Goal: Task Accomplishment & Management: Complete application form

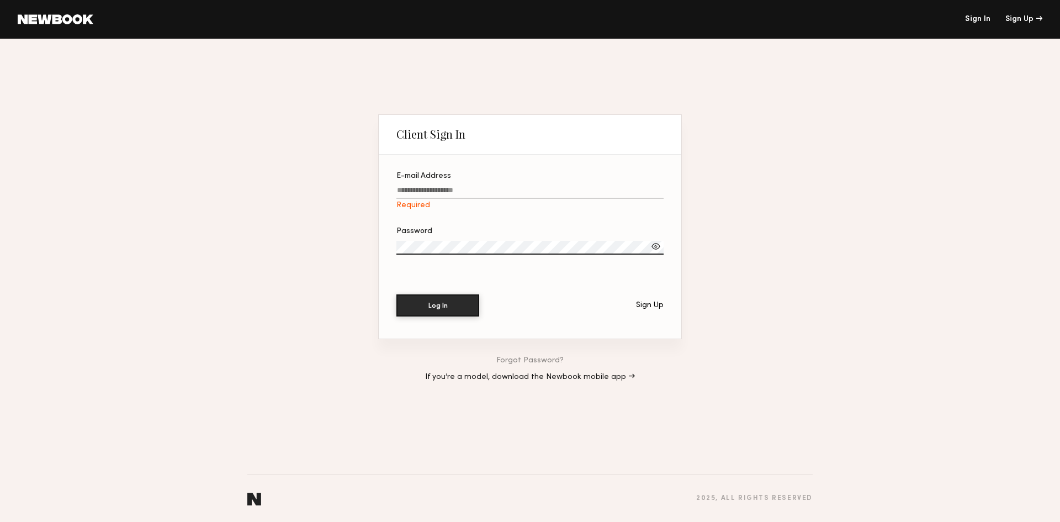
click at [471, 189] on input "E-mail Address Required" at bounding box center [529, 192] width 267 height 13
type input "*"
type input "**********"
click at [396, 294] on button "Log In" at bounding box center [437, 305] width 83 height 22
click at [62, 263] on div "**********" at bounding box center [530, 280] width 1060 height 483
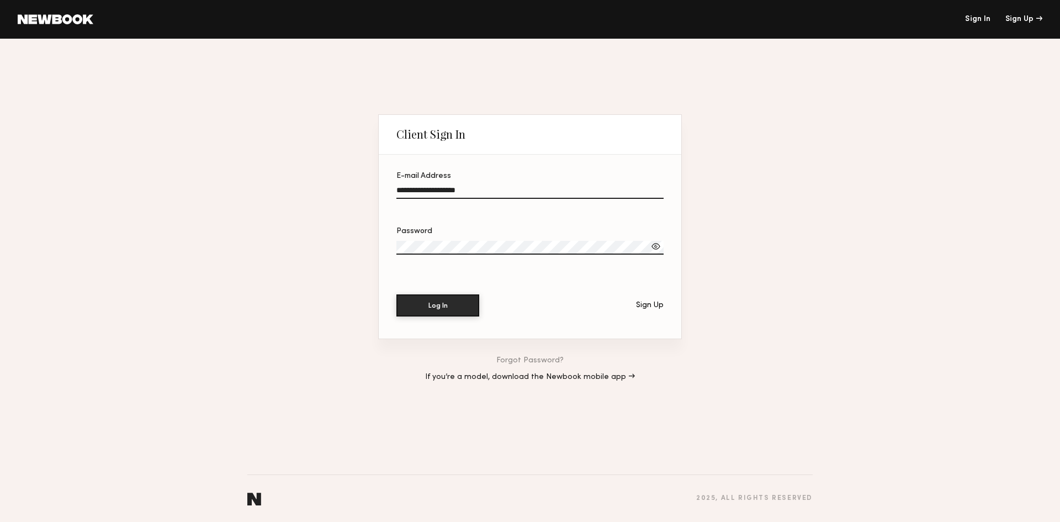
click at [654, 245] on div at bounding box center [655, 246] width 11 height 11
click at [380, 242] on section "**********" at bounding box center [530, 247] width 303 height 184
click at [396, 294] on button "Log In" at bounding box center [437, 305] width 83 height 22
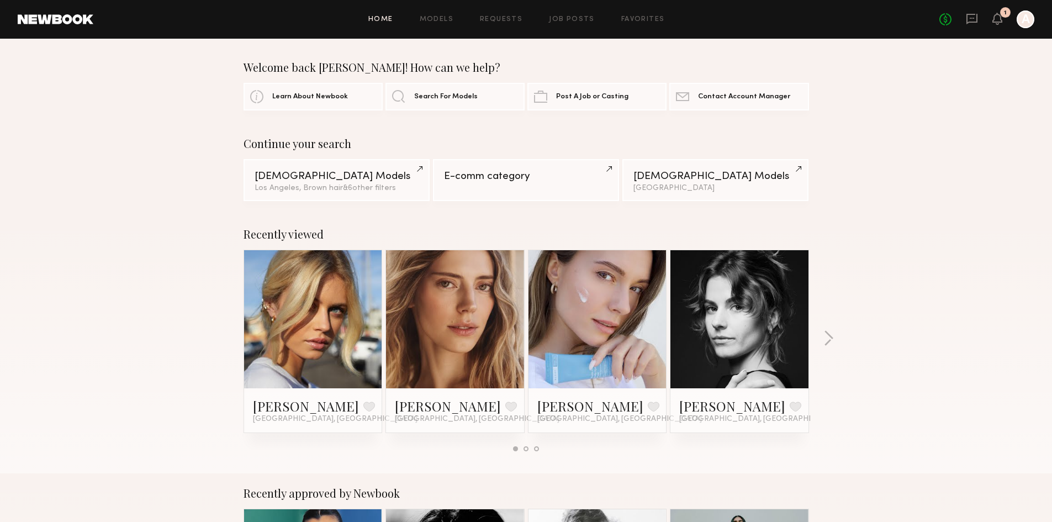
click at [936, 243] on div "Recently viewed Mallory A. Favorite Los Angeles, CA Oxana Z. Favorite Los Angel…" at bounding box center [526, 343] width 1052 height 259
click at [437, 19] on link "Models" at bounding box center [437, 19] width 34 height 7
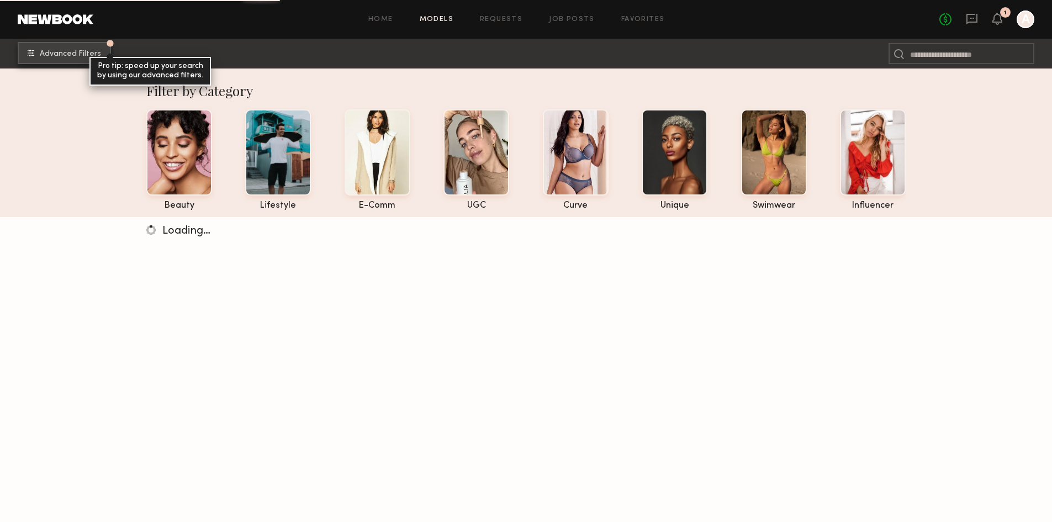
click at [71, 57] on span "Advanced Filters" at bounding box center [70, 54] width 61 height 8
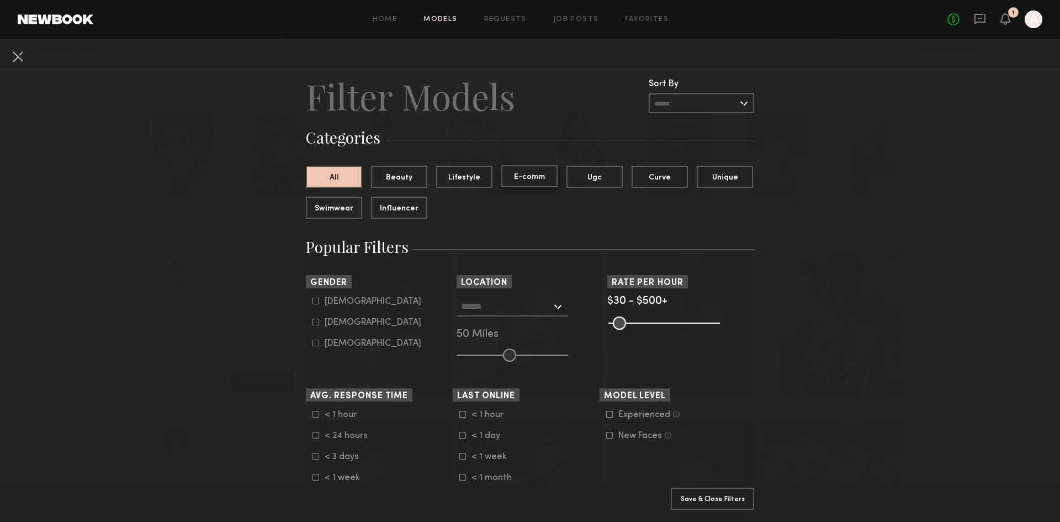
click at [521, 178] on button "E-comm" at bounding box center [529, 176] width 56 height 22
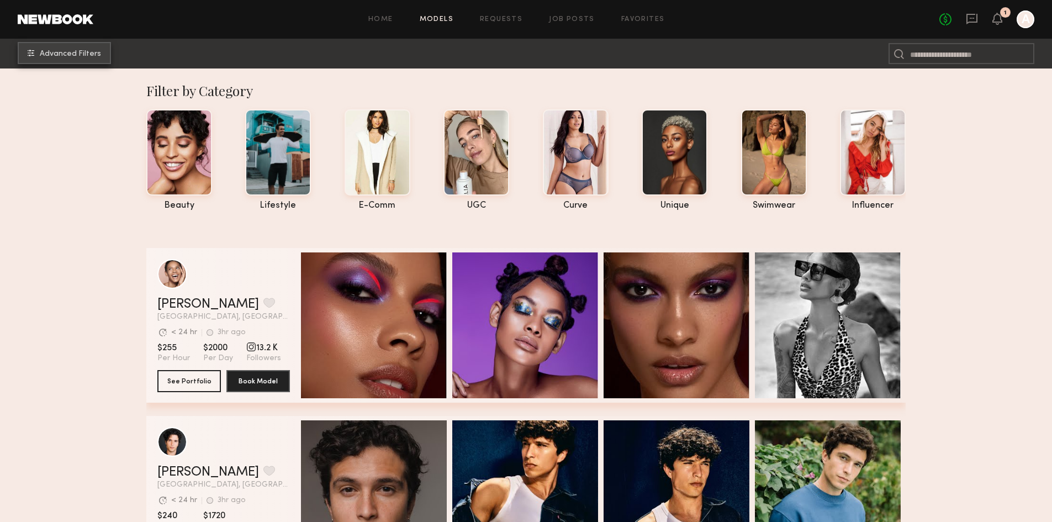
click at [67, 54] on span "Advanced Filters" at bounding box center [70, 54] width 61 height 8
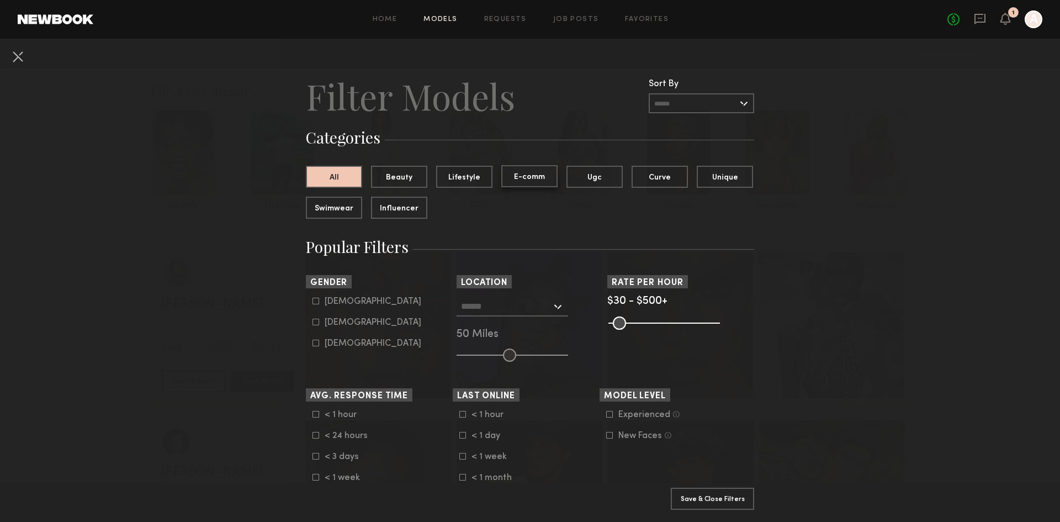
click at [544, 175] on button "E-comm" at bounding box center [529, 176] width 56 height 22
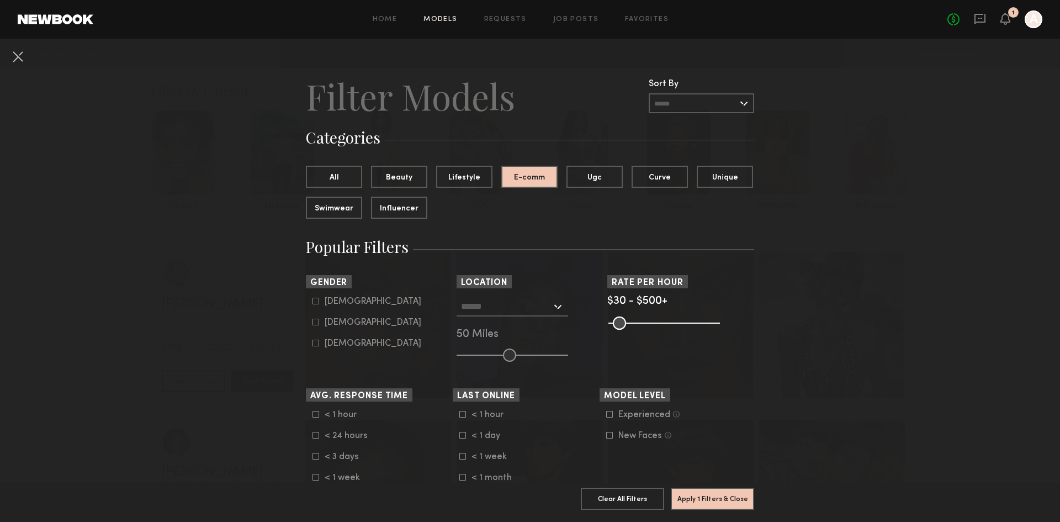
click at [328, 302] on div "Male" at bounding box center [373, 301] width 97 height 7
click at [326, 322] on div "Female" at bounding box center [373, 322] width 97 height 7
type input "*"
drag, startPoint x: 319, startPoint y: 299, endPoint x: 344, endPoint y: 304, distance: 25.3
click at [320, 299] on label "Male" at bounding box center [366, 301] width 109 height 7
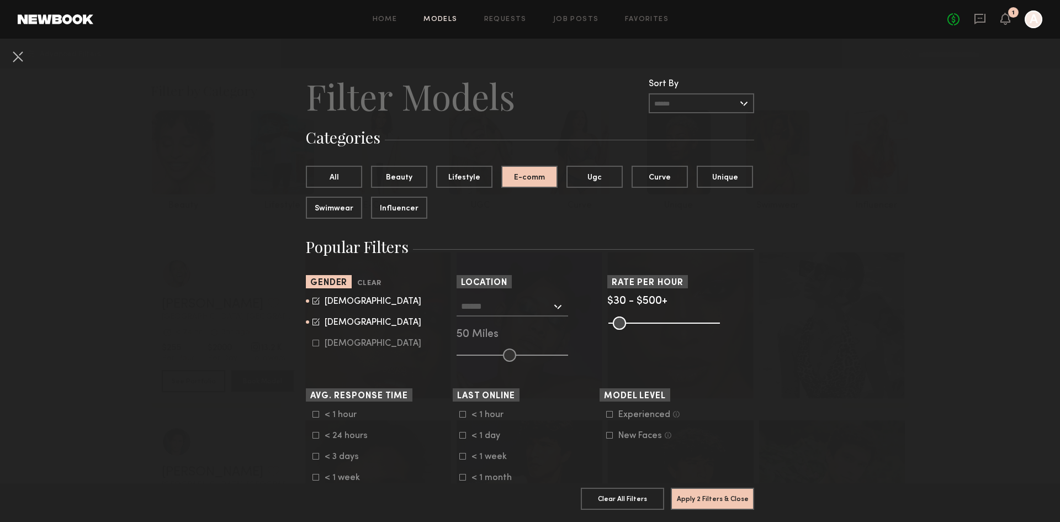
type input "**"
click at [489, 339] on div "50 Miles" at bounding box center [530, 335] width 147 height 10
click at [457, 335] on div "50 Miles" at bounding box center [530, 335] width 147 height 10
click at [538, 306] on input "text" at bounding box center [506, 305] width 91 height 19
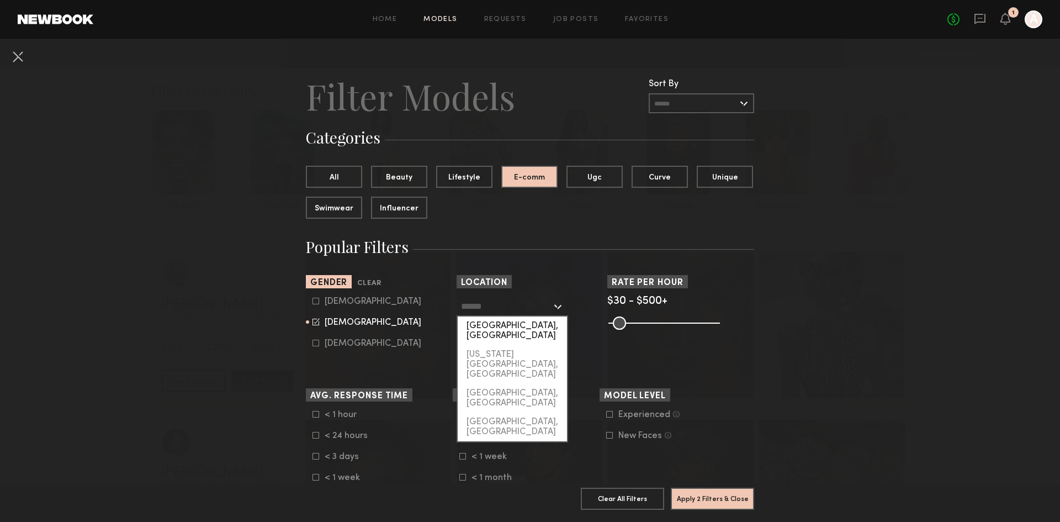
click at [524, 331] on div "Los Angeles, CA" at bounding box center [512, 330] width 109 height 29
type input "**********"
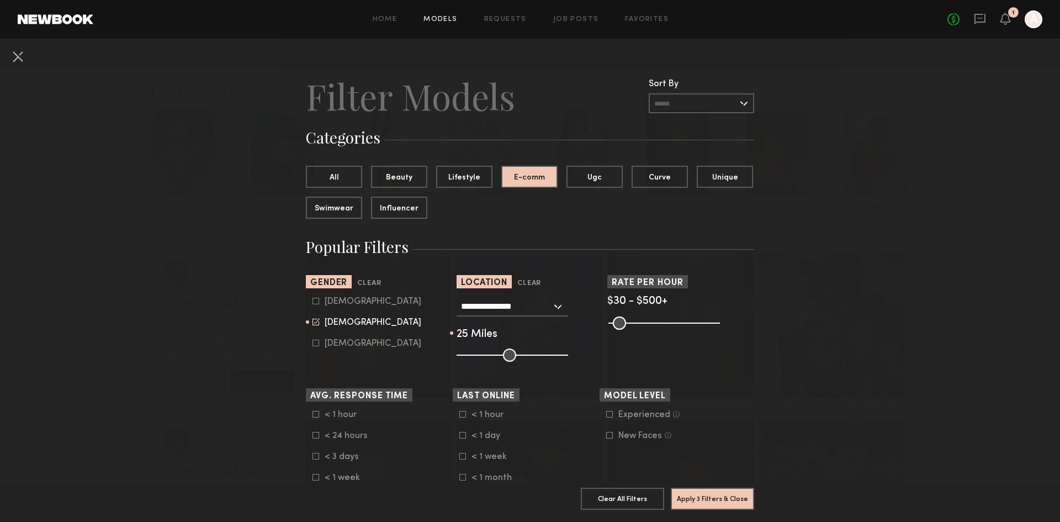
drag, startPoint x: 503, startPoint y: 353, endPoint x: 485, endPoint y: 353, distance: 17.7
type input "**"
click at [479, 353] on input "range" at bounding box center [513, 354] width 112 height 13
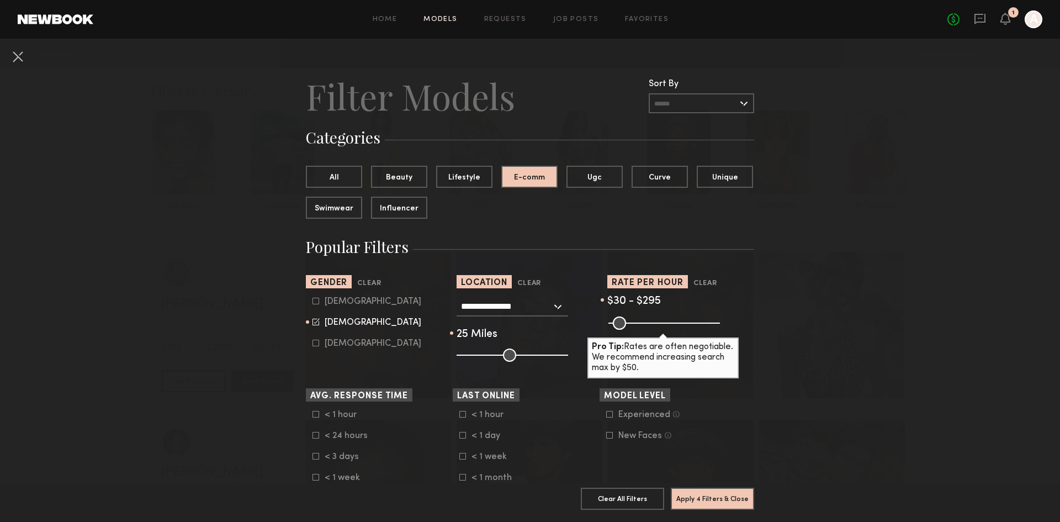
drag, startPoint x: 711, startPoint y: 322, endPoint x: 666, endPoint y: 327, distance: 45.1
click at [666, 327] on input "range" at bounding box center [664, 322] width 112 height 13
drag, startPoint x: 664, startPoint y: 322, endPoint x: 631, endPoint y: 323, distance: 33.1
click at [631, 323] on input "range" at bounding box center [664, 322] width 112 height 13
click at [632, 318] on input "range" at bounding box center [664, 322] width 112 height 13
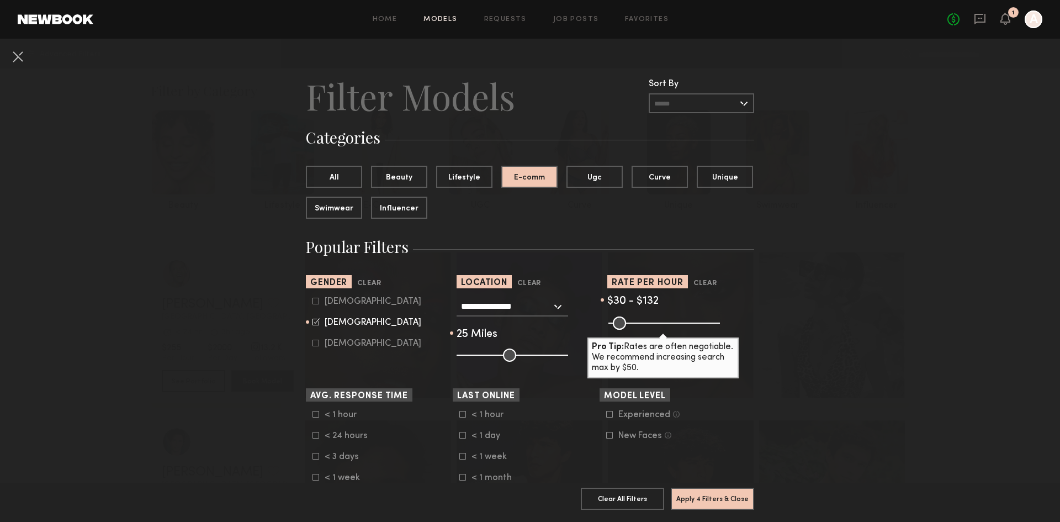
type input "***"
click at [632, 318] on input "range" at bounding box center [664, 322] width 112 height 13
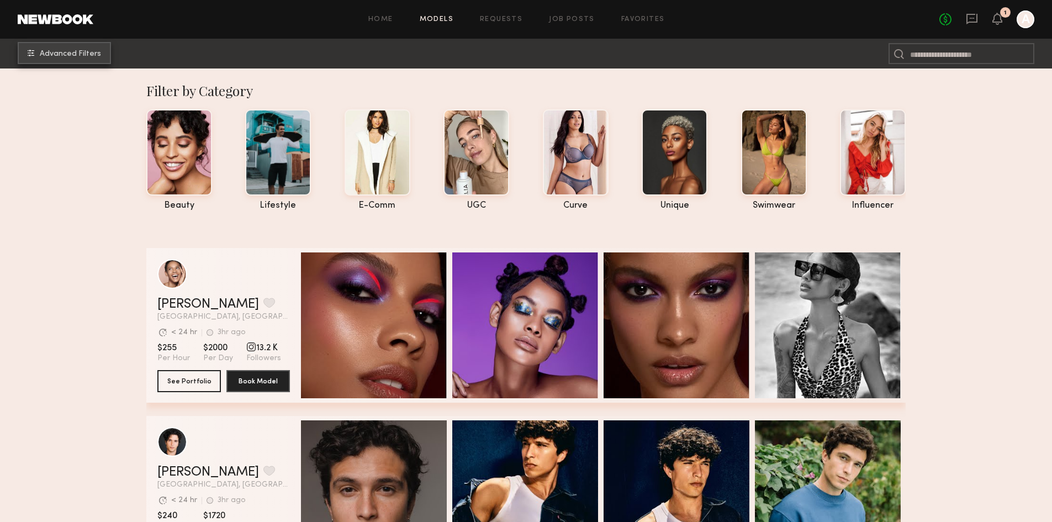
click at [63, 50] on span "Advanced Filters" at bounding box center [70, 54] width 61 height 8
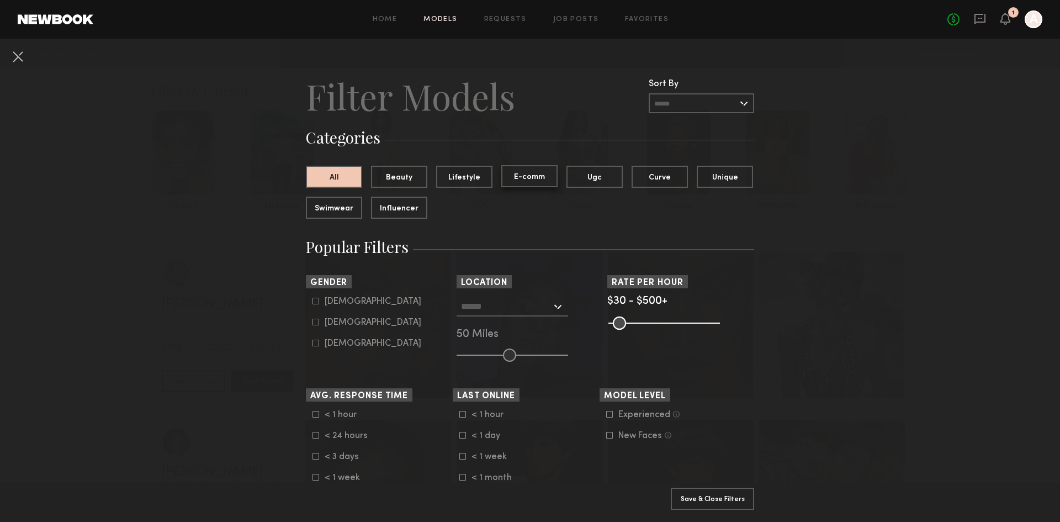
click at [516, 176] on button "E-comm" at bounding box center [529, 176] width 56 height 22
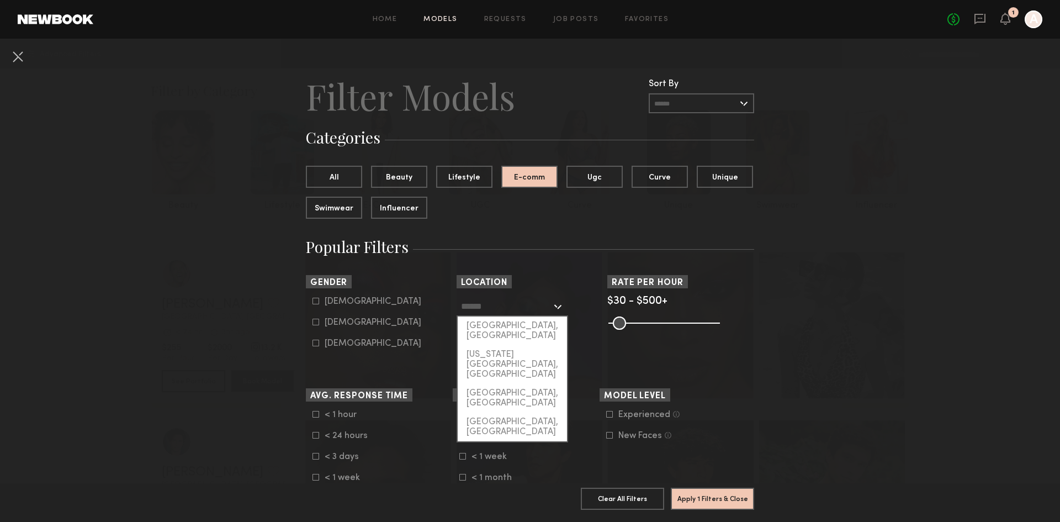
click at [480, 308] on input "text" at bounding box center [506, 305] width 91 height 19
click at [521, 327] on div "[GEOGRAPHIC_DATA], [GEOGRAPHIC_DATA]" at bounding box center [512, 330] width 109 height 29
type input "**********"
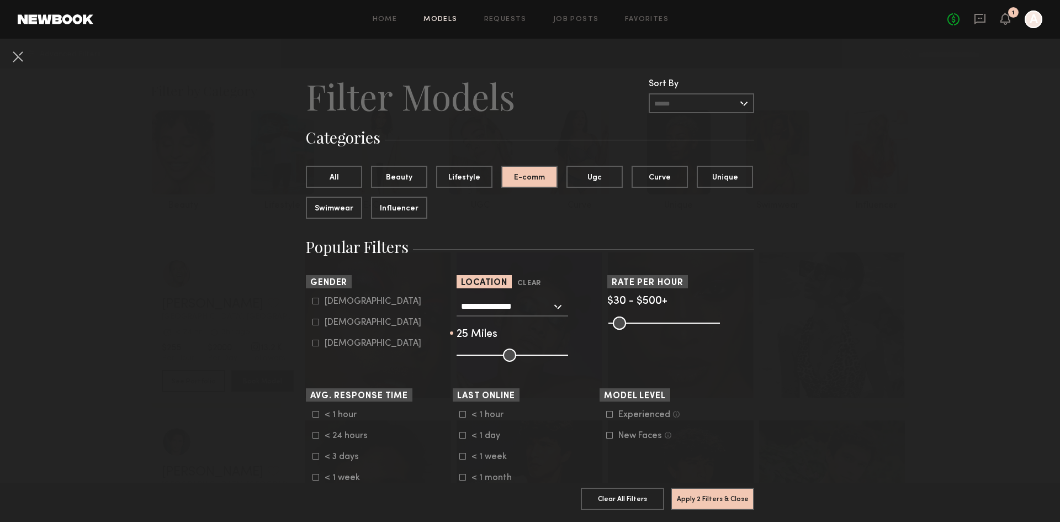
drag, startPoint x: 501, startPoint y: 356, endPoint x: 478, endPoint y: 357, distance: 23.8
type input "**"
click at [478, 357] on input "range" at bounding box center [513, 354] width 112 height 13
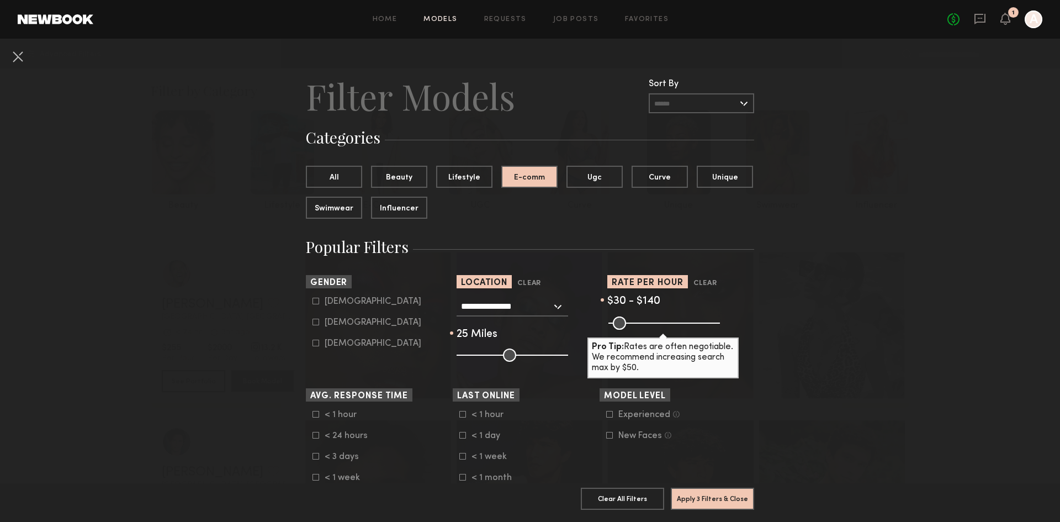
drag, startPoint x: 708, startPoint y: 323, endPoint x: 634, endPoint y: 329, distance: 74.7
type input "***"
click at [634, 329] on input "range" at bounding box center [664, 322] width 112 height 13
click at [335, 321] on div "Female" at bounding box center [373, 322] width 97 height 7
type input "**"
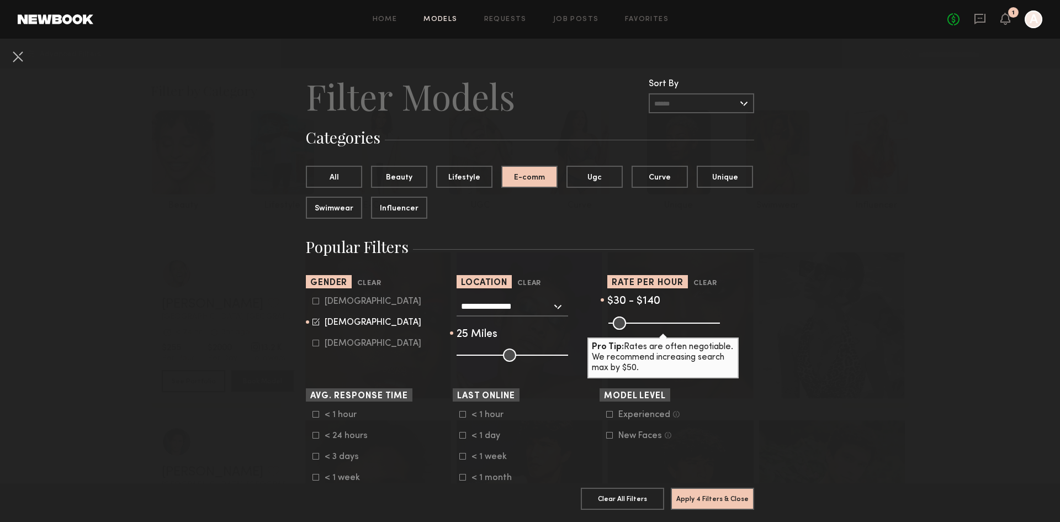
click at [606, 416] on icon at bounding box center [609, 414] width 7 height 7
click at [606, 435] on icon at bounding box center [609, 435] width 7 height 7
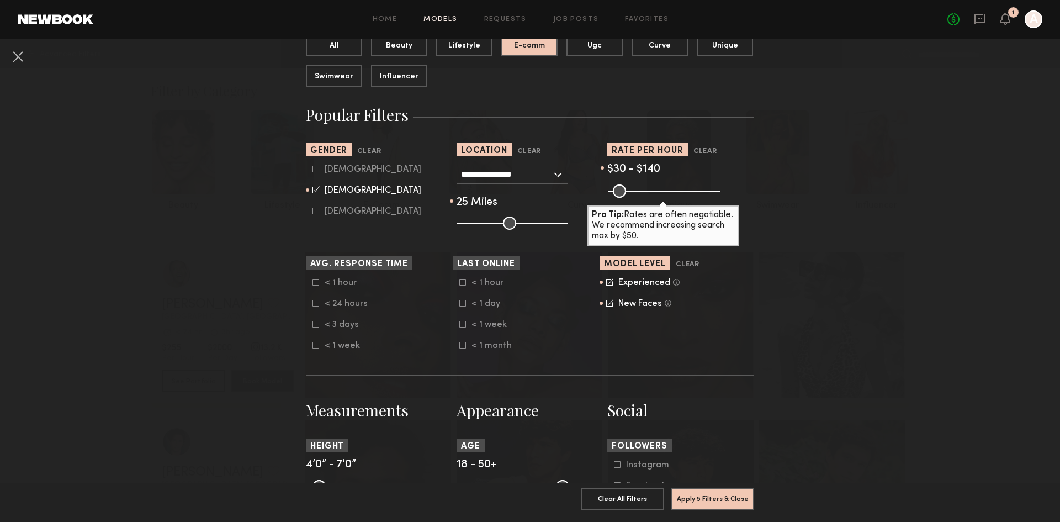
scroll to position [147, 0]
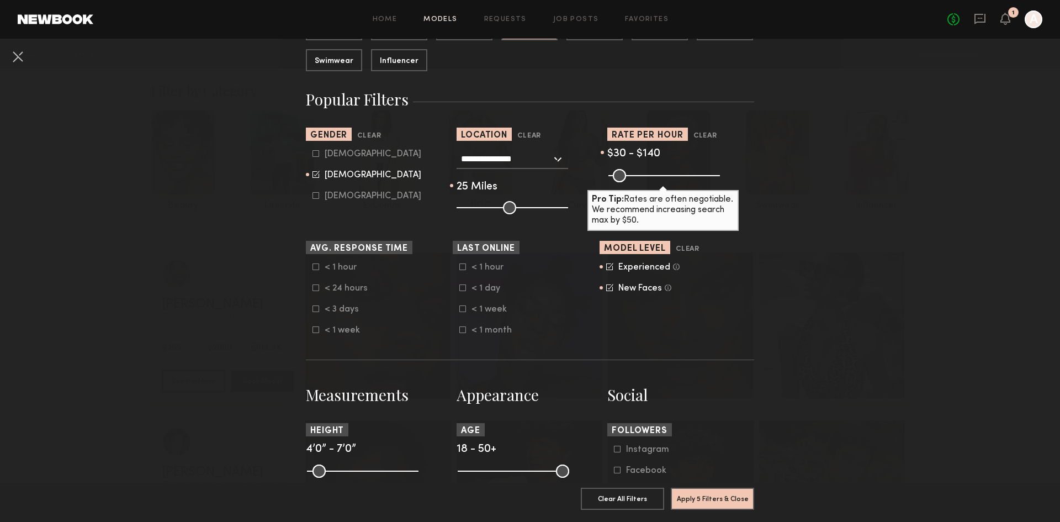
click at [459, 308] on icon at bounding box center [462, 308] width 7 height 7
click at [312, 288] on icon at bounding box center [315, 287] width 7 height 7
click at [760, 343] on nb-browse-filters "**********" at bounding box center [530, 496] width 1060 height 1211
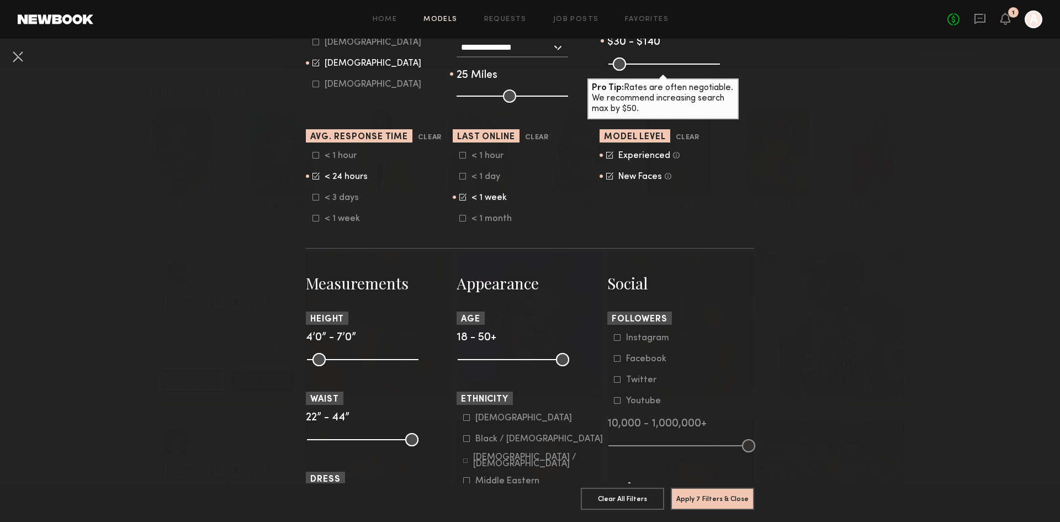
scroll to position [294, 0]
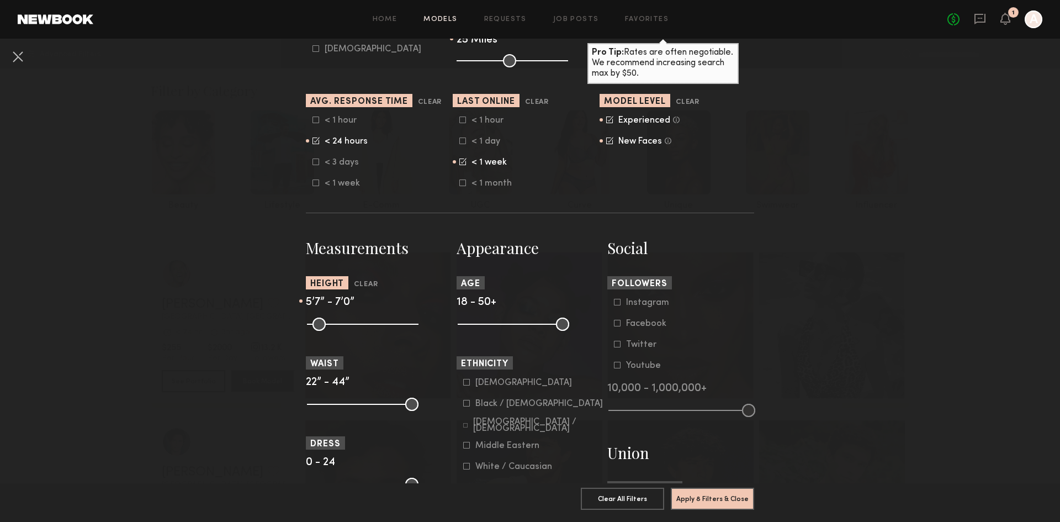
drag, startPoint x: 305, startPoint y: 323, endPoint x: 360, endPoint y: 332, distance: 55.4
type input "**"
click at [360, 331] on input "range" at bounding box center [363, 323] width 112 height 13
click at [410, 325] on input "range" at bounding box center [363, 323] width 112 height 13
drag, startPoint x: 411, startPoint y: 325, endPoint x: 369, endPoint y: 323, distance: 41.5
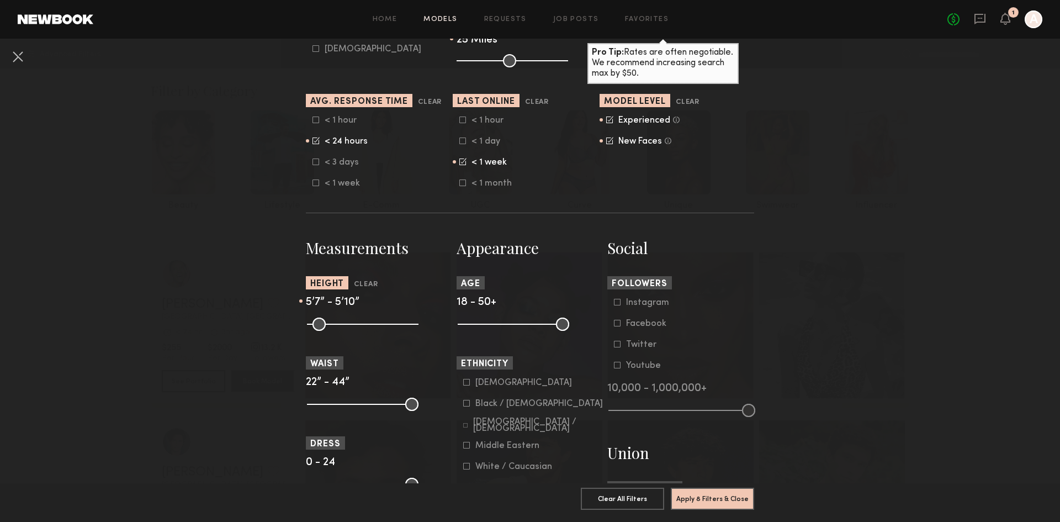
click at [369, 323] on input "range" at bounding box center [363, 323] width 112 height 13
click at [358, 325] on input "range" at bounding box center [363, 323] width 112 height 13
click at [367, 325] on input "range" at bounding box center [363, 323] width 112 height 13
type input "**"
click at [370, 323] on input "range" at bounding box center [363, 323] width 112 height 13
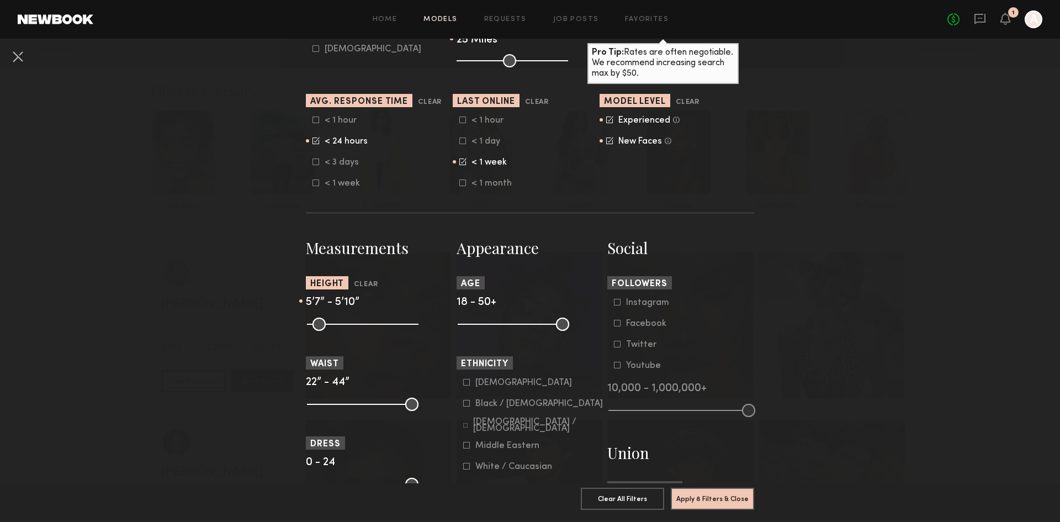
drag, startPoint x: 545, startPoint y: 323, endPoint x: 512, endPoint y: 317, distance: 34.1
type input "**"
click at [512, 317] on input "range" at bounding box center [514, 323] width 112 height 13
click at [554, 301] on div "18 - 35" at bounding box center [530, 303] width 147 height 10
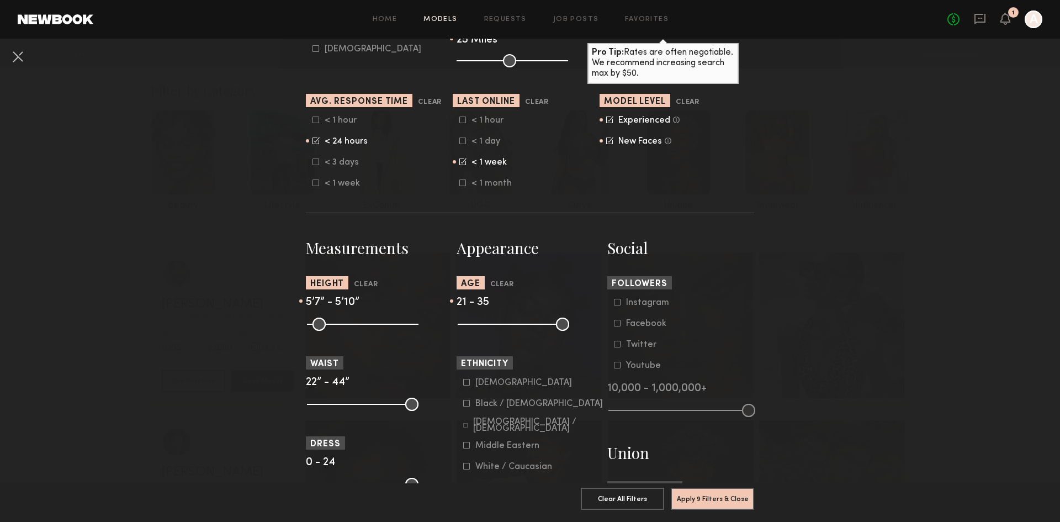
drag, startPoint x: 462, startPoint y: 322, endPoint x: 469, endPoint y: 322, distance: 7.2
type input "**"
click at [469, 322] on input "range" at bounding box center [514, 323] width 112 height 13
click at [559, 289] on nb-browse-filter "Age Clear 21 - 35" at bounding box center [530, 303] width 147 height 54
drag, startPoint x: 409, startPoint y: 404, endPoint x: 336, endPoint y: 412, distance: 73.4
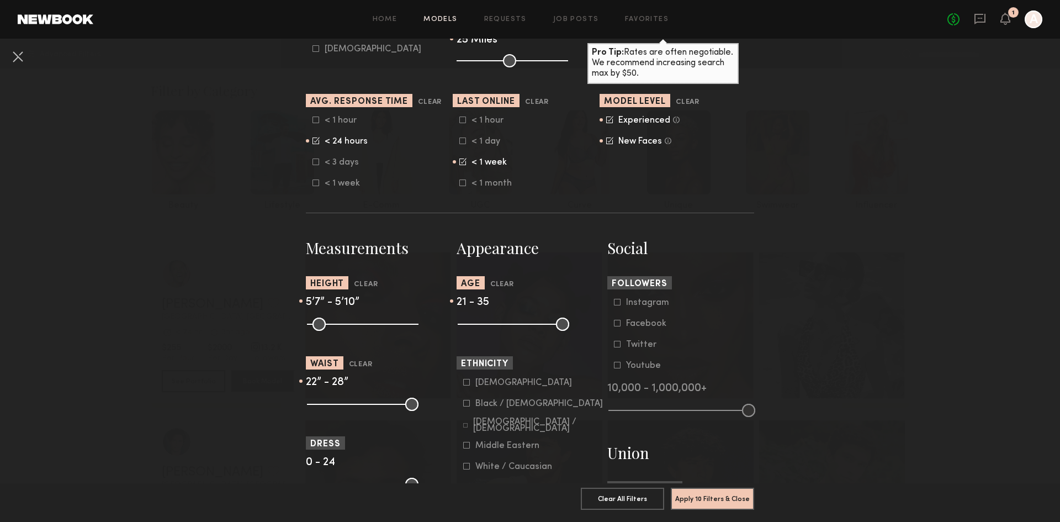
type input "**"
click at [336, 411] on input "range" at bounding box center [363, 403] width 112 height 13
click at [437, 457] on nb-browse-filter "Dress 0 - 24" at bounding box center [379, 463] width 147 height 54
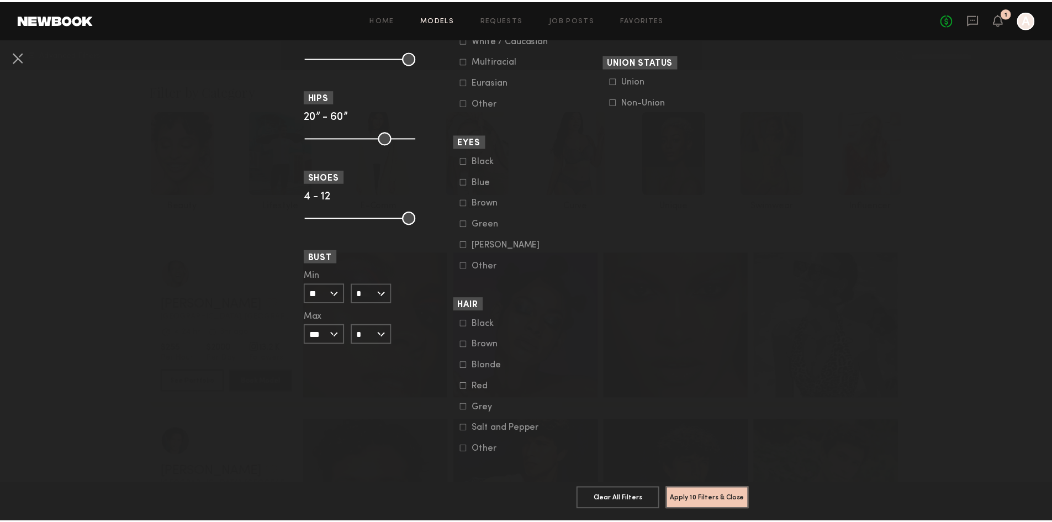
scroll to position [736, 0]
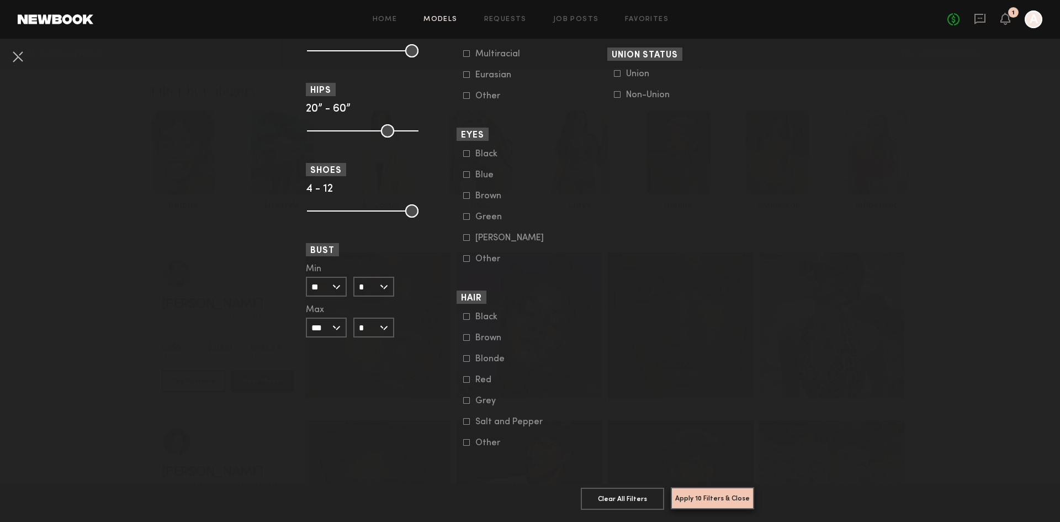
click at [717, 497] on button "Apply 10 Filters & Close" at bounding box center [712, 498] width 83 height 22
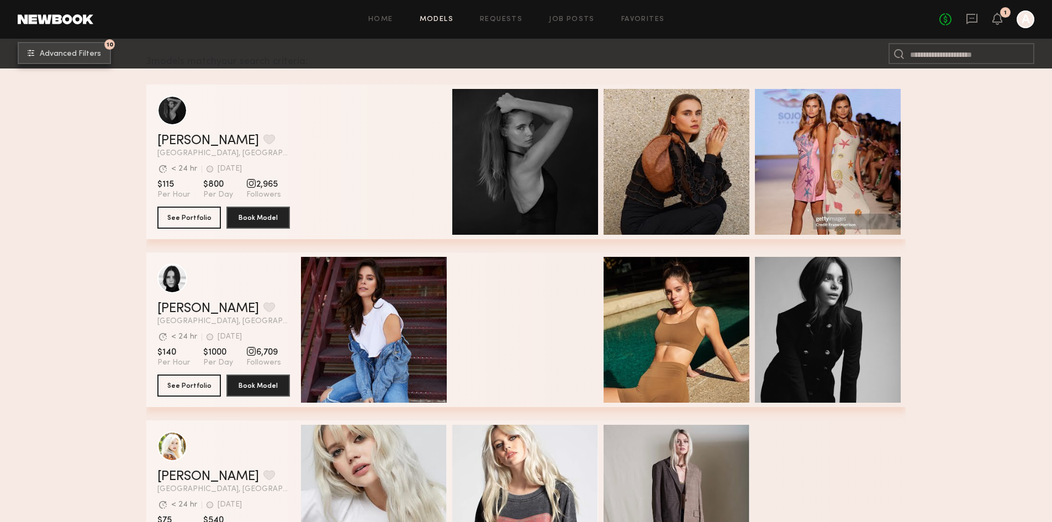
scroll to position [221, 0]
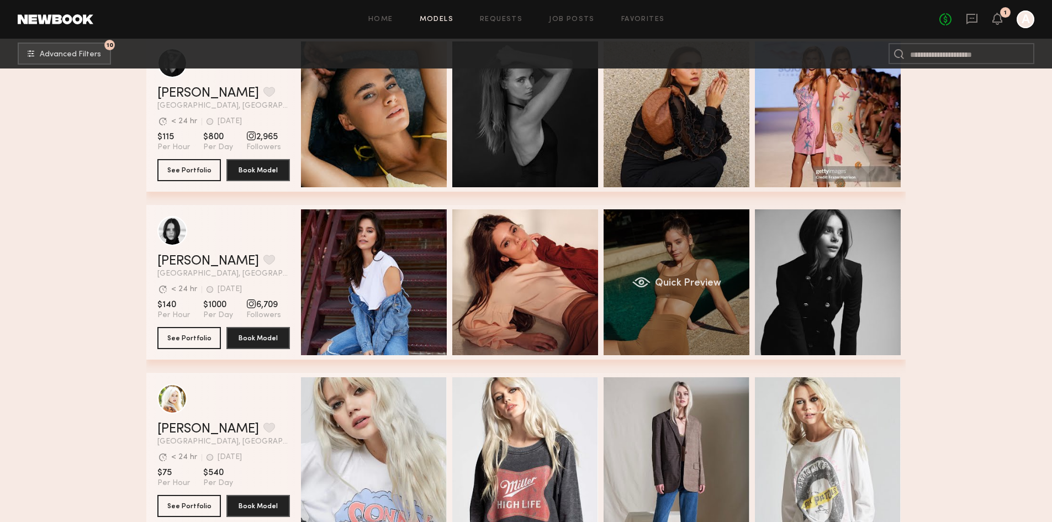
click at [704, 329] on div "Quick Preview" at bounding box center [676, 282] width 146 height 146
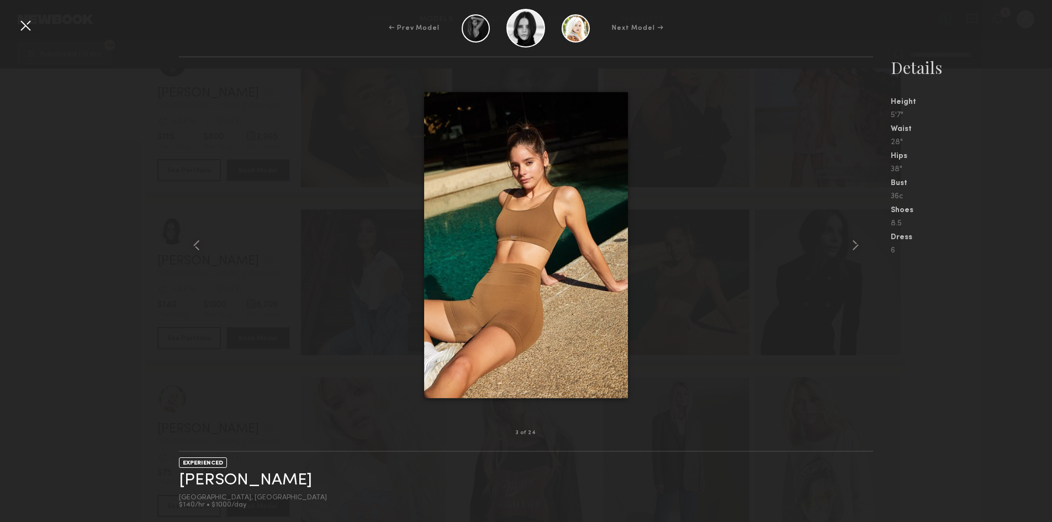
click at [713, 413] on div at bounding box center [526, 245] width 694 height 340
click at [520, 380] on img at bounding box center [526, 245] width 204 height 306
click at [297, 228] on div at bounding box center [526, 245] width 694 height 340
click at [971, 220] on div "8.5" at bounding box center [970, 224] width 161 height 8
click at [25, 24] on div at bounding box center [26, 26] width 18 height 18
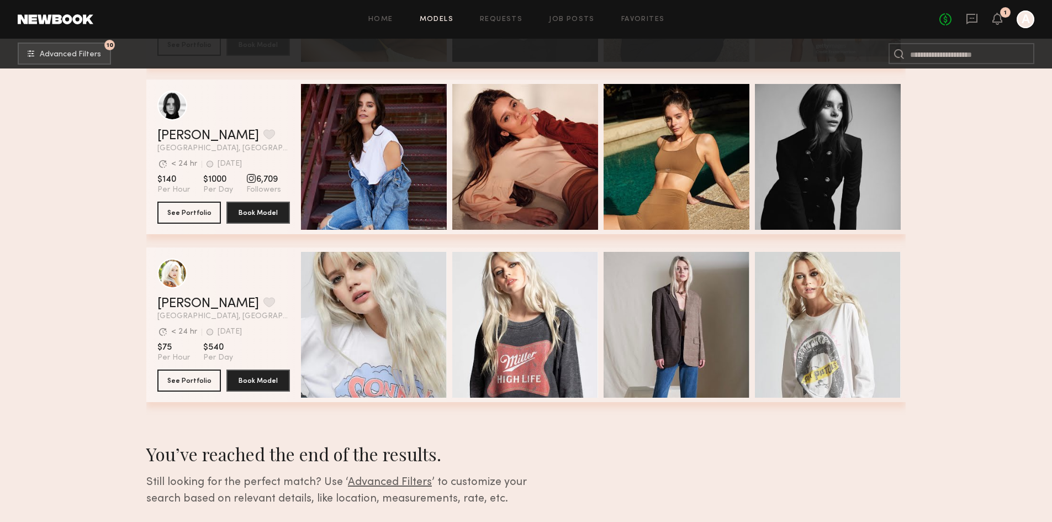
scroll to position [418, 0]
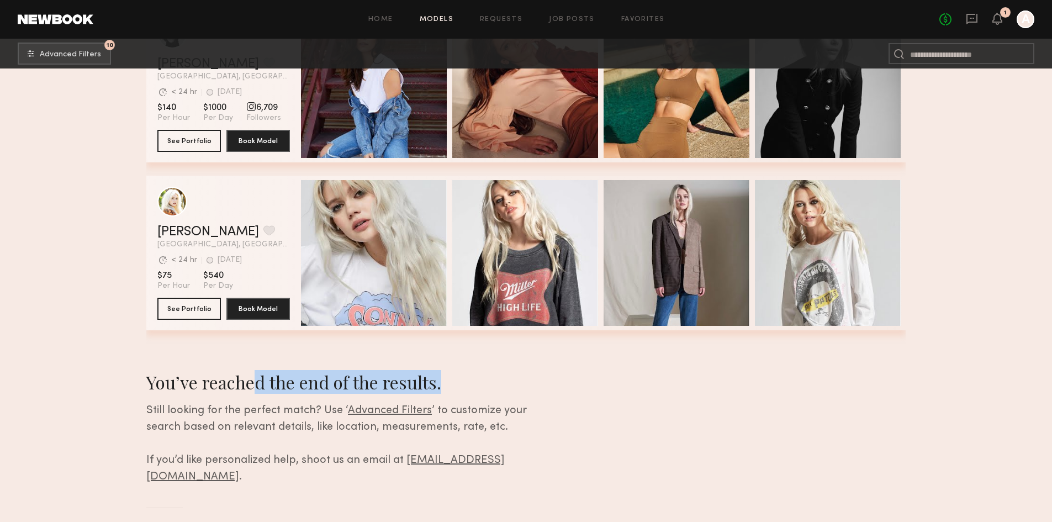
drag, startPoint x: 269, startPoint y: 379, endPoint x: 506, endPoint y: 378, distance: 236.3
click at [497, 377] on div "You’ve reached the end of the results." at bounding box center [354, 382] width 416 height 24
click at [506, 378] on div "You’ve reached the end of the results." at bounding box center [354, 382] width 416 height 24
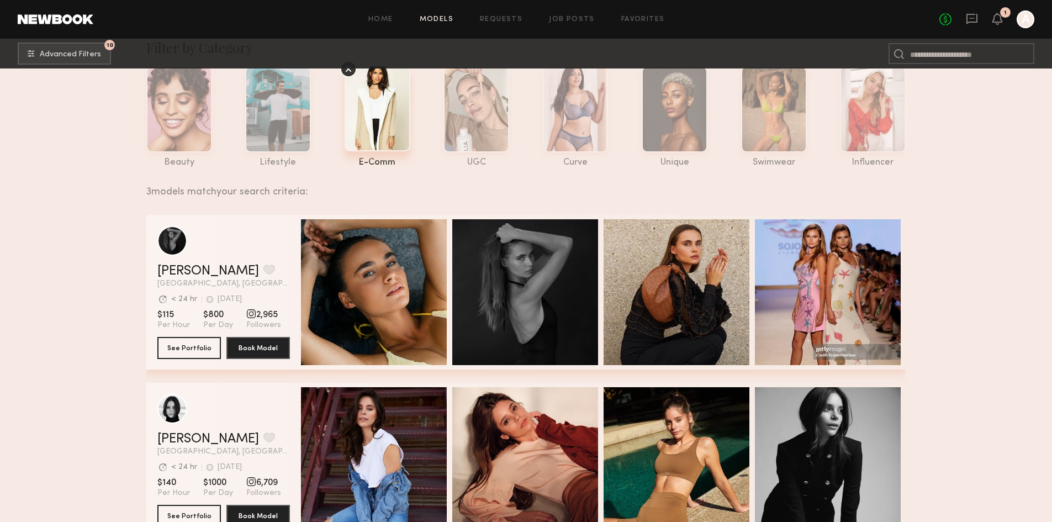
scroll to position [0, 0]
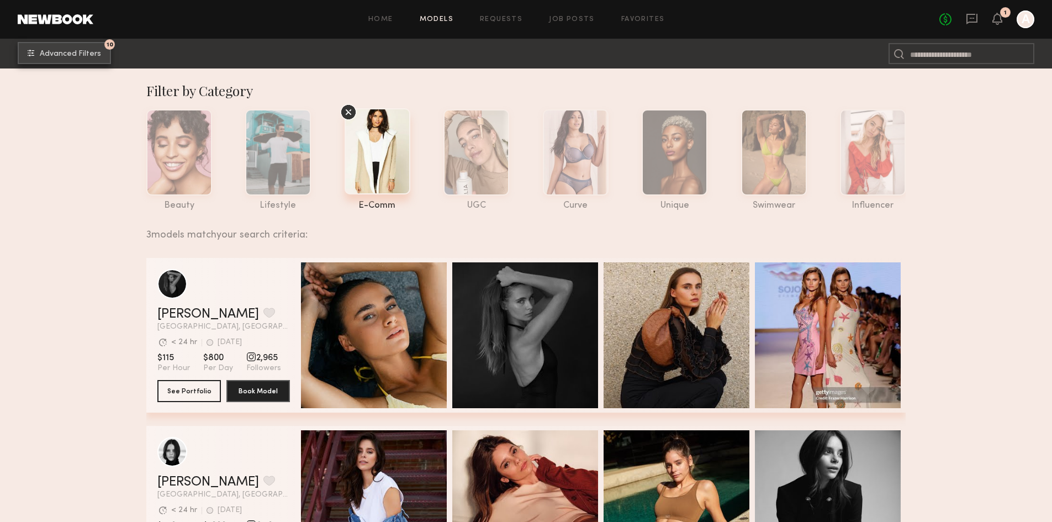
click at [91, 51] on span "Advanced Filters" at bounding box center [70, 54] width 61 height 8
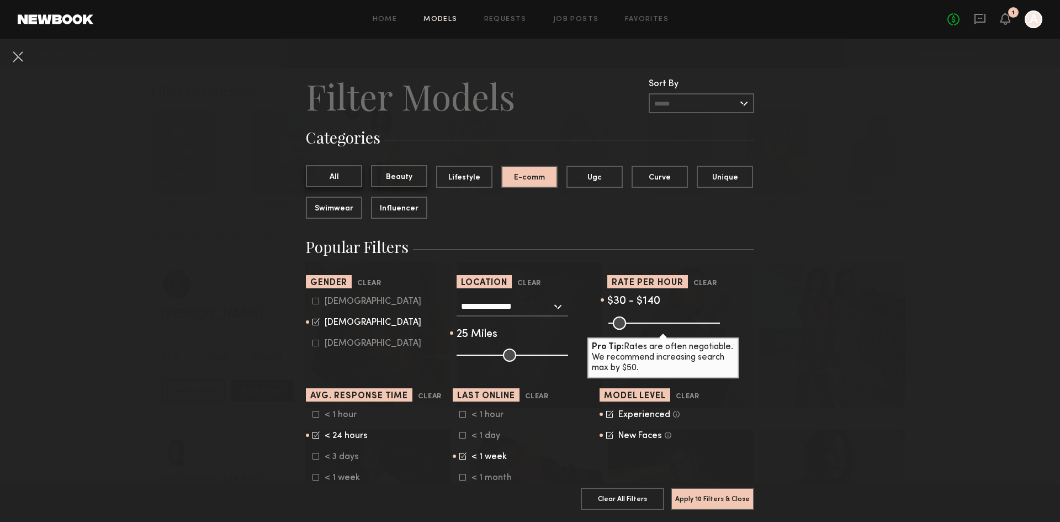
drag, startPoint x: 342, startPoint y: 171, endPoint x: 368, endPoint y: 181, distance: 28.0
click at [342, 171] on button "All" at bounding box center [334, 176] width 56 height 22
drag, startPoint x: 843, startPoint y: 223, endPoint x: 857, endPoint y: 207, distance: 21.1
click at [712, 488] on button "Apply 9 Filters & Close" at bounding box center [712, 498] width 83 height 22
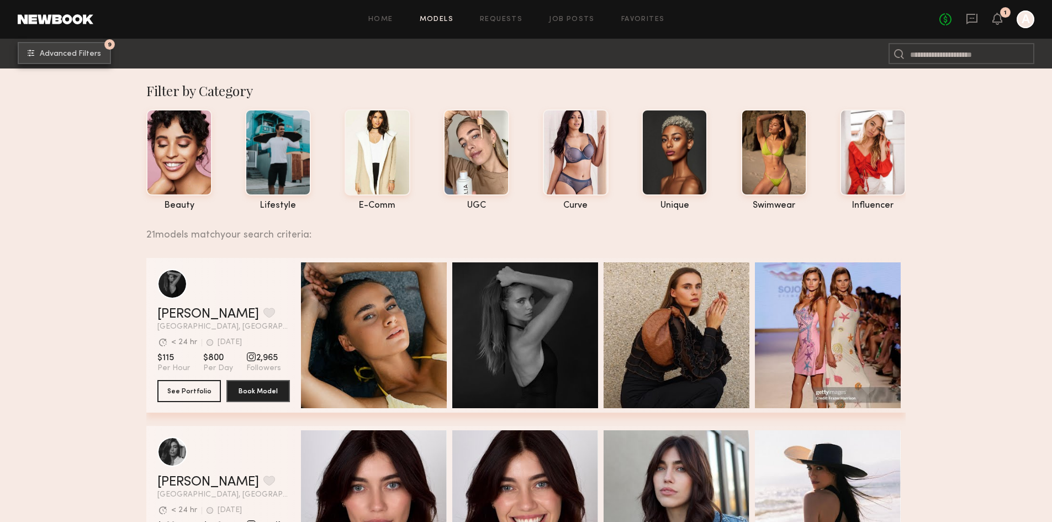
click at [76, 59] on button "9 Advanced Filters" at bounding box center [64, 53] width 93 height 22
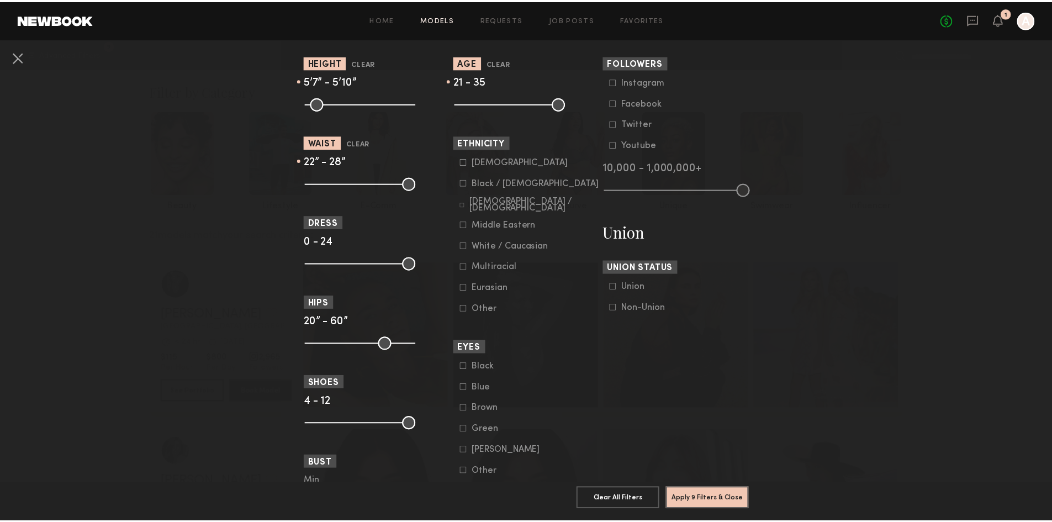
scroll to position [442, 0]
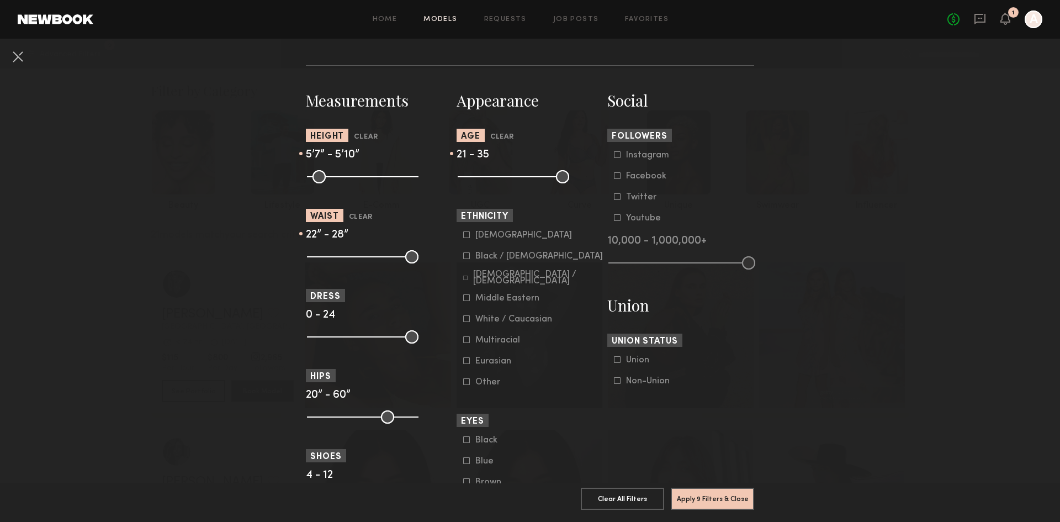
click at [475, 321] on div "White / Caucasian" at bounding box center [513, 319] width 77 height 7
click at [487, 300] on div "Middle Eastern" at bounding box center [507, 298] width 64 height 7
click at [707, 488] on button "Apply 10 Filters & Close" at bounding box center [712, 498] width 83 height 22
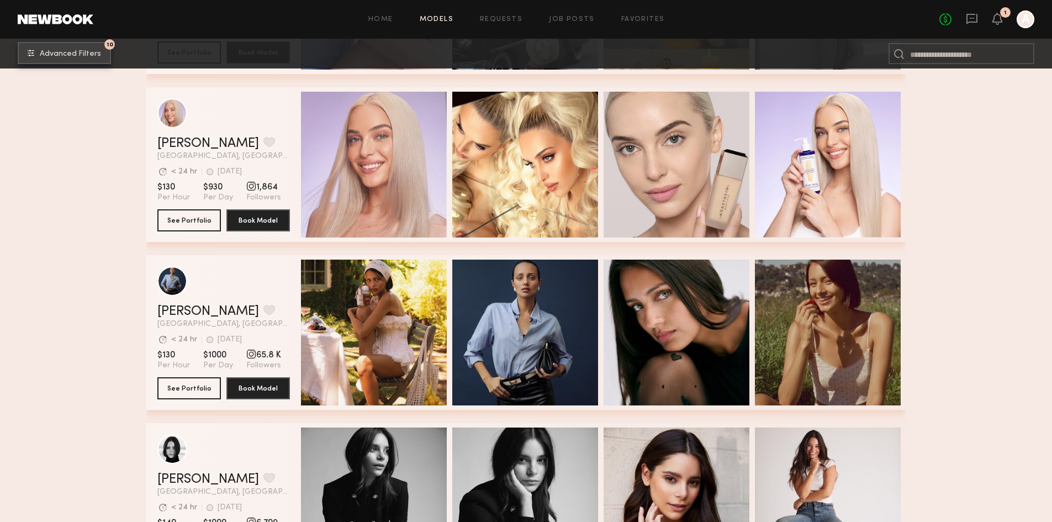
scroll to position [1325, 0]
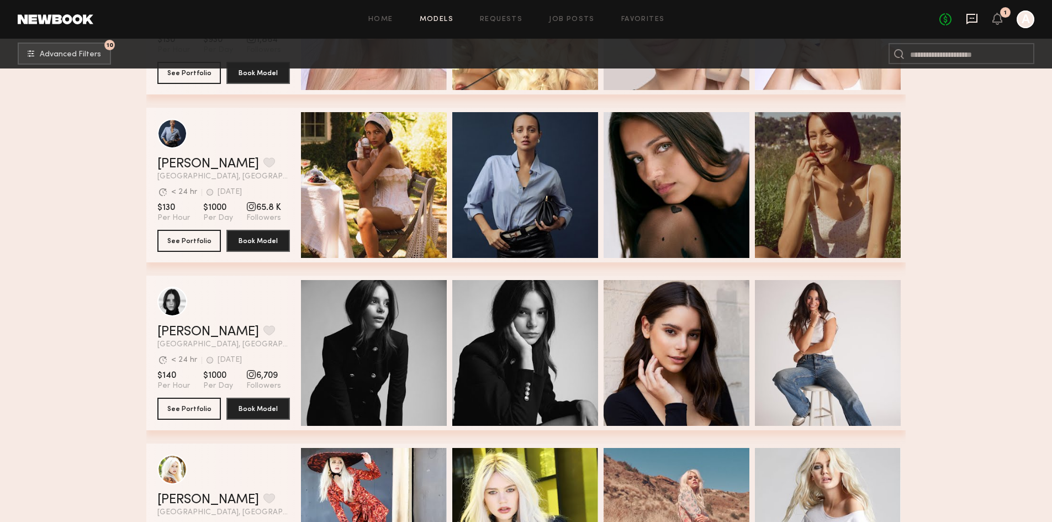
click at [974, 18] on icon at bounding box center [971, 18] width 4 height 1
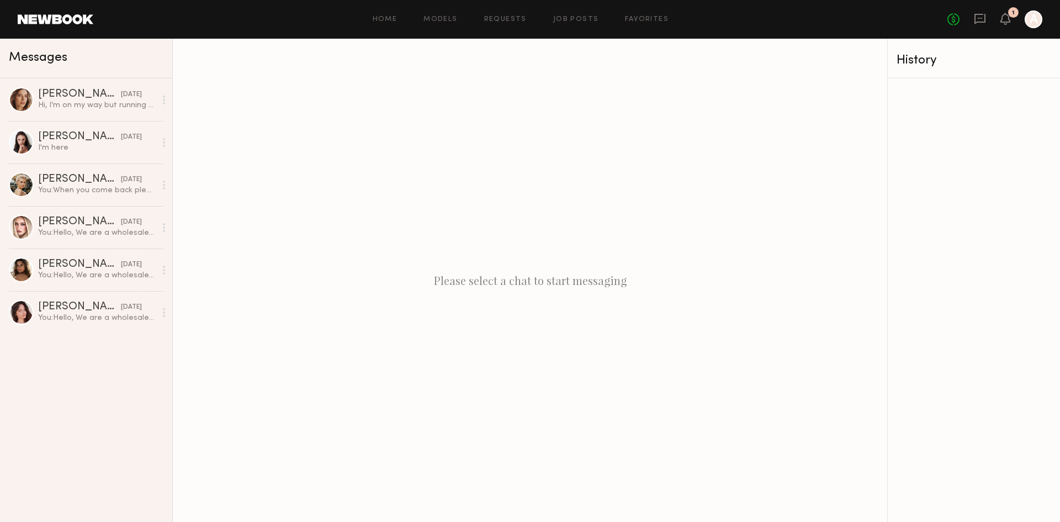
click at [586, 461] on div "Please select a chat to start messaging" at bounding box center [530, 280] width 714 height 483
click at [125, 203] on link "Mallory A. 09/10/2025 You: When you come back please send us a message to us af…" at bounding box center [86, 184] width 172 height 43
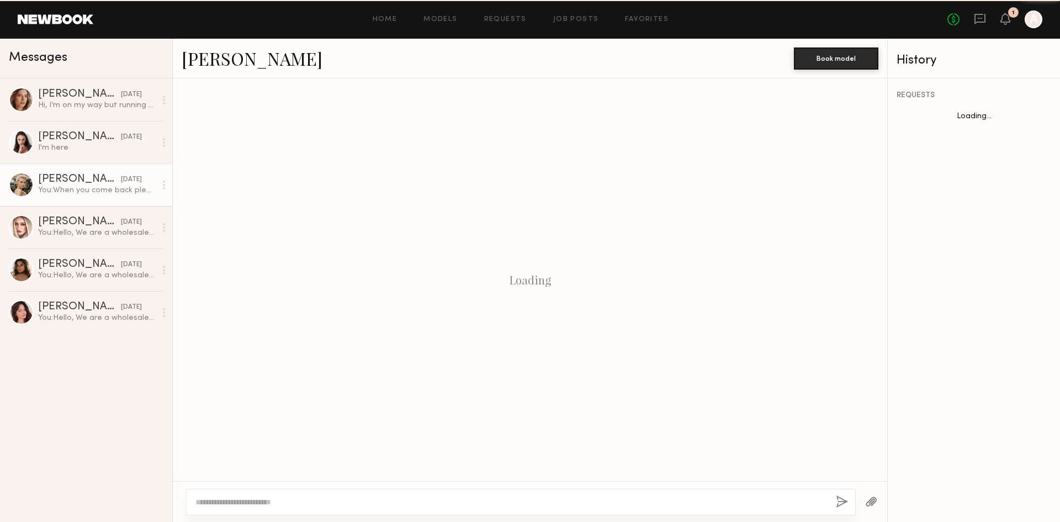
scroll to position [586, 0]
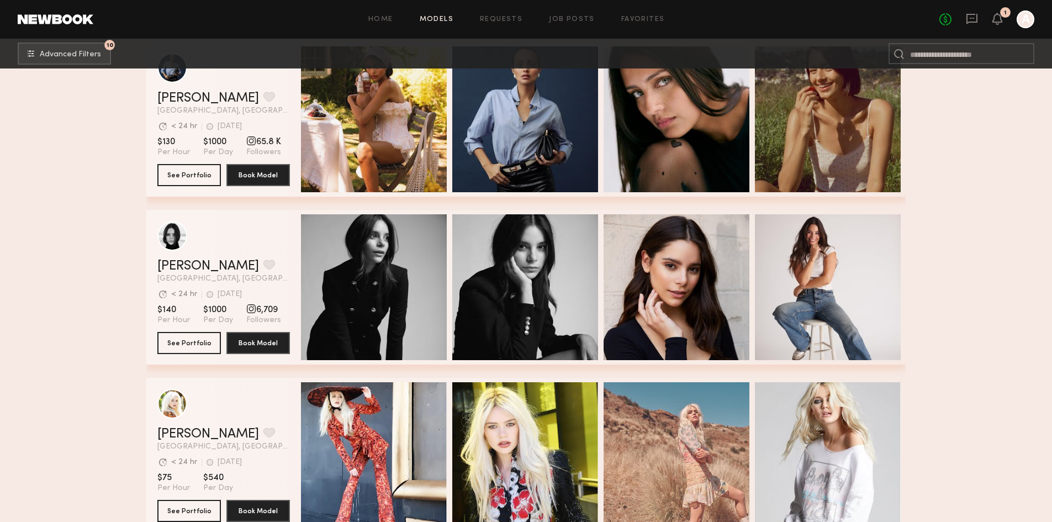
scroll to position [1325, 0]
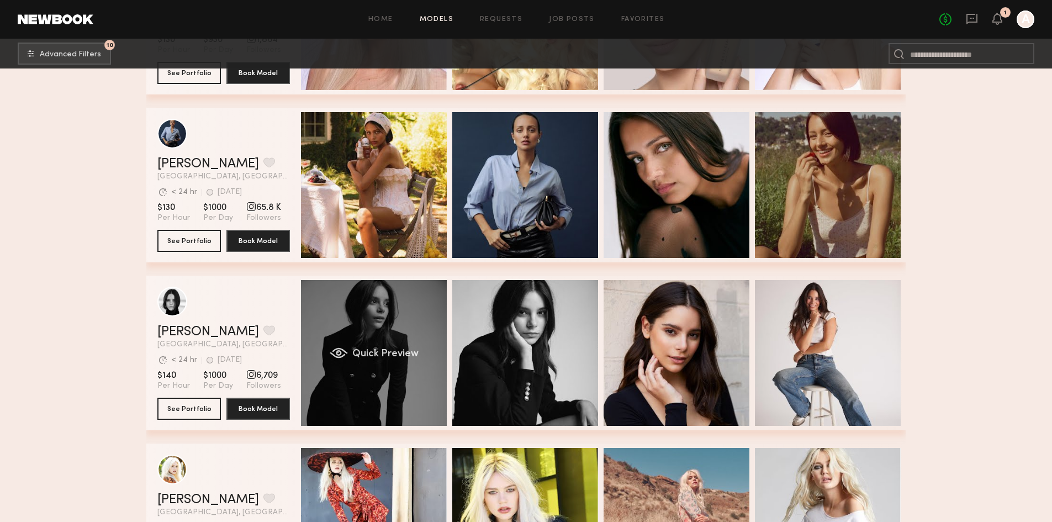
click at [337, 352] on div "grid" at bounding box center [339, 352] width 18 height 11
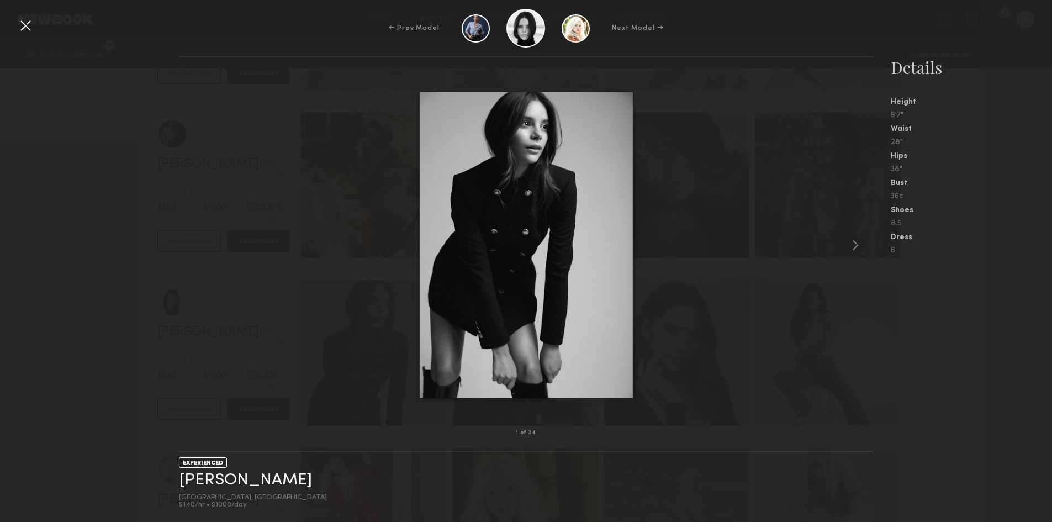
click at [678, 189] on div at bounding box center [526, 245] width 694 height 340
click at [79, 321] on div "1 of 24 EXPERIENCED [PERSON_NAME] [GEOGRAPHIC_DATA], [GEOGRAPHIC_DATA] $140/hr …" at bounding box center [526, 288] width 1052 height 465
click at [24, 21] on div at bounding box center [26, 26] width 18 height 18
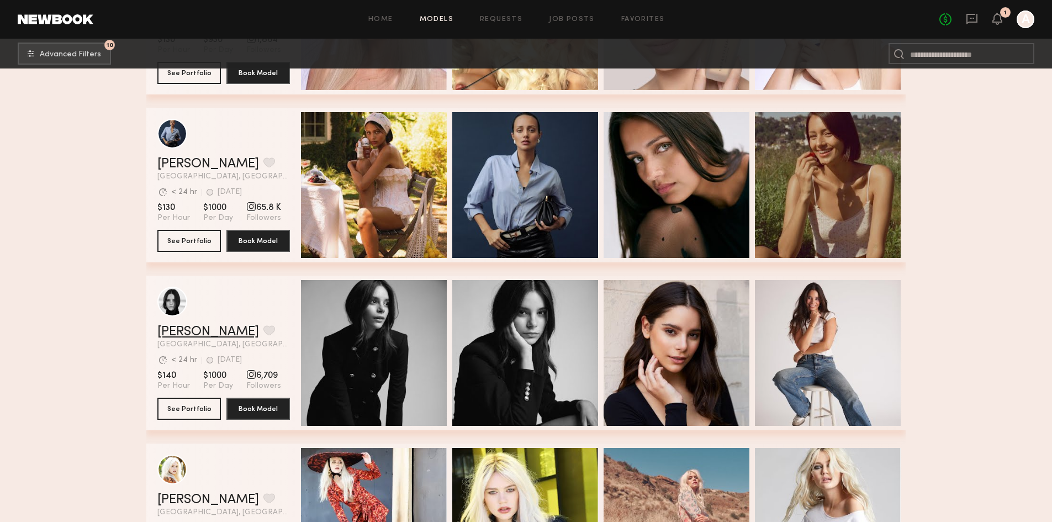
click at [175, 338] on link "[PERSON_NAME]" at bounding box center [208, 331] width 102 height 13
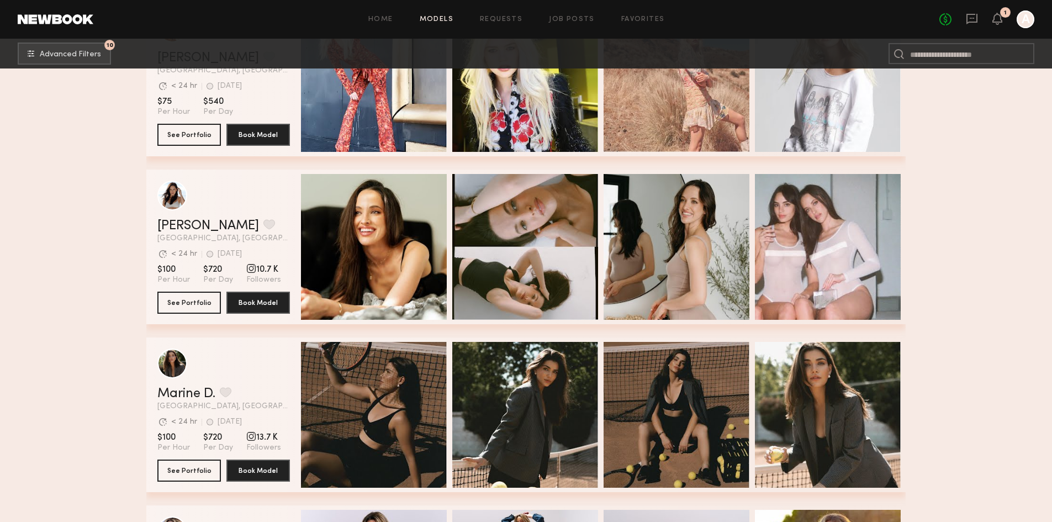
scroll to position [1840, 0]
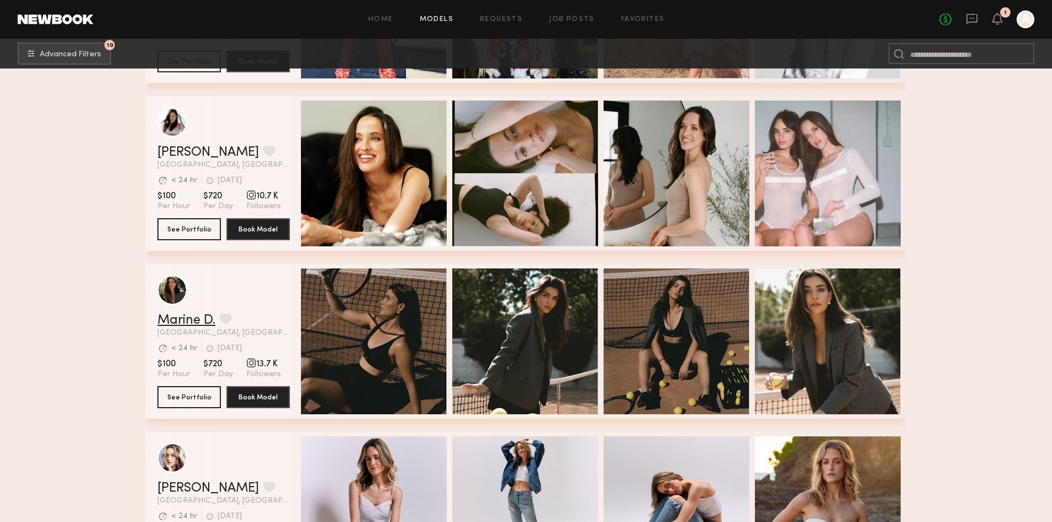
click at [207, 325] on link "Marine D." at bounding box center [186, 320] width 58 height 13
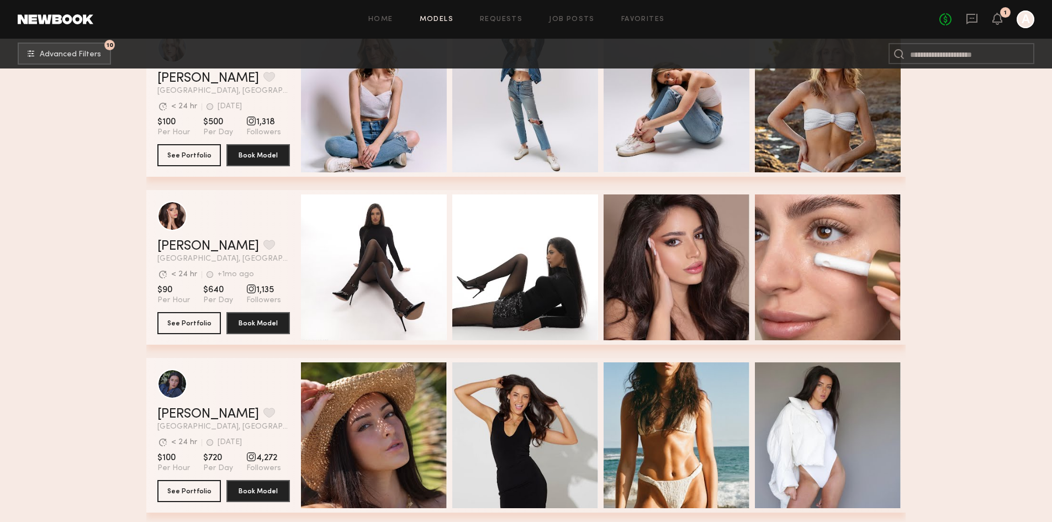
scroll to position [2282, 0]
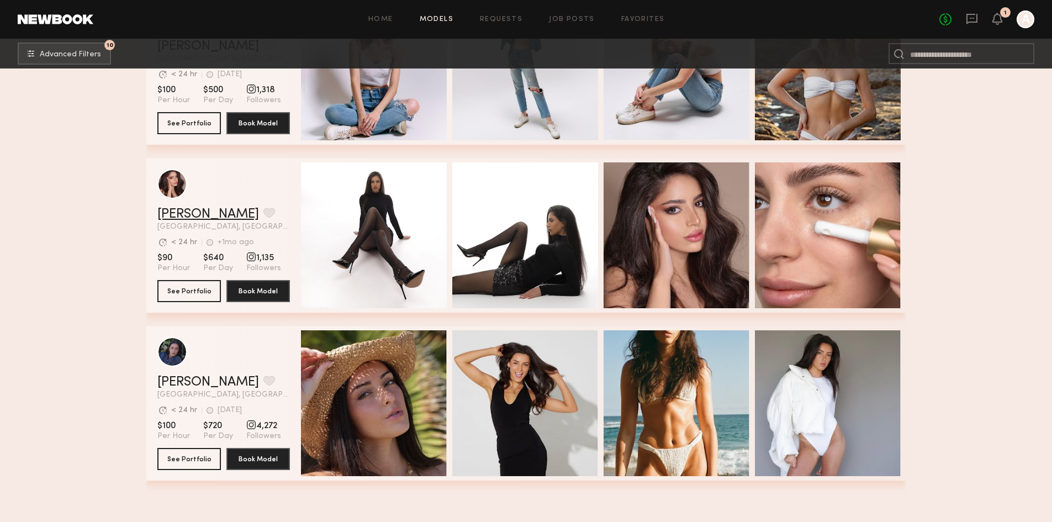
click at [173, 217] on link "[PERSON_NAME]" at bounding box center [208, 214] width 102 height 13
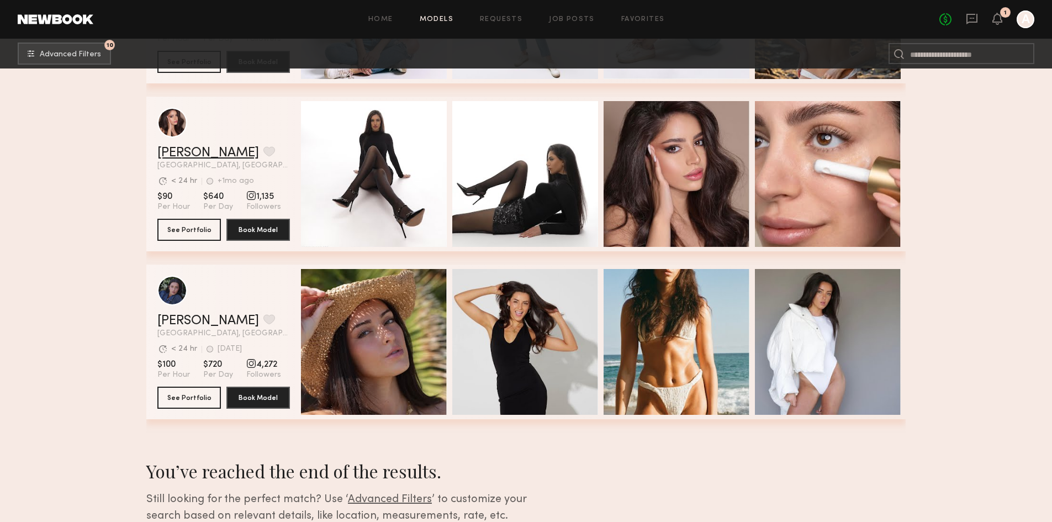
scroll to position [2429, 0]
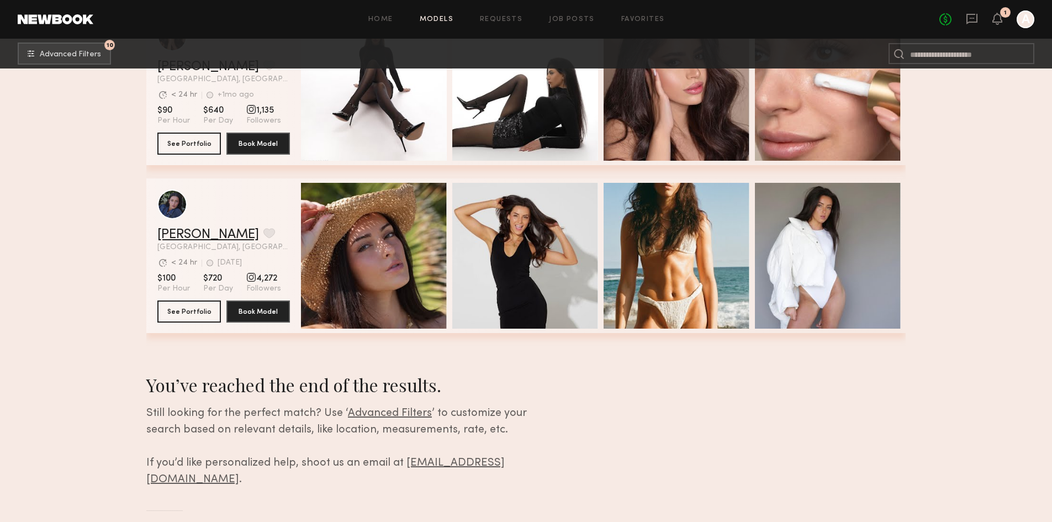
click at [184, 240] on link "Hannah O." at bounding box center [208, 234] width 102 height 13
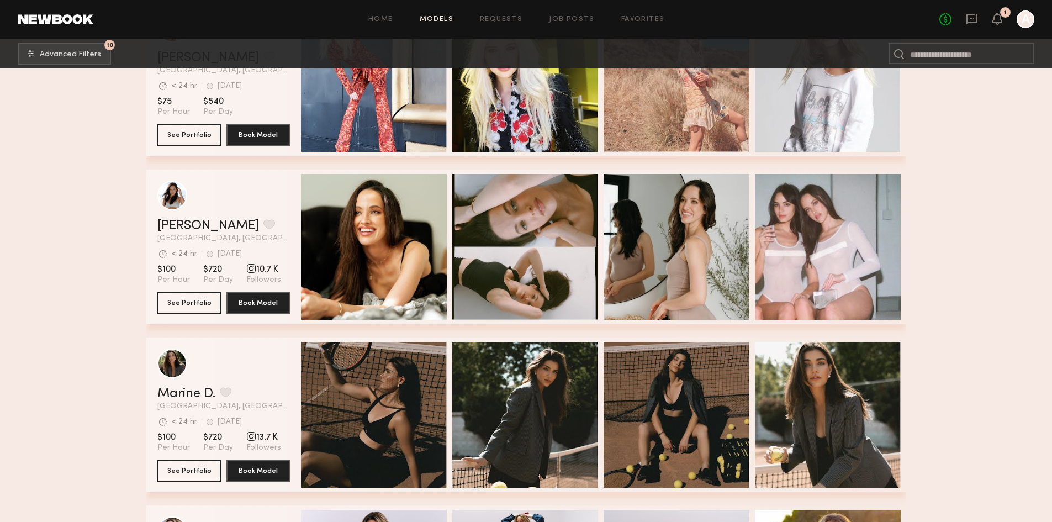
scroll to position [1546, 0]
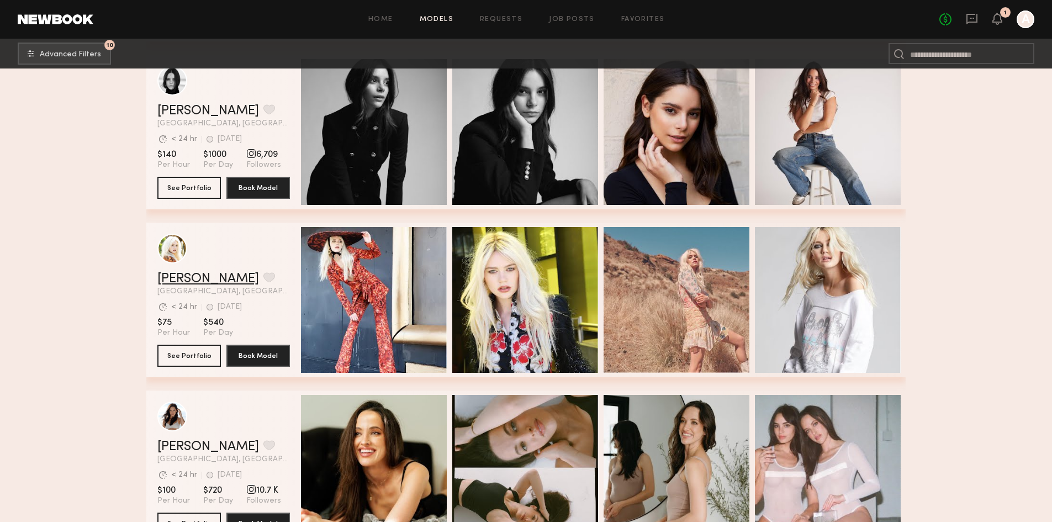
click at [165, 277] on link "Brielle S." at bounding box center [208, 278] width 102 height 13
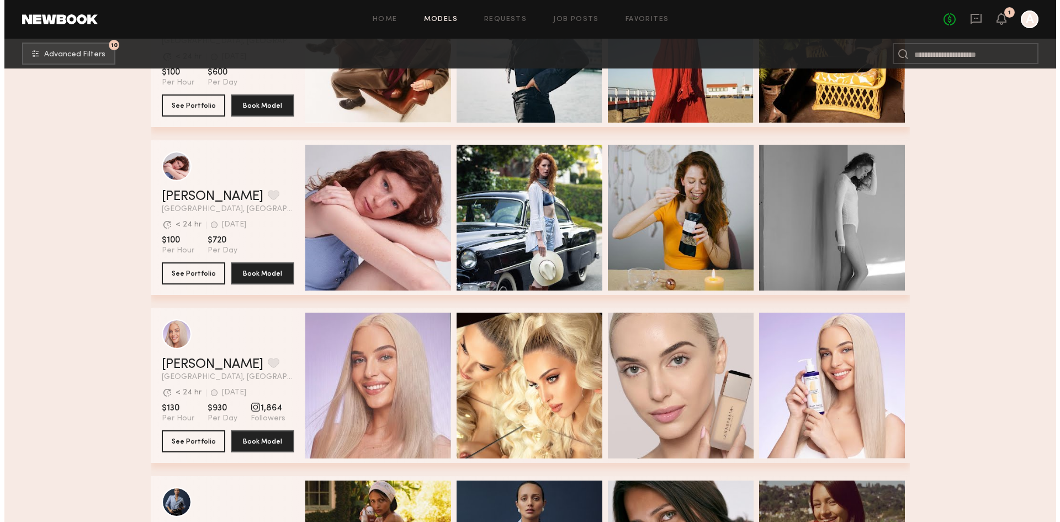
scroll to position [662, 0]
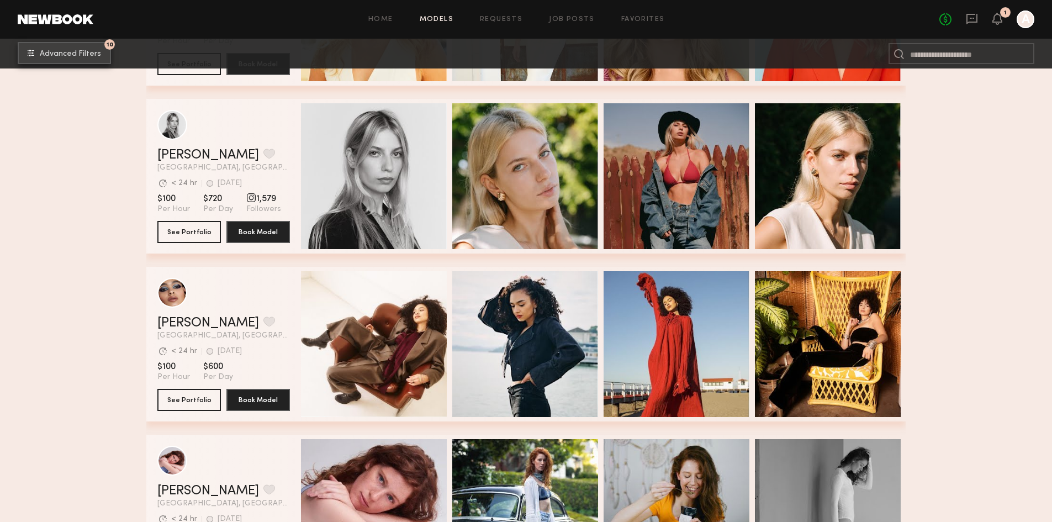
click at [53, 52] on span "Advanced Filters" at bounding box center [70, 54] width 61 height 8
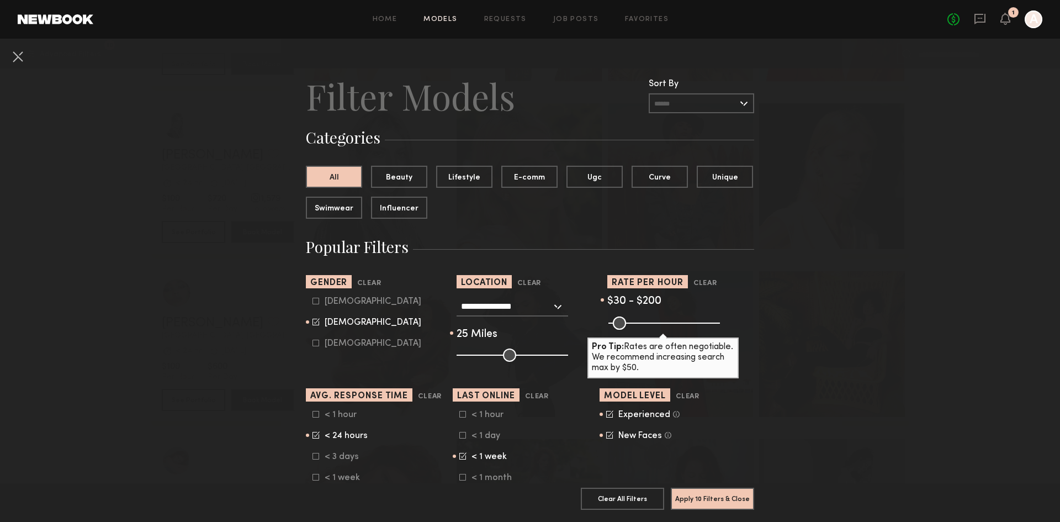
drag, startPoint x: 634, startPoint y: 326, endPoint x: 646, endPoint y: 326, distance: 12.7
type input "***"
click at [646, 326] on input "range" at bounding box center [664, 322] width 112 height 13
click at [706, 489] on button "Apply 10 Filters & Close" at bounding box center [712, 498] width 83 height 22
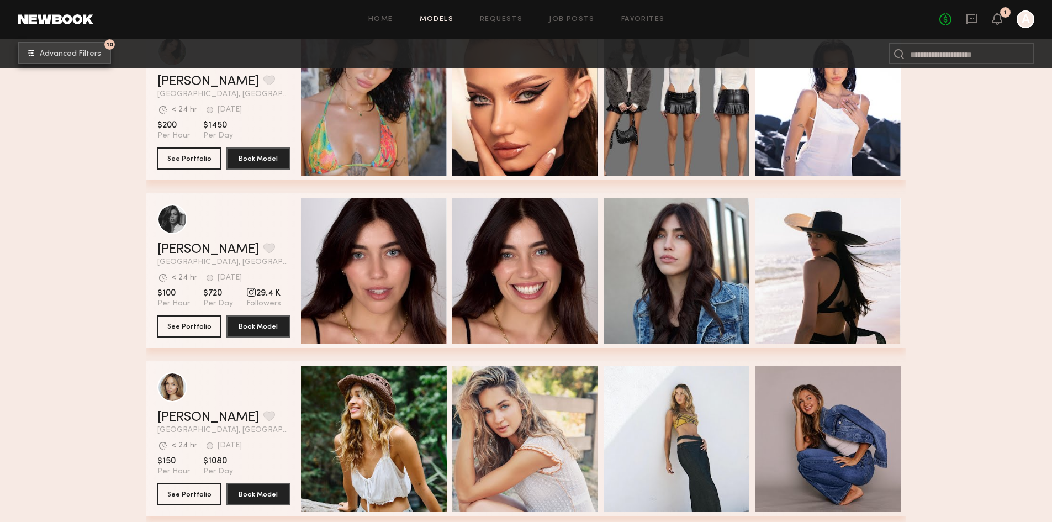
scroll to position [810, 0]
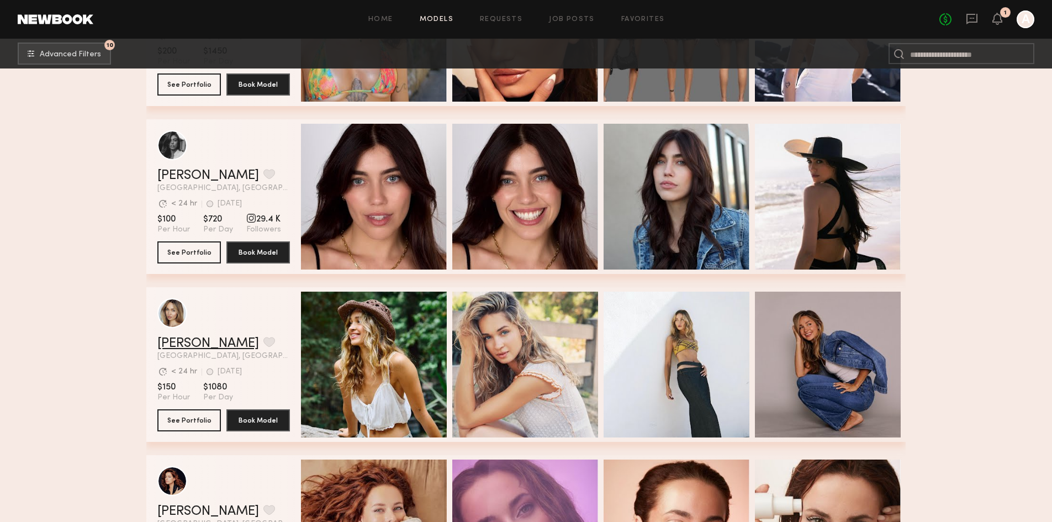
click at [188, 349] on link "Chloe C." at bounding box center [208, 343] width 102 height 13
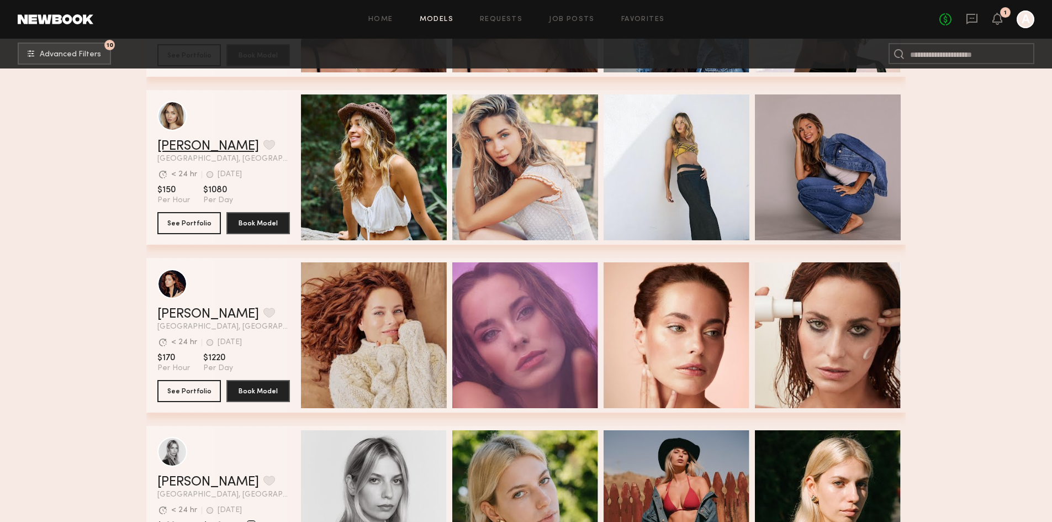
scroll to position [1031, 0]
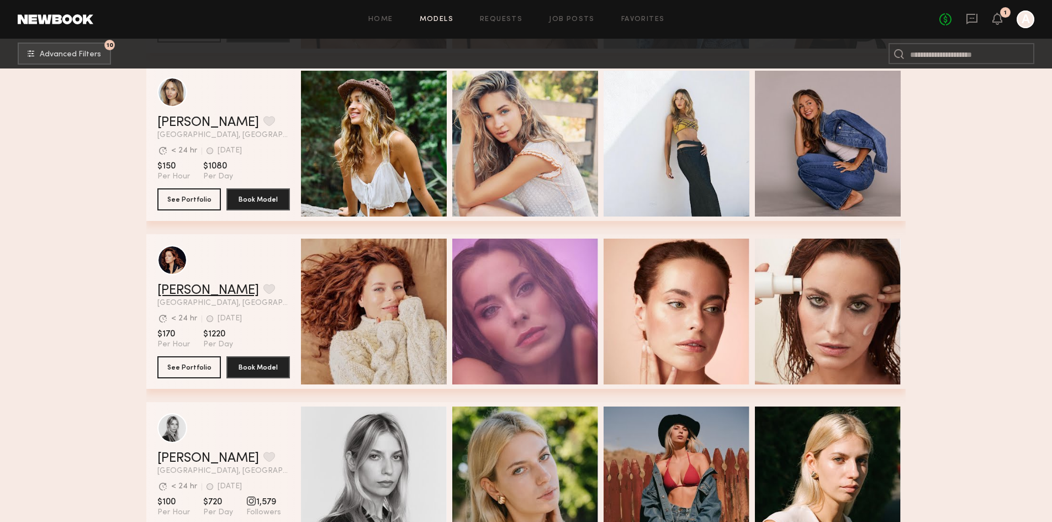
click at [193, 292] on link "Abigail S." at bounding box center [208, 290] width 102 height 13
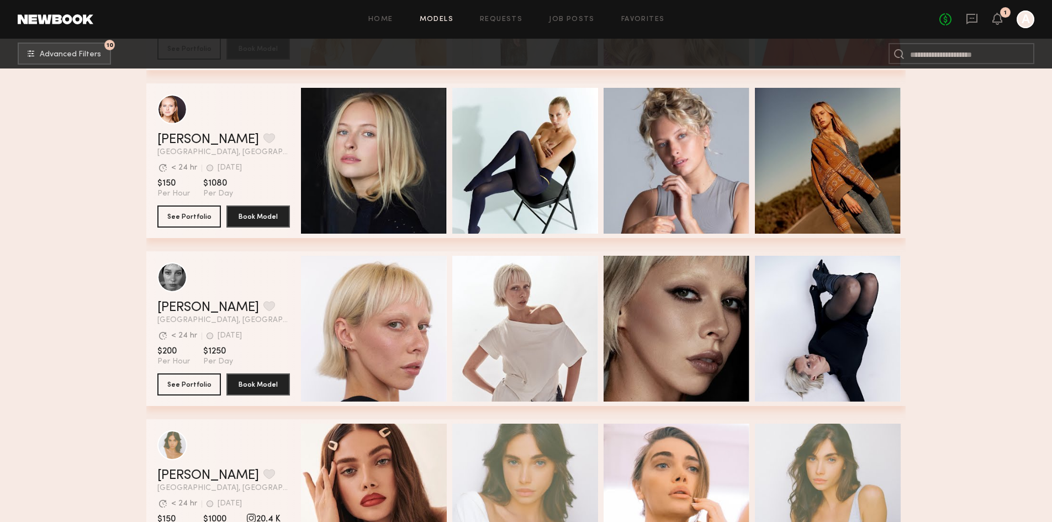
scroll to position [1693, 0]
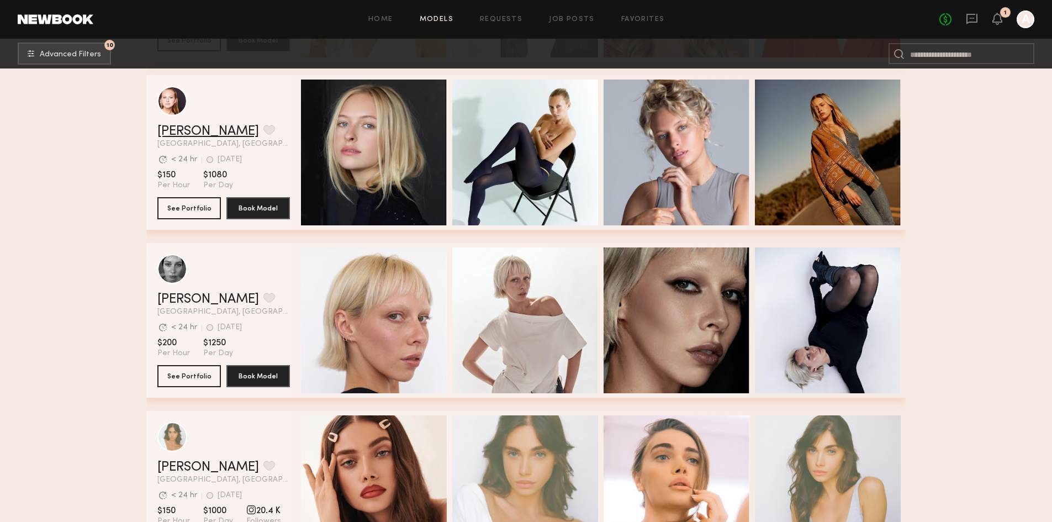
click at [195, 136] on link "[PERSON_NAME]" at bounding box center [208, 131] width 102 height 13
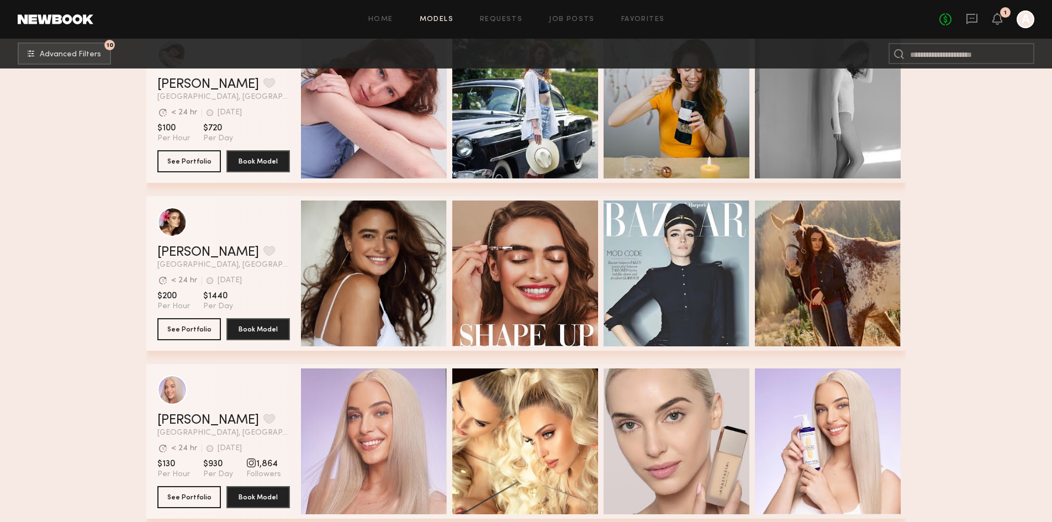
scroll to position [2650, 0]
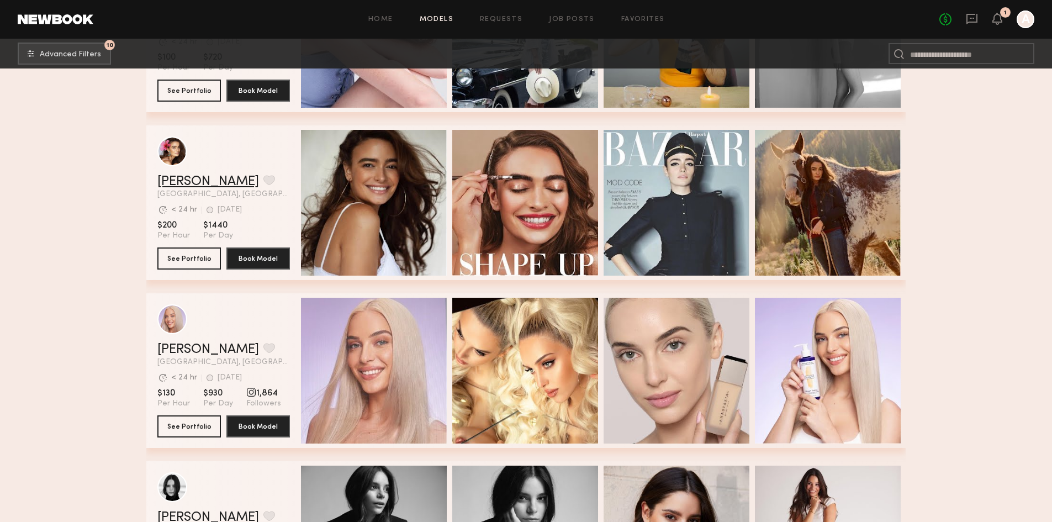
click at [192, 188] on link "[PERSON_NAME]" at bounding box center [208, 181] width 102 height 13
click at [185, 356] on link "Sofia M." at bounding box center [208, 349] width 102 height 13
click at [192, 349] on link "Sofia M." at bounding box center [208, 349] width 102 height 13
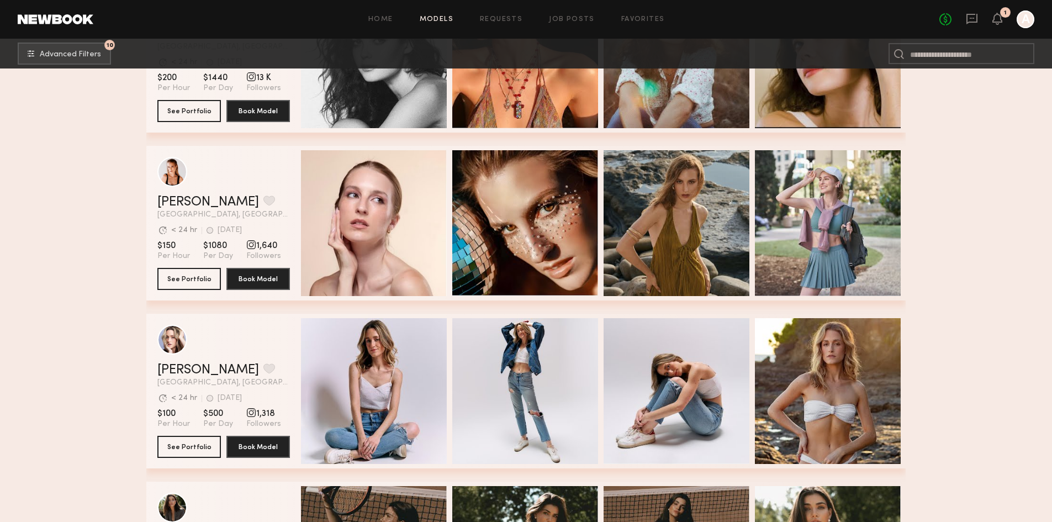
scroll to position [4490, 0]
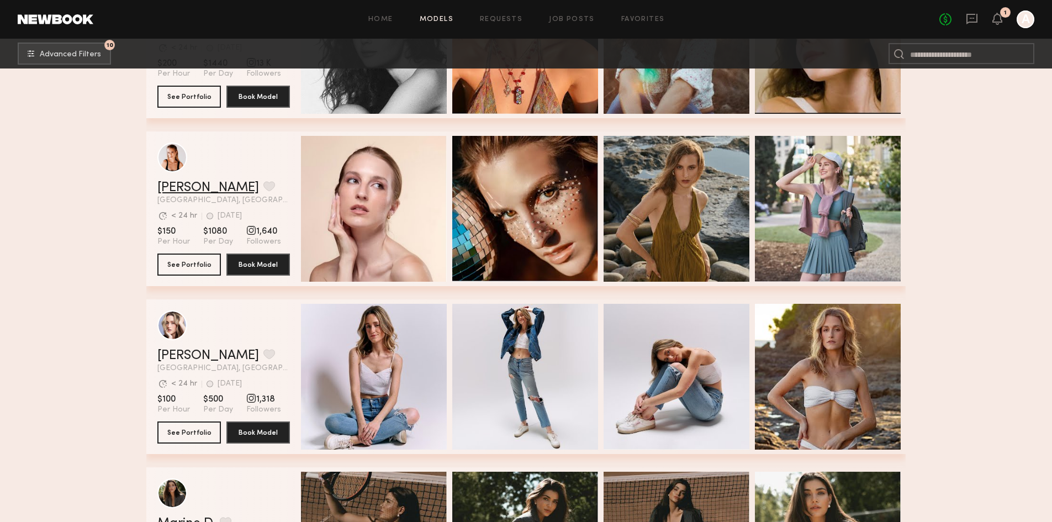
click at [178, 189] on link "Eliana v." at bounding box center [208, 187] width 102 height 13
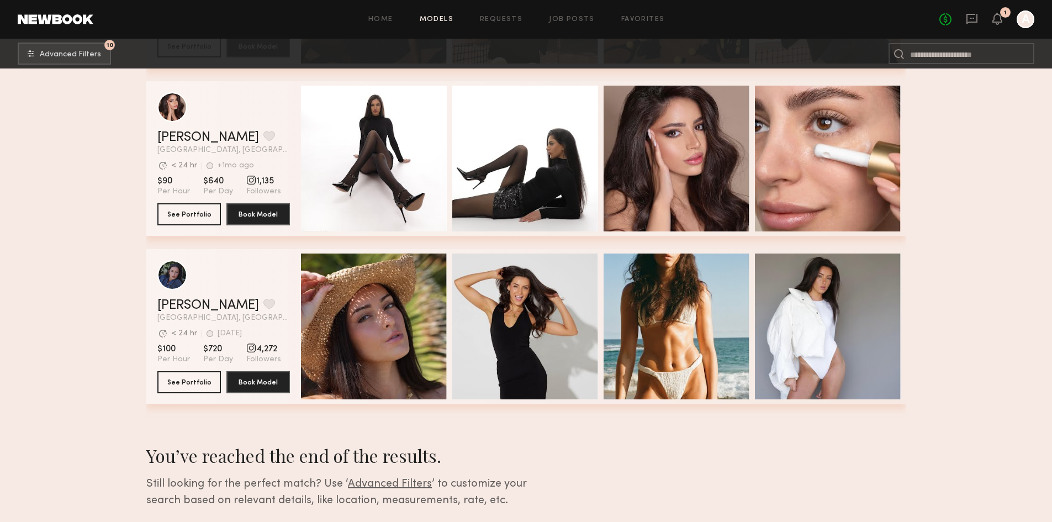
scroll to position [5079, 0]
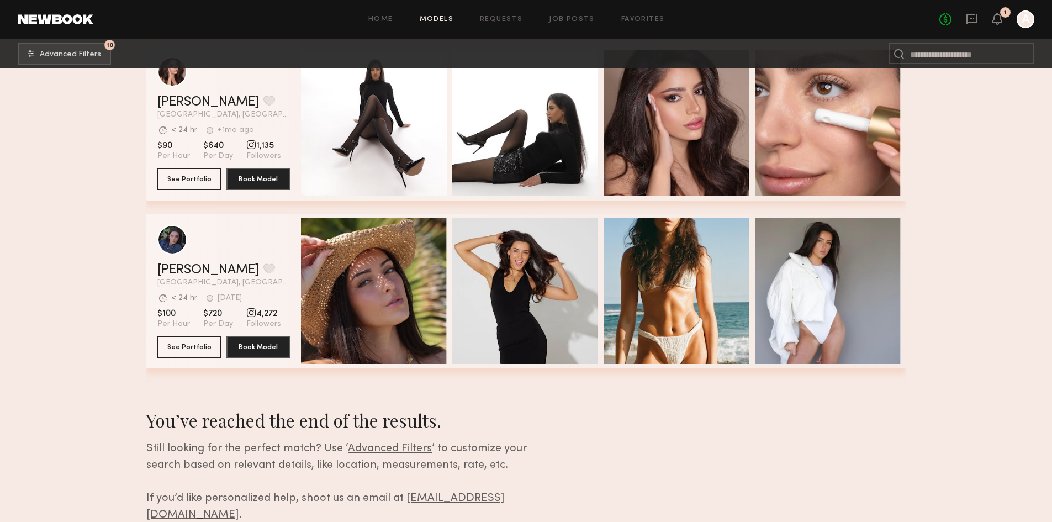
click at [176, 266] on header "Hannah O. Favorite Los Angeles, CA Avg. request response time < 24 hr 2d ago La…" at bounding box center [223, 256] width 132 height 62
click at [177, 275] on link "Hannah O." at bounding box center [208, 269] width 102 height 13
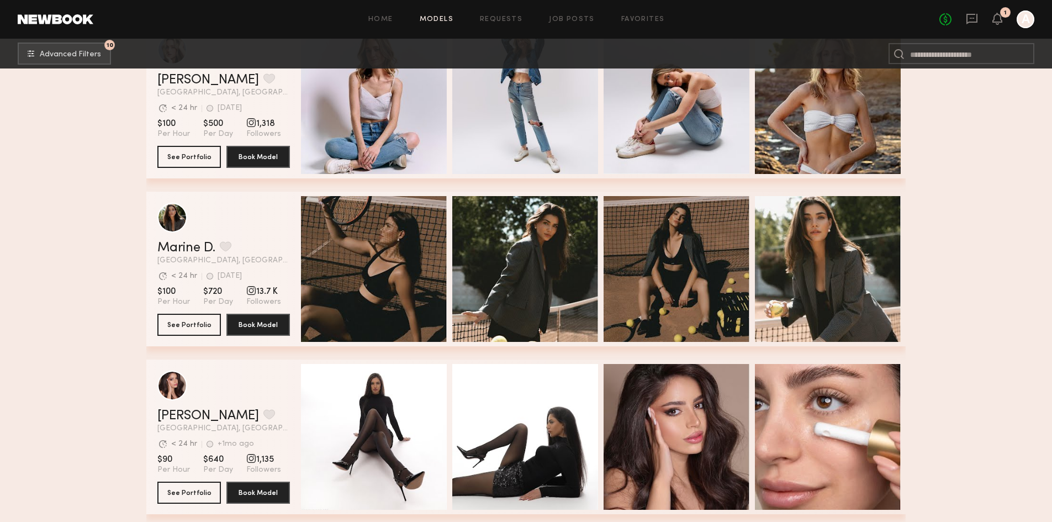
scroll to position [4784, 0]
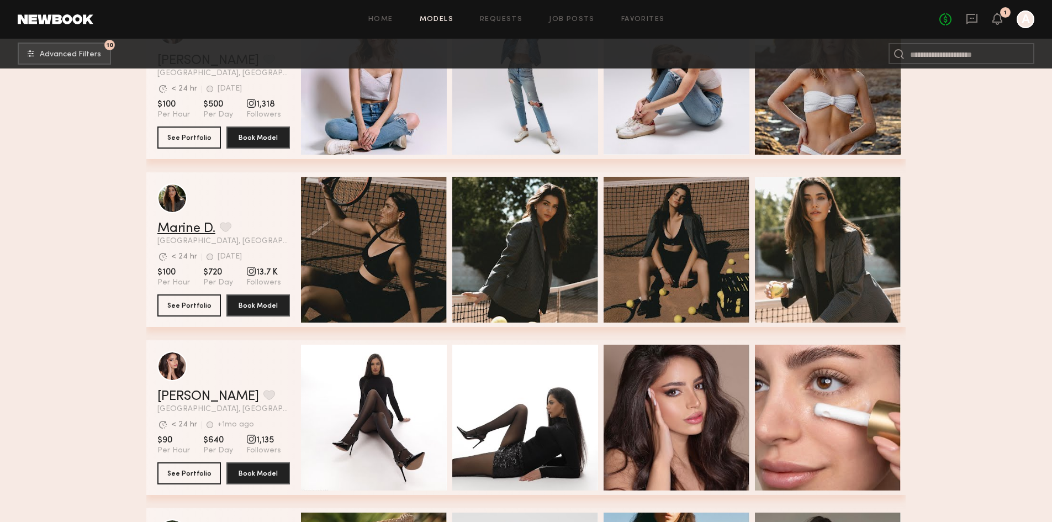
click at [174, 235] on link "Marine D." at bounding box center [186, 228] width 58 height 13
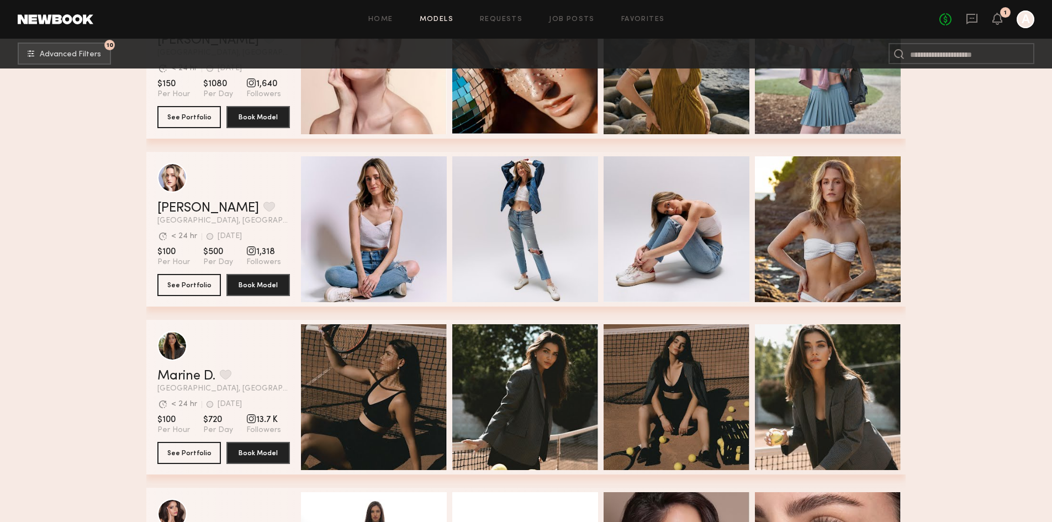
scroll to position [4710, 0]
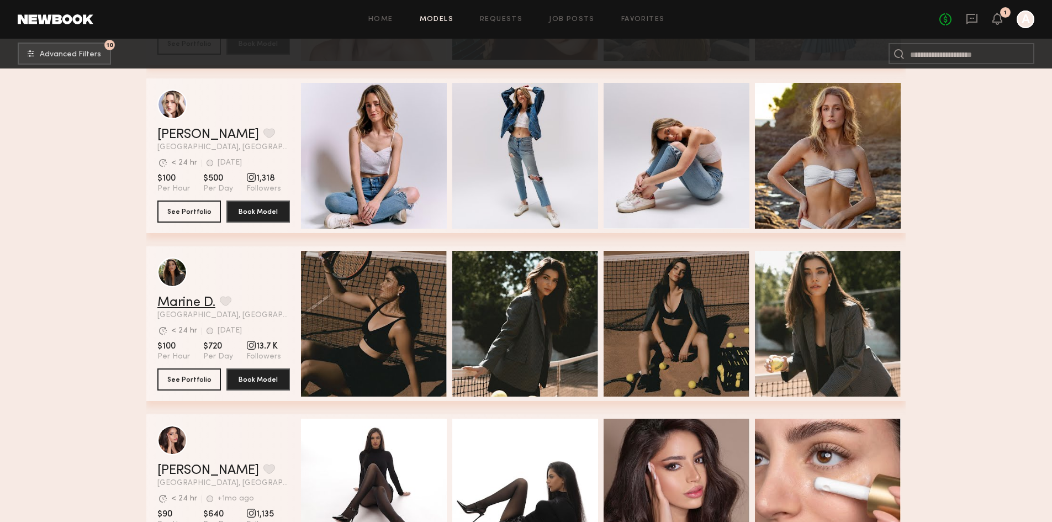
click at [177, 309] on link "Marine D." at bounding box center [186, 302] width 58 height 13
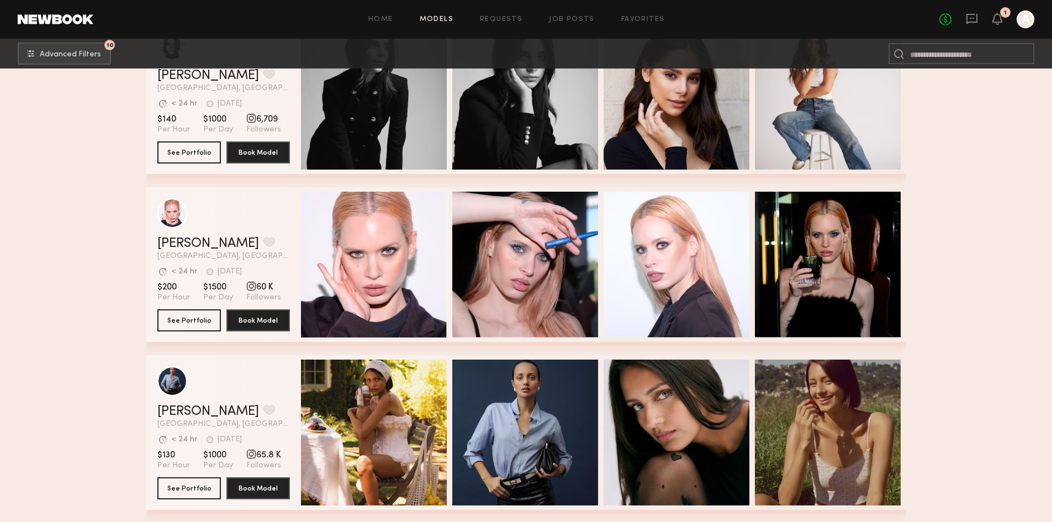
scroll to position [2797, 0]
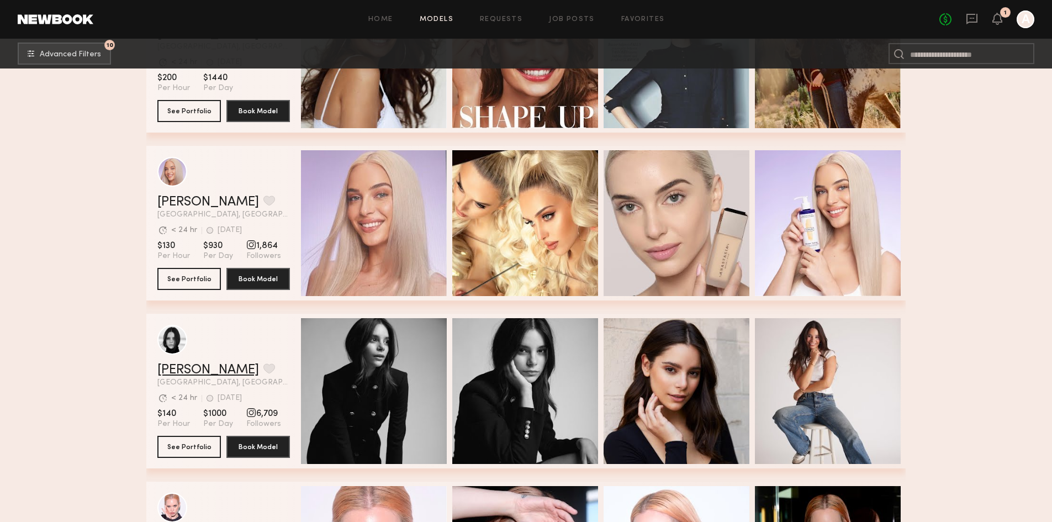
click at [192, 376] on link "Alayna L." at bounding box center [208, 369] width 102 height 13
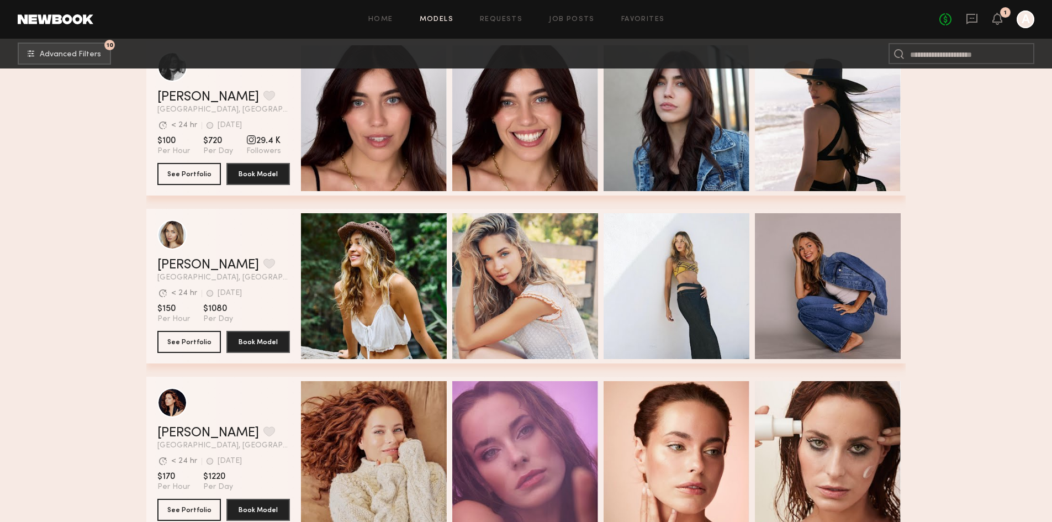
scroll to position [957, 0]
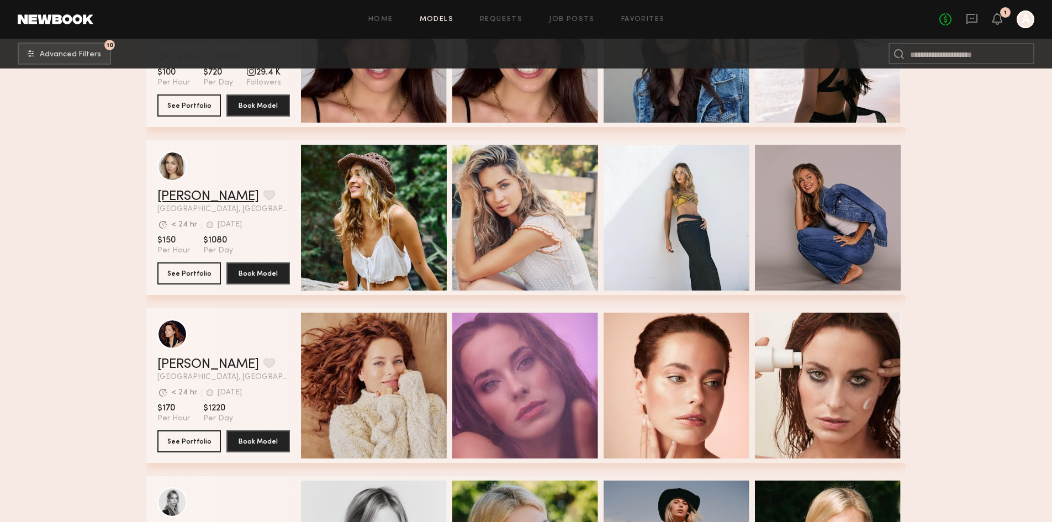
click at [171, 200] on link "Chloe C." at bounding box center [208, 196] width 102 height 13
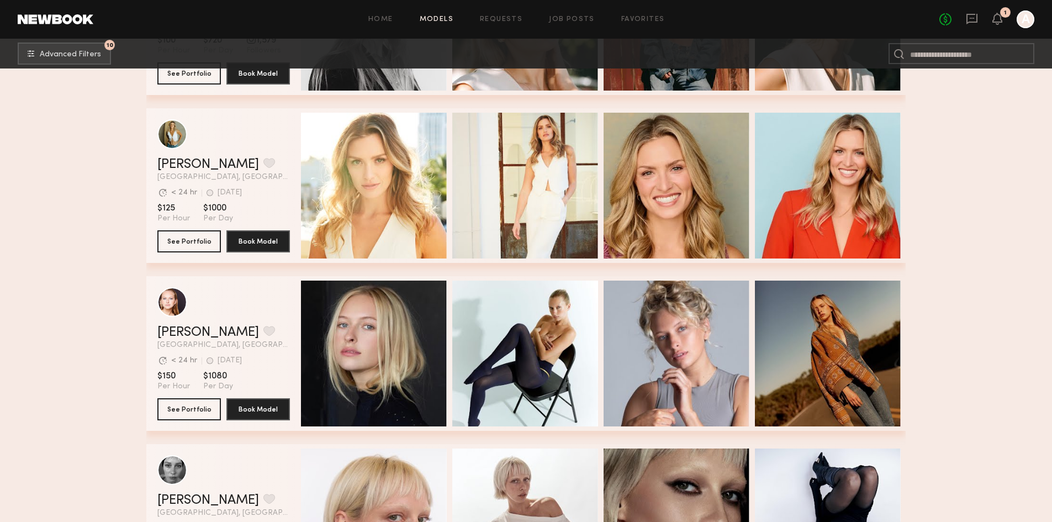
scroll to position [1546, 0]
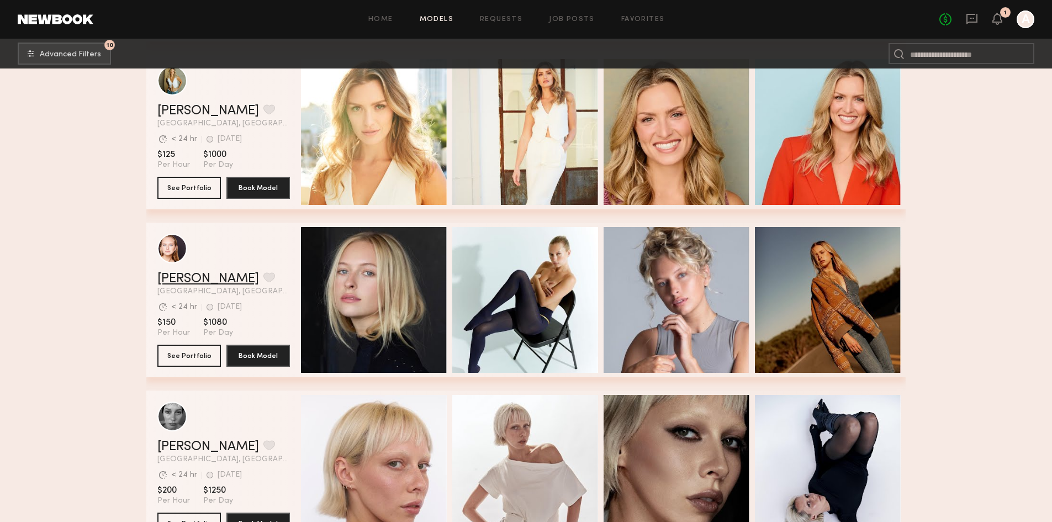
click at [202, 281] on link "Savanna G." at bounding box center [208, 278] width 102 height 13
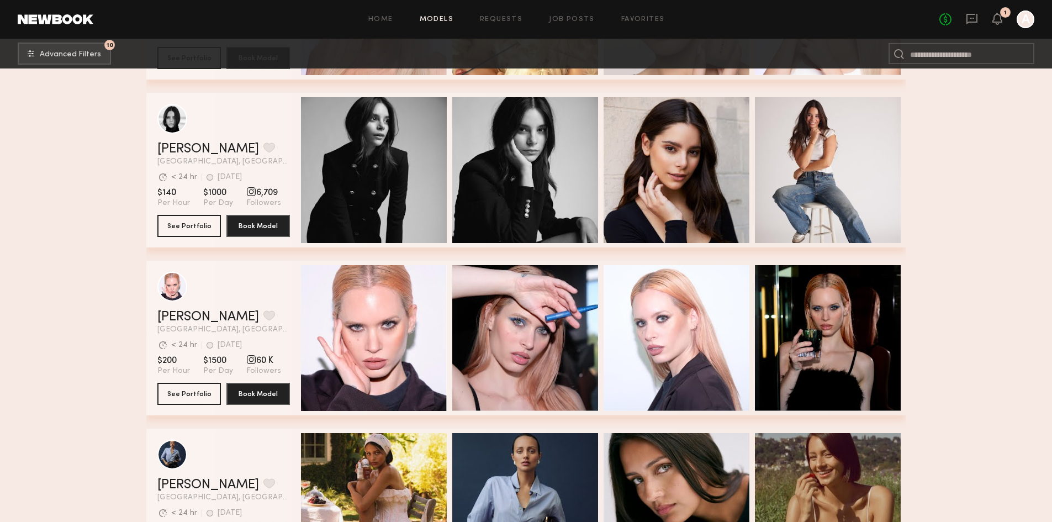
scroll to position [2944, 0]
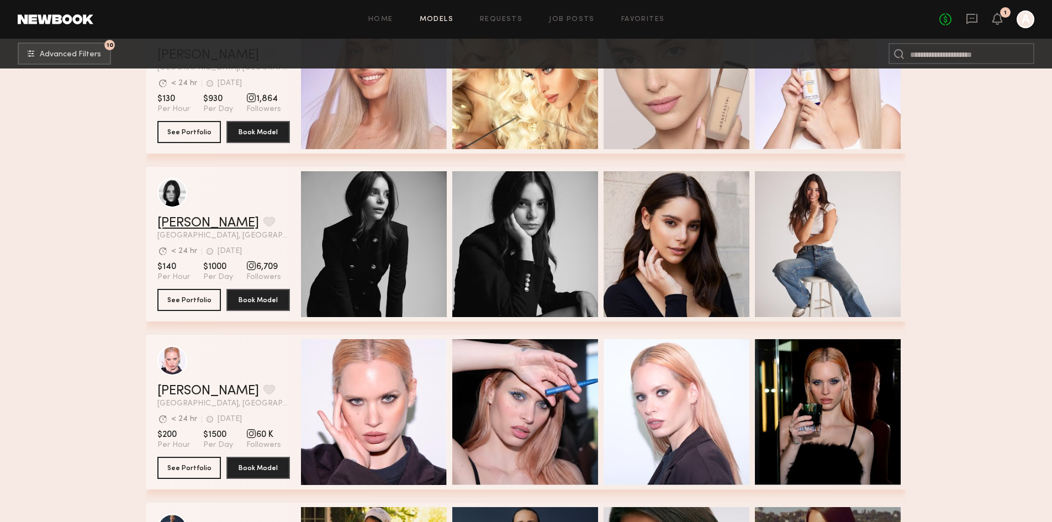
click at [187, 226] on link "[PERSON_NAME]" at bounding box center [208, 222] width 102 height 13
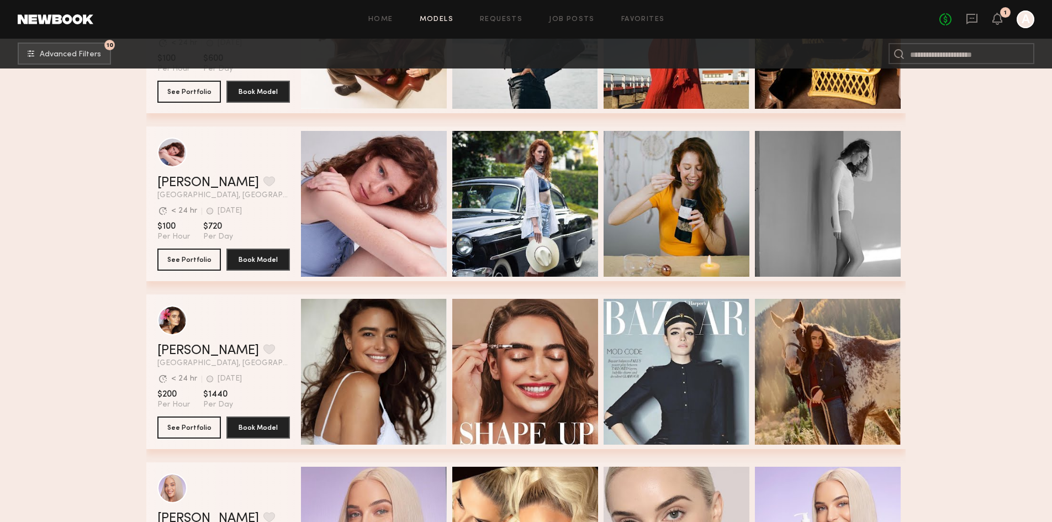
scroll to position [2467, 0]
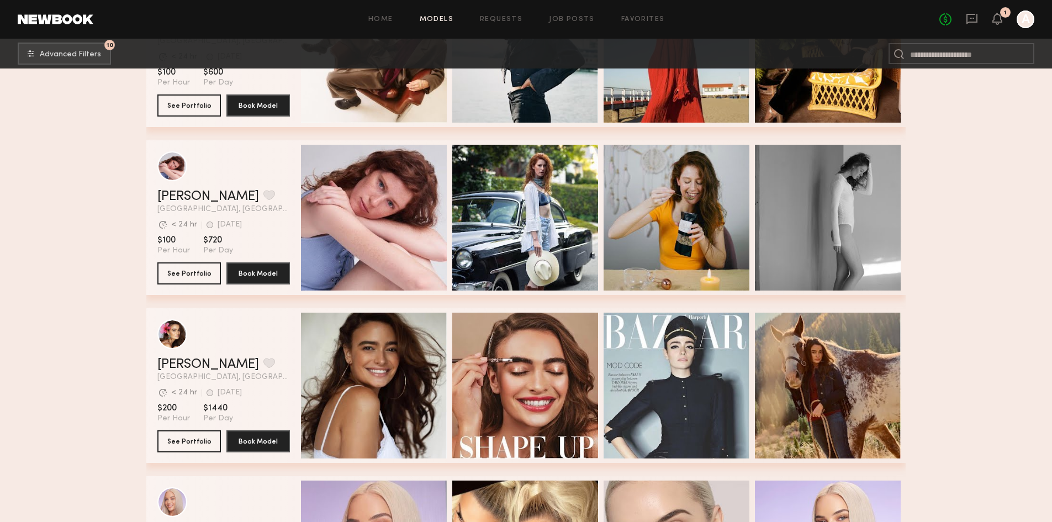
click at [154, 366] on div "Jenny R. Favorite Los Angeles, CA Avg. request response time < 24 hr 5d ago Las…" at bounding box center [525, 385] width 759 height 155
click at [169, 366] on link "Jenny R." at bounding box center [208, 364] width 102 height 13
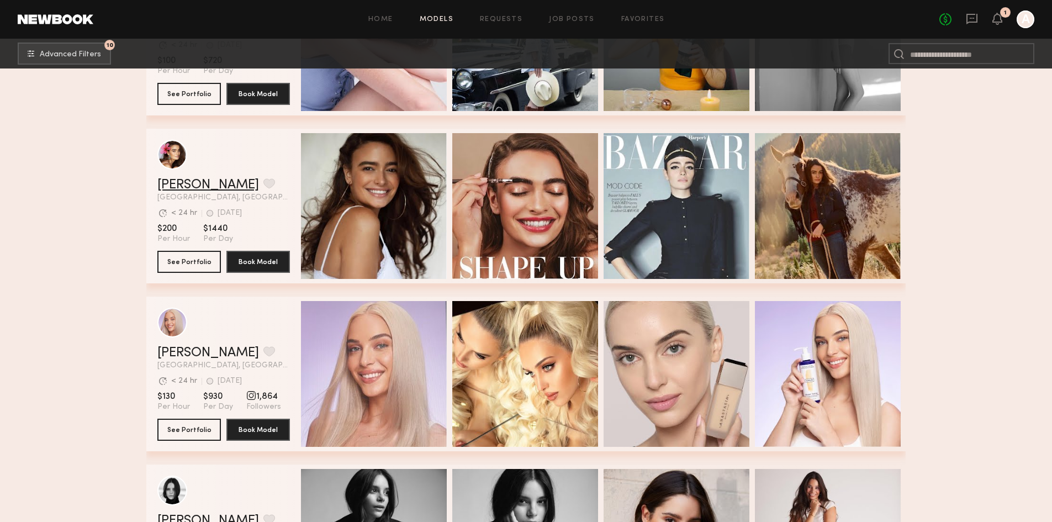
scroll to position [2688, 0]
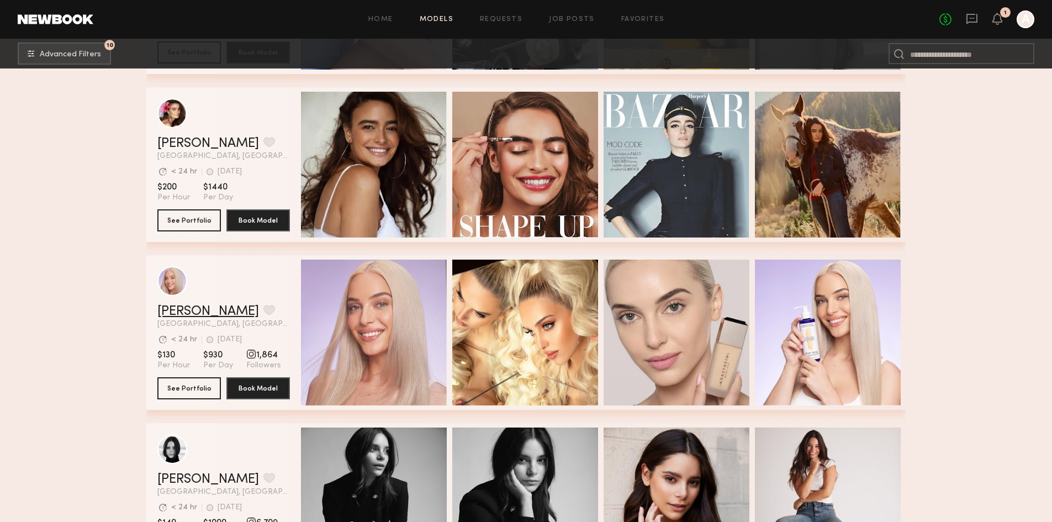
click at [191, 317] on link "Sofia M." at bounding box center [208, 311] width 102 height 13
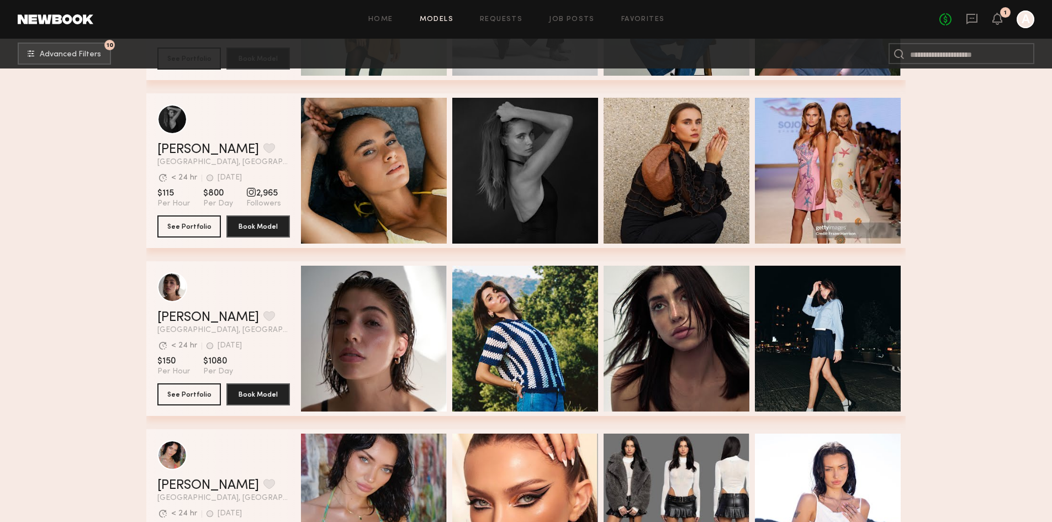
scroll to position [259, 0]
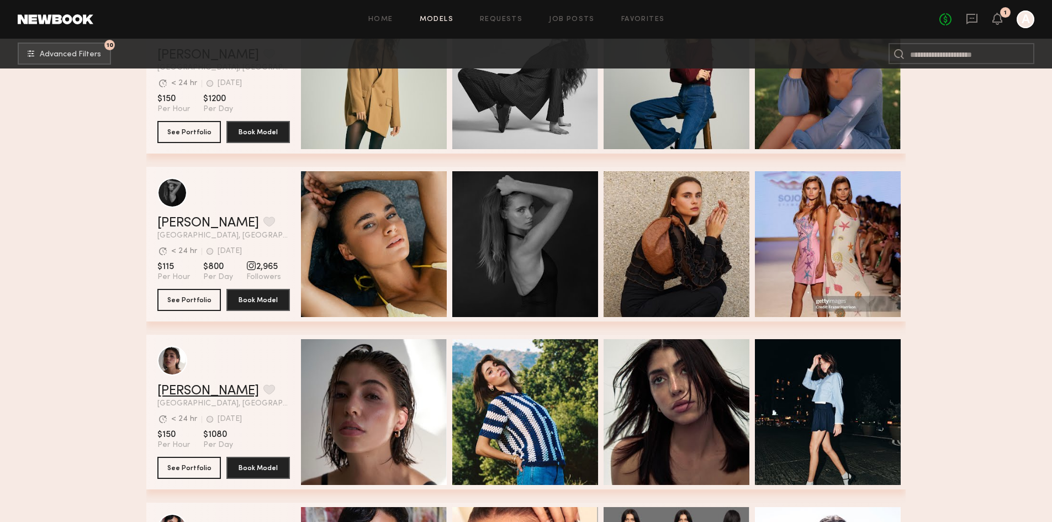
click at [201, 397] on link "[PERSON_NAME]" at bounding box center [208, 390] width 102 height 13
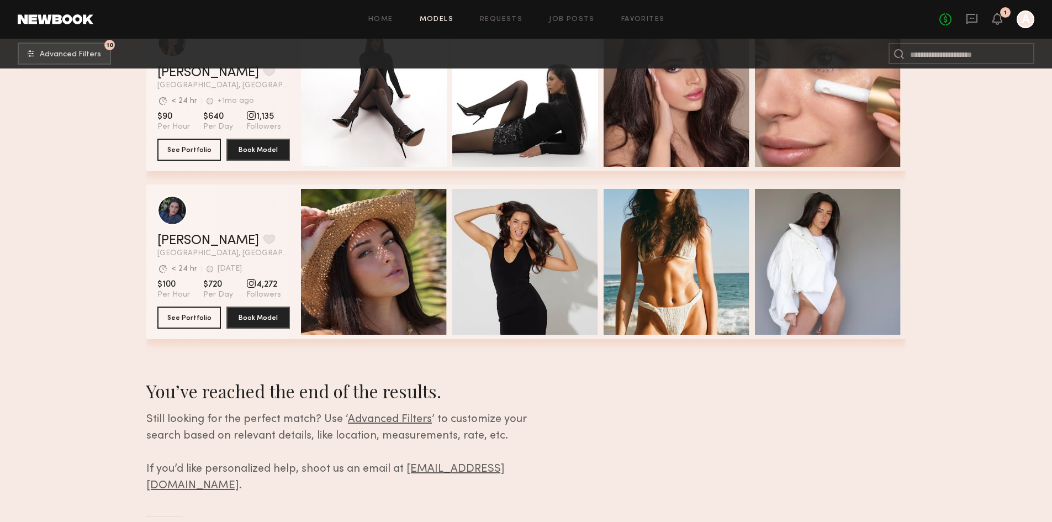
scroll to position [5117, 0]
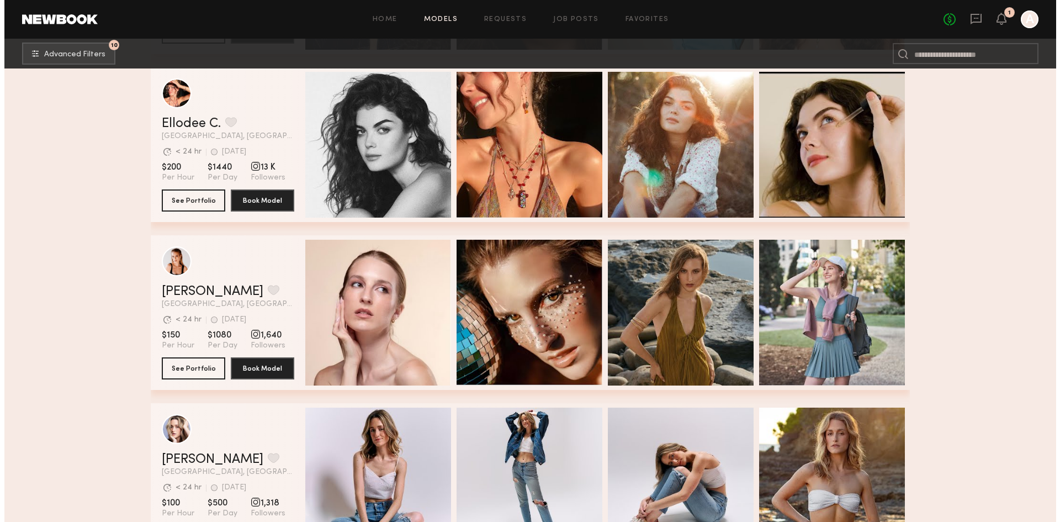
scroll to position [4381, 0]
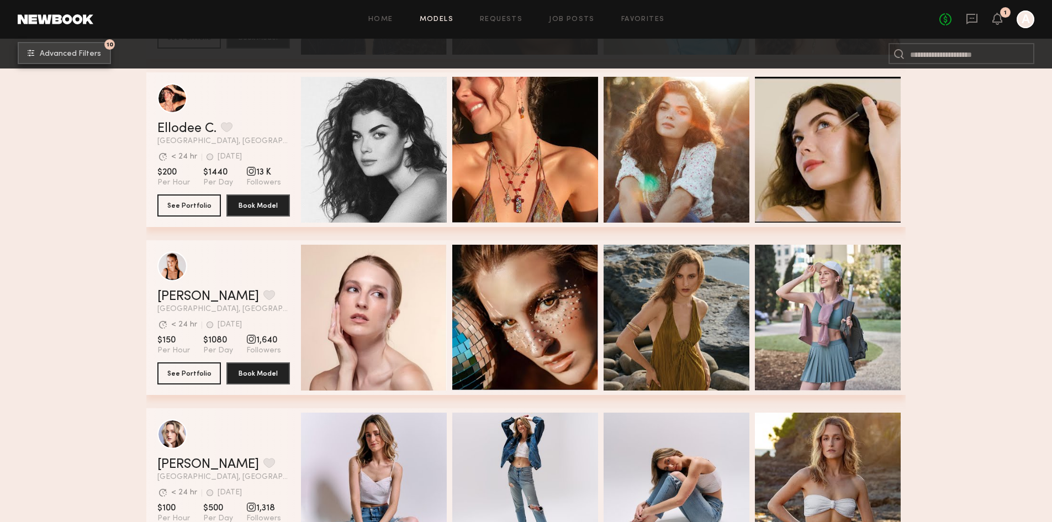
click at [82, 47] on button "10 Advanced Filters" at bounding box center [64, 53] width 93 height 22
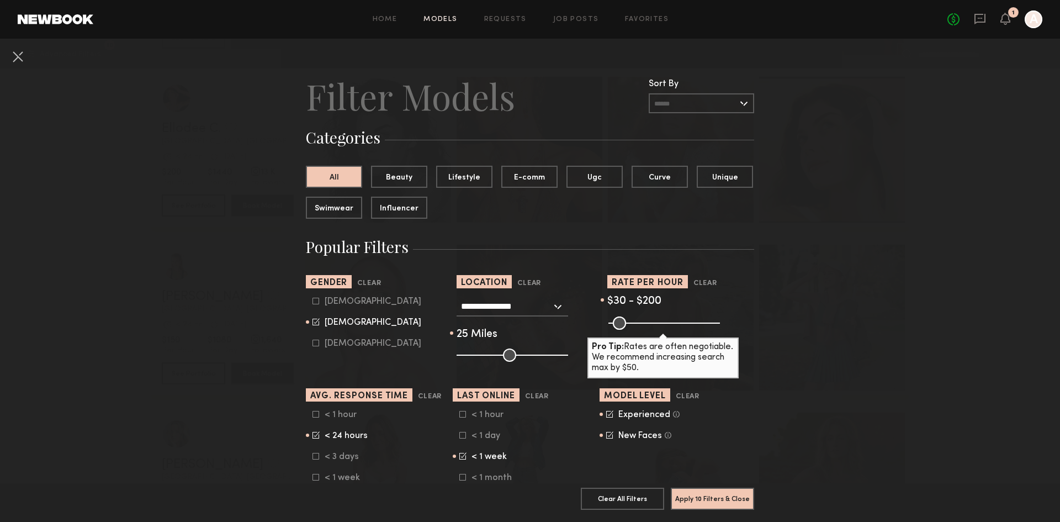
drag, startPoint x: 475, startPoint y: 354, endPoint x: 489, endPoint y: 354, distance: 14.4
type input "**"
click at [489, 354] on input "range" at bounding box center [513, 354] width 112 height 13
click at [726, 492] on button "Apply 10 Filters & Close" at bounding box center [712, 498] width 83 height 22
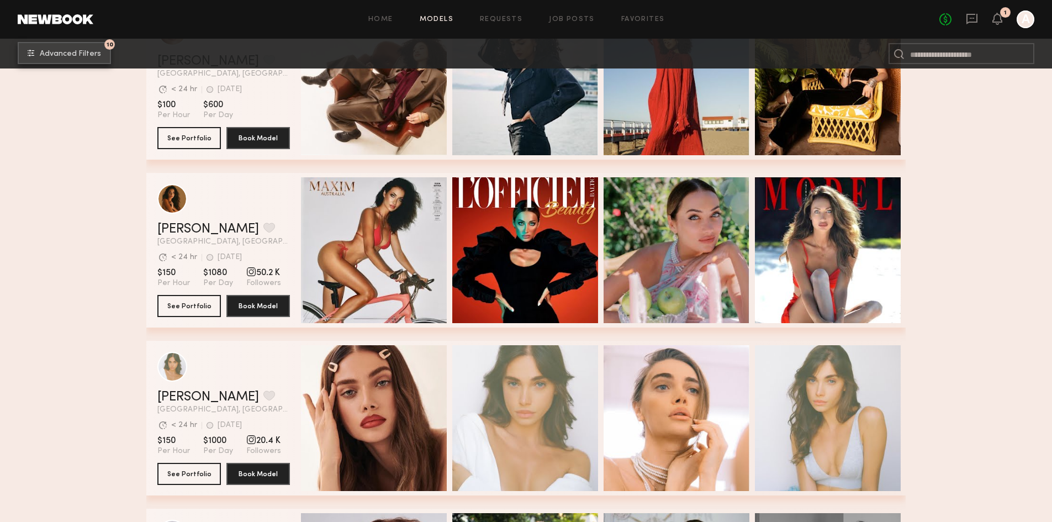
scroll to position [2135, 0]
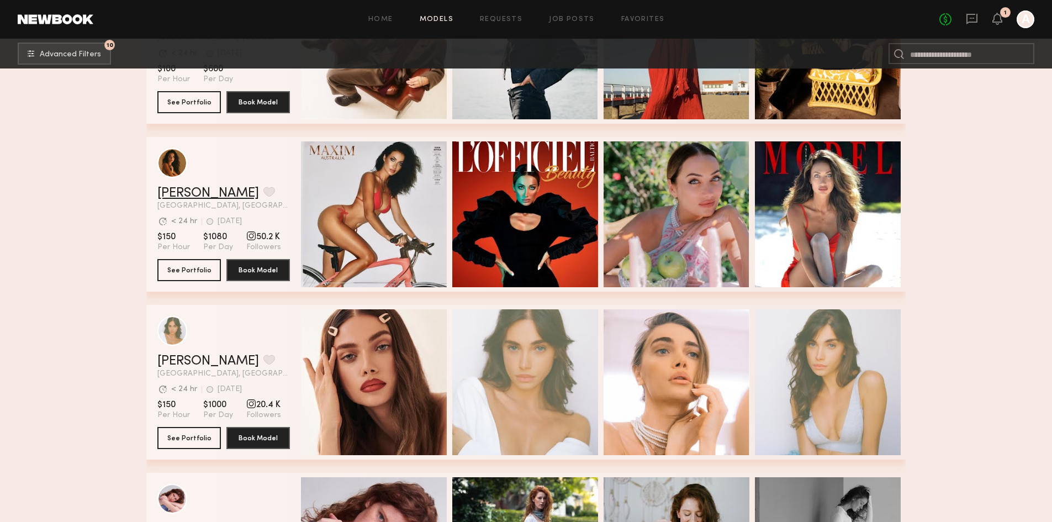
click at [181, 200] on link "Dianie B." at bounding box center [208, 193] width 102 height 13
click at [170, 365] on link "Lily D." at bounding box center [208, 360] width 102 height 13
click at [918, 283] on section "Filter by Category beauty lifestyle e-comm UGC curve unique swimwear influencer…" at bounding box center [526, 42] width 1052 height 4217
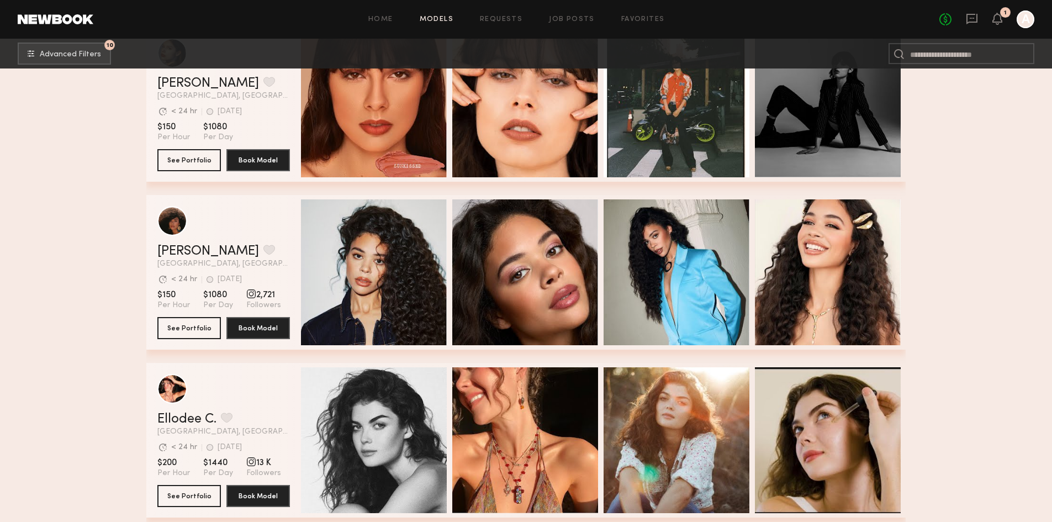
scroll to position [4017, 0]
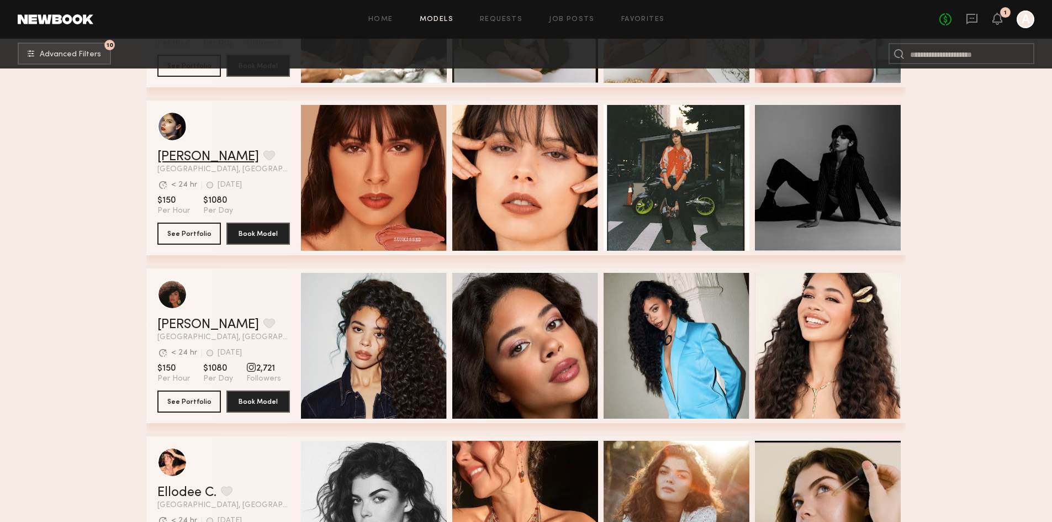
click at [181, 156] on link "[PERSON_NAME]" at bounding box center [208, 156] width 102 height 13
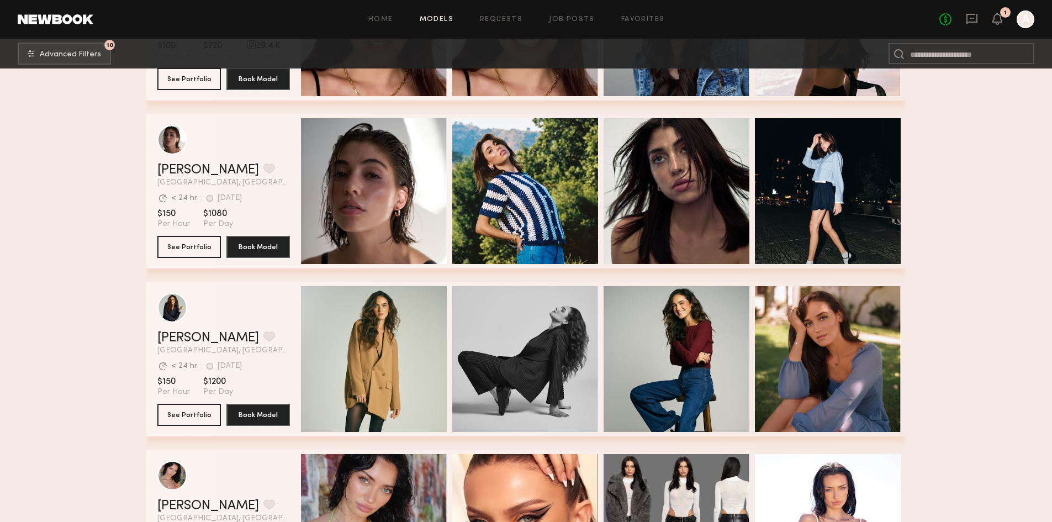
scroll to position [0, 0]
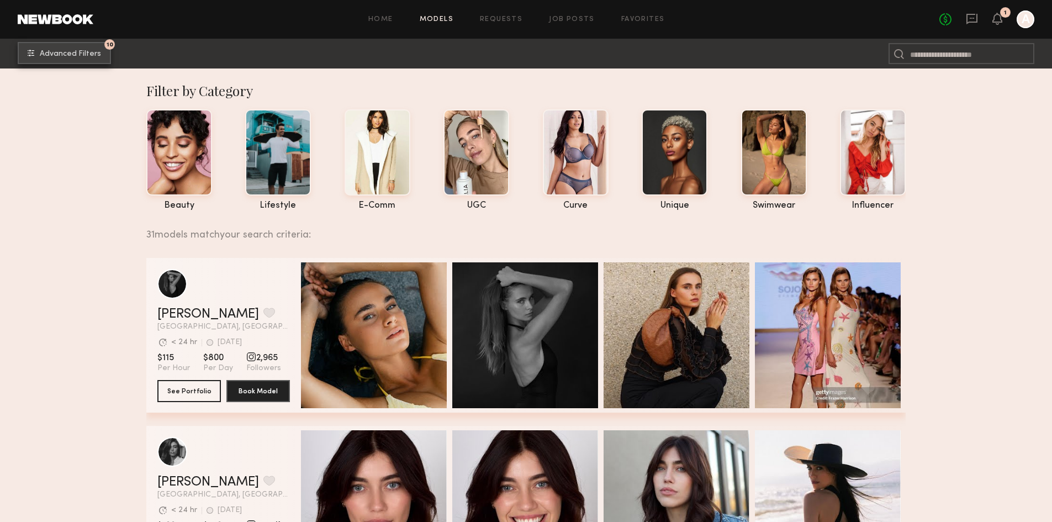
click at [31, 55] on common-icon "undefined" at bounding box center [31, 53] width 7 height 7
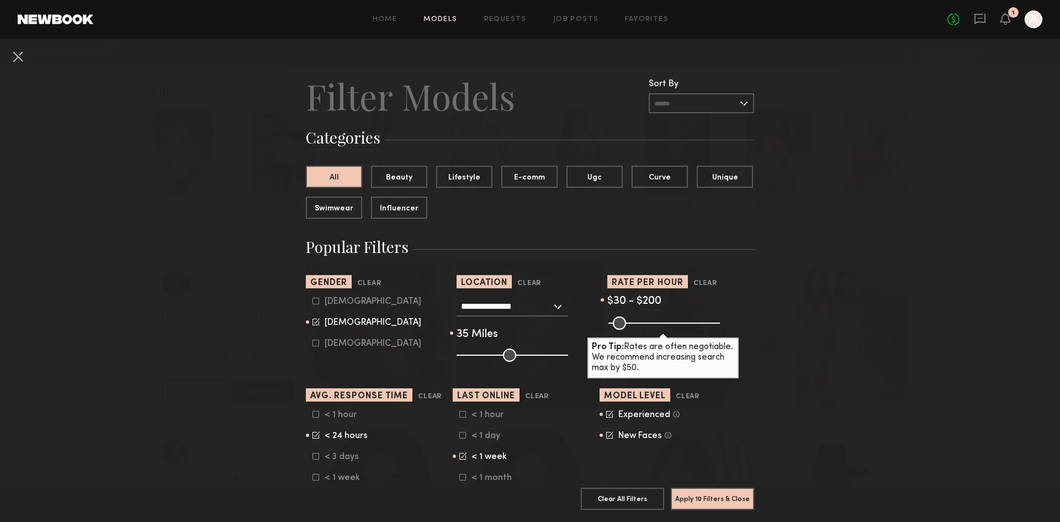
click at [609, 417] on icon at bounding box center [609, 413] width 7 height 7
click at [712, 494] on button "Apply 10 Filters & Close" at bounding box center [712, 498] width 83 height 22
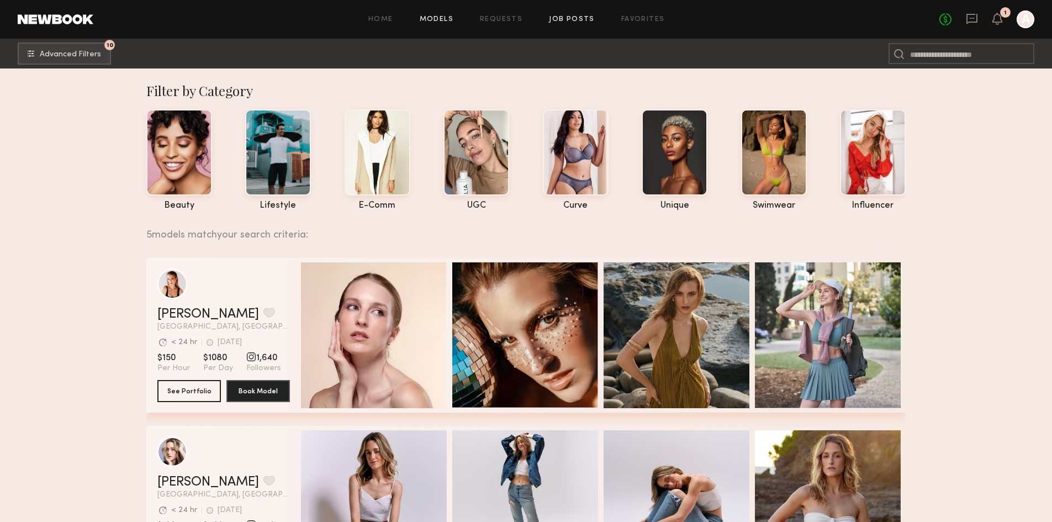
click at [573, 19] on link "Job Posts" at bounding box center [572, 19] width 46 height 7
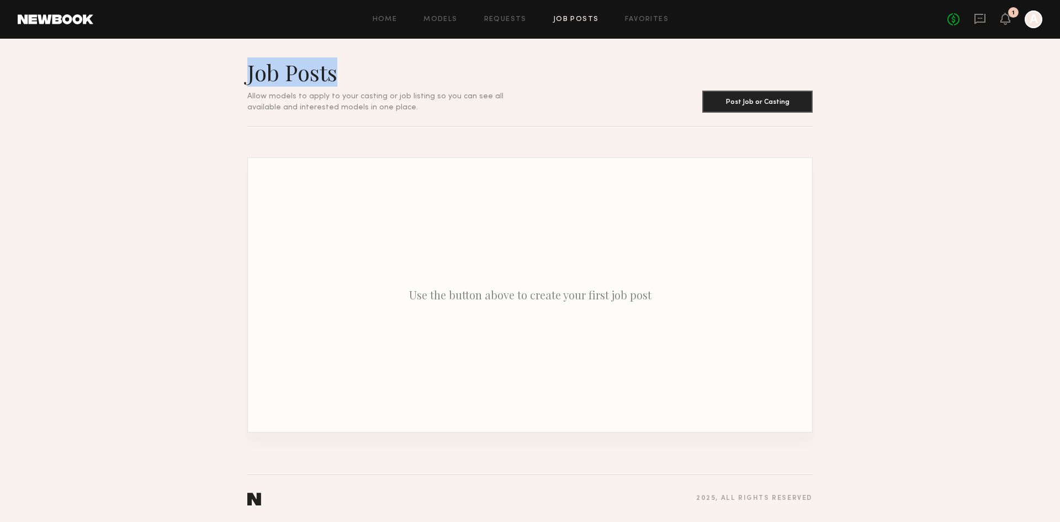
drag, startPoint x: 242, startPoint y: 70, endPoint x: 486, endPoint y: 87, distance: 244.6
click at [486, 87] on section "Job Posts Allow models to apply to your casting or job listing so you can see a…" at bounding box center [530, 246] width 1060 height 374
click at [472, 102] on div "Allow models to apply to your casting or job listing so you can see all availab…" at bounding box center [388, 102] width 283 height 22
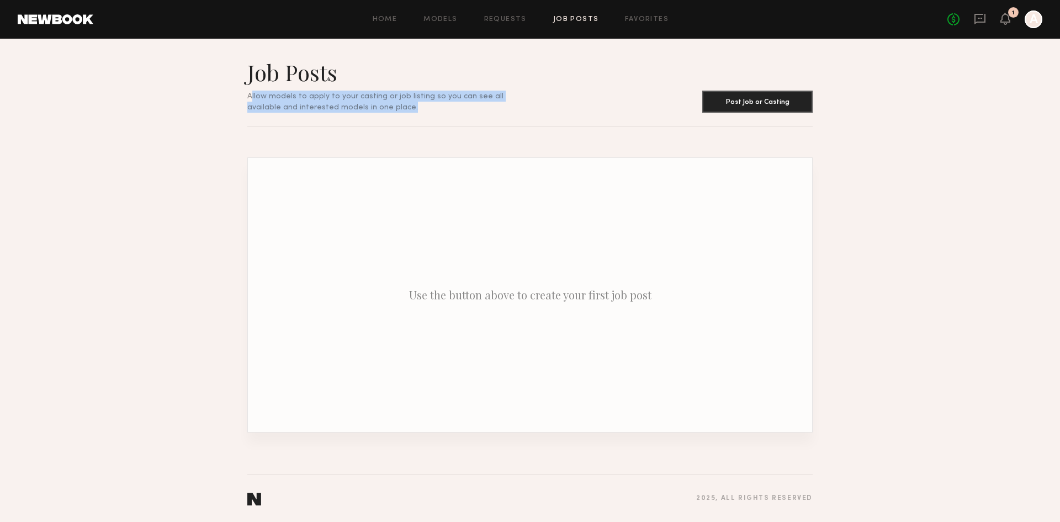
drag, startPoint x: 251, startPoint y: 97, endPoint x: 465, endPoint y: 102, distance: 214.8
click at [465, 102] on div "Allow models to apply to your casting or job listing so you can see all availab…" at bounding box center [388, 102] width 283 height 22
drag, startPoint x: 347, startPoint y: 92, endPoint x: 523, endPoint y: 99, distance: 176.2
click at [523, 99] on div "Allow models to apply to your casting or job listing so you can see all availab…" at bounding box center [388, 102] width 283 height 22
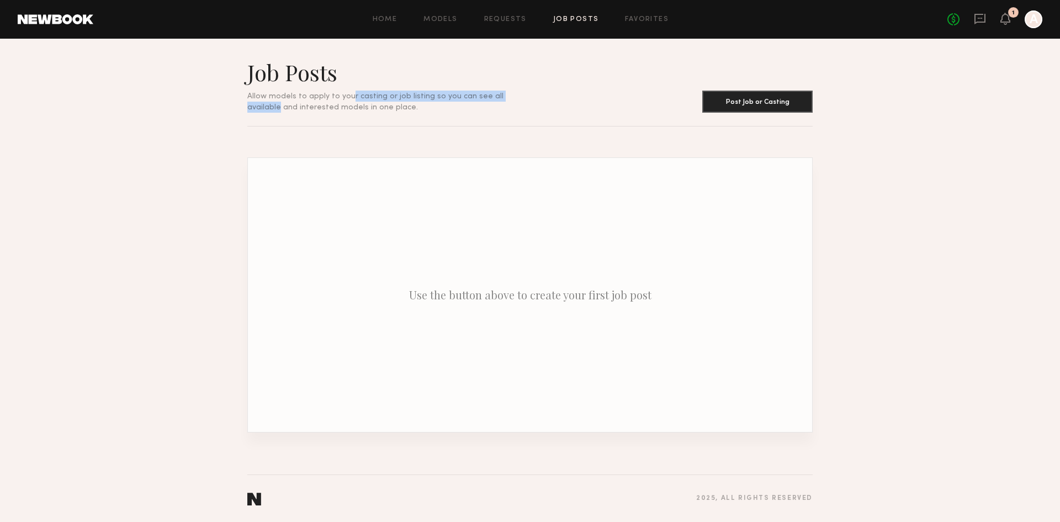
click at [521, 99] on div "Allow models to apply to your casting or job listing so you can see all availab…" at bounding box center [388, 102] width 283 height 22
drag, startPoint x: 421, startPoint y: 94, endPoint x: 547, endPoint y: 99, distance: 126.0
click at [547, 99] on header "Job Posts Allow models to apply to your casting or job listing so you can see a…" at bounding box center [529, 86] width 565 height 54
click at [548, 100] on header "Job Posts Allow models to apply to your casting or job listing so you can see a…" at bounding box center [529, 86] width 565 height 54
click at [729, 107] on button "Post Job or Casting" at bounding box center [757, 101] width 110 height 22
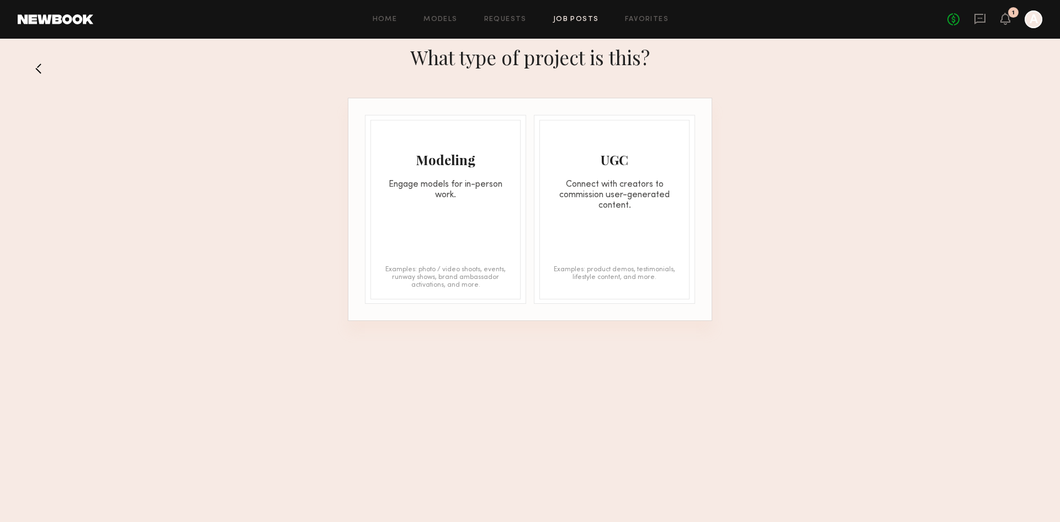
click at [454, 226] on div "Modeling Engage models for in-person work. Examples: photo / video shoots, even…" at bounding box center [445, 209] width 150 height 179
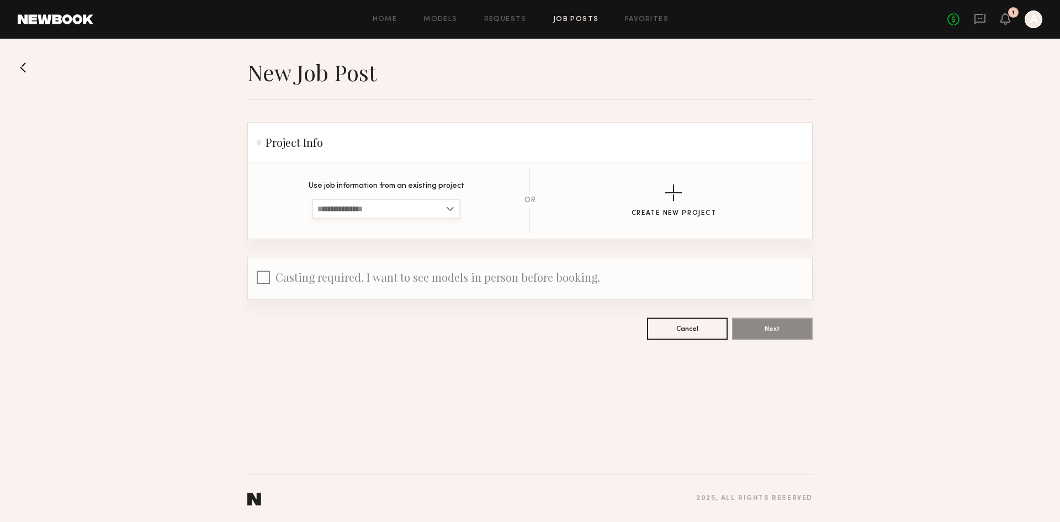
click at [427, 207] on input at bounding box center [386, 209] width 148 height 20
click at [436, 213] on input at bounding box center [386, 209] width 148 height 20
click at [411, 229] on div "No Past Projects Exist" at bounding box center [386, 228] width 146 height 18
click at [409, 213] on input at bounding box center [386, 209] width 148 height 20
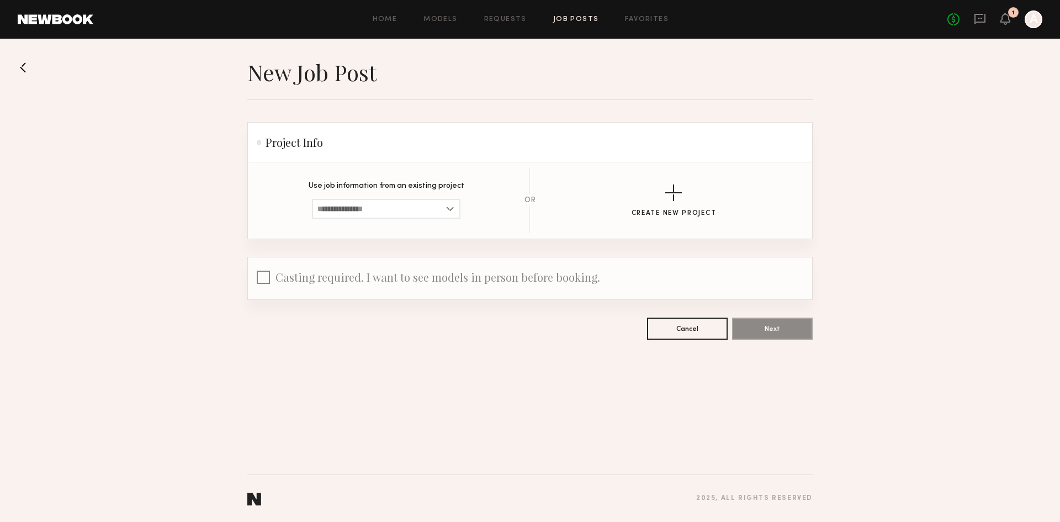
click at [472, 278] on span "Casting required. I want to see models in person before booking." at bounding box center [437, 276] width 325 height 15
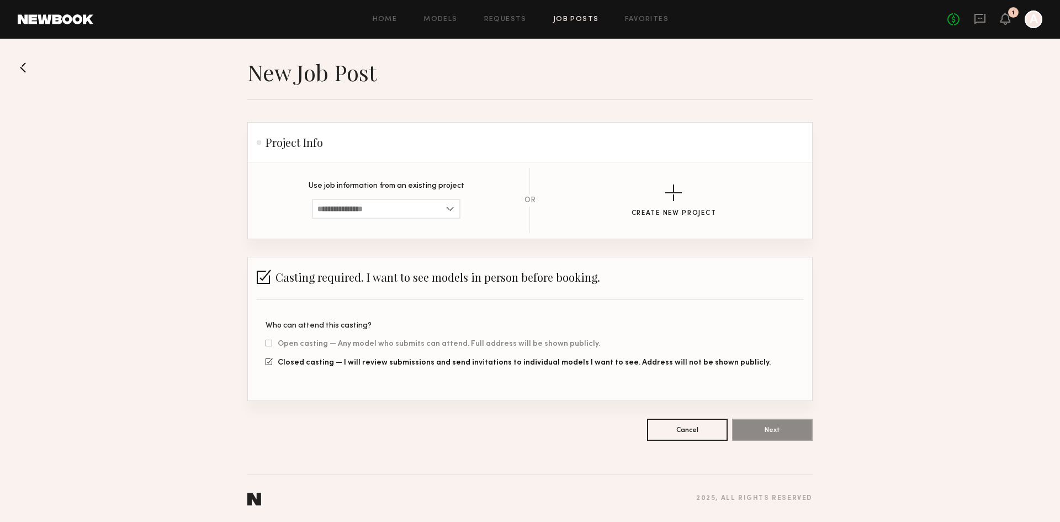
click at [798, 304] on div "Who can attend this casting? Open casting — Any model who submits can attend. F…" at bounding box center [530, 349] width 564 height 101
click at [680, 208] on button "Create New Project" at bounding box center [674, 200] width 85 height 33
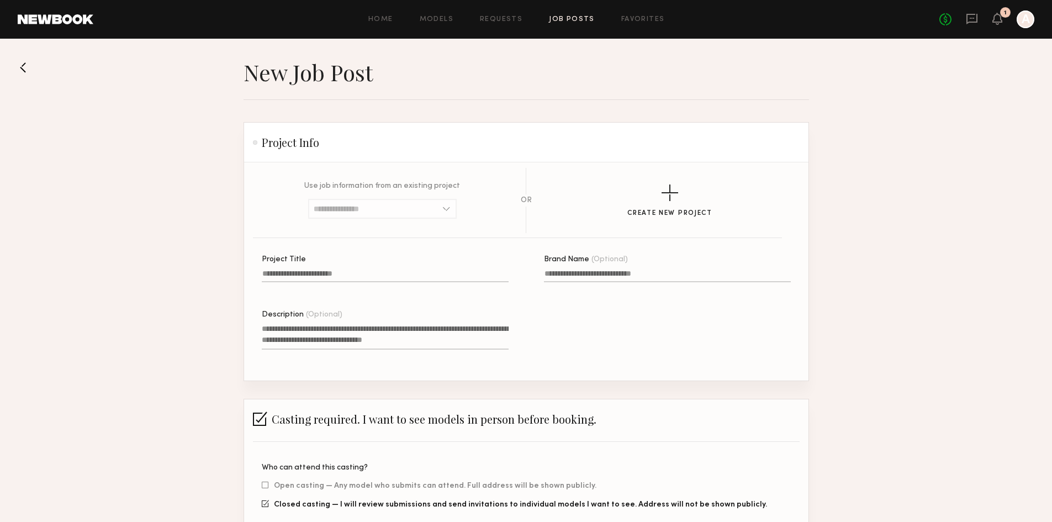
click at [424, 274] on input "Project Title" at bounding box center [385, 275] width 247 height 13
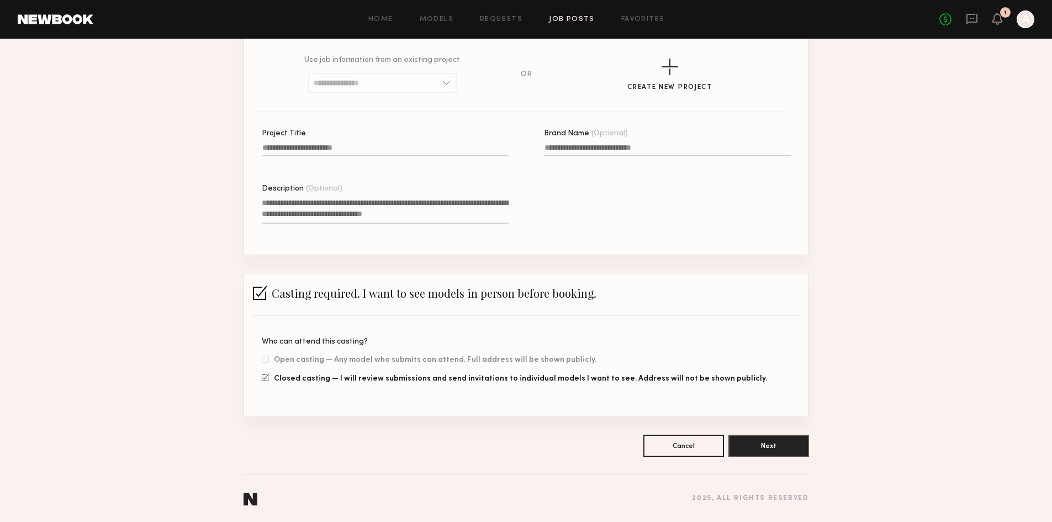
scroll to position [57, 0]
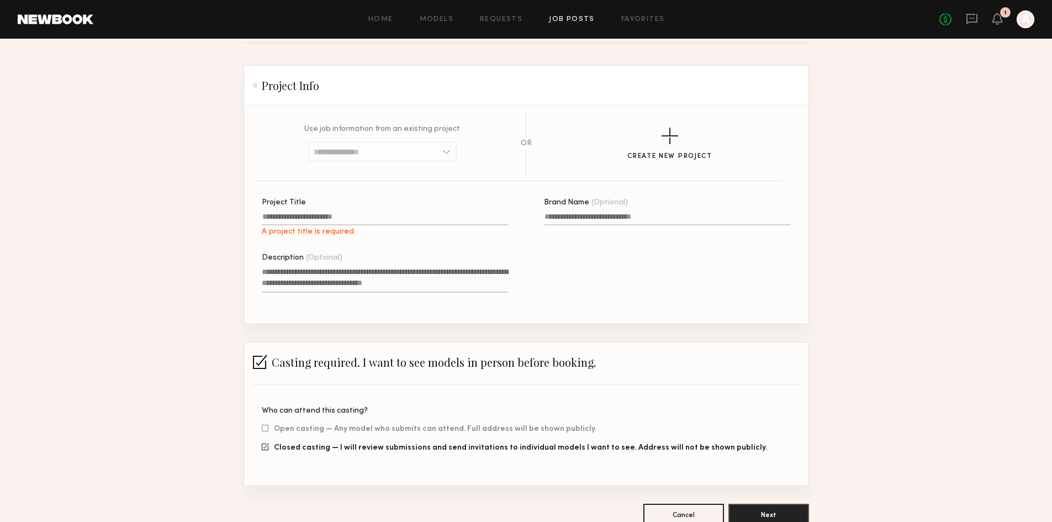
click at [410, 217] on input "Project Title A project title is required" at bounding box center [385, 219] width 247 height 13
type input "*"
drag, startPoint x: 413, startPoint y: 219, endPoint x: 62, endPoint y: 206, distance: 351.9
click at [103, 203] on section "**********" at bounding box center [526, 264] width 1052 height 524
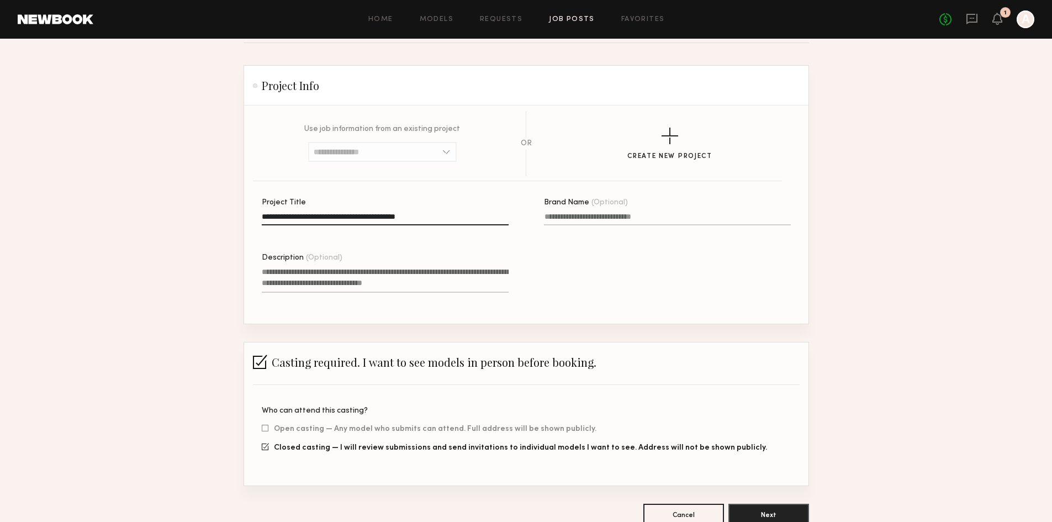
click at [401, 220] on input "**********" at bounding box center [385, 219] width 247 height 13
drag, startPoint x: 448, startPoint y: 214, endPoint x: 206, endPoint y: 213, distance: 241.8
click at [206, 213] on section "**********" at bounding box center [526, 264] width 1052 height 524
paste input "**"
type input "**********"
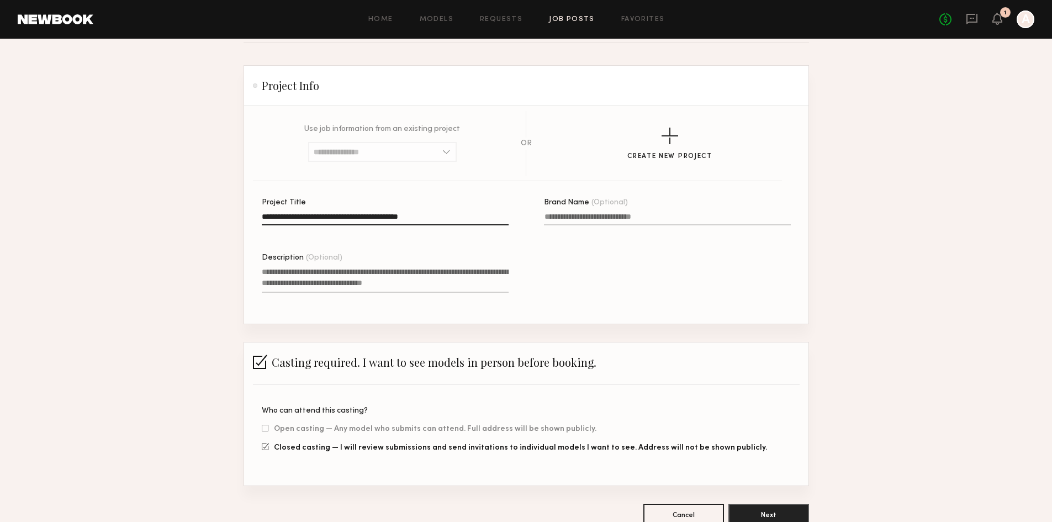
click at [665, 211] on label "Brand Name (Optional)" at bounding box center [667, 218] width 247 height 38
click at [665, 213] on input "Brand Name (Optional)" at bounding box center [667, 219] width 247 height 13
click at [663, 215] on input "Brand Name (Optional)" at bounding box center [667, 219] width 247 height 13
type input "*"
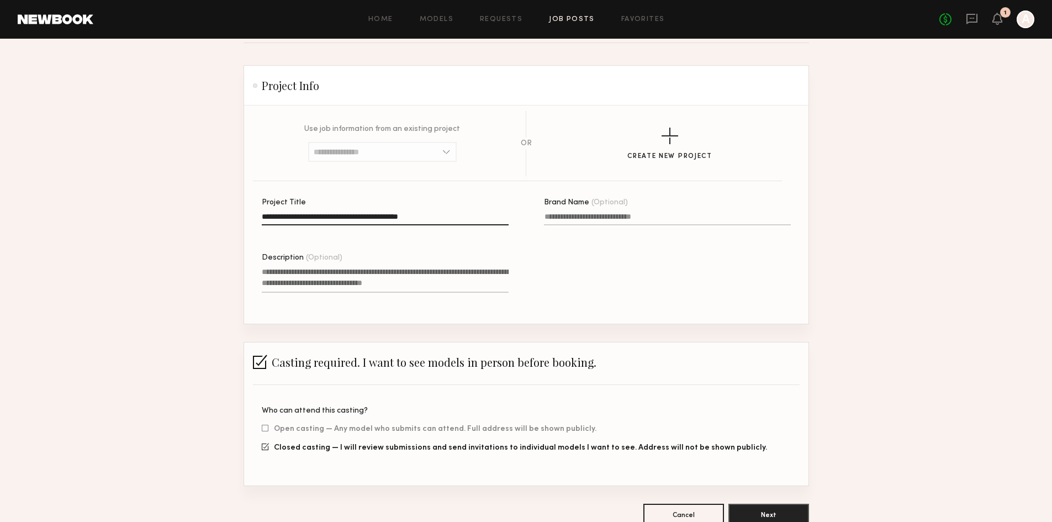
click at [344, 277] on textarea "Description (Optional)" at bounding box center [385, 279] width 247 height 26
click at [421, 272] on textarea "Description (Optional)" at bounding box center [385, 279] width 247 height 26
paste textarea "**********"
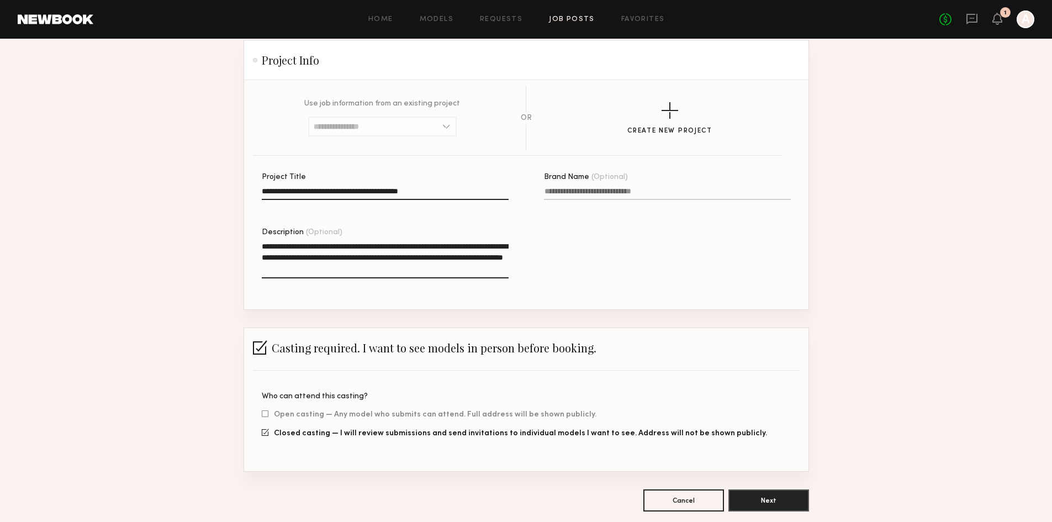
scroll to position [141, 0]
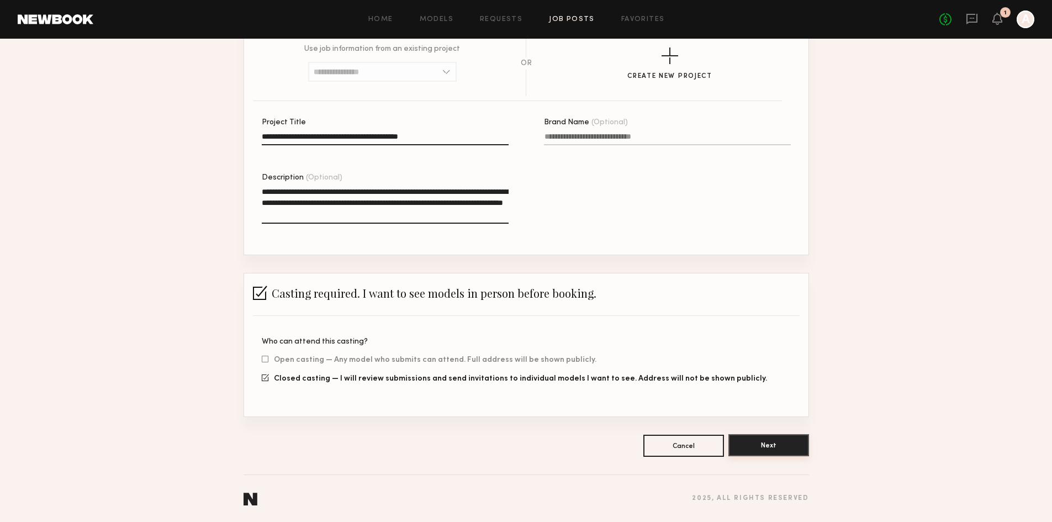
type textarea "**********"
click at [783, 447] on button "Next" at bounding box center [768, 445] width 81 height 22
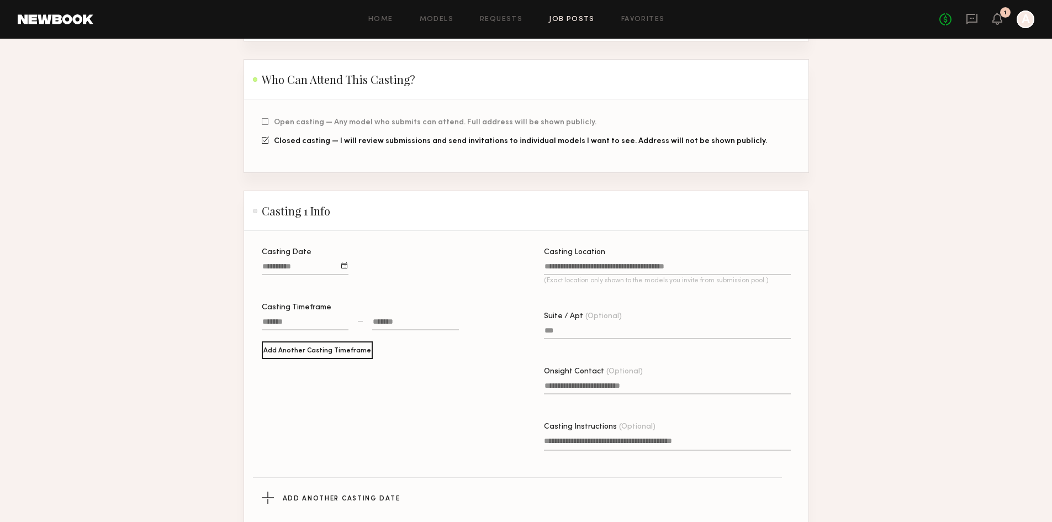
scroll to position [294, 0]
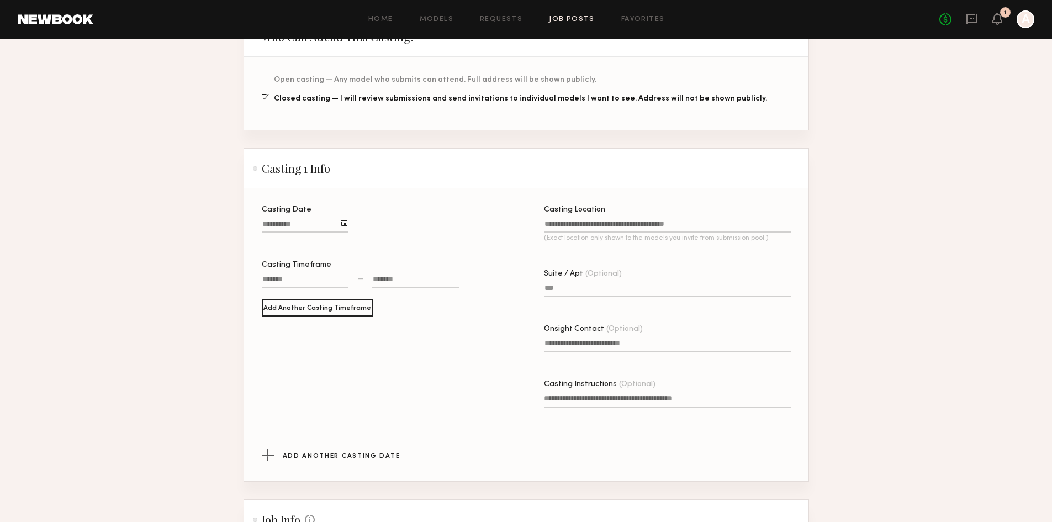
click at [300, 232] on input "Casting Date" at bounding box center [305, 226] width 87 height 13
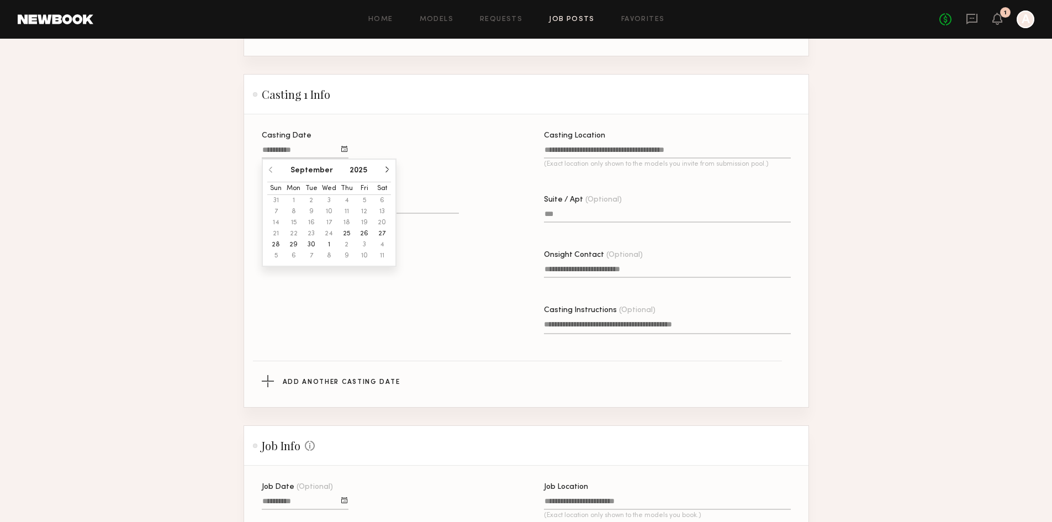
click at [330, 250] on button "1" at bounding box center [329, 244] width 18 height 11
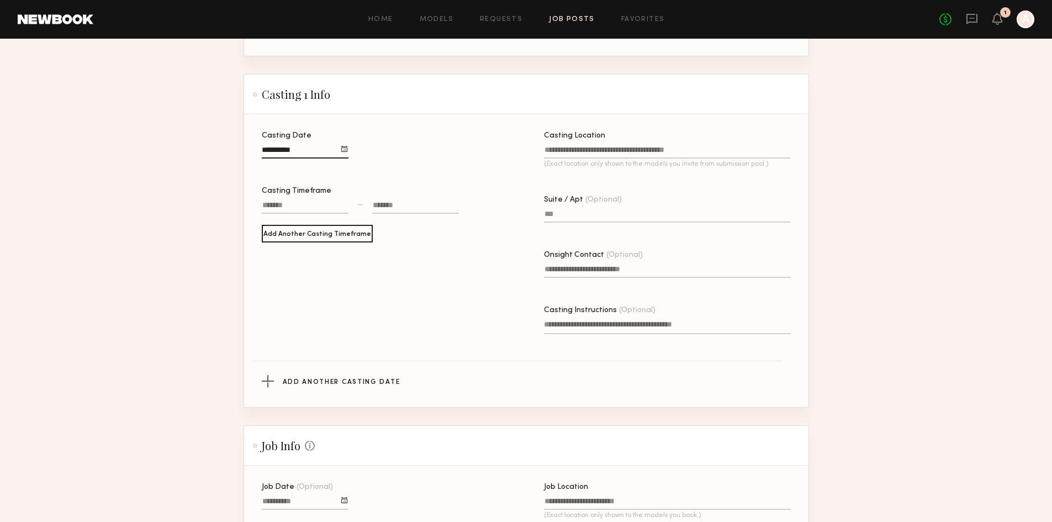
click at [318, 154] on input "Casting Date" at bounding box center [305, 152] width 87 height 13
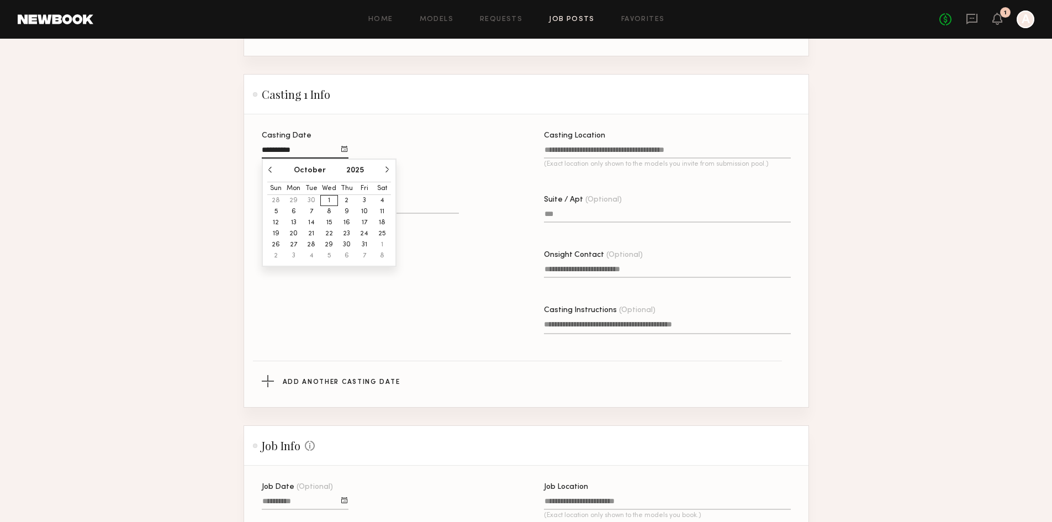
click at [269, 173] on button "button" at bounding box center [270, 169] width 7 height 7
click at [327, 250] on button "1" at bounding box center [329, 244] width 18 height 11
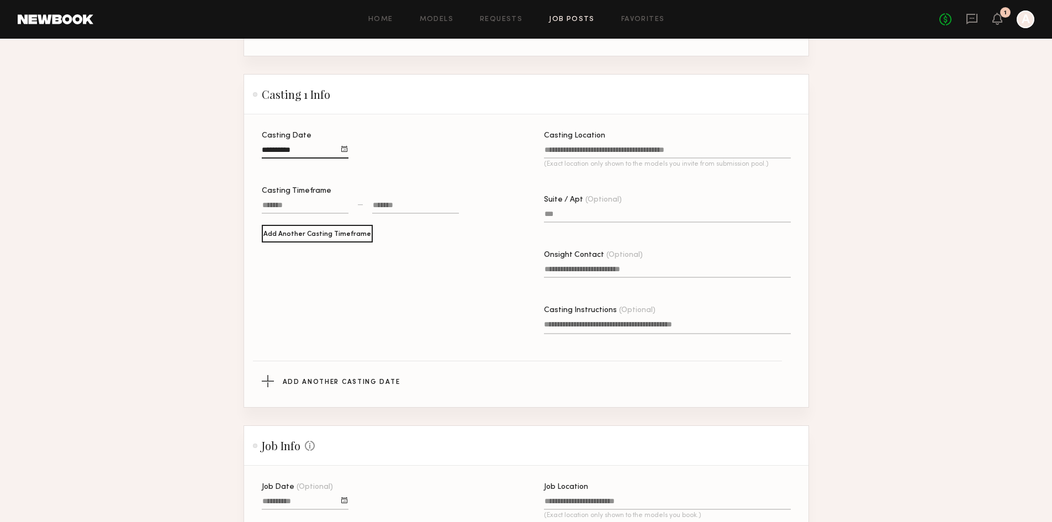
click at [307, 212] on div at bounding box center [305, 206] width 87 height 14
click at [412, 211] on div at bounding box center [415, 206] width 87 height 14
click at [379, 247] on input "text" at bounding box center [380, 240] width 22 height 13
type input "**"
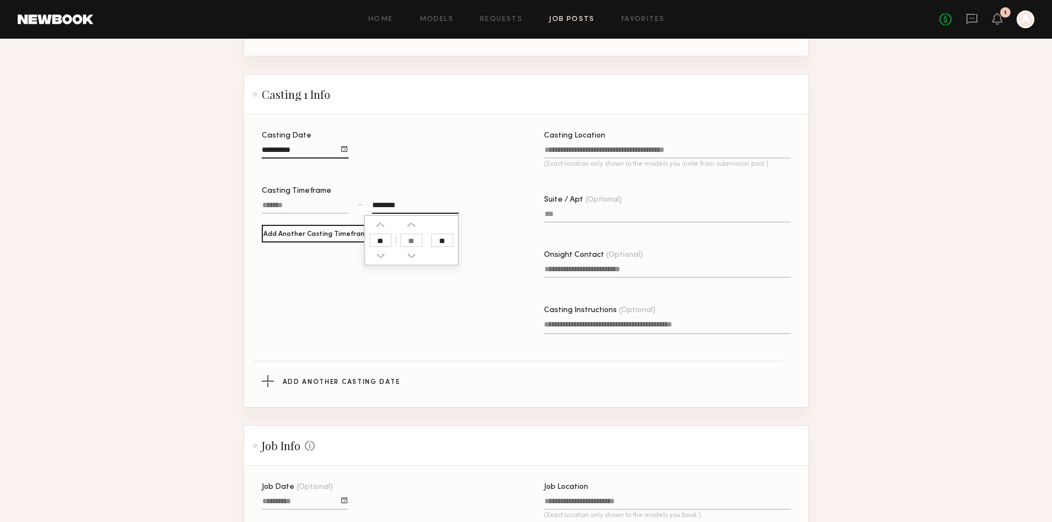
click at [415, 247] on input "text" at bounding box center [411, 240] width 22 height 13
click at [444, 247] on input "**" at bounding box center [442, 240] width 22 height 13
type input "********"
type input "**"
click at [468, 295] on div "Casting Date Casting Timeframe — ******** ** ** Add Another Casting Timeframe" at bounding box center [385, 248] width 247 height 233
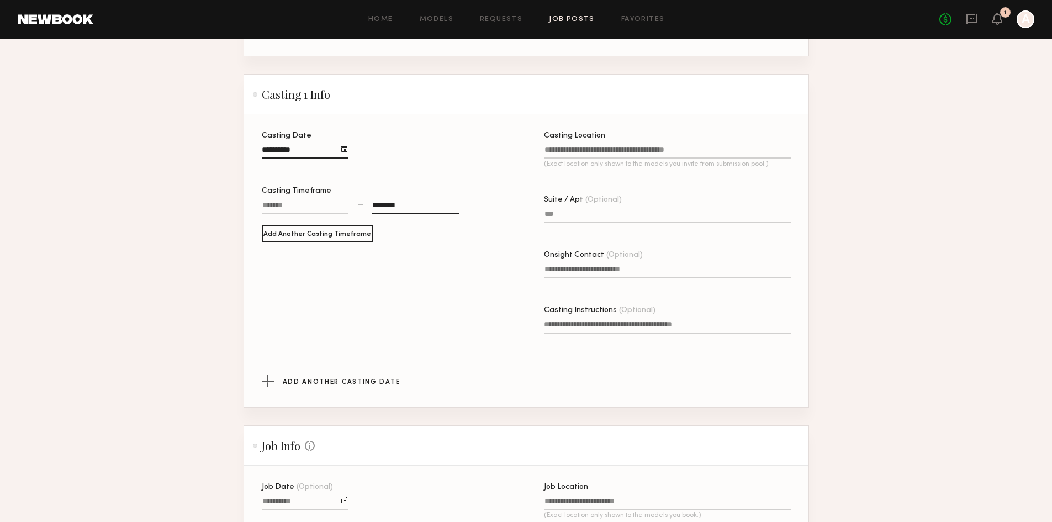
click at [606, 215] on label "Suite / Apt (Optional)" at bounding box center [667, 215] width 247 height 38
click at [606, 215] on input "Suite / Apt (Optional)" at bounding box center [667, 216] width 247 height 13
click at [604, 222] on input "Suite / Apt (Optional)" at bounding box center [667, 216] width 247 height 13
click at [618, 158] on input "Casting Location (Exact location only shown to the models you invite from submi…" at bounding box center [667, 152] width 247 height 13
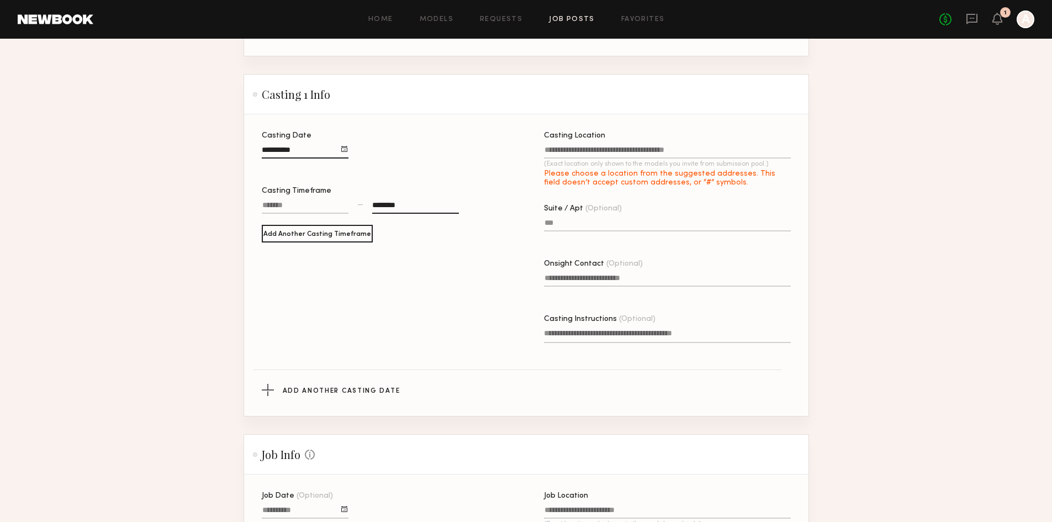
click at [614, 140] on div "Casting Location" at bounding box center [667, 136] width 247 height 8
click at [614, 146] on input "Casting Location (Exact location only shown to the models you invite from submi…" at bounding box center [667, 152] width 247 height 13
click at [616, 151] on input "Casting Location (Exact location only shown to the models you invite from submi…" at bounding box center [667, 152] width 247 height 13
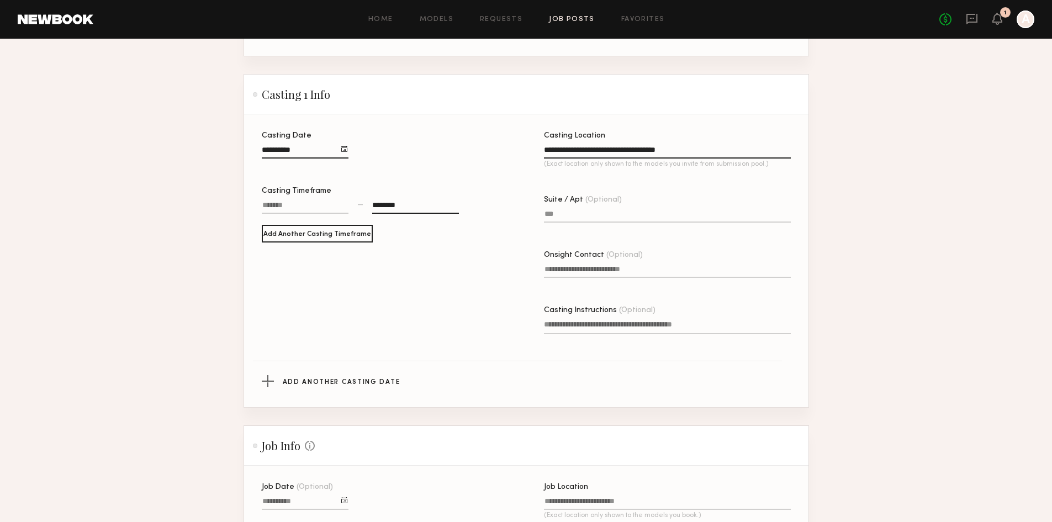
click at [669, 158] on input "**********" at bounding box center [667, 152] width 247 height 13
drag, startPoint x: 693, startPoint y: 153, endPoint x: 659, endPoint y: 154, distance: 34.2
click at [659, 154] on input "**********" at bounding box center [667, 152] width 247 height 13
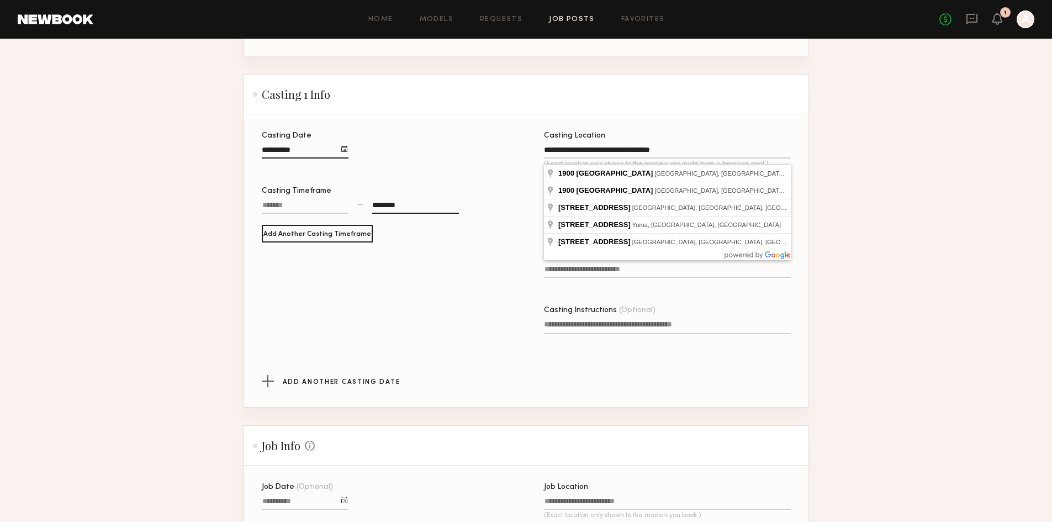
type input "**********"
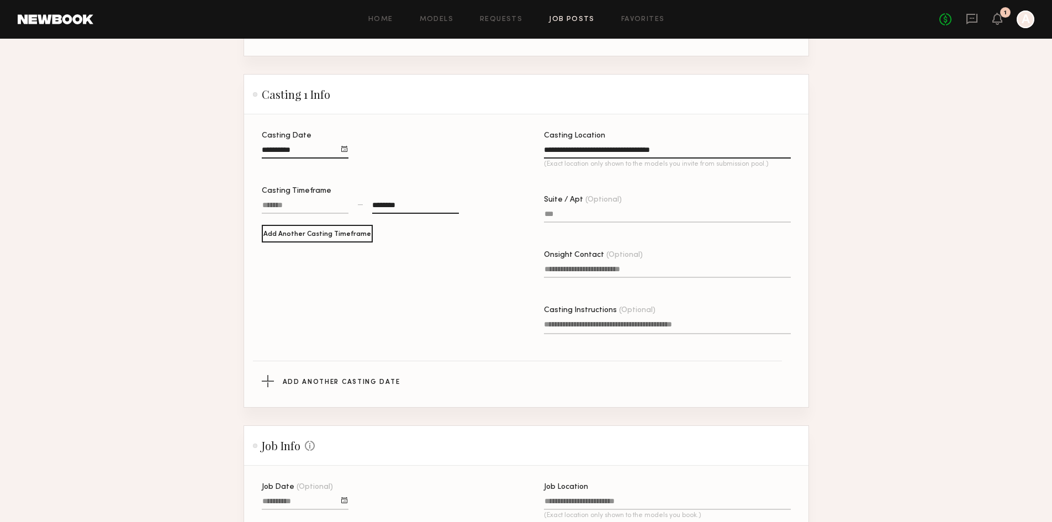
click at [626, 217] on input "Suite / Apt (Optional)" at bounding box center [667, 216] width 247 height 13
click at [668, 278] on input "Onsight Contact (Optional)" at bounding box center [667, 271] width 247 height 13
click at [560, 331] on textarea "Casting Instructions (Optional)" at bounding box center [667, 326] width 247 height 15
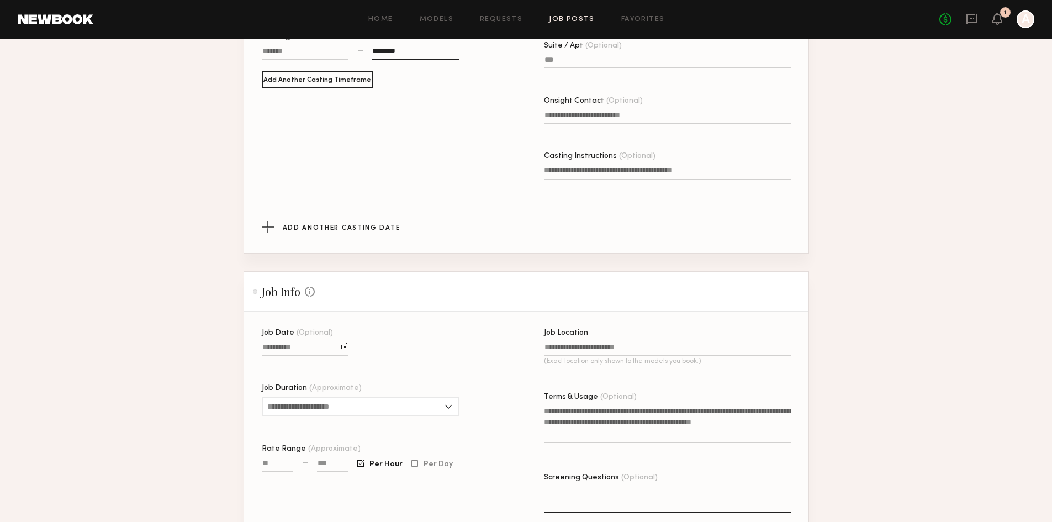
scroll to position [662, 0]
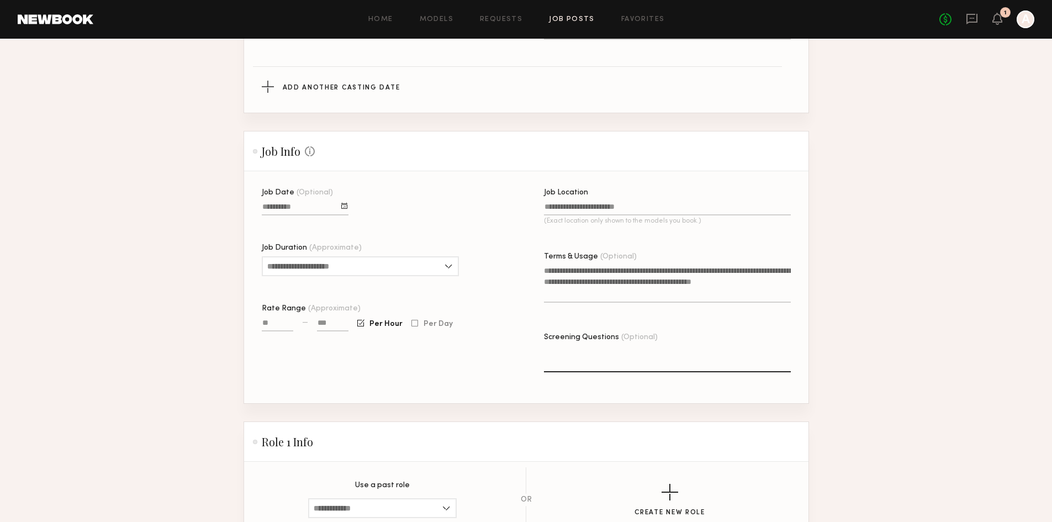
click at [293, 215] on input "Job Date (Optional)" at bounding box center [305, 209] width 87 height 13
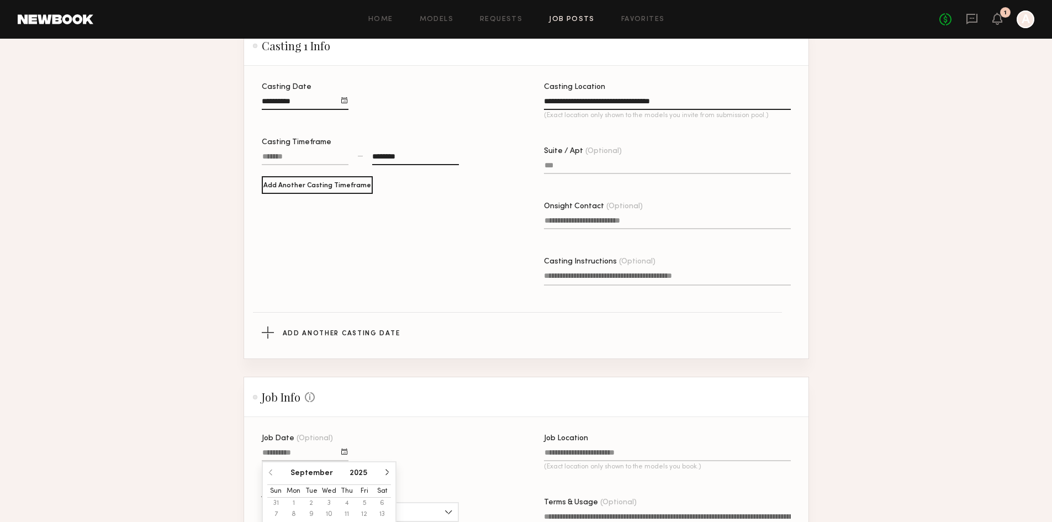
scroll to position [442, 0]
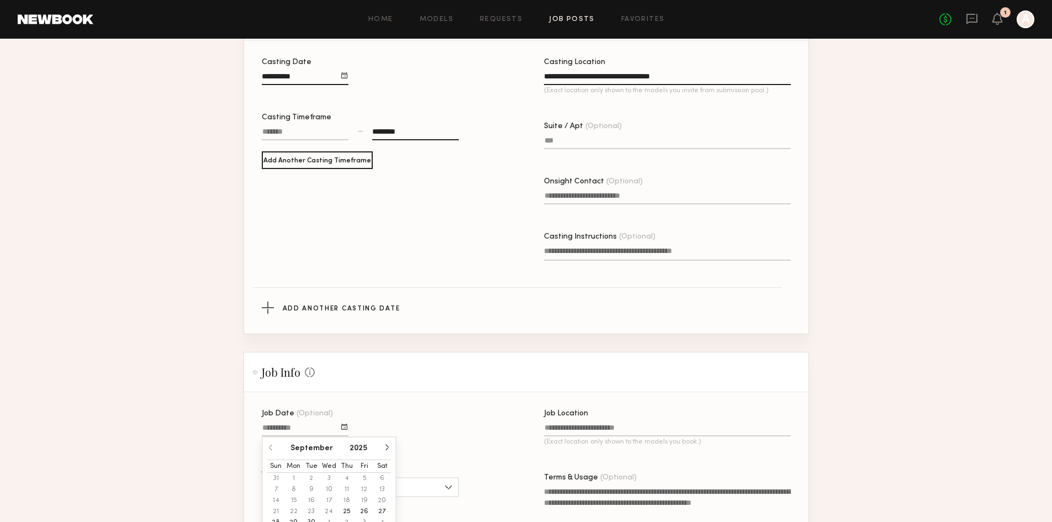
click at [346, 78] on div at bounding box center [344, 75] width 6 height 6
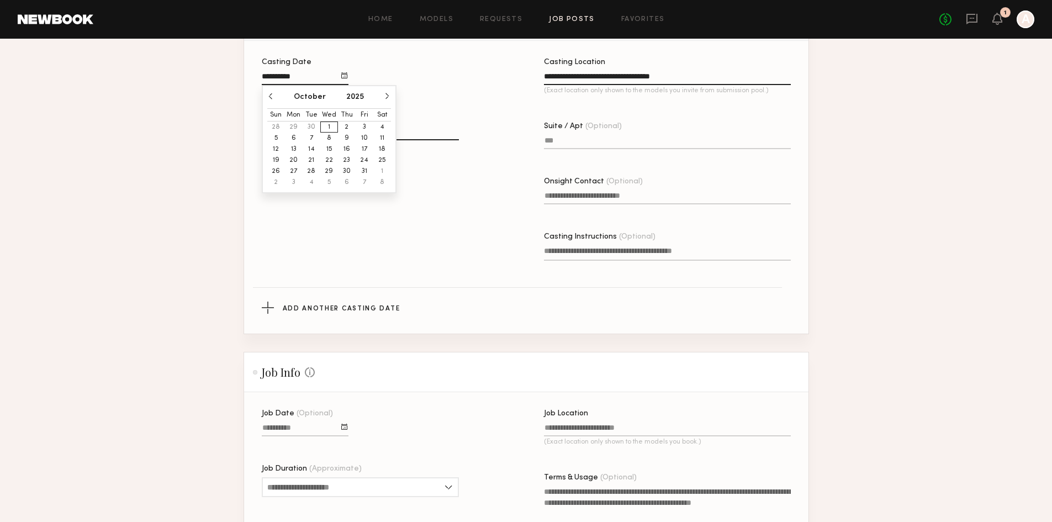
click at [366, 132] on button "3" at bounding box center [365, 126] width 18 height 11
click at [341, 78] on div at bounding box center [344, 75] width 6 height 6
click at [314, 132] on button "30" at bounding box center [312, 126] width 18 height 11
click at [344, 78] on div at bounding box center [344, 75] width 6 height 6
click at [267, 97] on header "September 2025" at bounding box center [329, 96] width 124 height 11
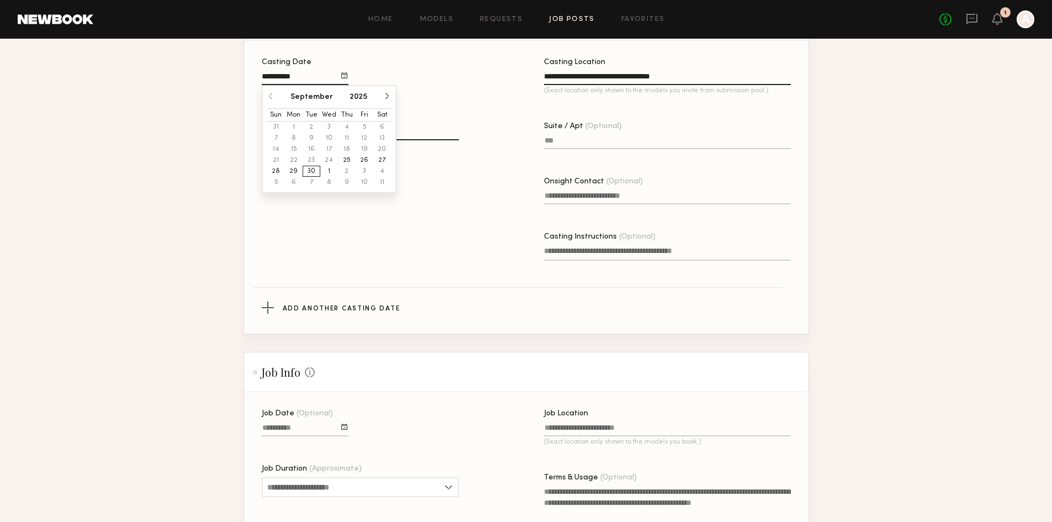
click at [330, 177] on button "1" at bounding box center [329, 171] width 18 height 11
click at [460, 96] on div "Casting Date" at bounding box center [385, 78] width 247 height 38
click at [341, 78] on div at bounding box center [344, 75] width 6 height 6
click at [418, 84] on div "Casting Date October 2025 Sun Mon Tue Wed Thu Fri Sat 28 29 30 1 2 3 4 5 6 7 8 …" at bounding box center [385, 78] width 247 height 38
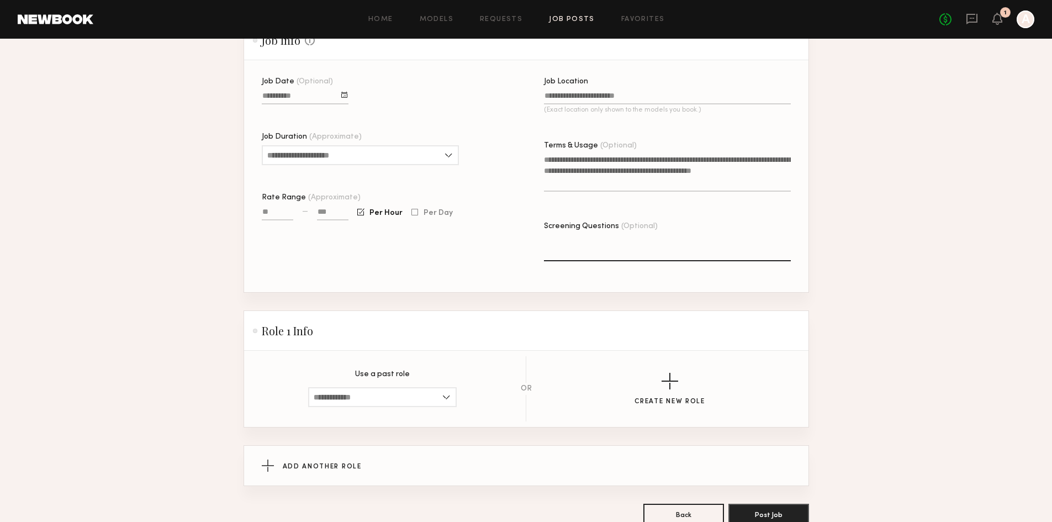
scroll to position [635, 0]
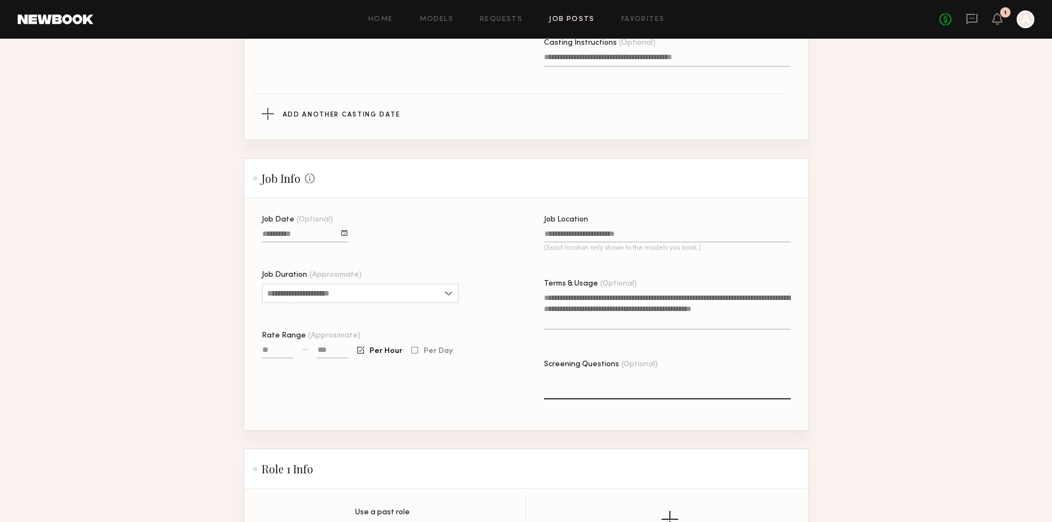
click at [302, 242] on input "Job Date (Optional)" at bounding box center [305, 236] width 87 height 13
click at [443, 232] on div "Job Date (Optional) September 2025 Sun Mon Tue Wed Thu Fri Sat 31 1 2 3 4 5 6 7…" at bounding box center [385, 323] width 247 height 214
click at [360, 303] on input "Job Duration (Approximate)" at bounding box center [360, 293] width 197 height 20
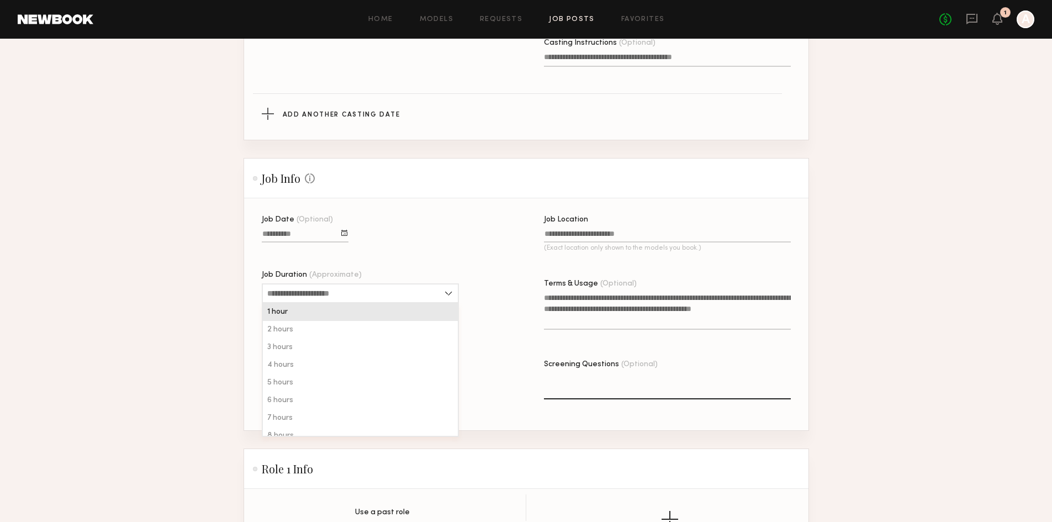
click at [380, 321] on div "1 hour" at bounding box center [360, 312] width 195 height 18
type input "******"
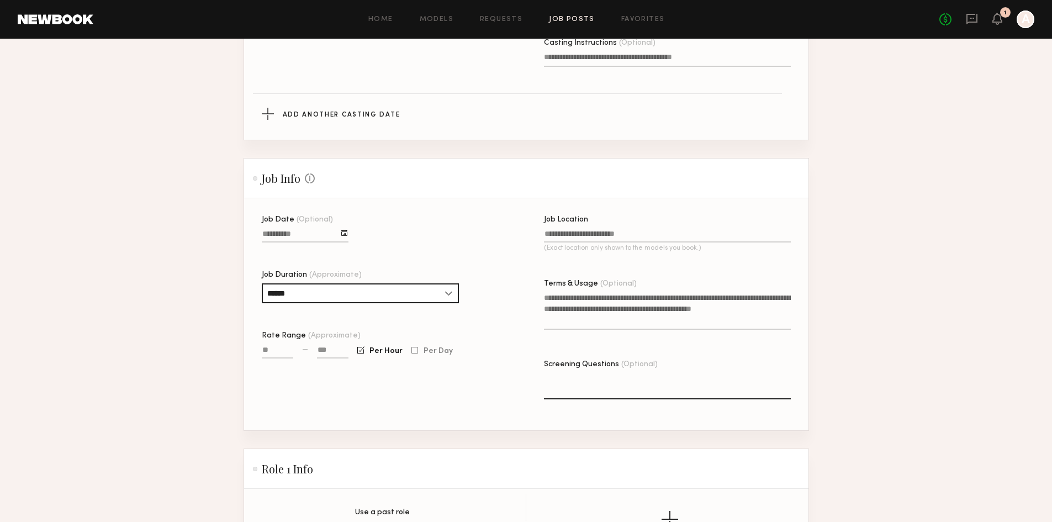
click at [425, 267] on div "Job Date (Optional) Job Duration (Approximate) ****** 1 hour 2 hours 3 hours 4 …" at bounding box center [385, 323] width 247 height 214
click at [293, 241] on input "Job Date (Optional)" at bounding box center [305, 236] width 87 height 13
click at [364, 334] on button "3" at bounding box center [365, 328] width 18 height 11
click at [448, 214] on section "Job Date (Optional) Job Duration (Approximate) ****** 1 hour 2 hours 3 hours 4 …" at bounding box center [526, 314] width 564 height 232
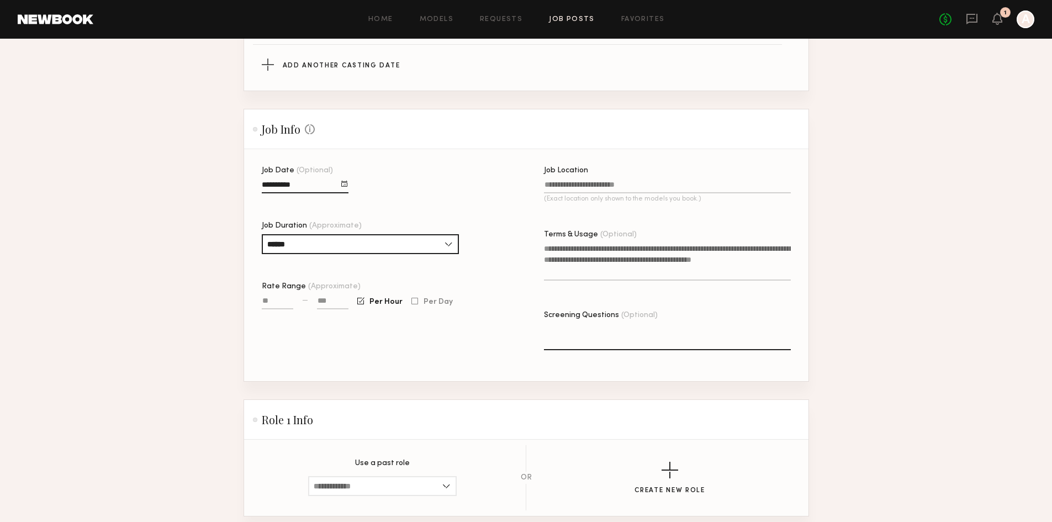
scroll to position [709, 0]
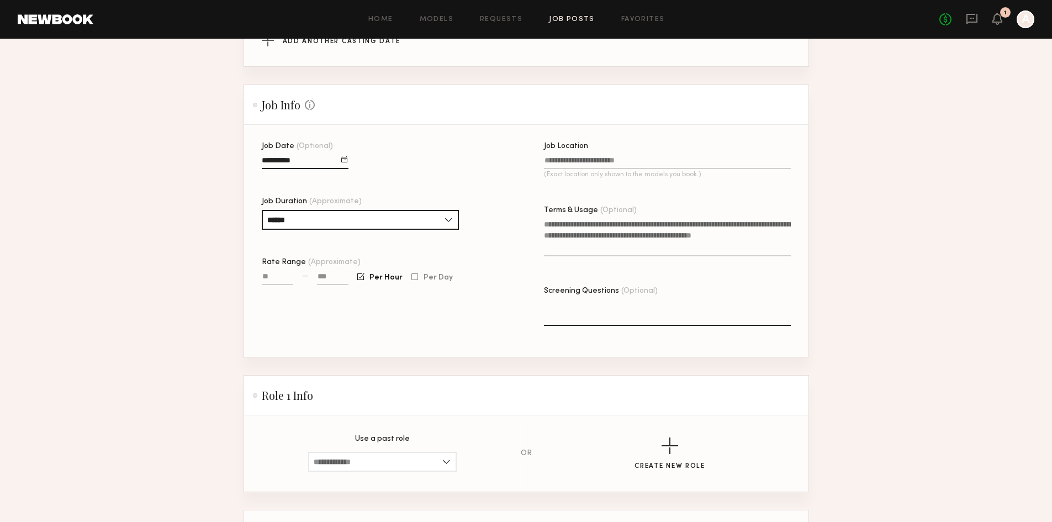
click at [270, 285] on input "Rate Range (Approximate)" at bounding box center [277, 278] width 31 height 13
click at [416, 280] on div at bounding box center [414, 276] width 7 height 7
click at [268, 285] on input "Rate Range (Approximate)" at bounding box center [277, 278] width 31 height 13
click at [309, 291] on div "Required —" at bounding box center [305, 282] width 87 height 25
click at [348, 294] on div "Required — Per Hour Per Day" at bounding box center [385, 282] width 247 height 25
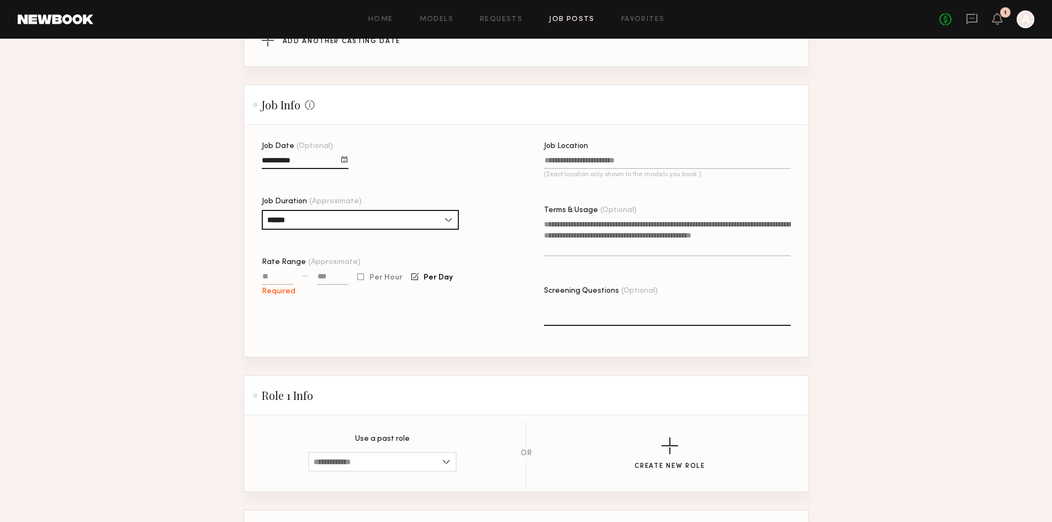
click at [340, 285] on input at bounding box center [332, 278] width 31 height 13
click at [273, 285] on input "Rate Range (Approximate)" at bounding box center [277, 278] width 31 height 13
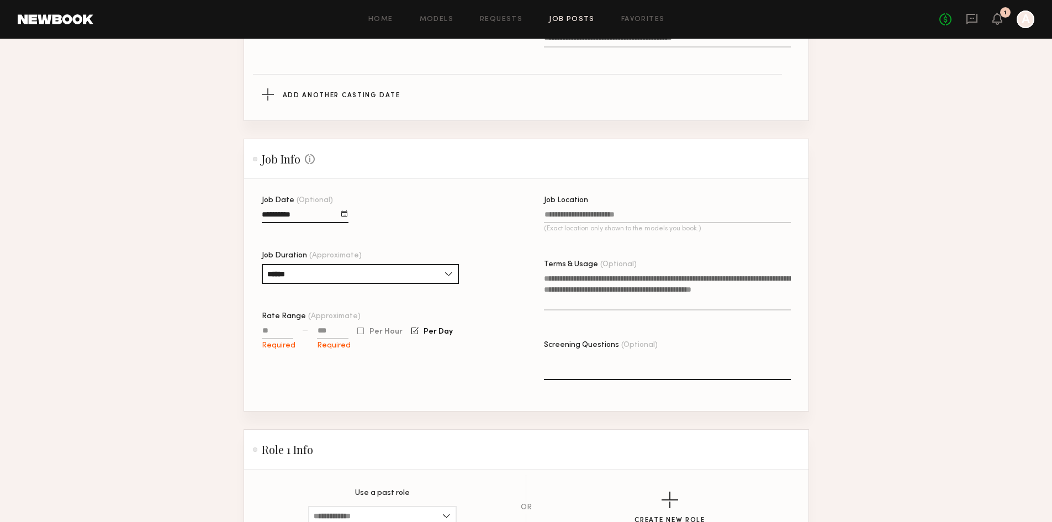
scroll to position [635, 0]
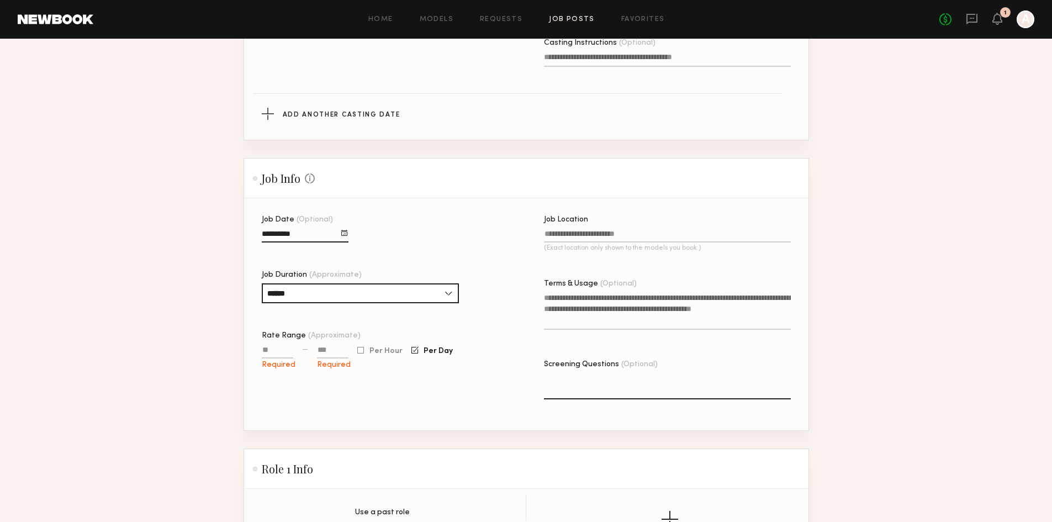
click at [343, 236] on div at bounding box center [344, 233] width 6 height 6
click at [343, 219] on section "Job Date (Optional) October 2025 Sun Mon Tue Wed Thu Fri Sat 28 29 30 1 2 3 4 5…" at bounding box center [526, 314] width 564 height 232
click at [297, 242] on input "Job Date (Optional)" at bounding box center [305, 236] width 87 height 13
drag, startPoint x: 304, startPoint y: 243, endPoint x: 189, endPoint y: 241, distance: 114.8
click at [189, 241] on section "**********" at bounding box center [526, 43] width 1052 height 1240
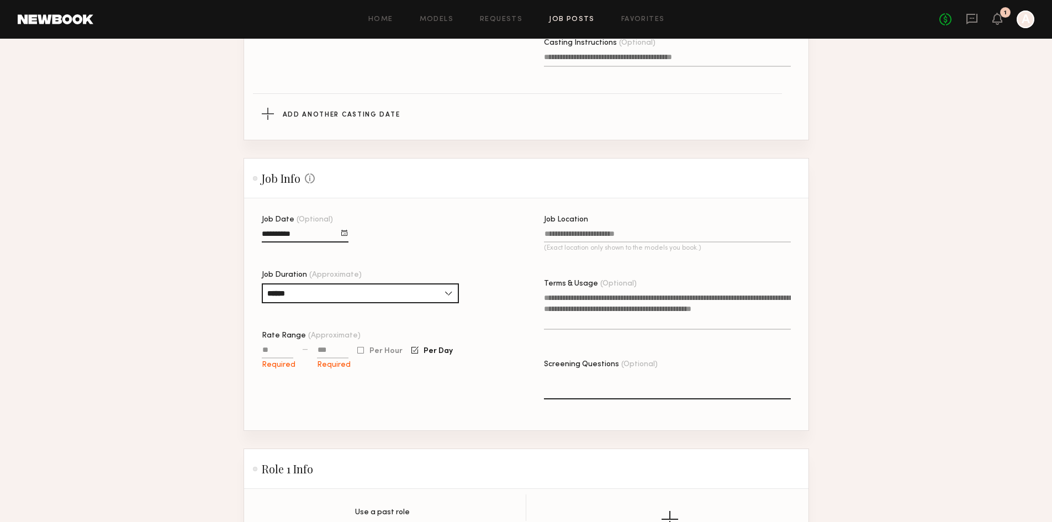
type input "**********"
click at [413, 256] on div "Job Date (Optional) Job Duration (Approximate) ****** 1 hour 2 hours 3 hours 4 …" at bounding box center [385, 323] width 247 height 214
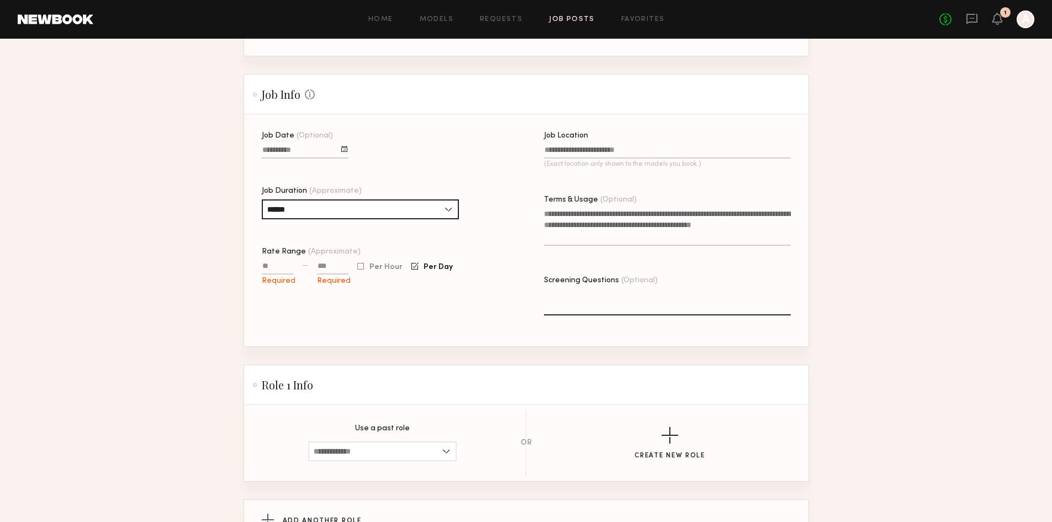
scroll to position [783, 0]
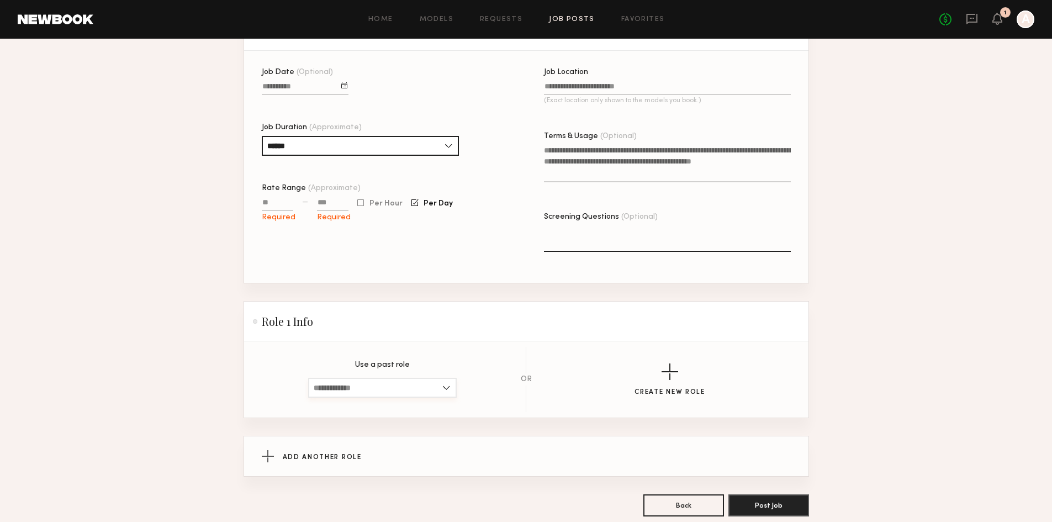
click at [431, 397] on input at bounding box center [382, 388] width 148 height 20
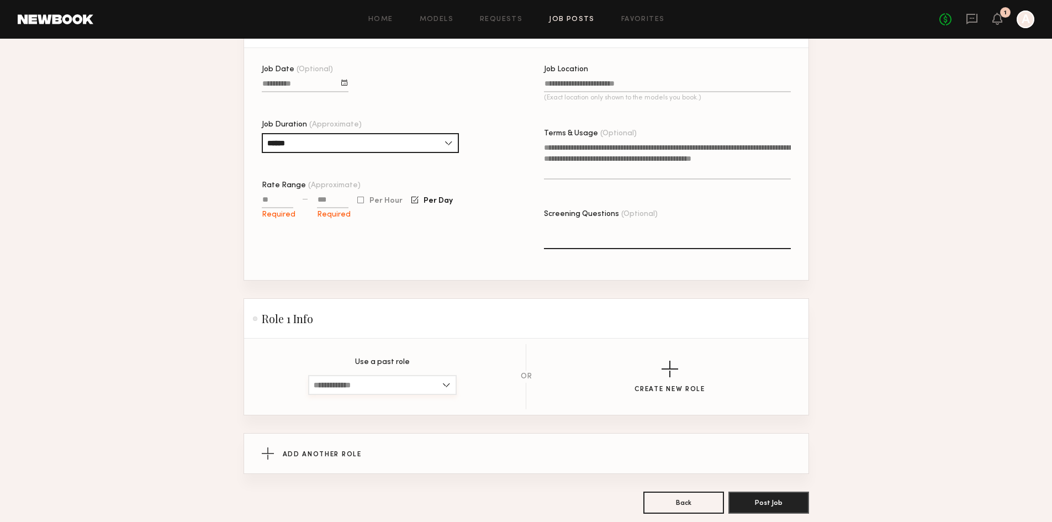
scroll to position [856, 0]
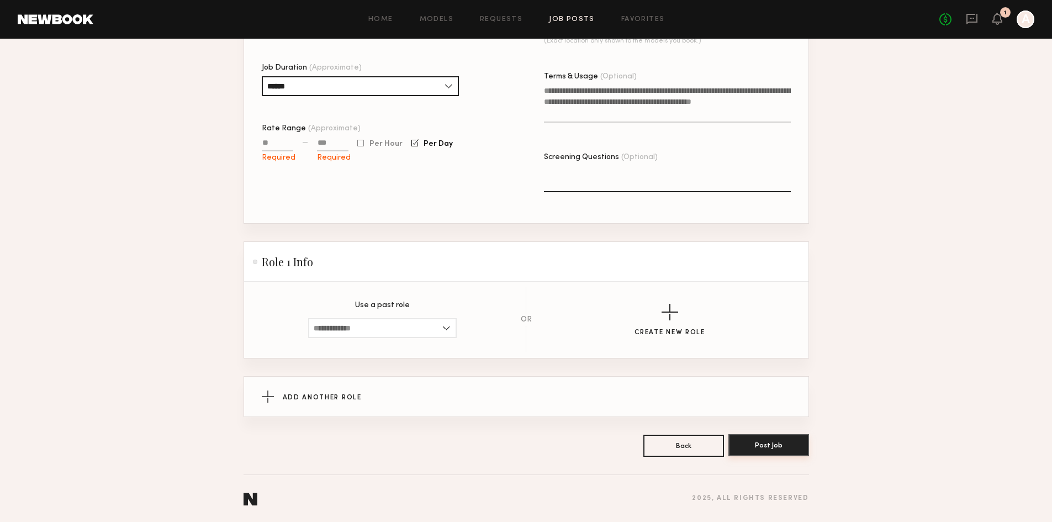
click at [794, 452] on button "Post Job" at bounding box center [768, 445] width 81 height 22
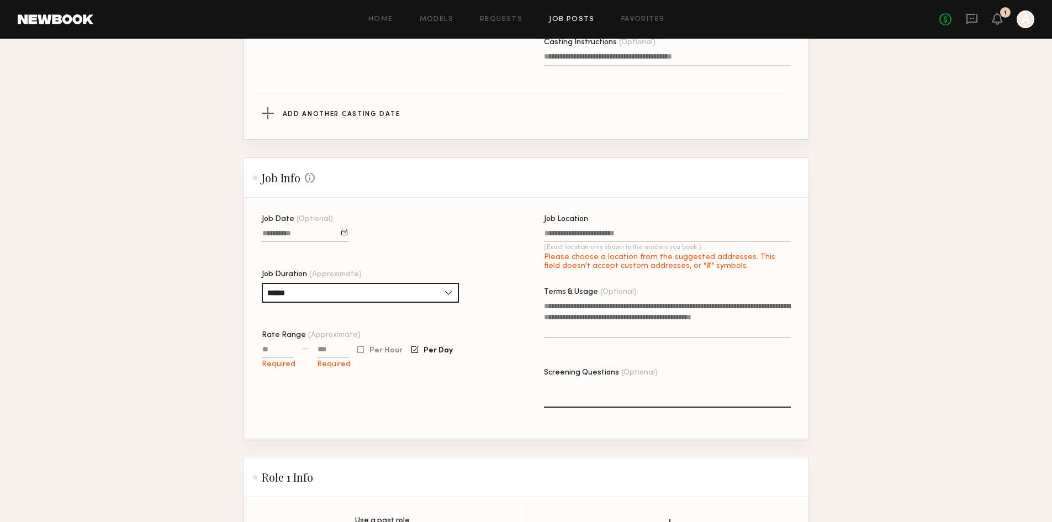
scroll to position [635, 0]
click at [591, 239] on input "Job Location (Exact location only shown to the models you book.) Please choose …" at bounding box center [667, 236] width 247 height 13
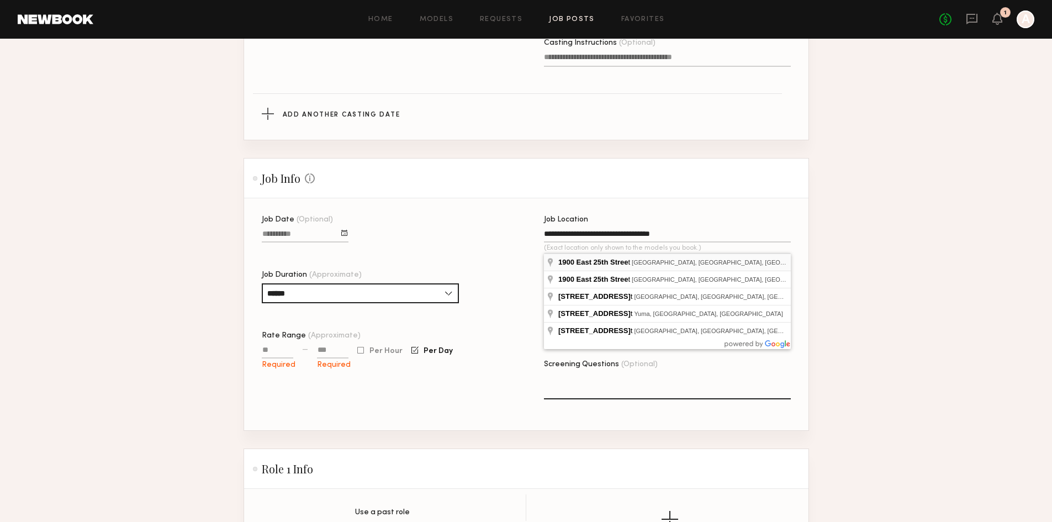
type input "**********"
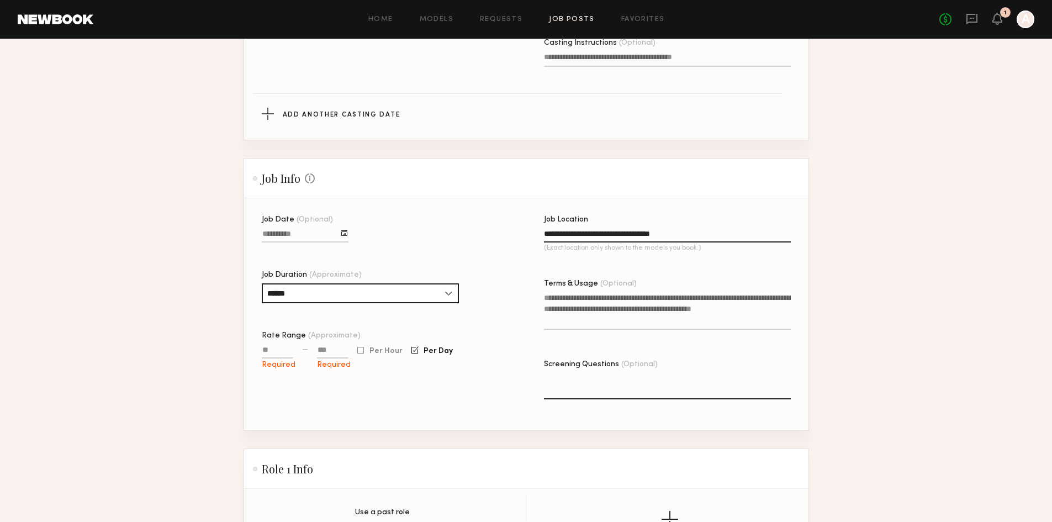
click at [817, 256] on div "**********" at bounding box center [544, 323] width 564 height 214
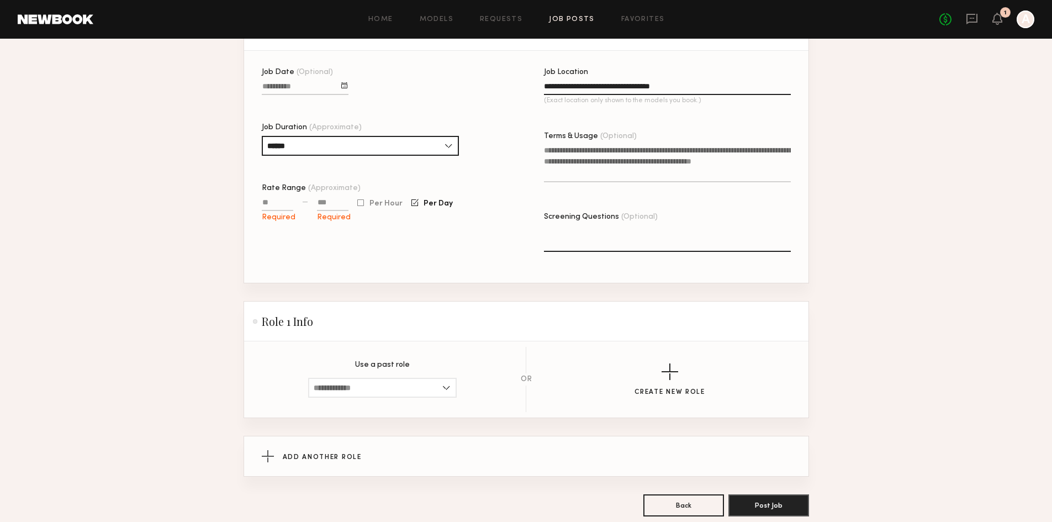
scroll to position [856, 0]
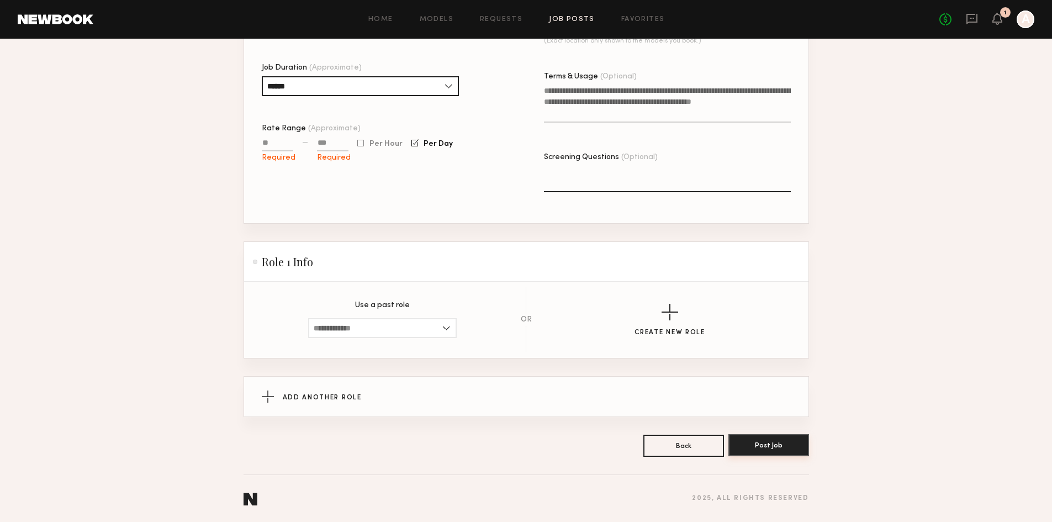
click at [783, 444] on button "Post Job" at bounding box center [768, 445] width 81 height 22
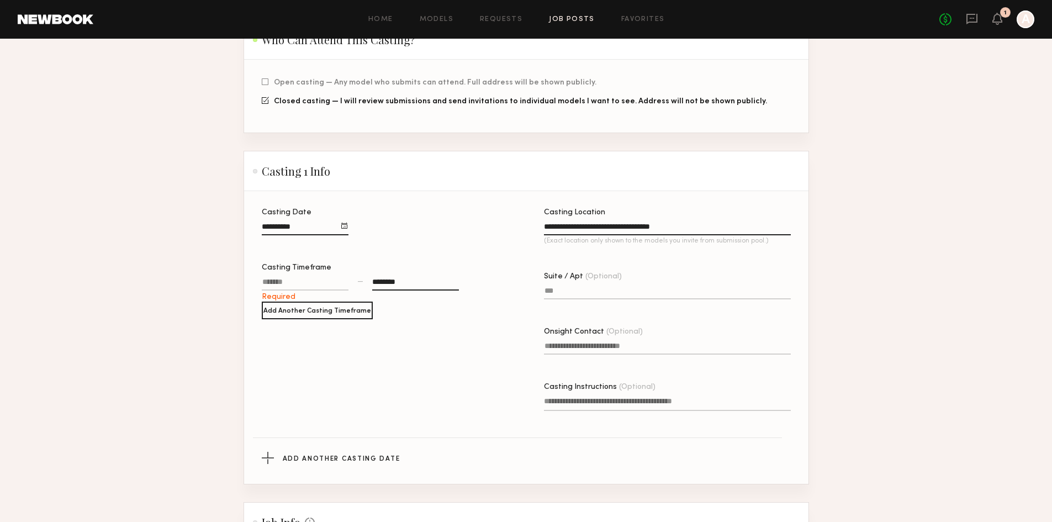
scroll to position [267, 0]
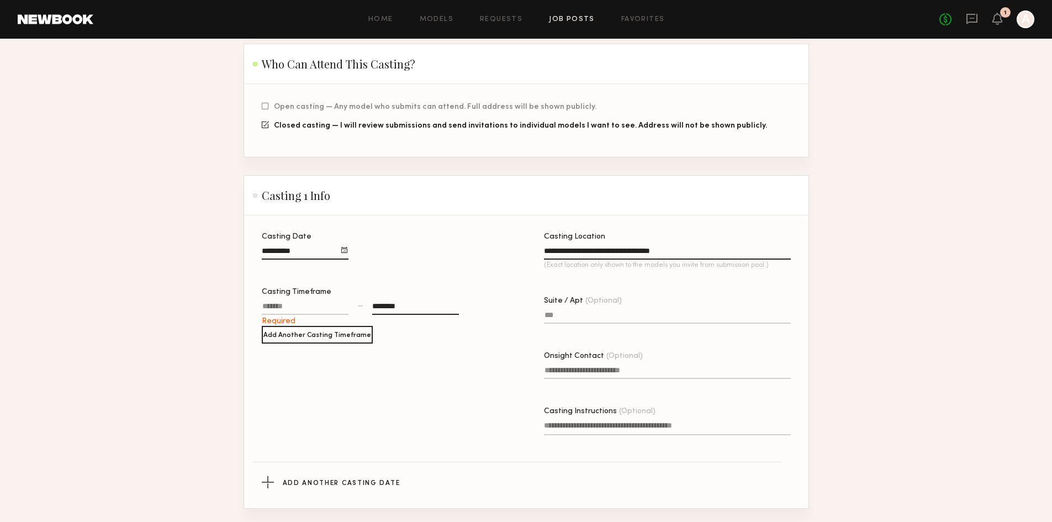
click at [292, 311] on div at bounding box center [305, 307] width 87 height 14
click at [277, 348] on input "text" at bounding box center [278, 341] width 22 height 13
type input "**"
type input "********"
click at [314, 347] on input "text" at bounding box center [309, 341] width 22 height 13
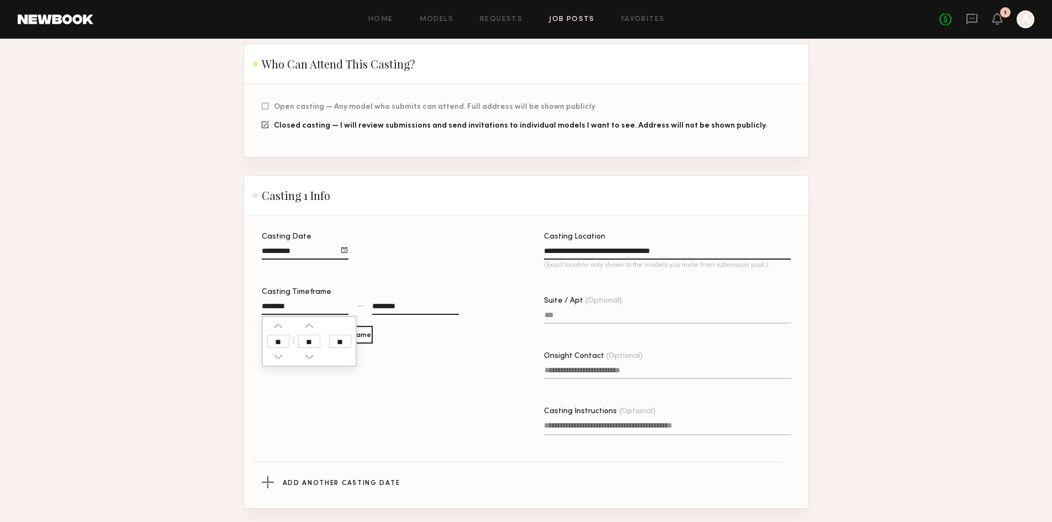
click at [495, 403] on div "Casting Date Casting Timeframe ******** ** ** — ******** Add Another Casting Ti…" at bounding box center [385, 349] width 247 height 233
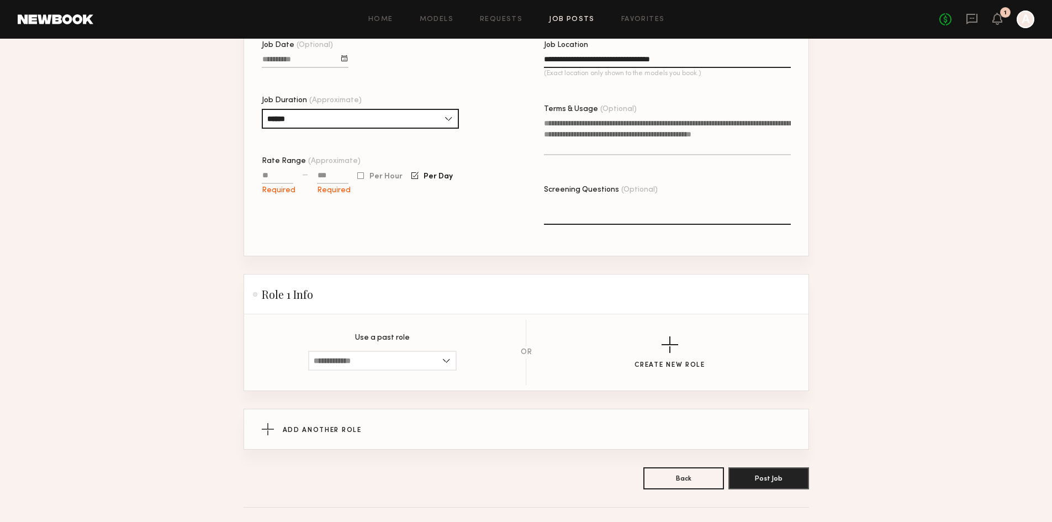
scroll to position [856, 0]
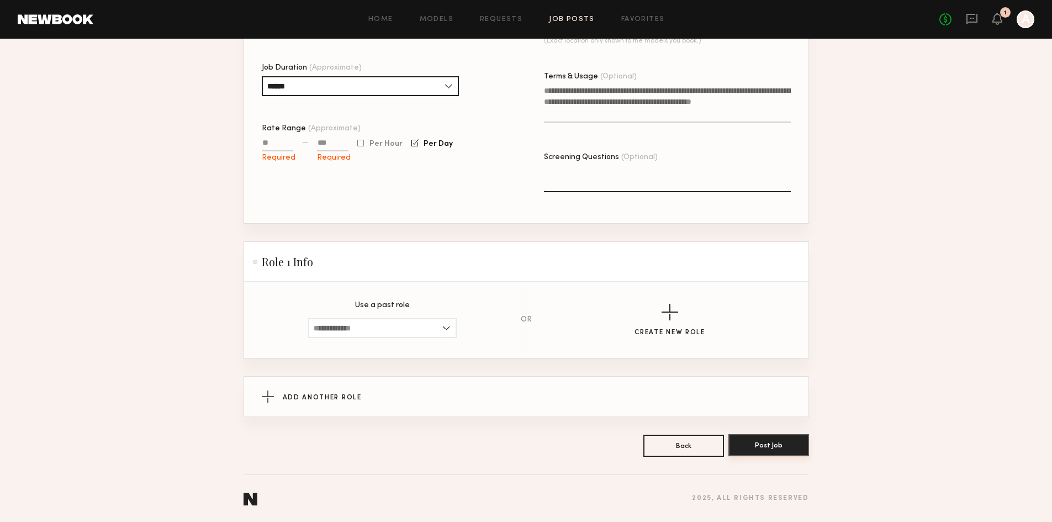
click at [776, 449] on button "Post Job" at bounding box center [768, 445] width 81 height 22
click at [279, 145] on input "Rate Range (Approximate)" at bounding box center [277, 145] width 31 height 13
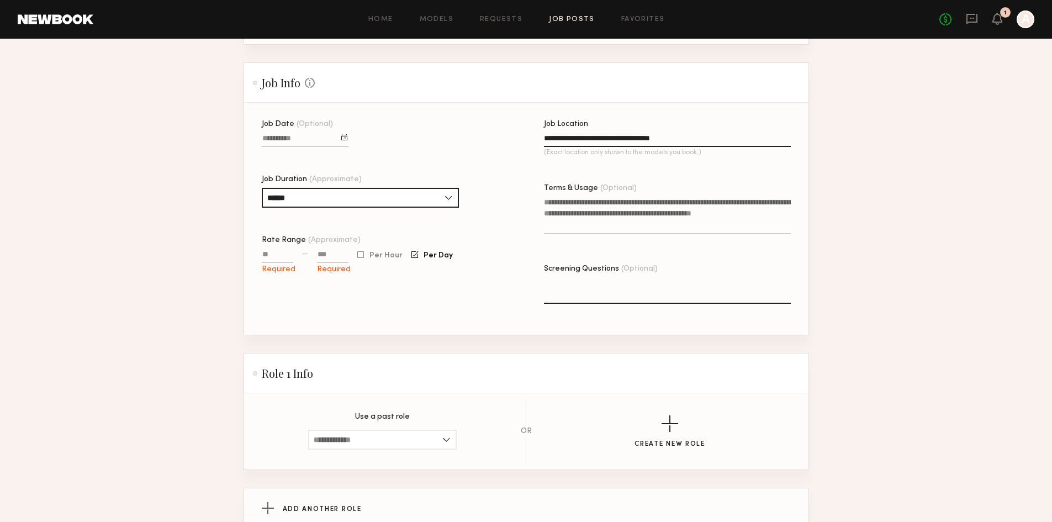
scroll to position [709, 0]
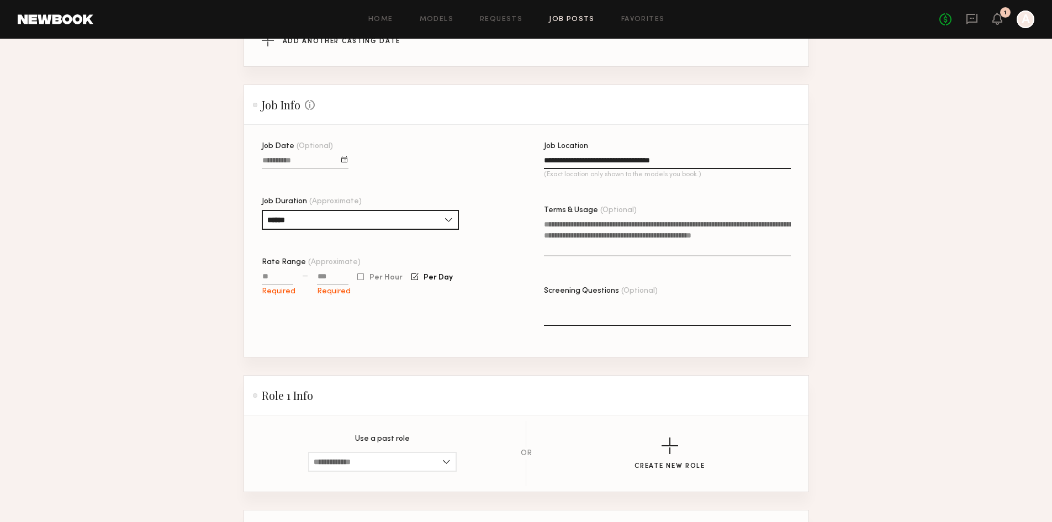
click at [272, 285] on input "Rate Range (Approximate)" at bounding box center [277, 278] width 31 height 13
type input "******"
click at [327, 285] on input at bounding box center [332, 278] width 31 height 13
type input "******"
click at [498, 332] on div "Job Date (Optional) Job Duration (Approximate) ****** 1 hour 2 hours 3 hours 4 …" at bounding box center [385, 249] width 247 height 214
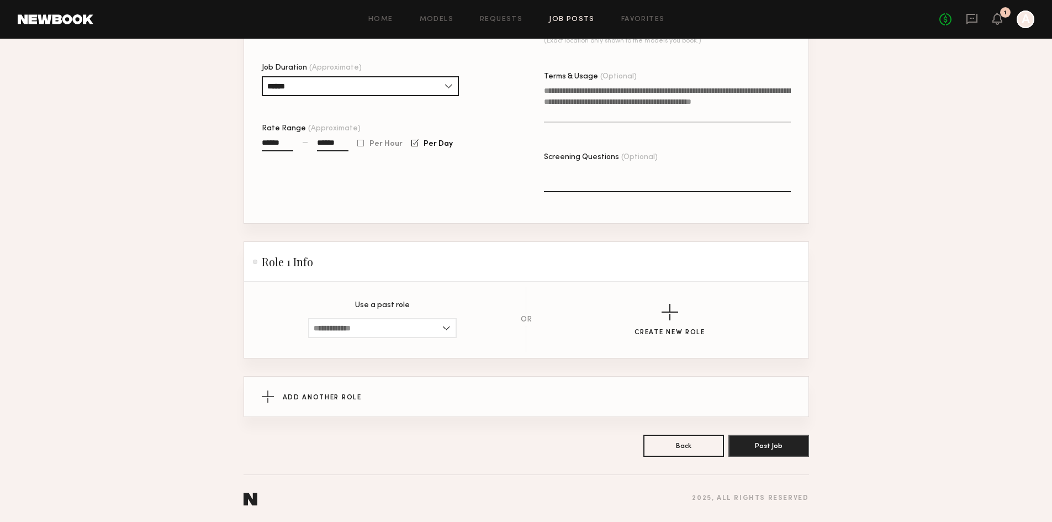
scroll to position [856, 0]
click at [792, 447] on button "Post Job" at bounding box center [768, 445] width 81 height 22
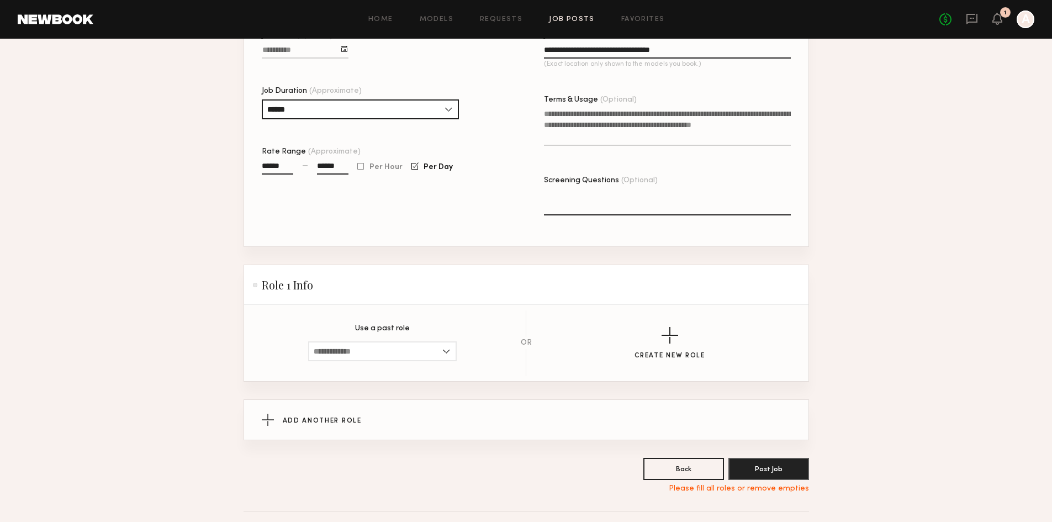
scroll to position [869, 0]
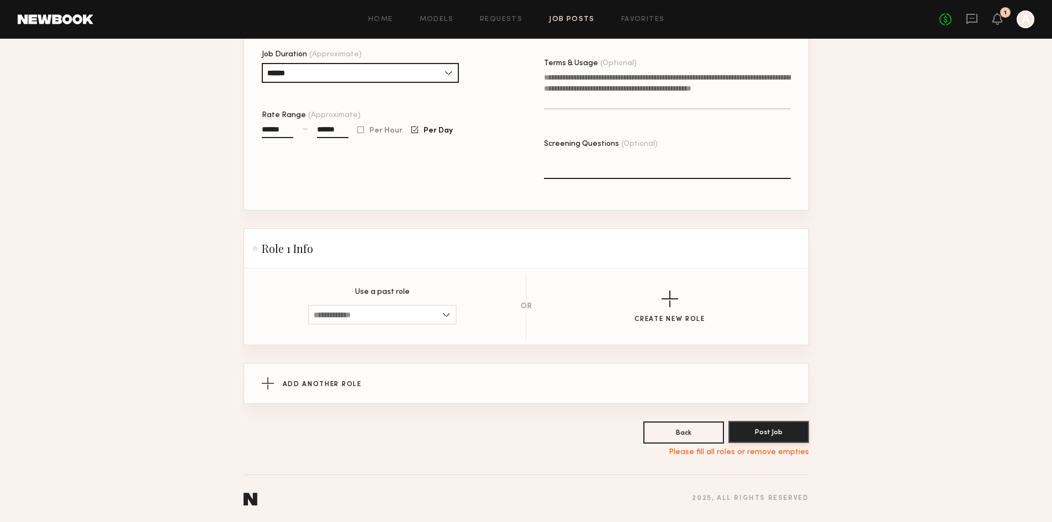
click at [771, 431] on button "Post Job" at bounding box center [768, 432] width 81 height 22
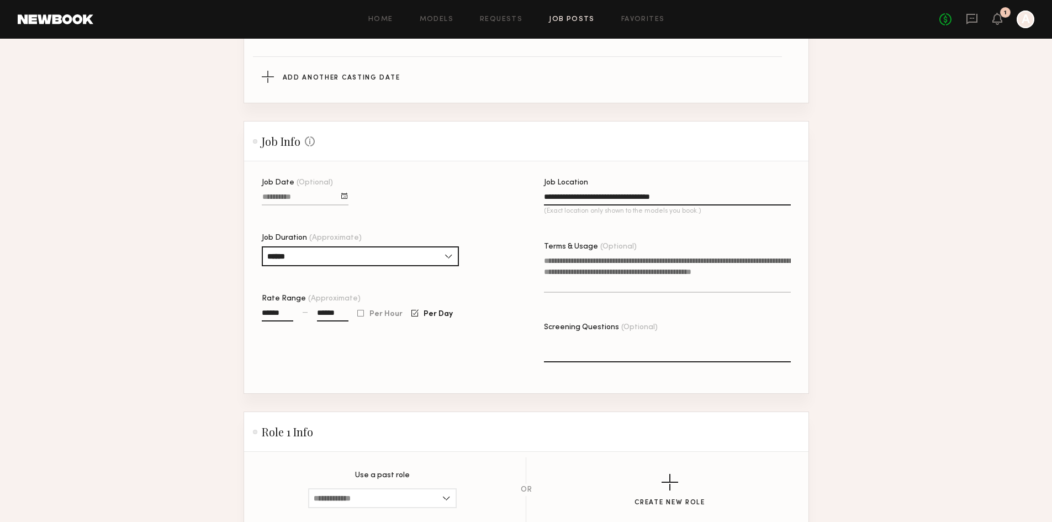
scroll to position [649, 0]
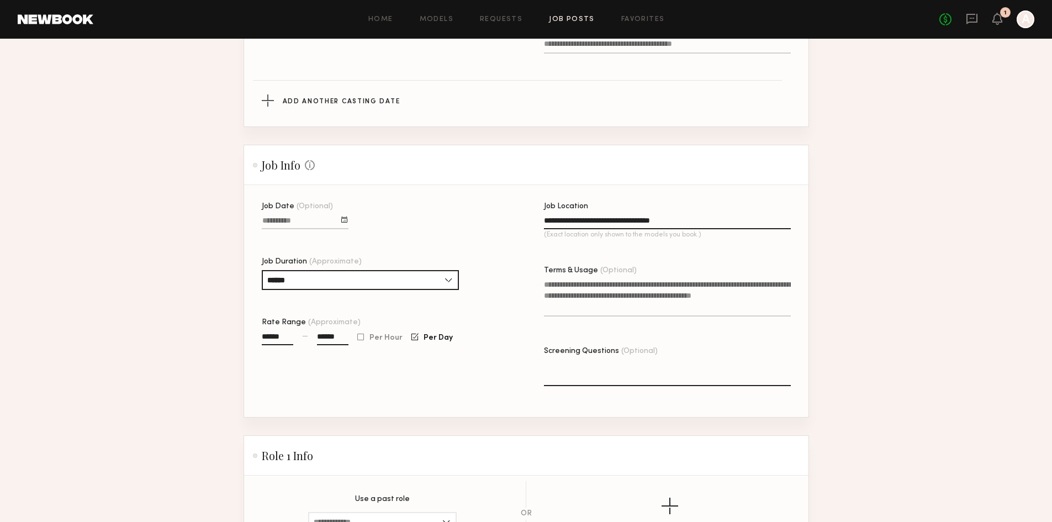
click at [632, 312] on textarea "Terms & Usage (Optional)" at bounding box center [667, 298] width 247 height 38
click at [394, 290] on input "******" at bounding box center [360, 280] width 197 height 20
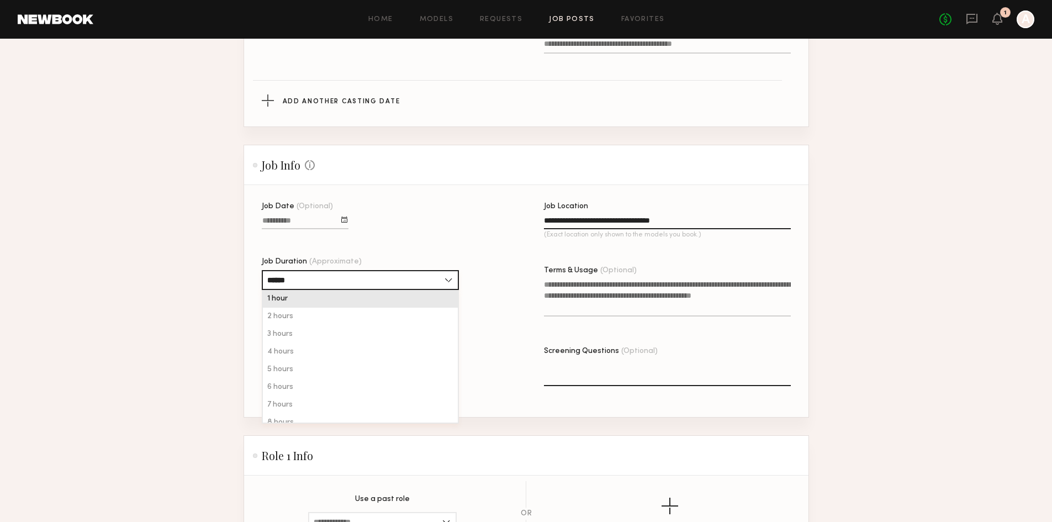
click at [394, 290] on input "******" at bounding box center [360, 280] width 197 height 20
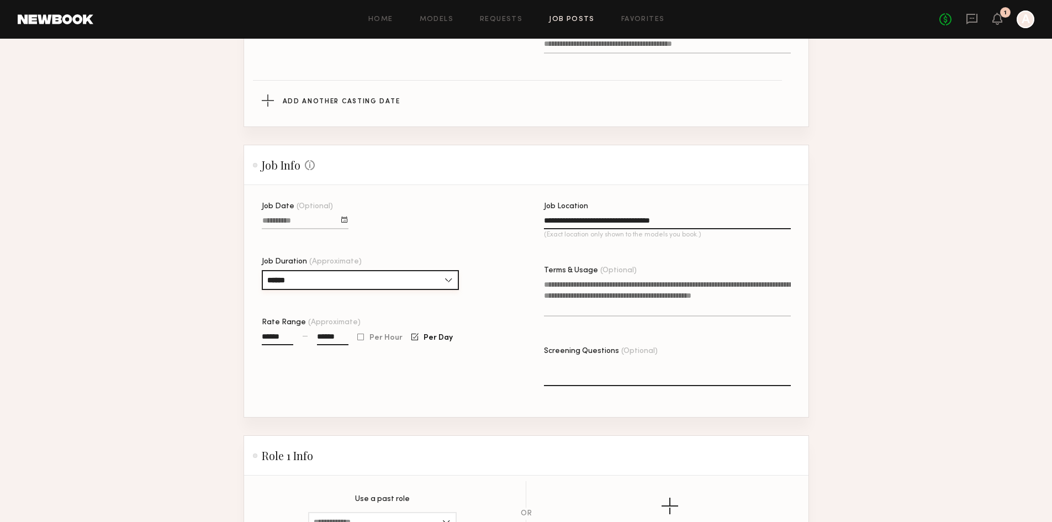
click at [343, 290] on input "******" at bounding box center [360, 280] width 197 height 20
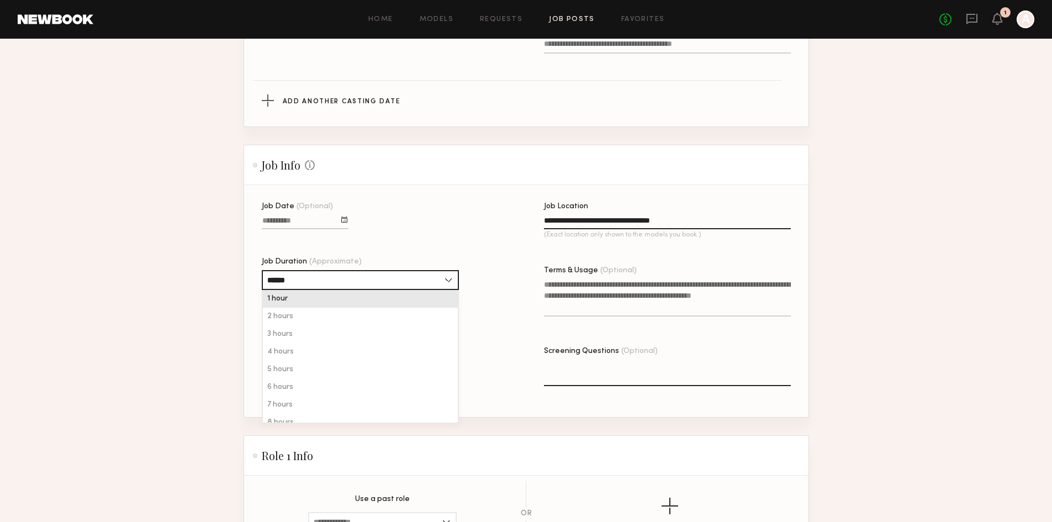
click at [315, 307] on div "1 hour" at bounding box center [360, 299] width 195 height 18
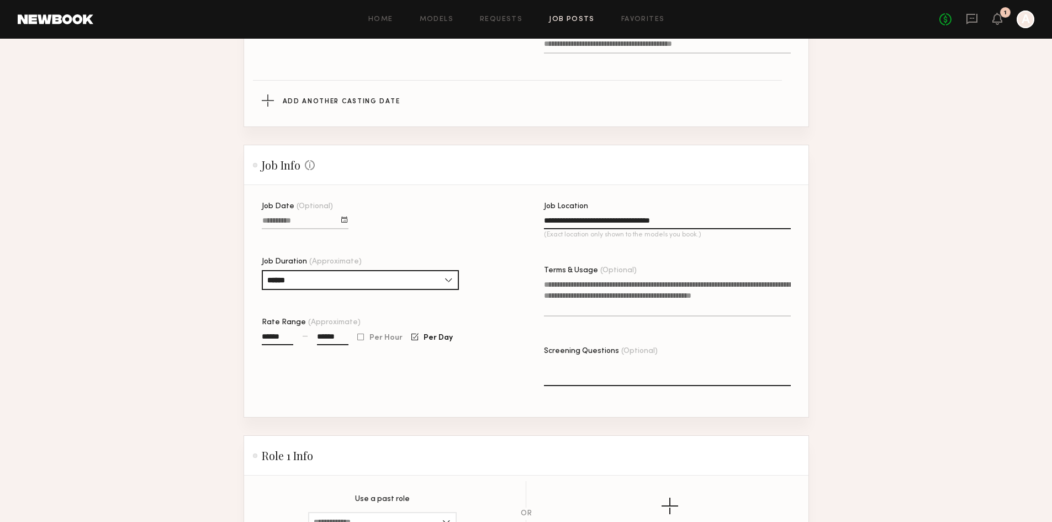
click at [509, 298] on div "**********" at bounding box center [544, 310] width 564 height 214
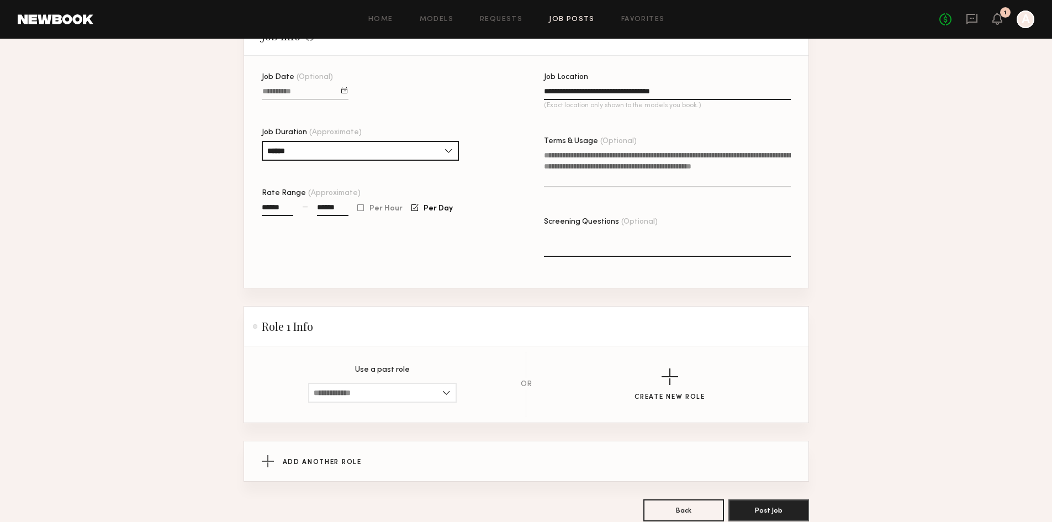
scroll to position [856, 0]
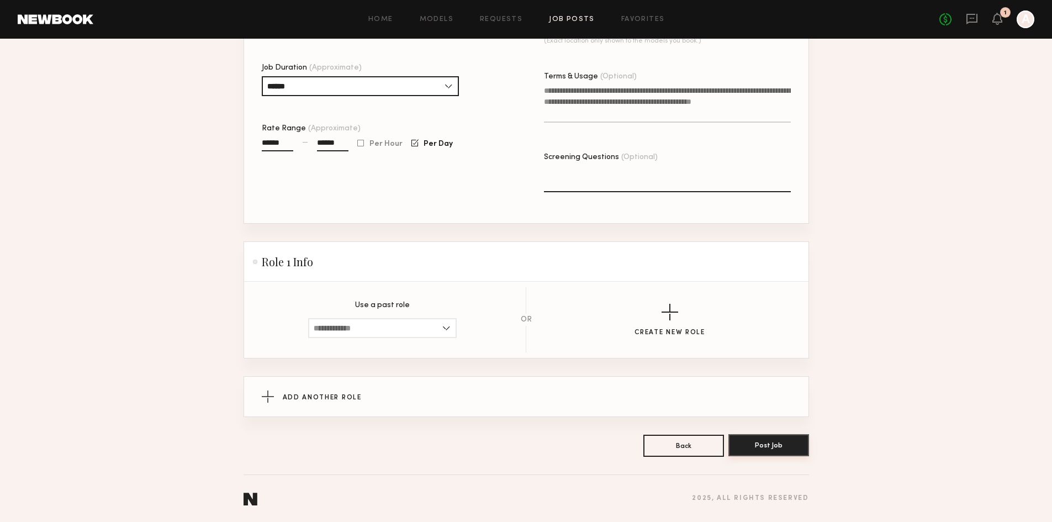
click at [789, 448] on button "Post Job" at bounding box center [768, 445] width 81 height 22
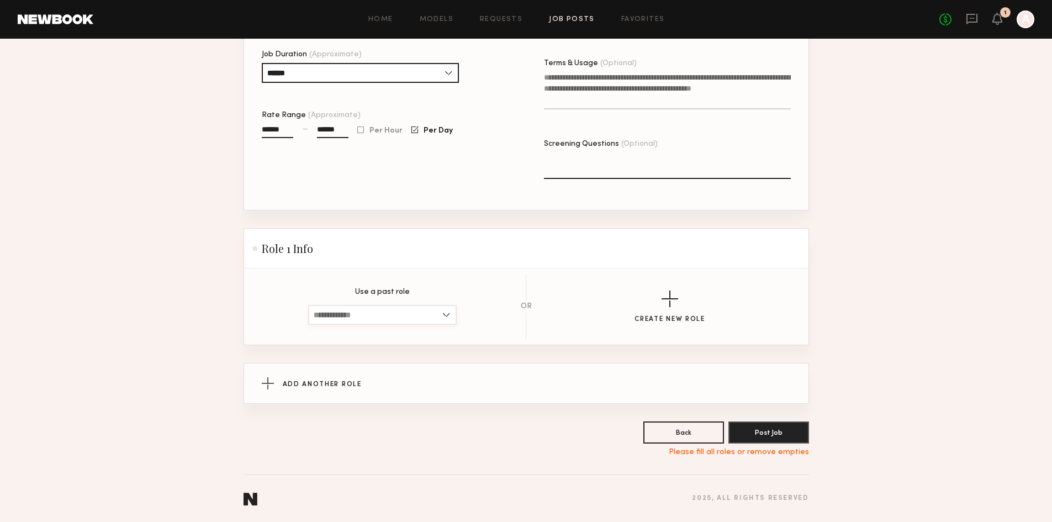
click at [377, 325] on input at bounding box center [382, 315] width 148 height 20
click at [479, 311] on div "Use a past role No Past Roles Exist" at bounding box center [382, 306] width 241 height 36
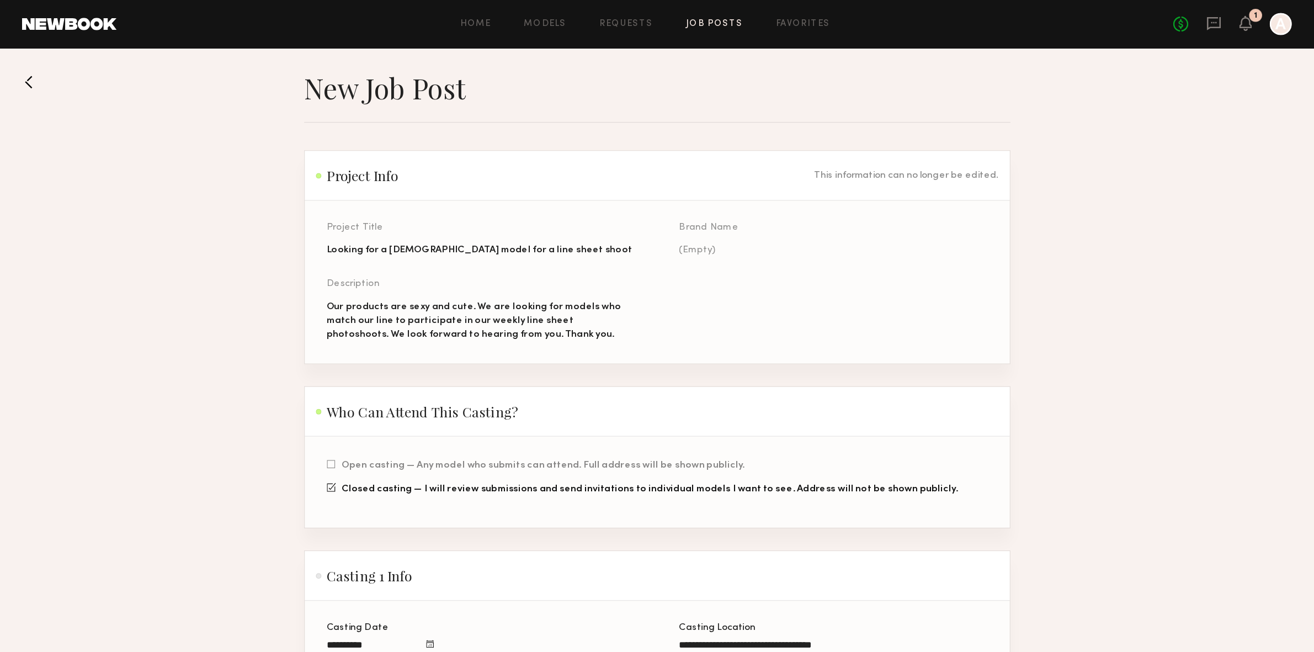
scroll to position [0, 0]
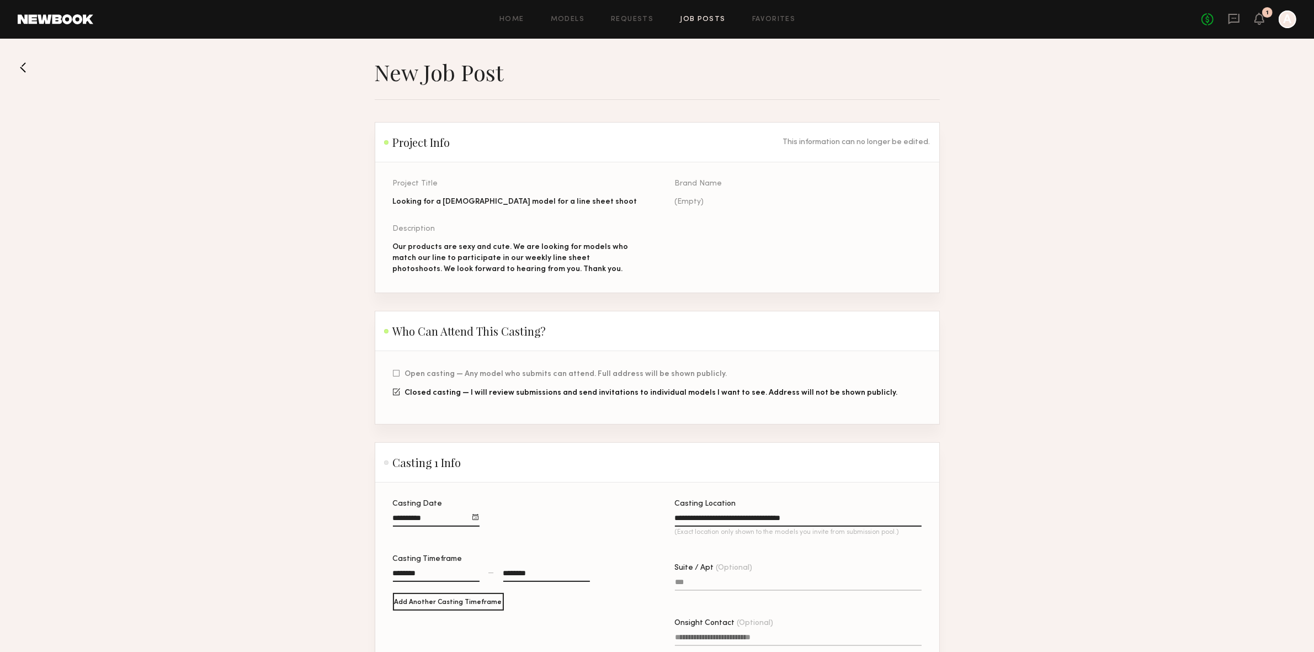
click at [688, 203] on div "(Empty)" at bounding box center [798, 202] width 247 height 11
click at [691, 188] on div "Brand Name" at bounding box center [798, 184] width 247 height 8
click at [693, 198] on div "(Empty)" at bounding box center [798, 202] width 247 height 11
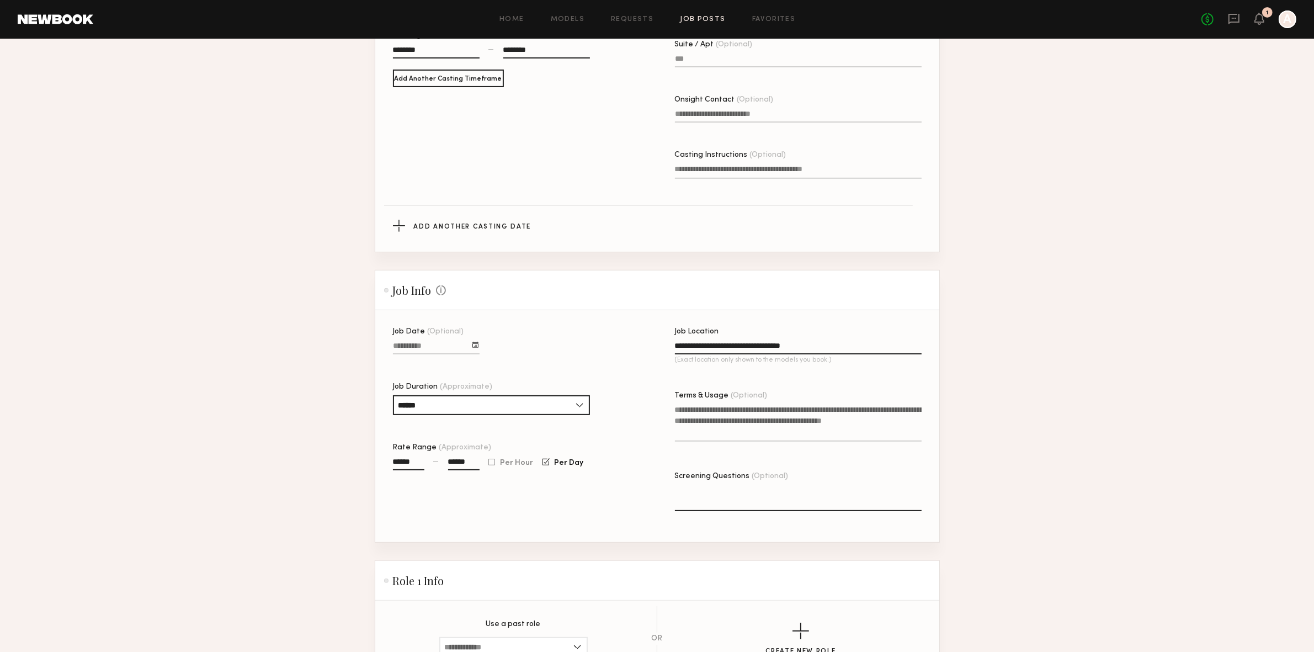
scroll to position [552, 0]
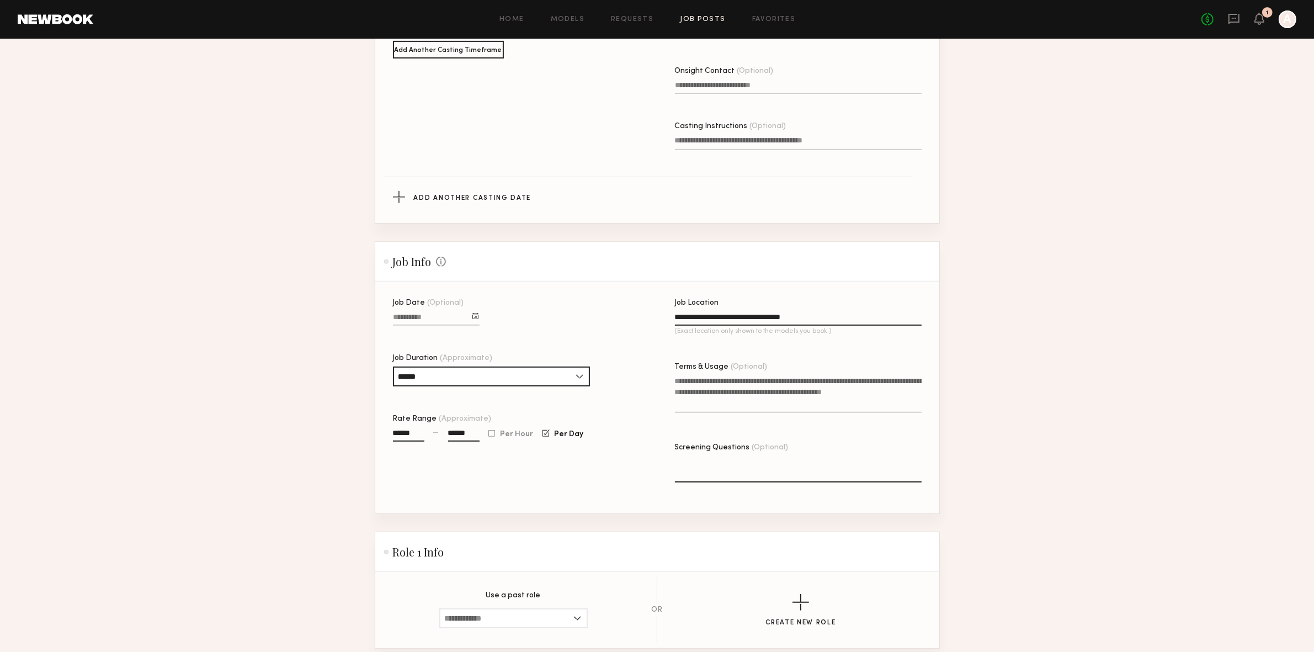
click at [438, 326] on input "Job Date (Optional)" at bounding box center [436, 319] width 87 height 13
click at [495, 417] on button "3" at bounding box center [496, 411] width 18 height 11
type input "**********"
click at [517, 345] on div "**********" at bounding box center [516, 406] width 247 height 214
click at [560, 362] on div "**********" at bounding box center [516, 406] width 247 height 214
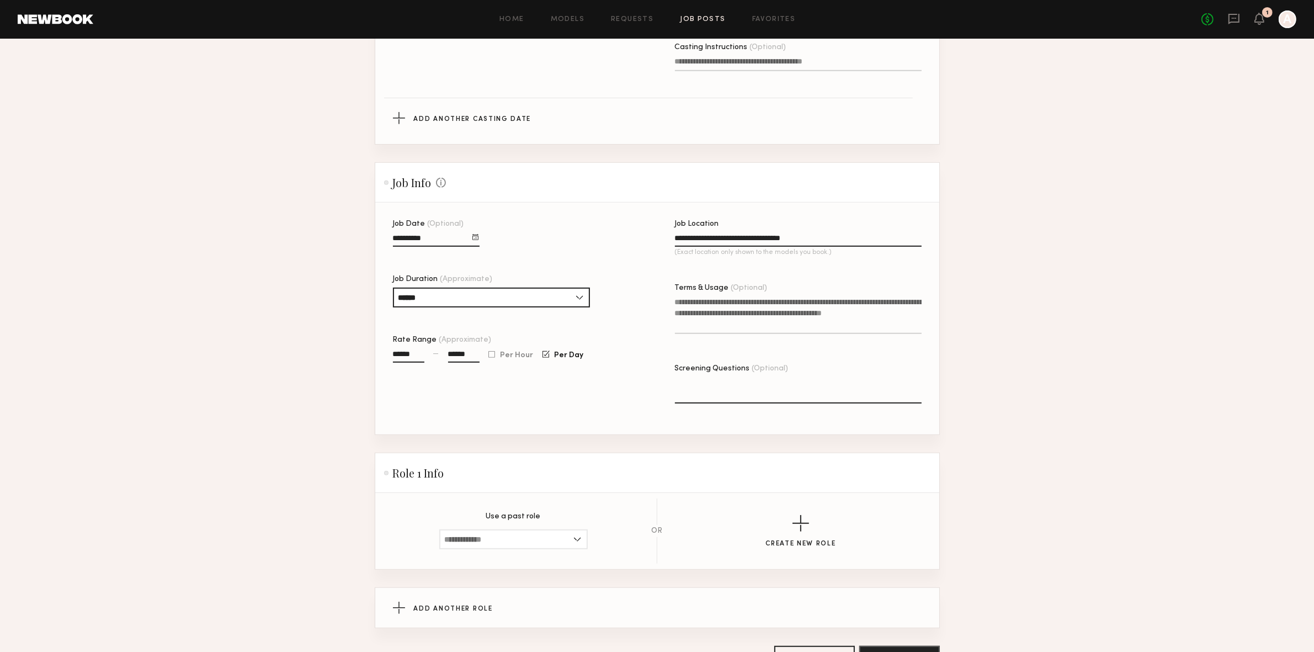
scroll to position [730, 0]
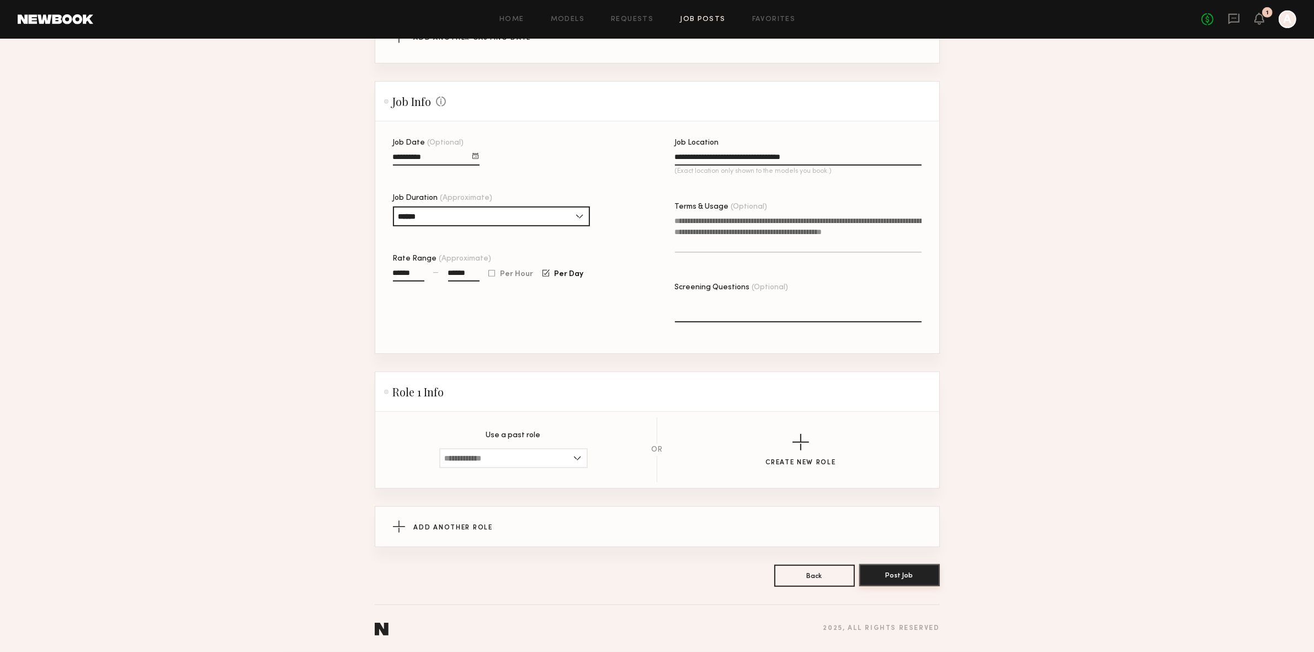
click at [888, 521] on button "Post Job" at bounding box center [900, 575] width 81 height 22
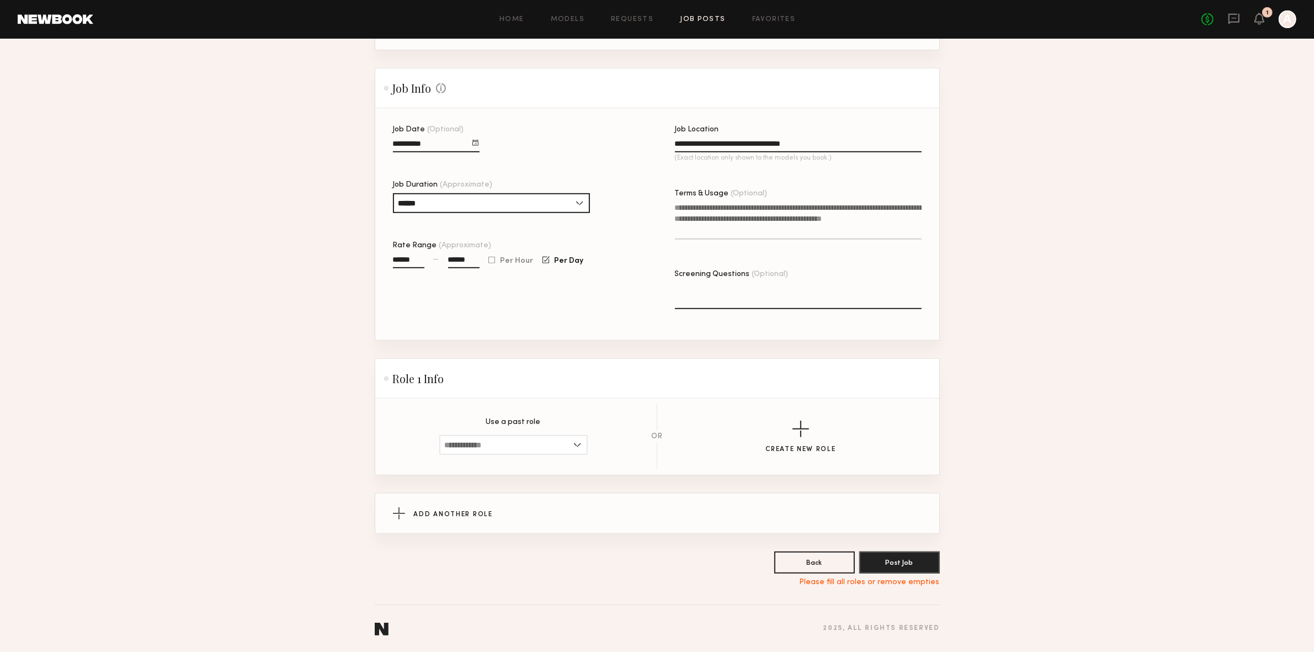
scroll to position [744, 0]
click at [590, 412] on section "Use a past role No Past Roles Exist OR Create New Role" at bounding box center [657, 436] width 529 height 65
click at [810, 429] on button "Create New Role" at bounding box center [801, 437] width 71 height 33
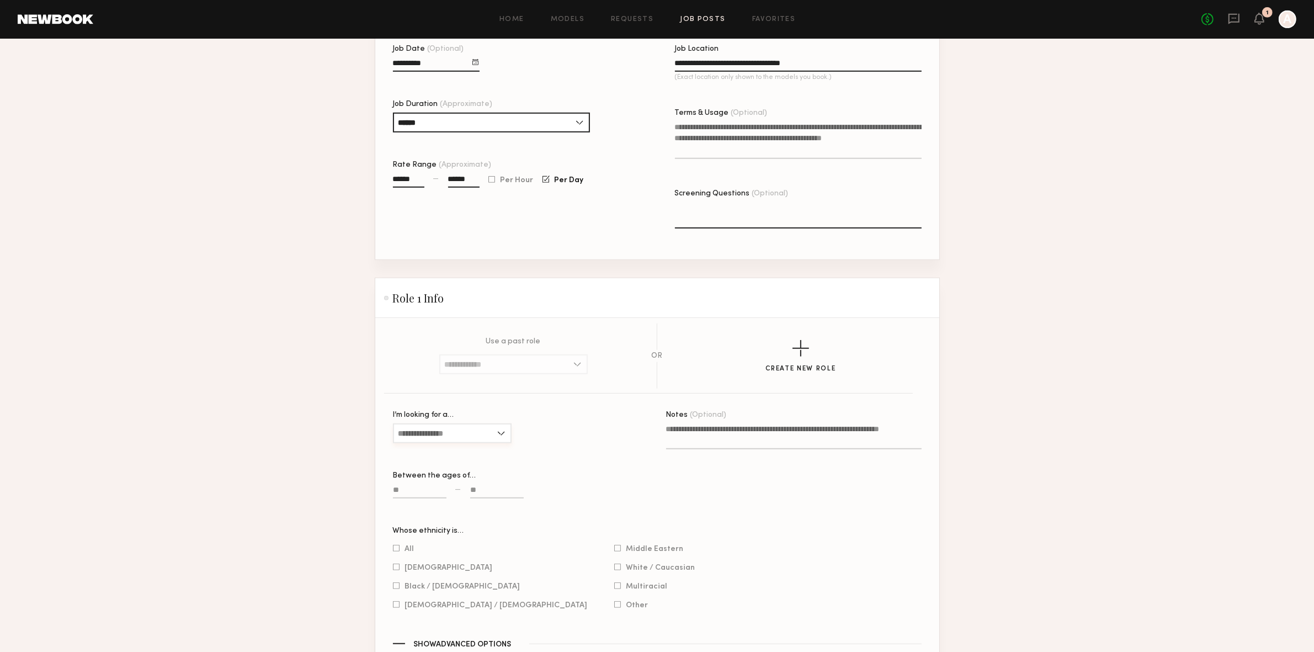
scroll to position [836, 0]
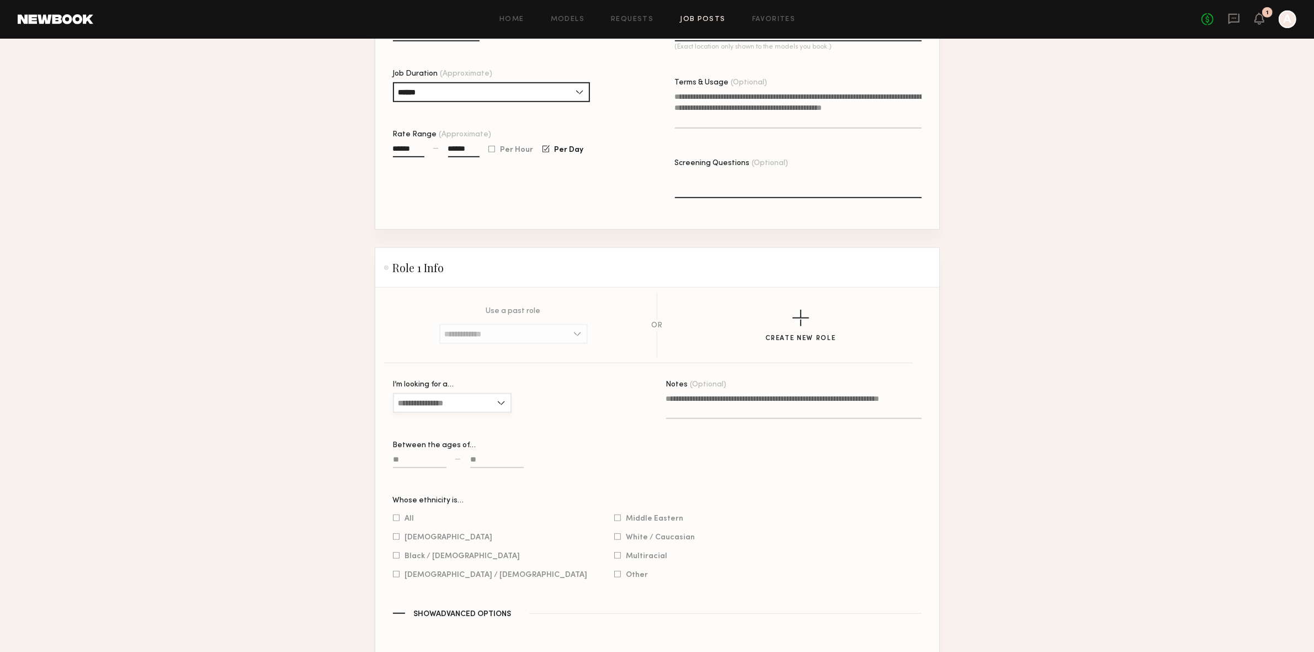
click at [471, 413] on input "I’m looking for a…" at bounding box center [452, 403] width 119 height 20
click at [464, 431] on div "Female" at bounding box center [452, 422] width 116 height 18
type input "******"
click at [561, 424] on div "I’m looking for a… ****** Female Male All" at bounding box center [521, 402] width 256 height 43
click at [414, 468] on input at bounding box center [420, 461] width 54 height 13
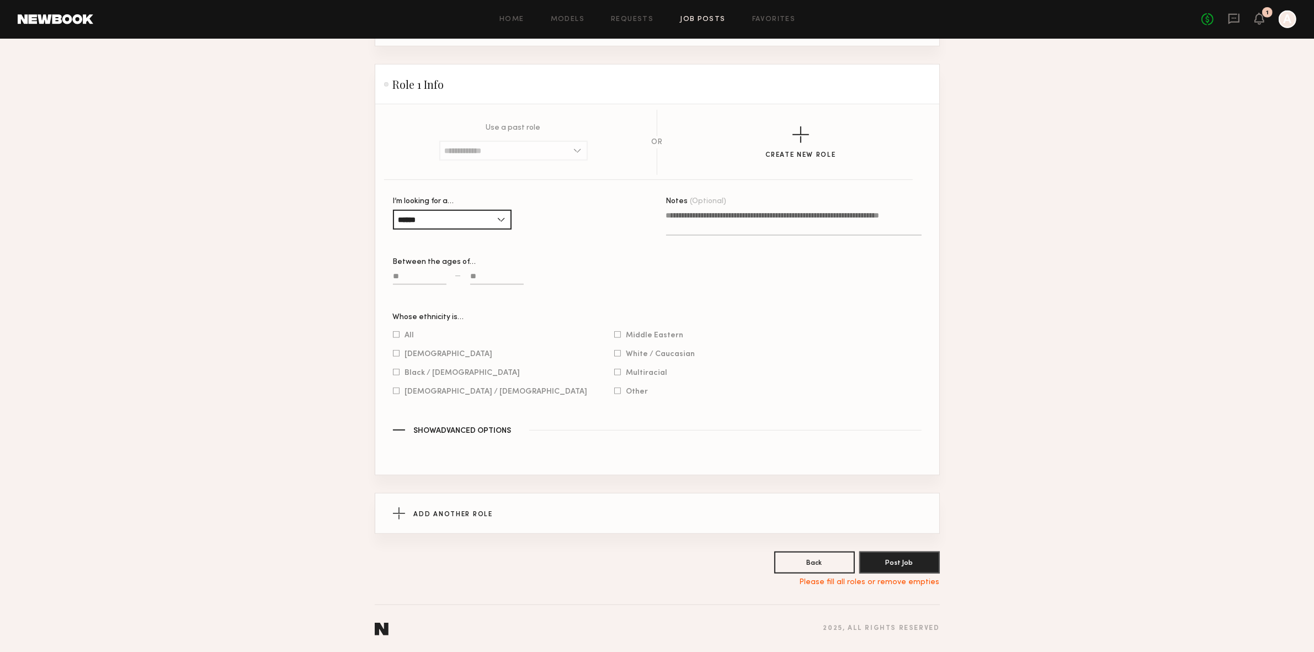
scroll to position [929, 0]
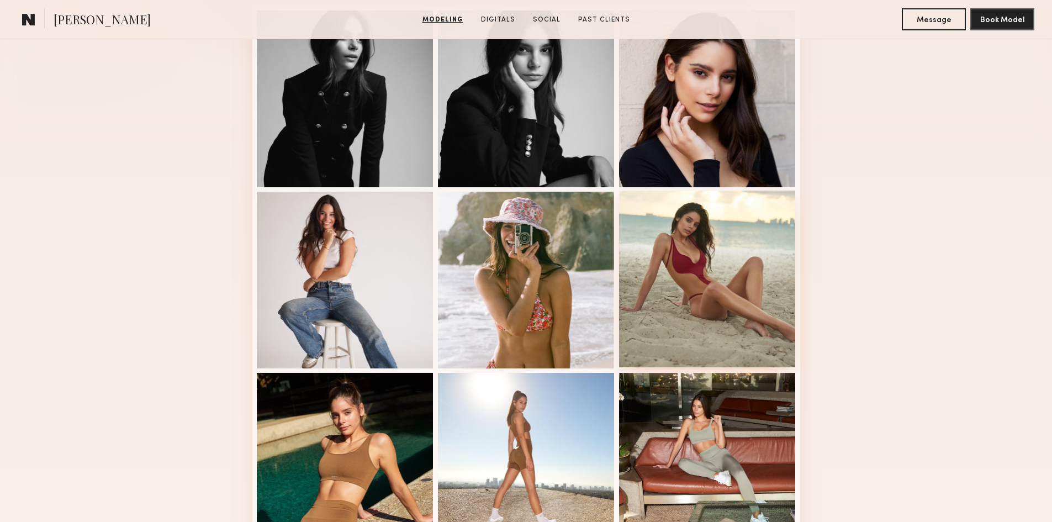
scroll to position [294, 0]
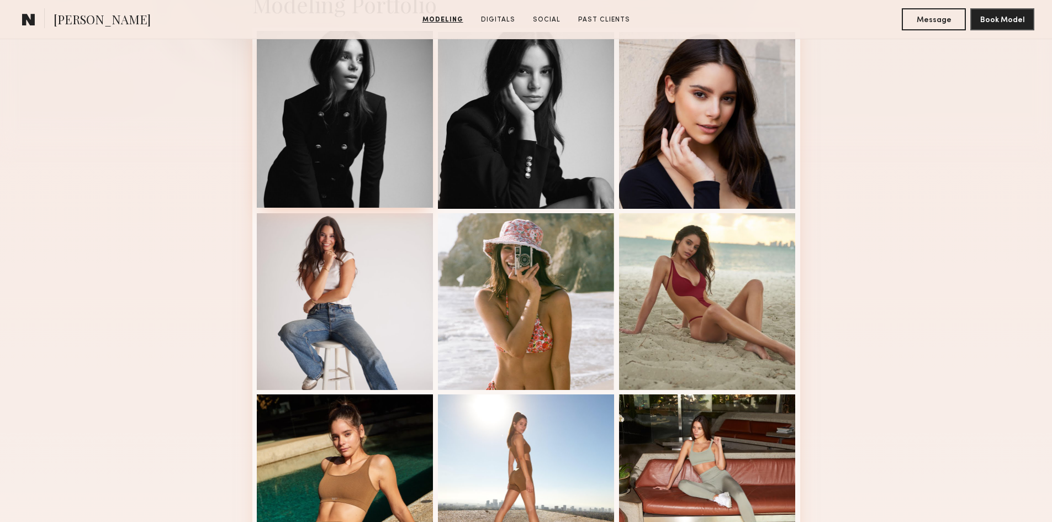
click at [349, 118] on div at bounding box center [345, 119] width 177 height 177
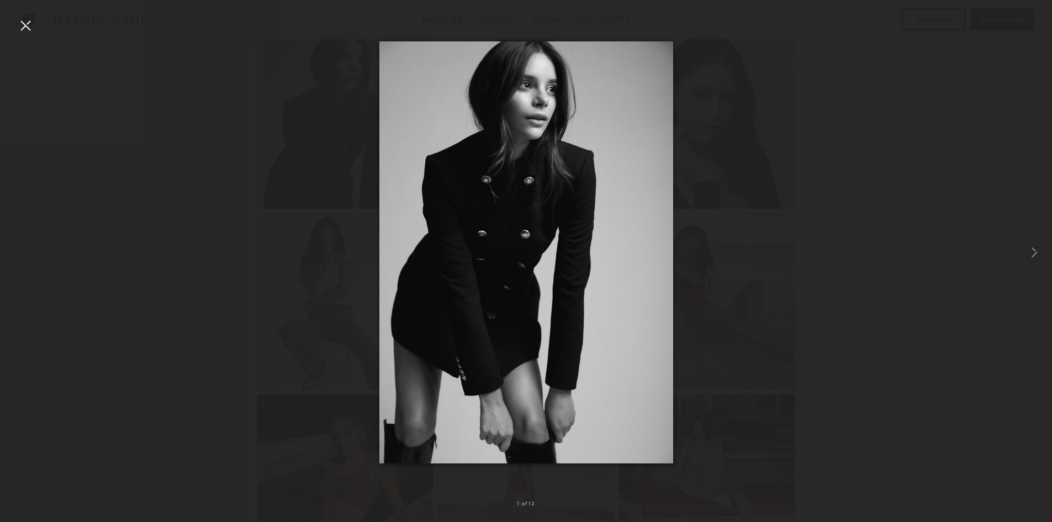
click at [916, 219] on div at bounding box center [526, 252] width 1052 height 469
click at [894, 309] on div at bounding box center [526, 252] width 1052 height 469
click at [883, 339] on div at bounding box center [526, 252] width 1052 height 469
click at [883, 342] on div at bounding box center [526, 252] width 1052 height 469
click at [22, 31] on div at bounding box center [26, 26] width 18 height 18
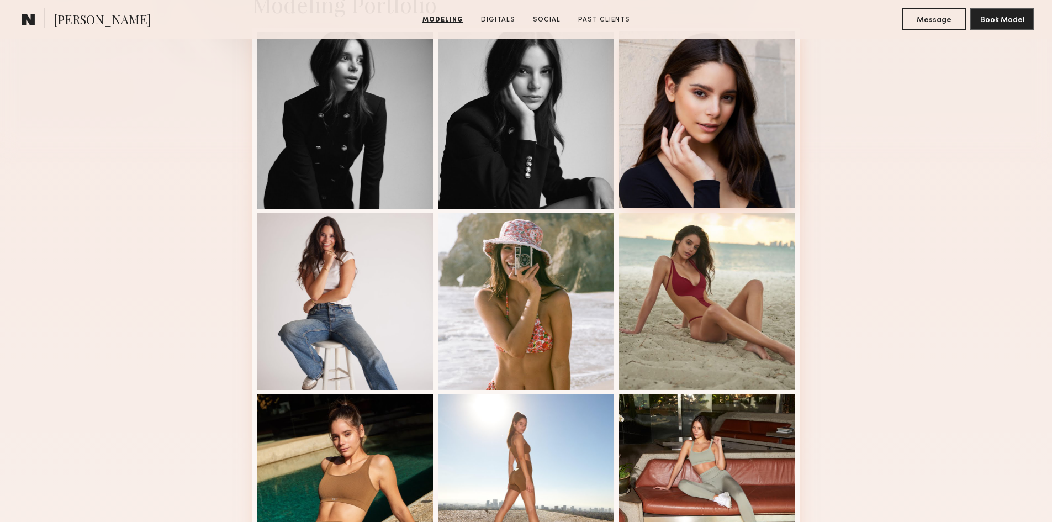
drag, startPoint x: 712, startPoint y: 113, endPoint x: 722, endPoint y: 135, distance: 23.9
click at [712, 114] on div at bounding box center [707, 119] width 177 height 177
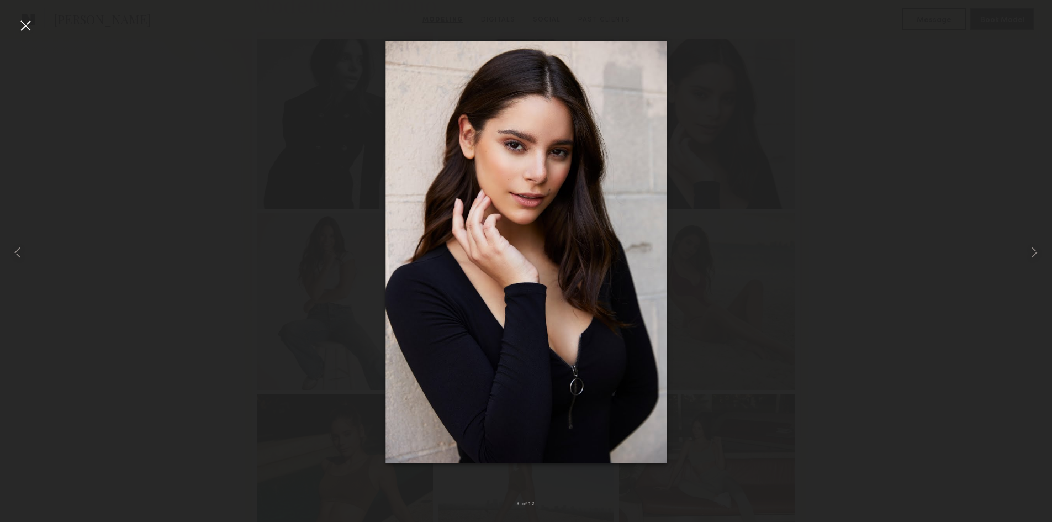
click at [789, 237] on div at bounding box center [526, 252] width 1052 height 469
click at [17, 26] on div "3 of 12" at bounding box center [526, 261] width 1052 height 522
click at [28, 23] on div at bounding box center [26, 26] width 18 height 18
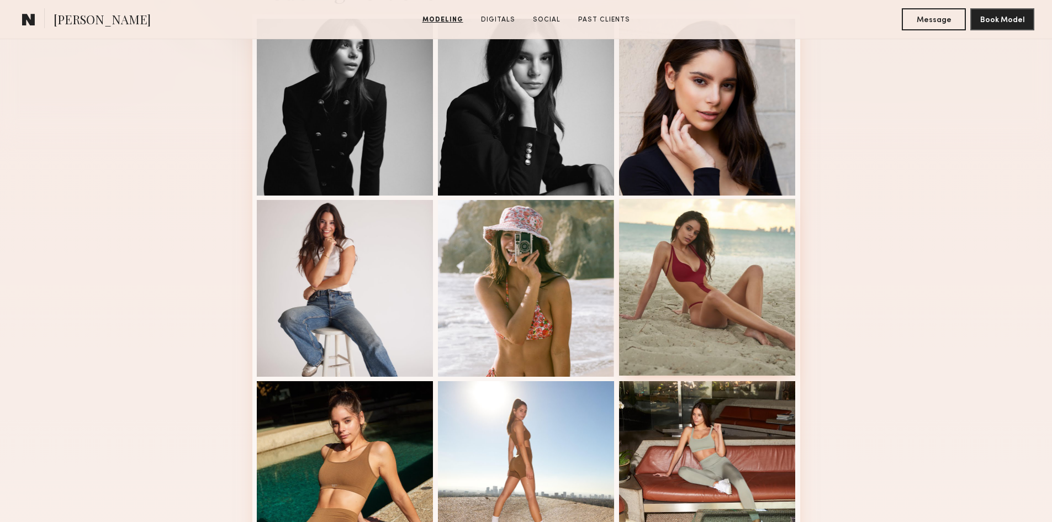
scroll to position [221, 0]
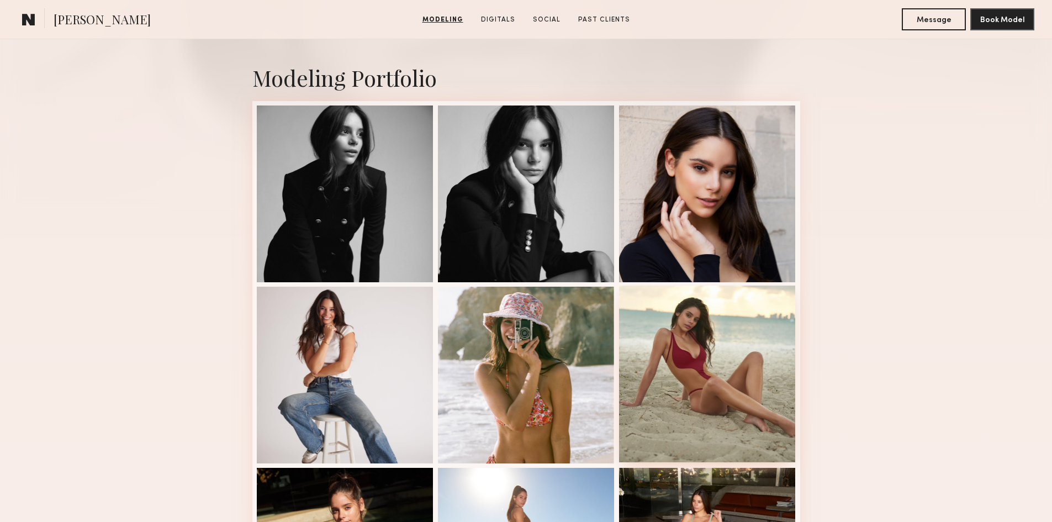
click at [760, 365] on div at bounding box center [707, 373] width 177 height 177
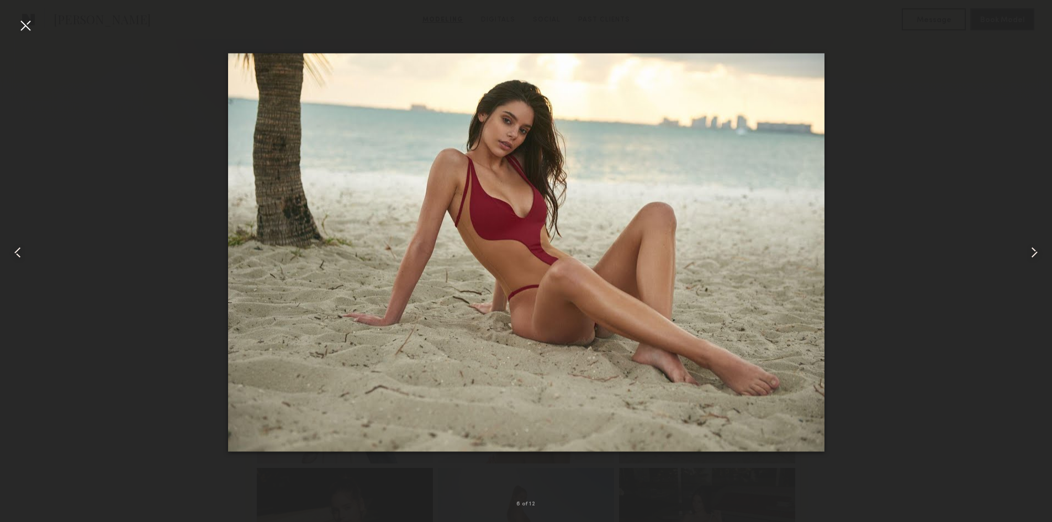
click at [21, 20] on div at bounding box center [26, 26] width 18 height 18
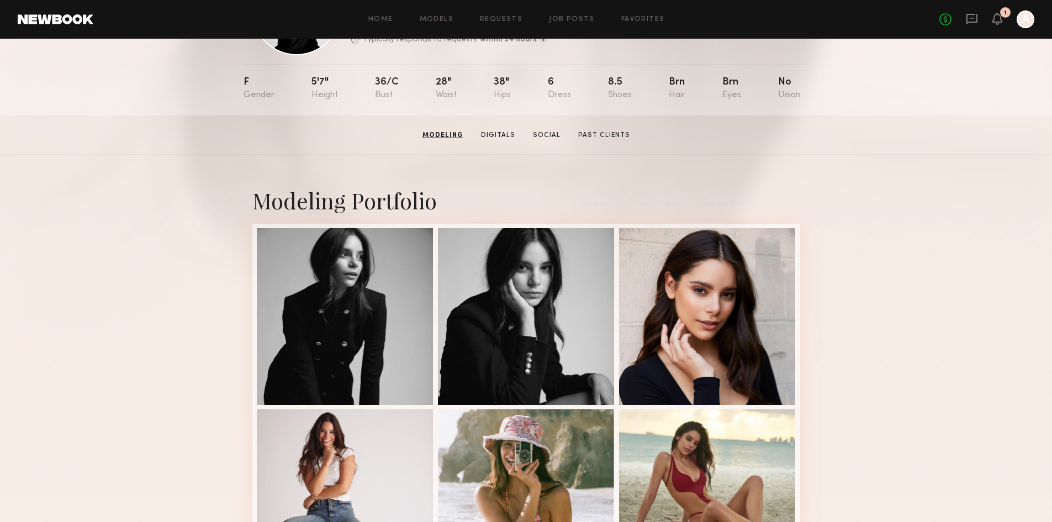
scroll to position [0, 0]
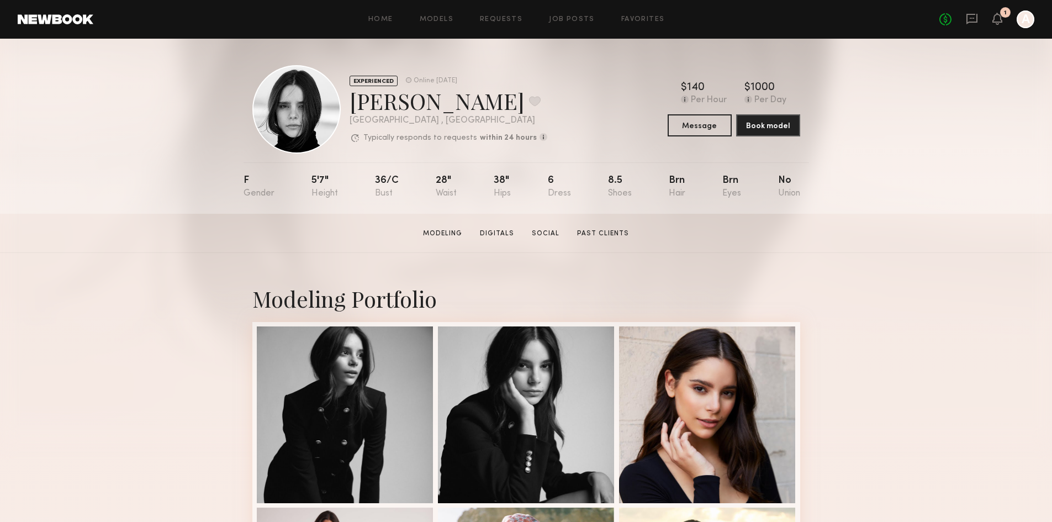
drag, startPoint x: 416, startPoint y: 294, endPoint x: 439, endPoint y: 293, distance: 23.7
click at [417, 294] on div "Modeling Portfolio" at bounding box center [526, 298] width 548 height 29
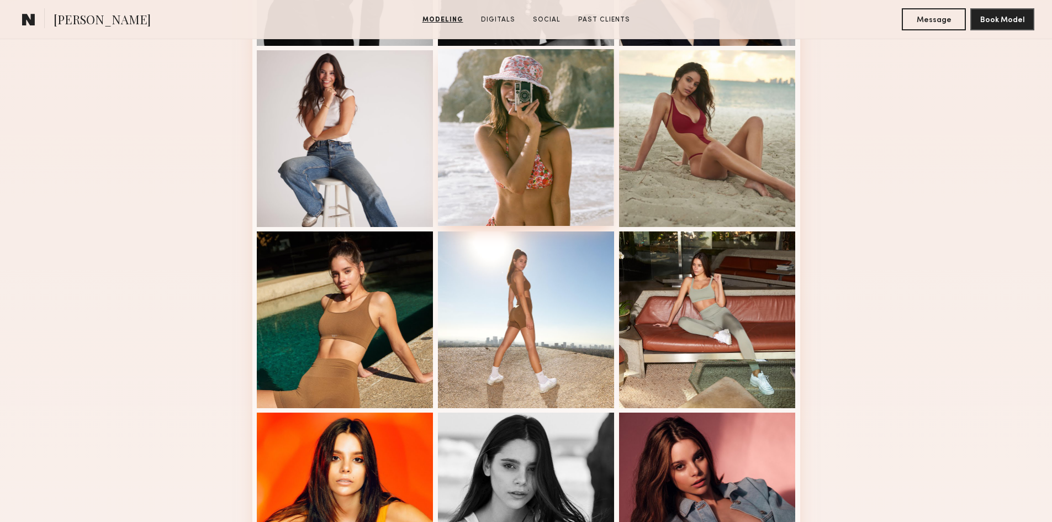
scroll to position [368, 0]
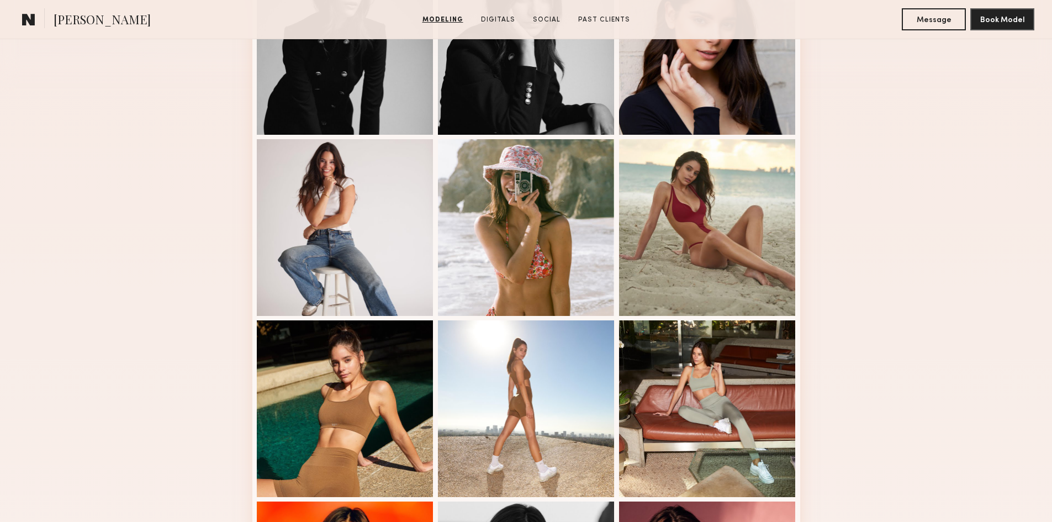
click at [918, 241] on div "Modeling Portfolio View More" at bounding box center [526, 315] width 1052 height 860
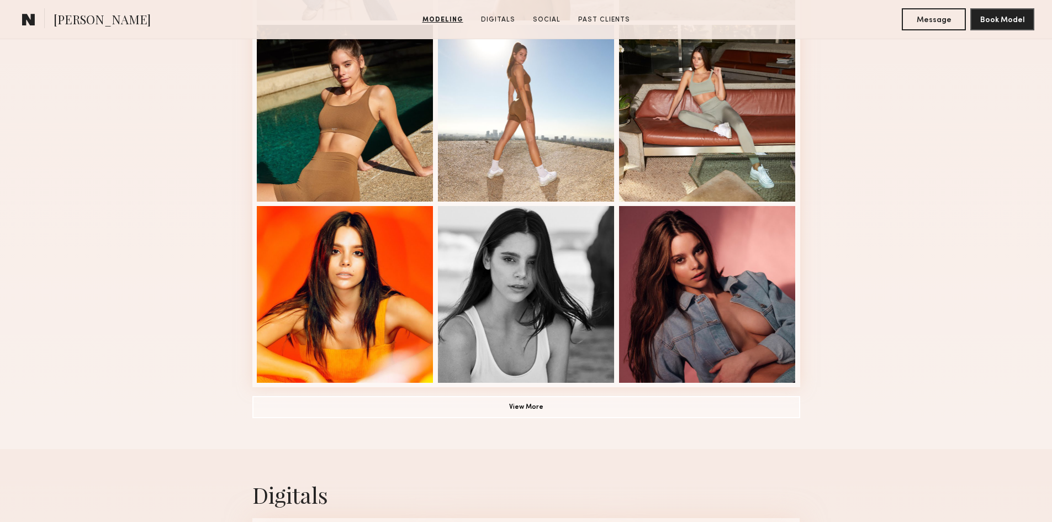
scroll to position [662, 0]
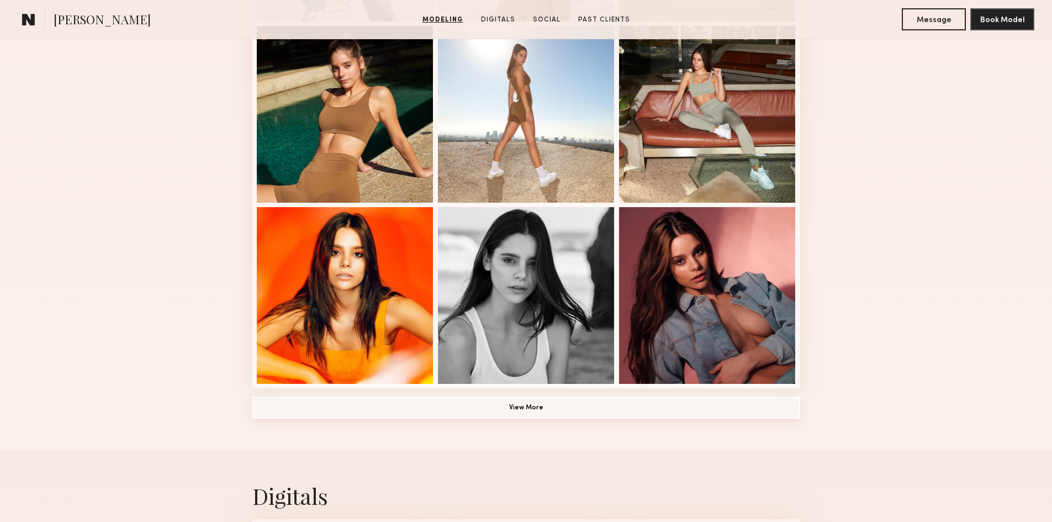
click at [500, 412] on button "View More" at bounding box center [526, 407] width 548 height 22
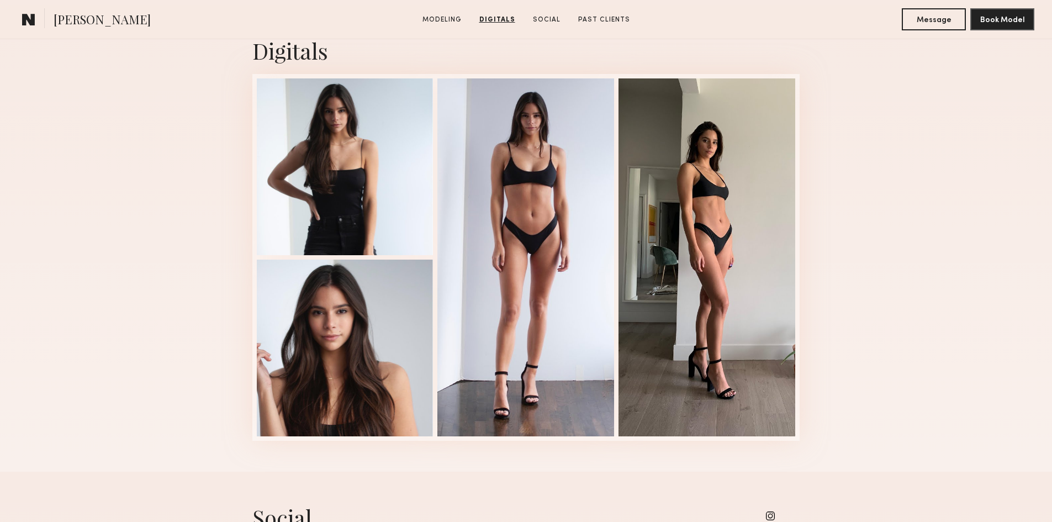
scroll to position [1693, 0]
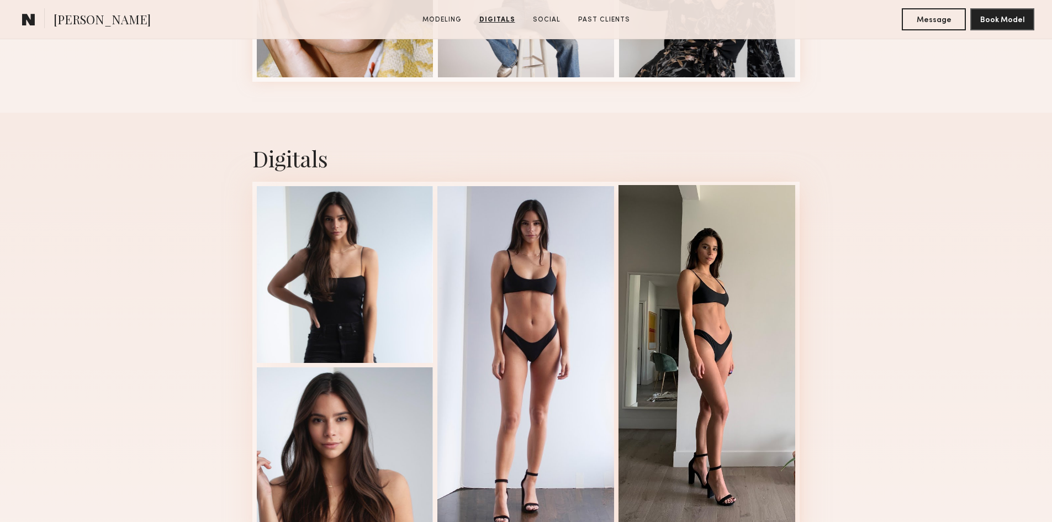
drag, startPoint x: 739, startPoint y: 209, endPoint x: 713, endPoint y: 198, distance: 28.0
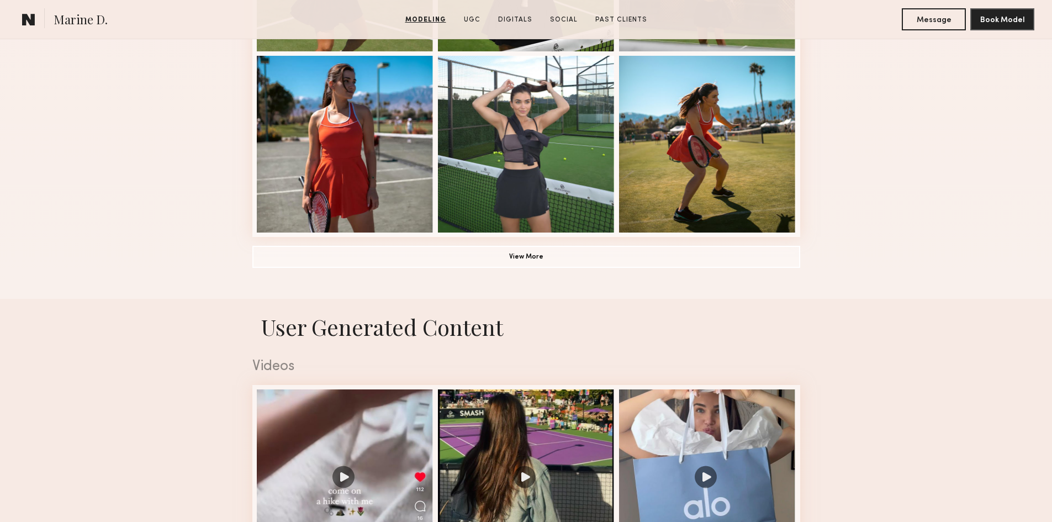
scroll to position [736, 0]
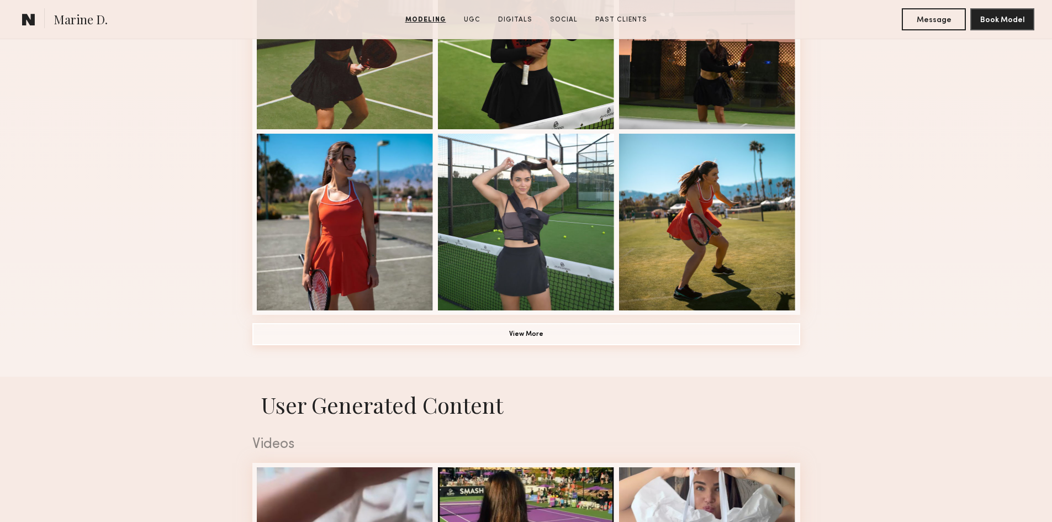
click at [525, 333] on button "View More" at bounding box center [526, 334] width 548 height 22
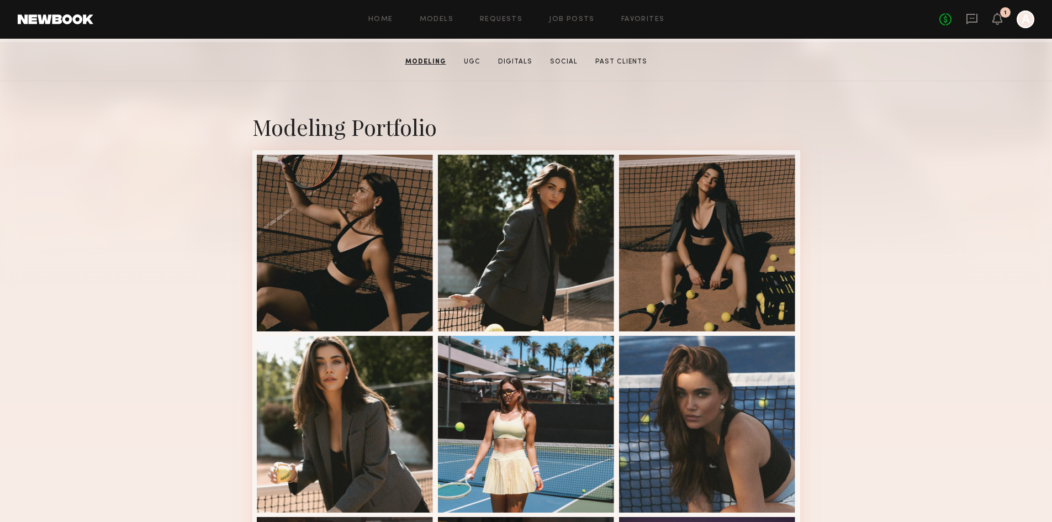
scroll to position [147, 0]
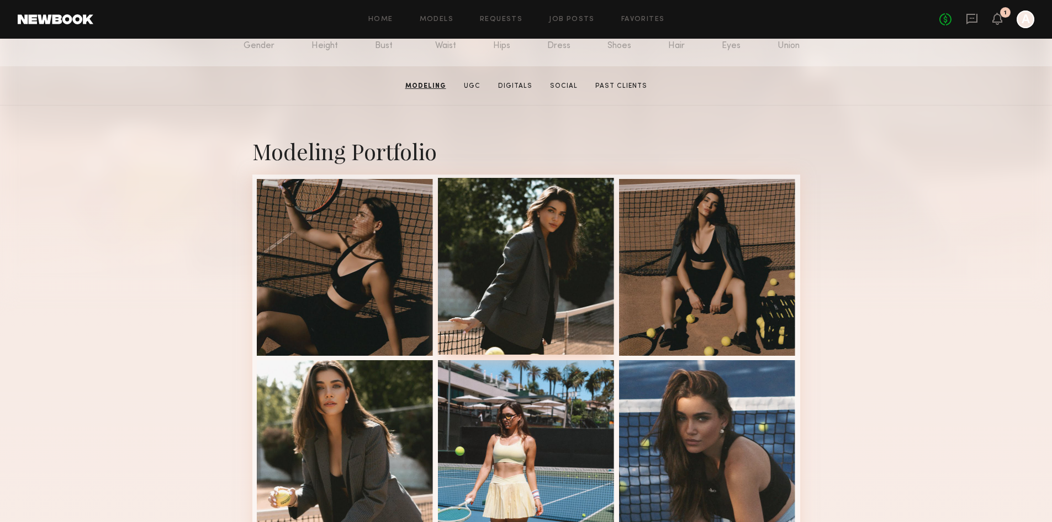
click at [518, 268] on div at bounding box center [526, 266] width 177 height 177
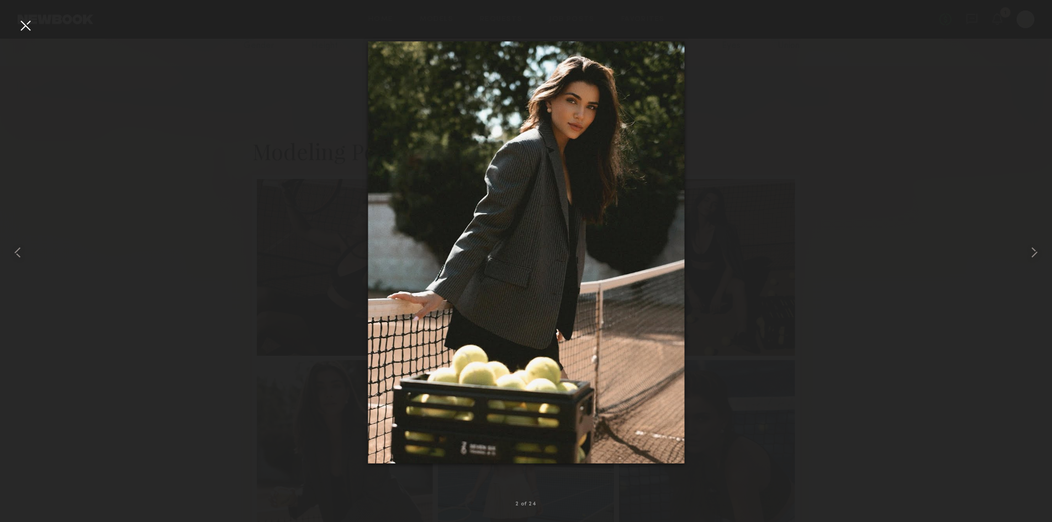
click at [879, 99] on div at bounding box center [526, 252] width 1052 height 469
click at [22, 25] on div at bounding box center [26, 26] width 18 height 18
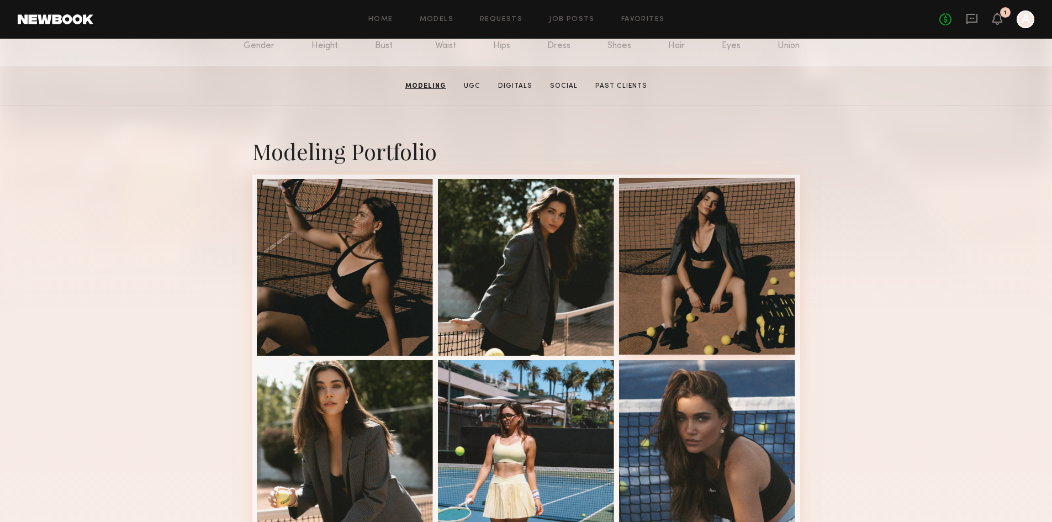
click at [751, 273] on div at bounding box center [707, 266] width 177 height 177
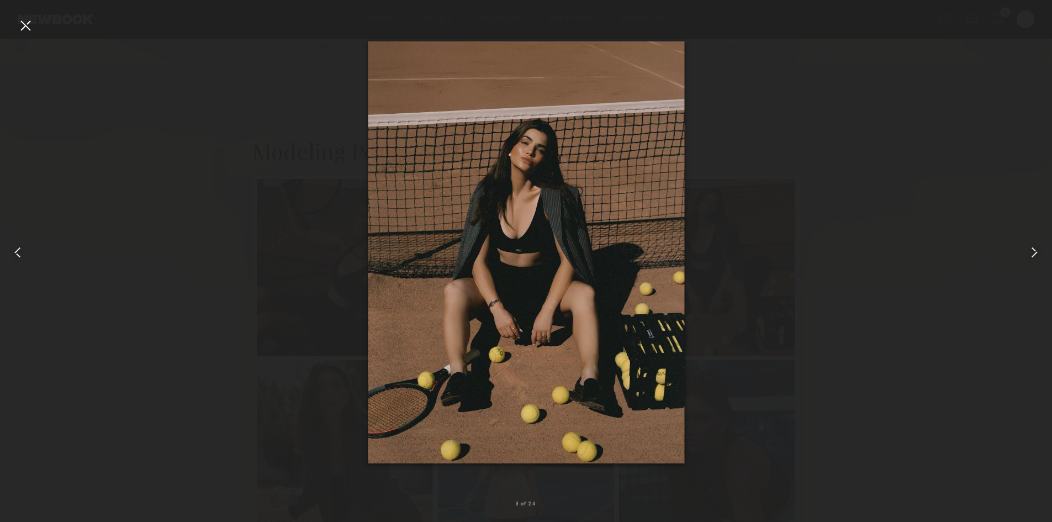
click at [798, 376] on div at bounding box center [526, 252] width 1052 height 469
click at [899, 315] on div at bounding box center [526, 252] width 1052 height 469
drag, startPoint x: 13, startPoint y: 23, endPoint x: 35, endPoint y: 40, distance: 27.9
click at [13, 23] on div at bounding box center [21, 252] width 42 height 469
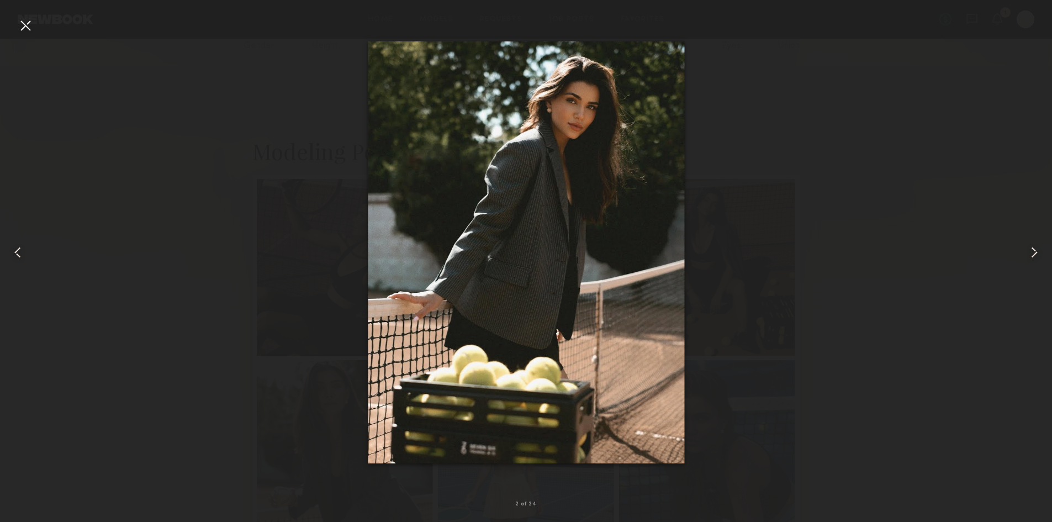
click at [22, 23] on div at bounding box center [26, 26] width 18 height 18
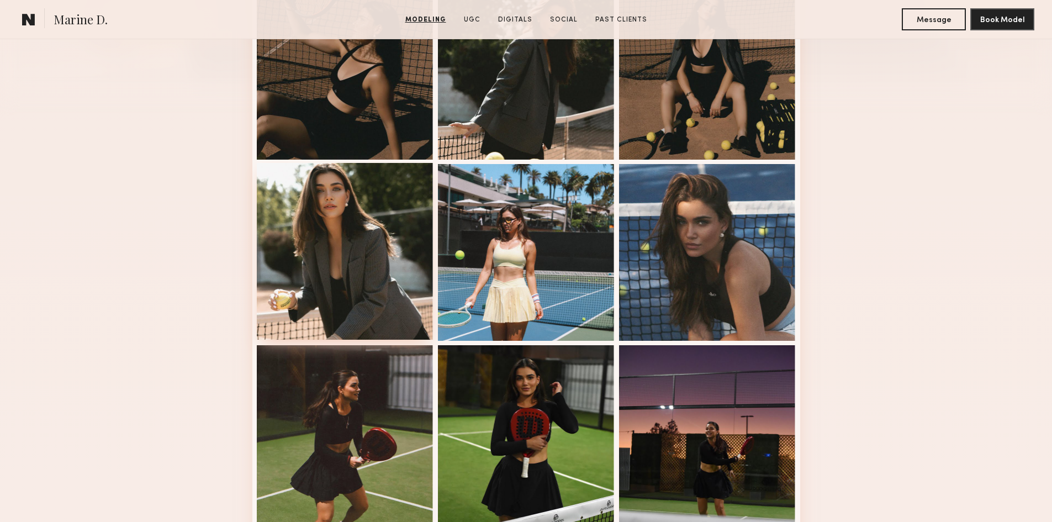
scroll to position [368, 0]
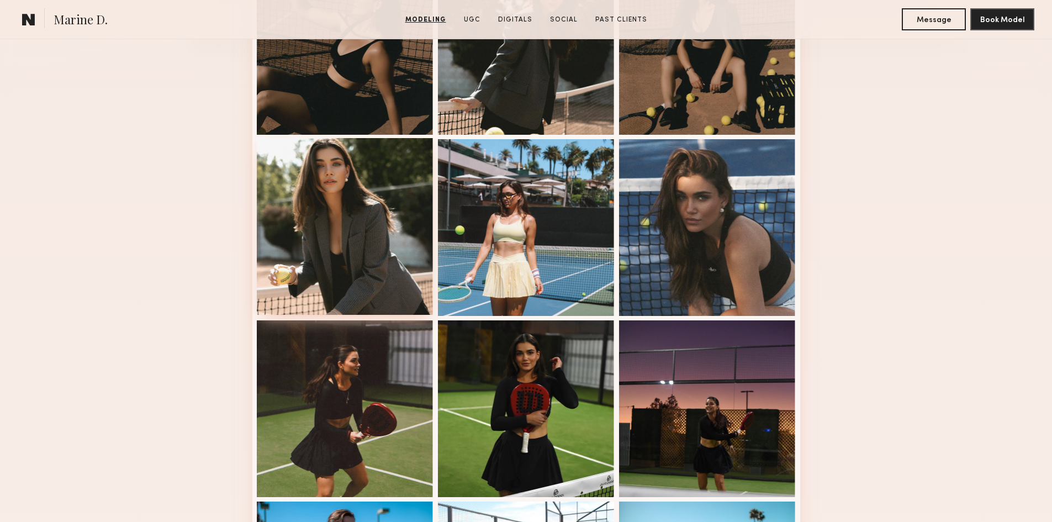
click at [364, 250] on div at bounding box center [345, 226] width 177 height 177
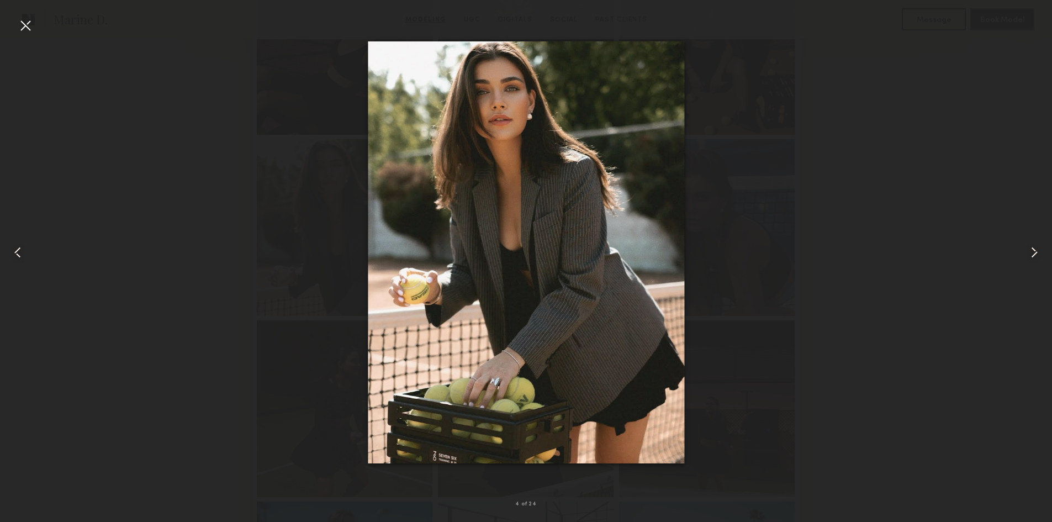
click at [816, 231] on div at bounding box center [526, 252] width 1052 height 469
click at [27, 27] on div at bounding box center [26, 26] width 18 height 18
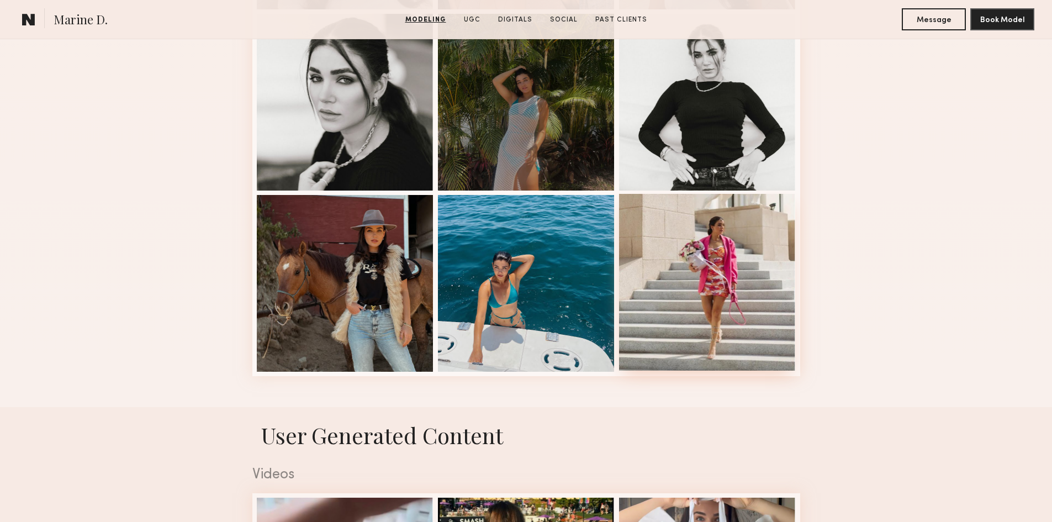
scroll to position [1398, 0]
click at [728, 330] on div at bounding box center [707, 282] width 177 height 177
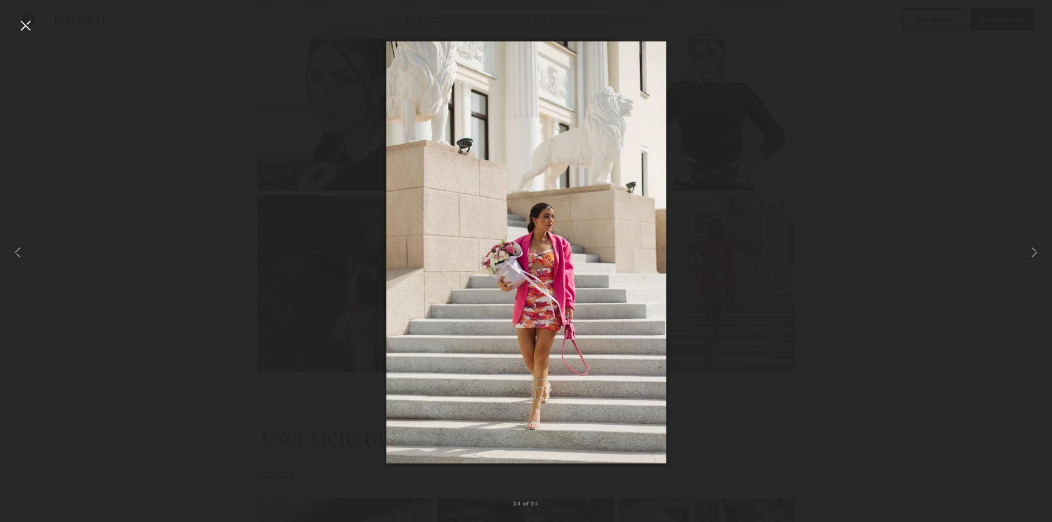
click at [25, 24] on div at bounding box center [26, 26] width 18 height 18
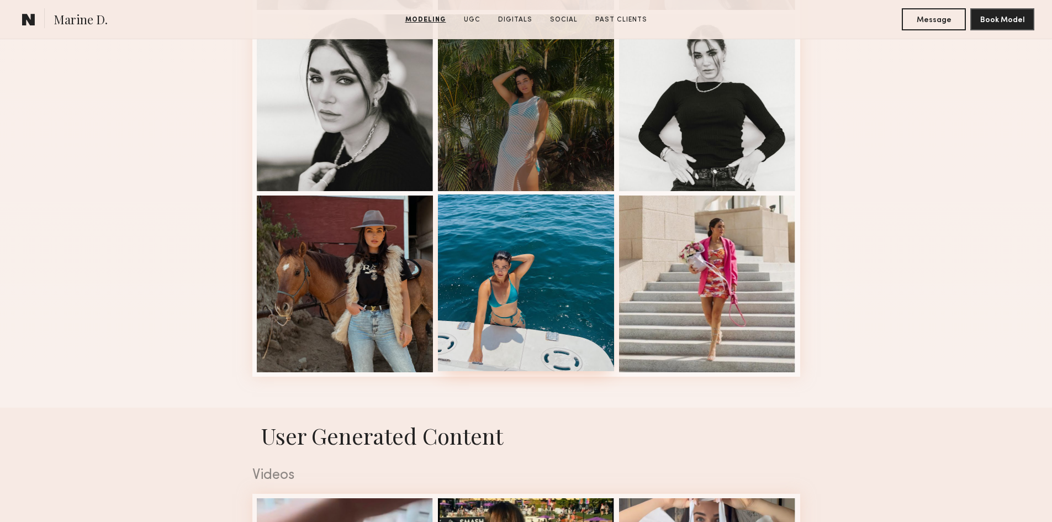
click at [544, 299] on div at bounding box center [526, 282] width 177 height 177
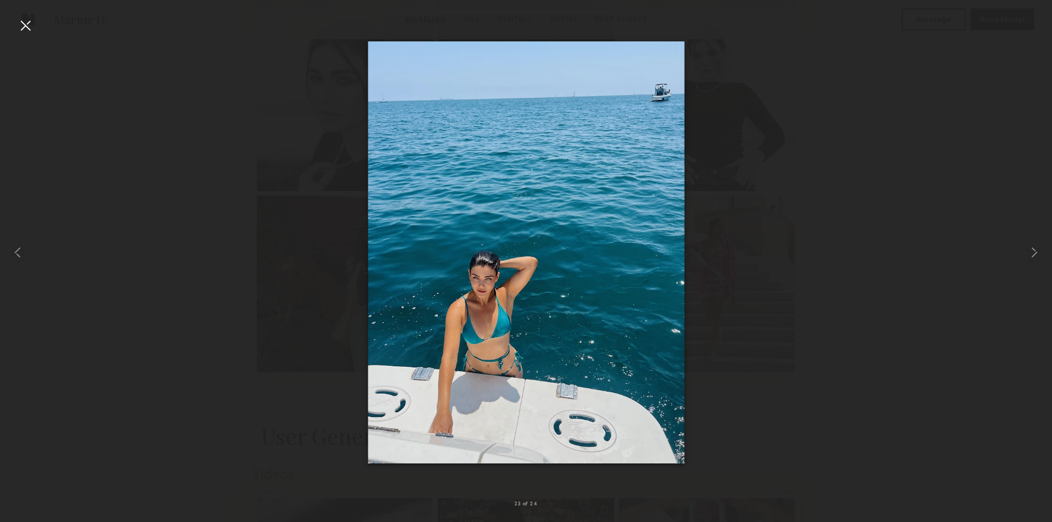
click at [23, 25] on div at bounding box center [26, 26] width 18 height 18
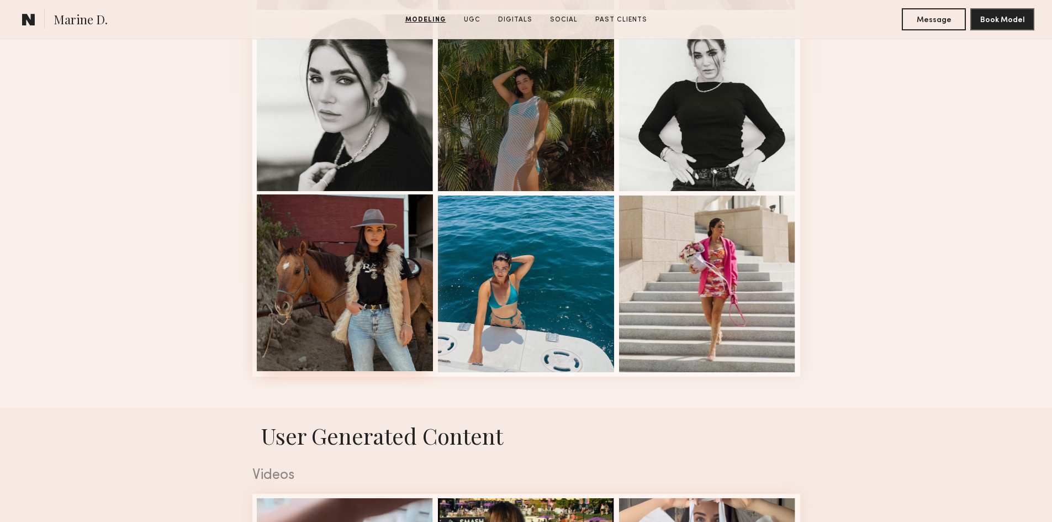
click at [375, 280] on div at bounding box center [345, 282] width 177 height 177
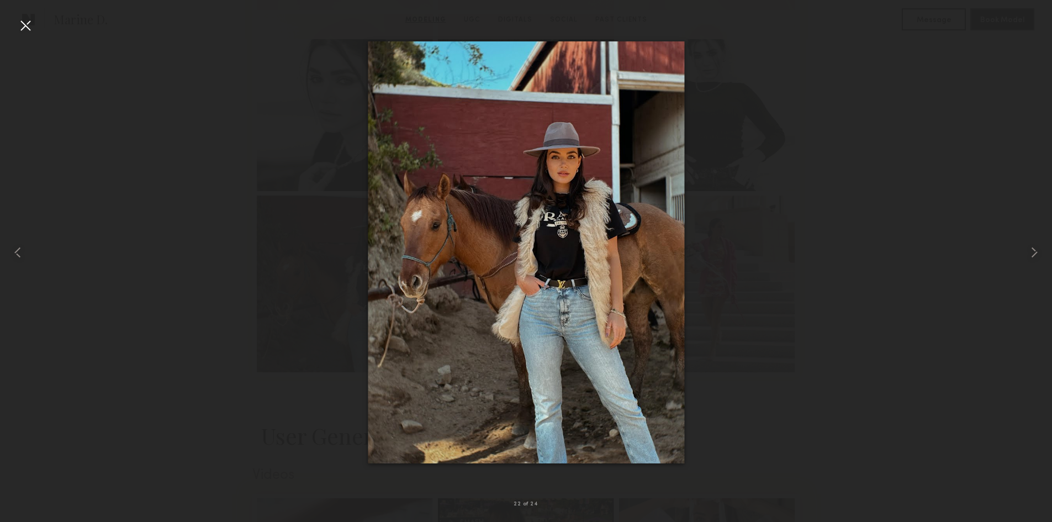
click at [20, 24] on div at bounding box center [26, 26] width 18 height 18
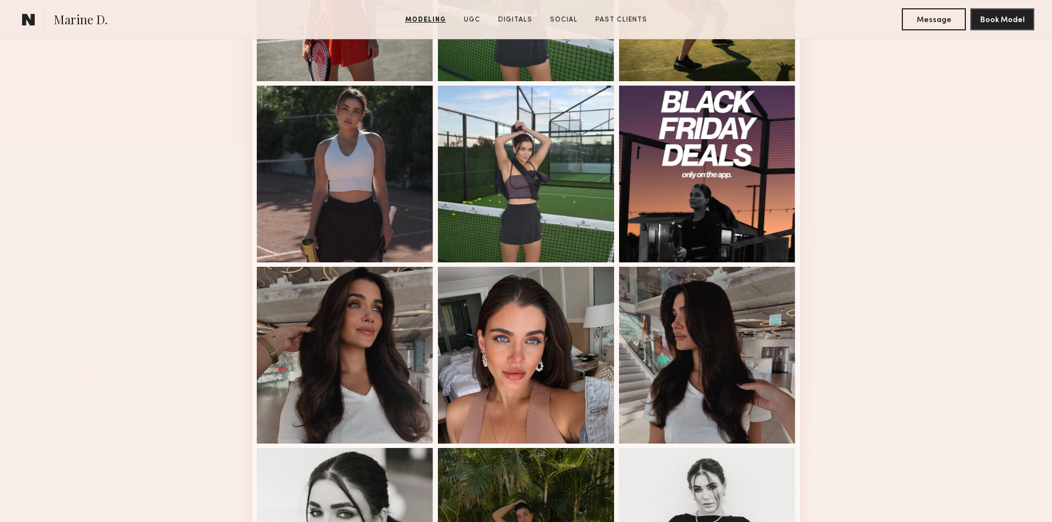
scroll to position [957, 0]
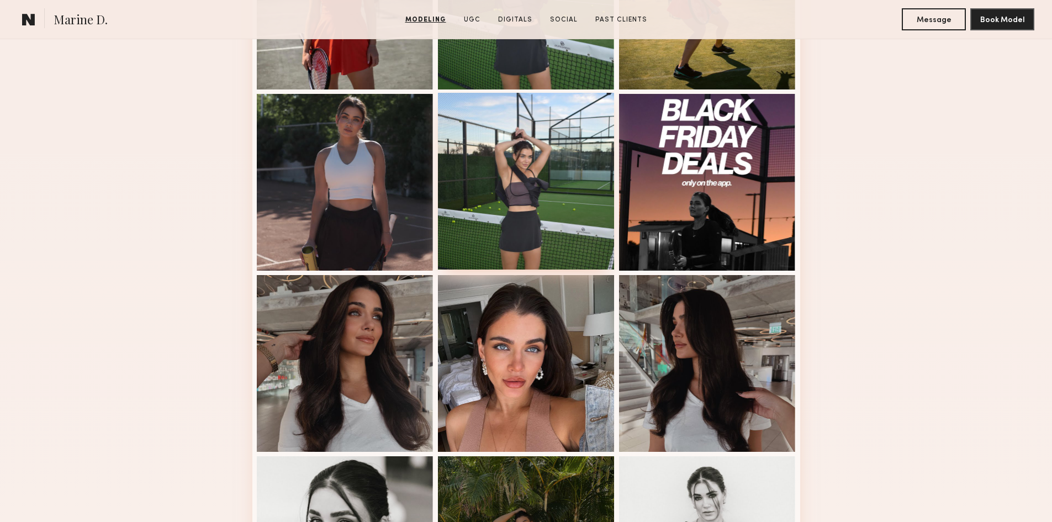
click at [537, 200] on div at bounding box center [526, 181] width 177 height 177
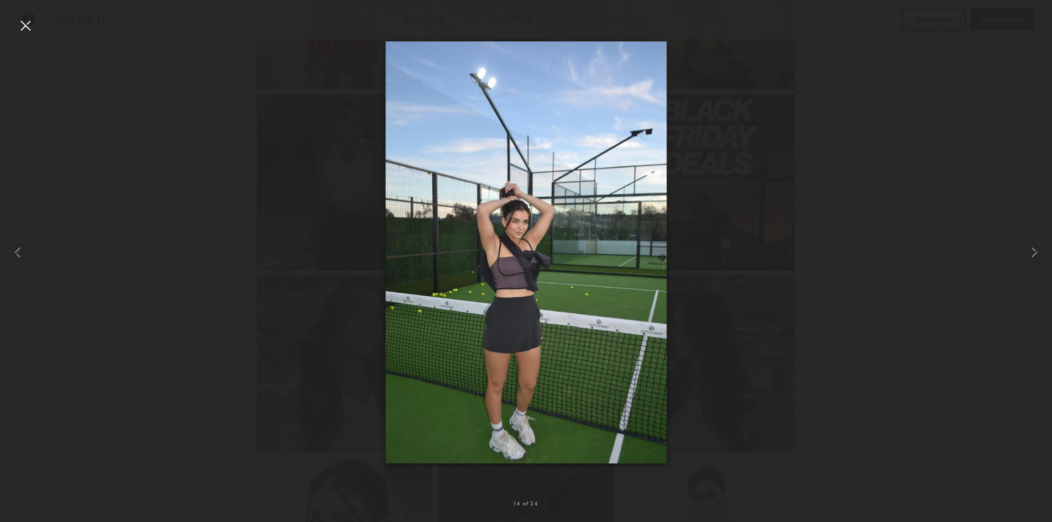
click at [911, 319] on div at bounding box center [526, 252] width 1052 height 469
drag, startPoint x: 16, startPoint y: 25, endPoint x: 26, endPoint y: 25, distance: 10.5
click at [24, 25] on div "14 of 24" at bounding box center [526, 261] width 1052 height 522
click at [28, 25] on div at bounding box center [26, 26] width 18 height 18
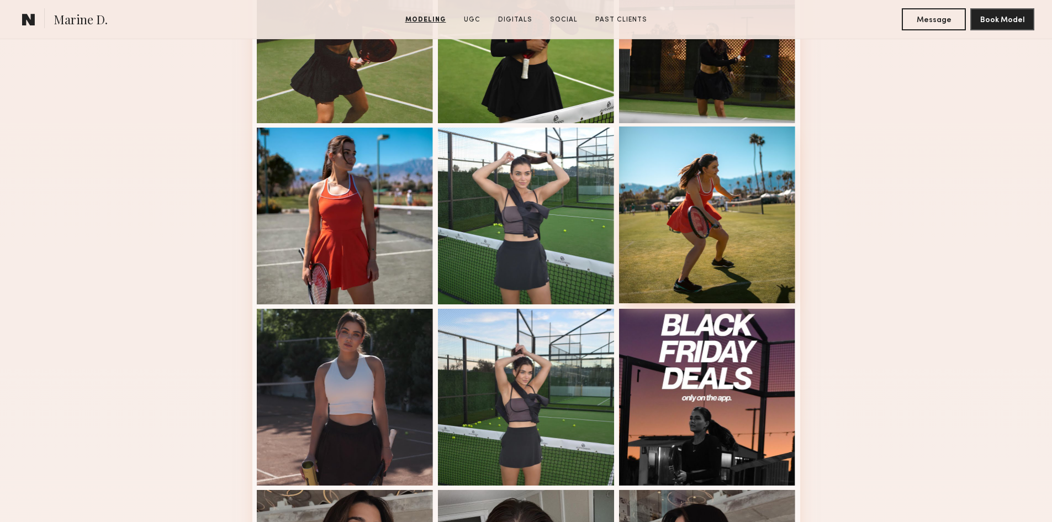
scroll to position [736, 0]
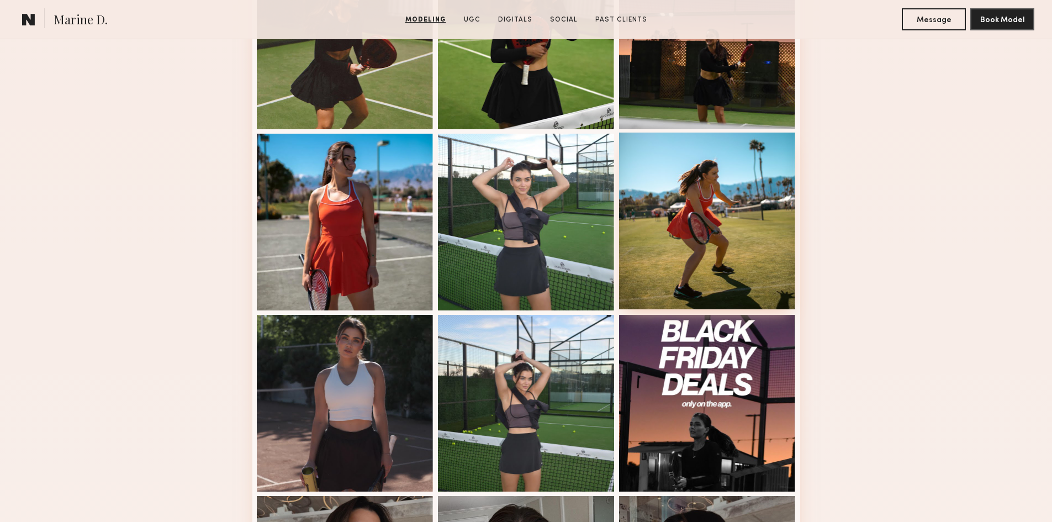
click at [751, 215] on div at bounding box center [707, 220] width 177 height 177
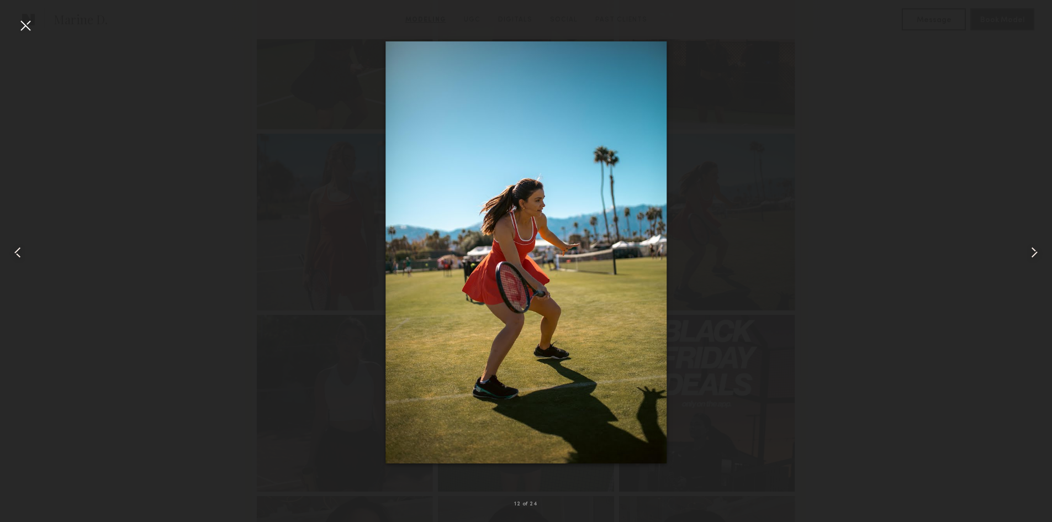
click at [29, 24] on div at bounding box center [26, 26] width 18 height 18
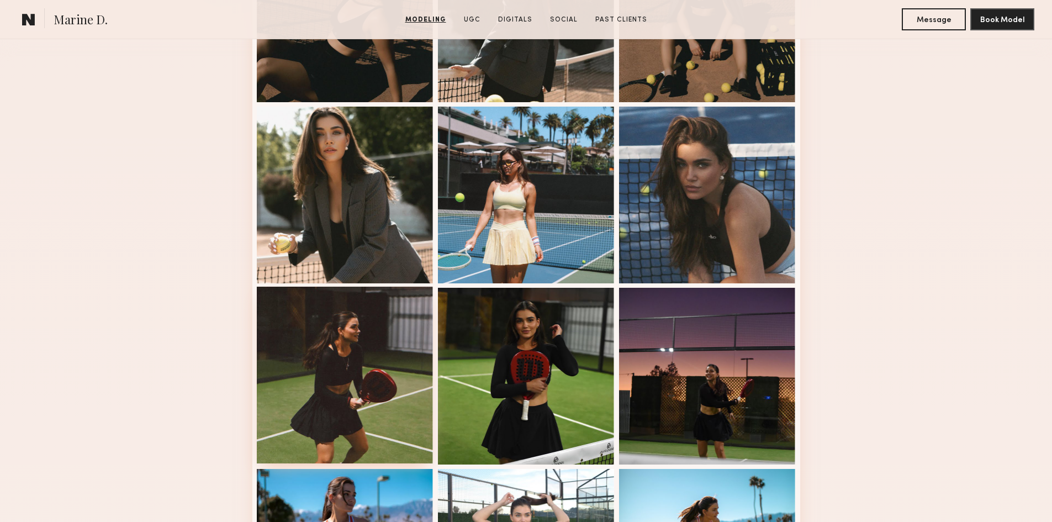
scroll to position [368, 0]
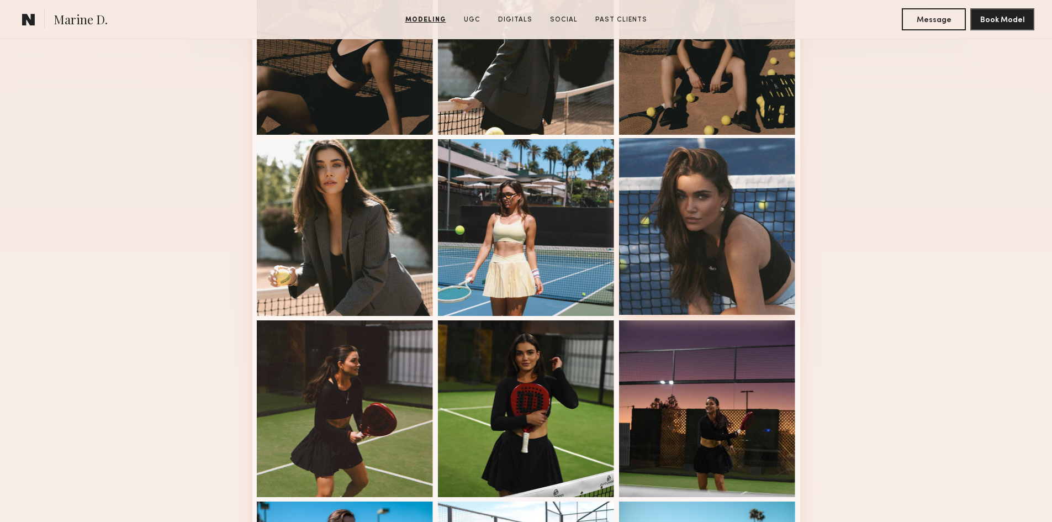
click at [715, 235] on div at bounding box center [707, 226] width 177 height 177
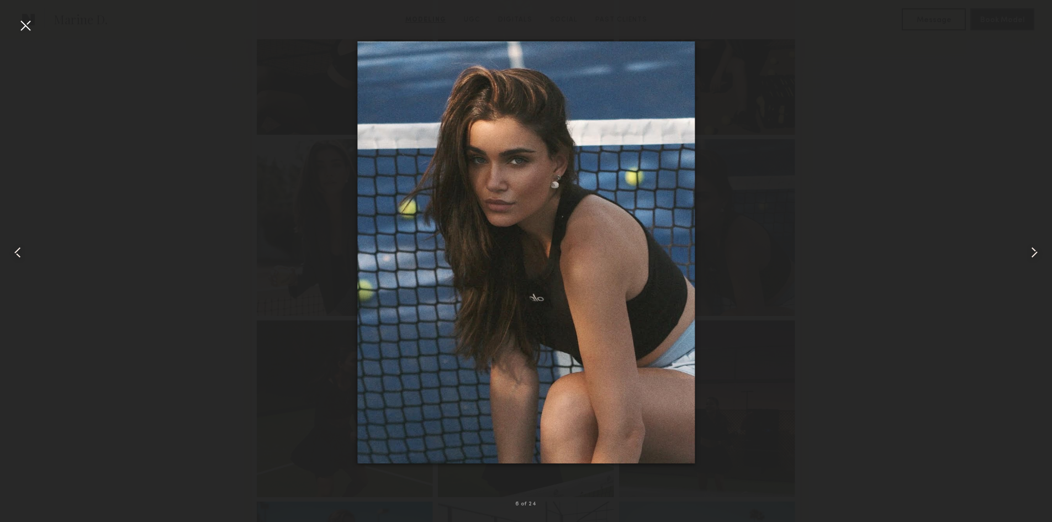
drag, startPoint x: 24, startPoint y: 28, endPoint x: 35, endPoint y: 23, distance: 12.1
click at [24, 28] on div at bounding box center [26, 26] width 18 height 18
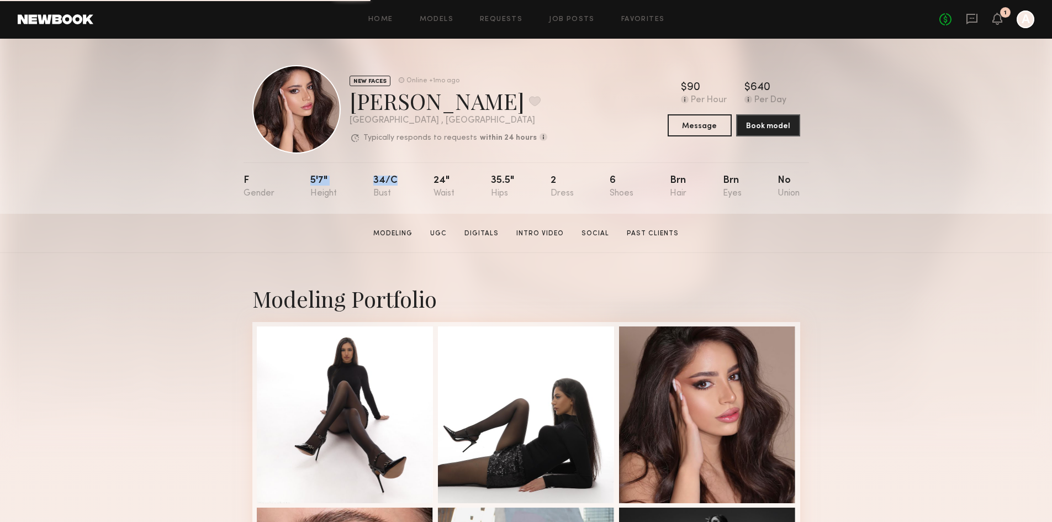
drag, startPoint x: 266, startPoint y: 187, endPoint x: 445, endPoint y: 195, distance: 179.6
click at [439, 195] on nb-model-profile-props "F 5'7" 34/c 24" 35.5" 2 6 Brn Brn No" at bounding box center [525, 187] width 565 height 51
click at [407, 201] on div "F 5'7" 34/c 24" 35.5" 2 6 Brn Brn No" at bounding box center [521, 187] width 556 height 51
drag, startPoint x: 604, startPoint y: 179, endPoint x: 630, endPoint y: 176, distance: 25.6
click at [630, 176] on nb-model-profile-props "F 5'7" 34/c 24" 35.5" 2 6 Brn Brn No" at bounding box center [525, 187] width 565 height 51
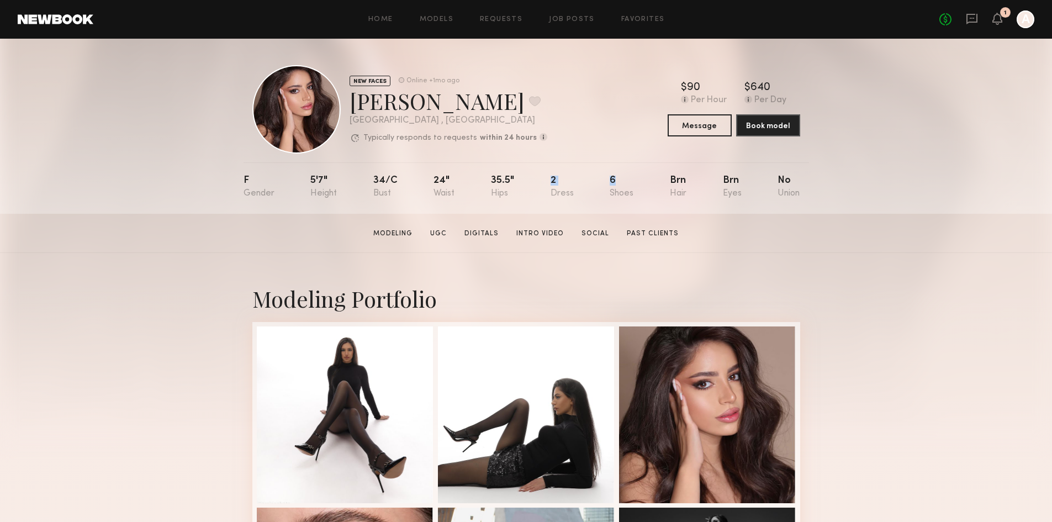
click at [618, 197] on div "6" at bounding box center [621, 187] width 24 height 23
drag, startPoint x: 685, startPoint y: 201, endPoint x: 725, endPoint y: 200, distance: 40.3
click at [723, 200] on nb-model-profile-props "F 5'7" 34/c 24" 35.5" 2 6 Brn Brn No" at bounding box center [525, 187] width 565 height 51
click at [730, 198] on div "Brn" at bounding box center [732, 187] width 19 height 23
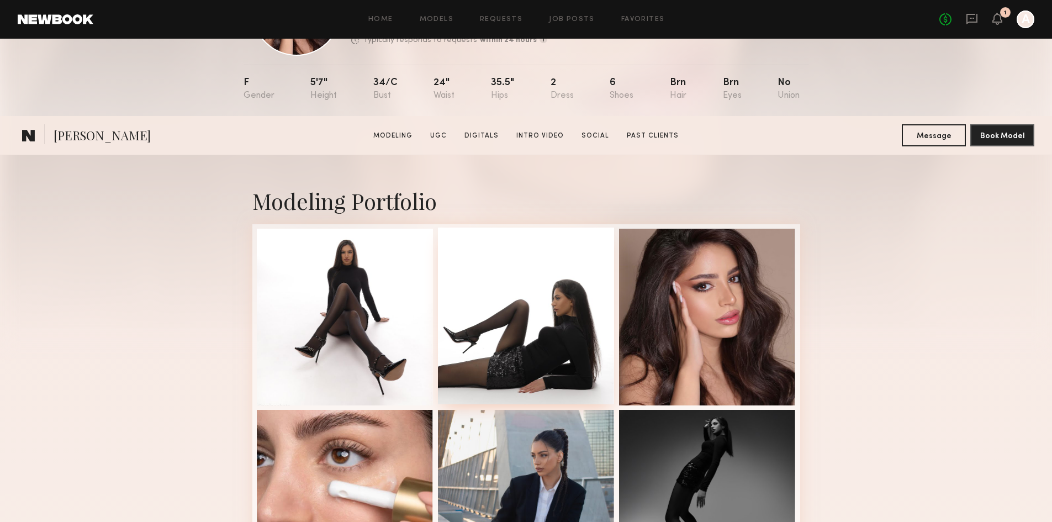
scroll to position [221, 0]
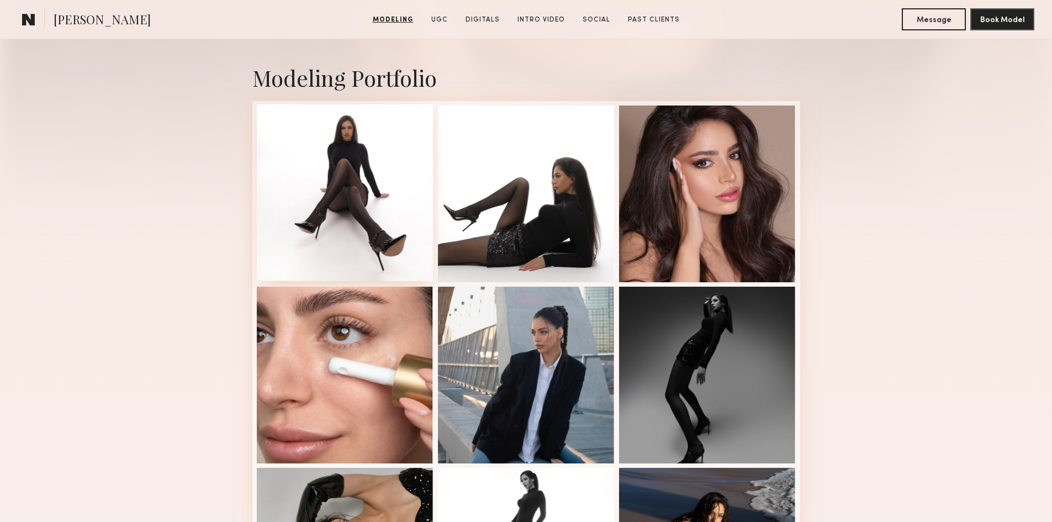
click at [266, 190] on div at bounding box center [345, 192] width 177 height 177
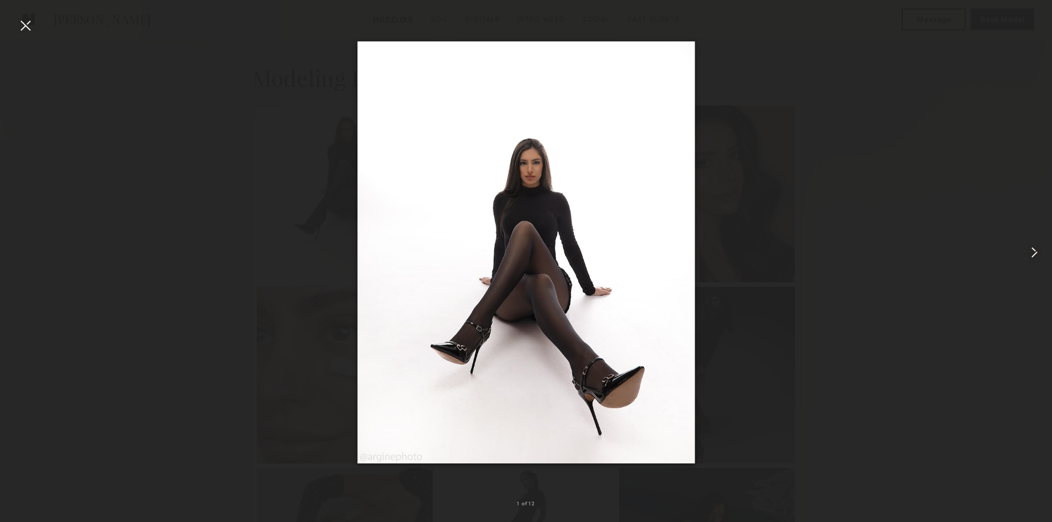
click at [1028, 247] on common-icon at bounding box center [1034, 252] width 18 height 18
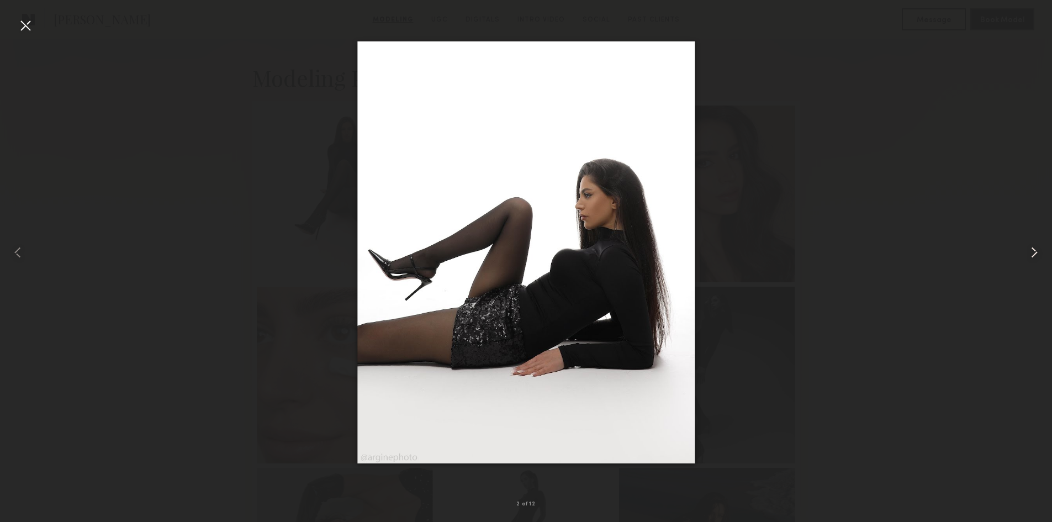
click at [1028, 247] on common-icon at bounding box center [1034, 252] width 18 height 18
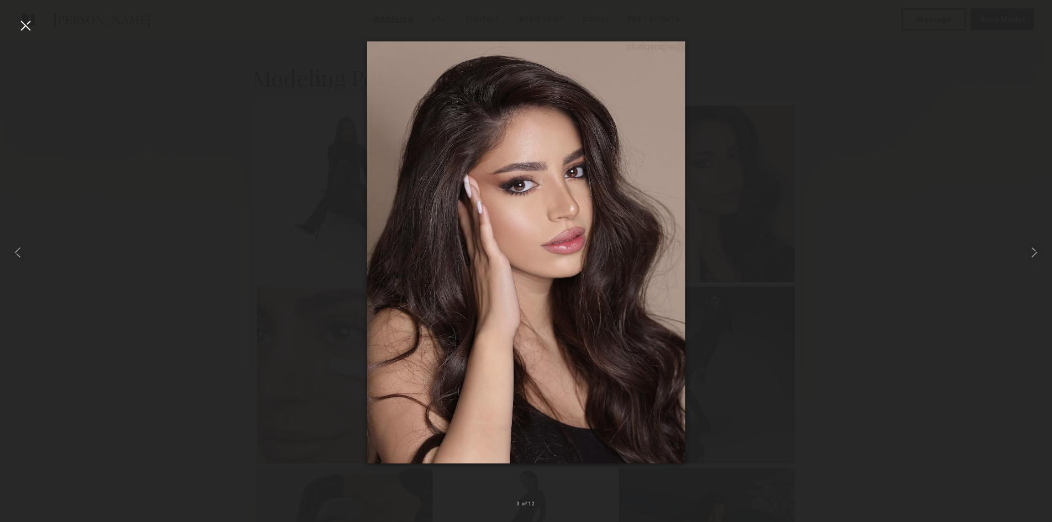
click at [927, 258] on div at bounding box center [526, 252] width 1052 height 469
click at [19, 23] on div at bounding box center [26, 26] width 18 height 18
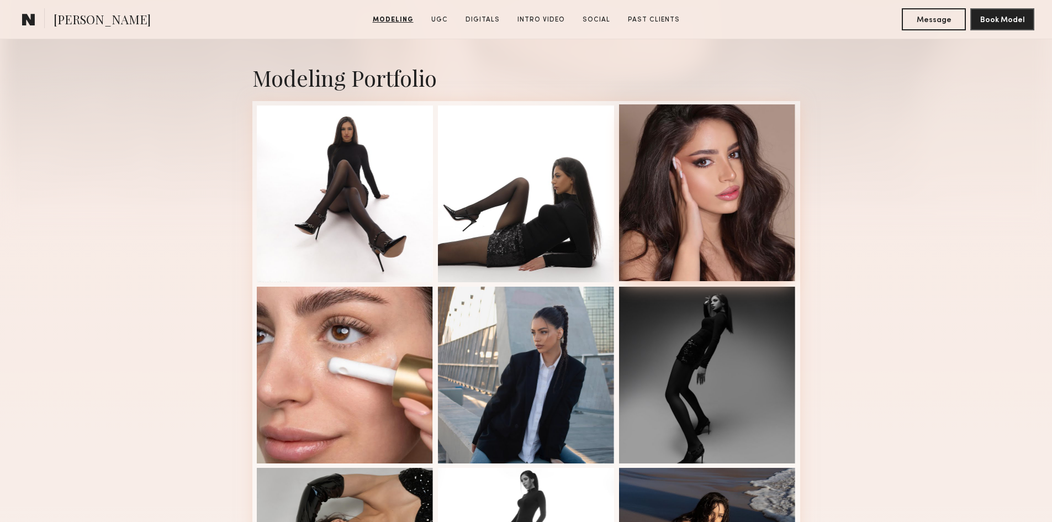
click at [749, 194] on div at bounding box center [707, 192] width 177 height 177
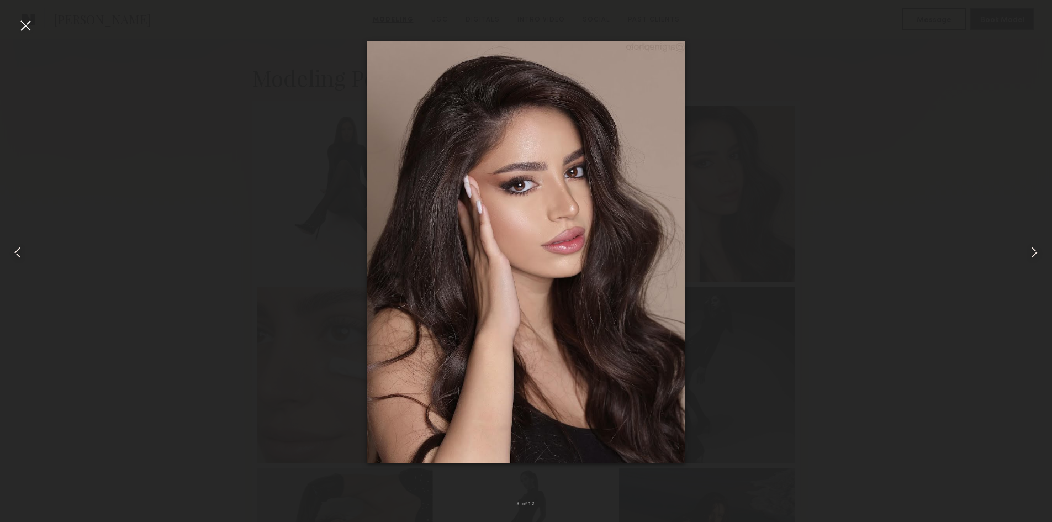
click at [896, 123] on div at bounding box center [526, 252] width 1052 height 469
click at [23, 21] on div at bounding box center [26, 26] width 18 height 18
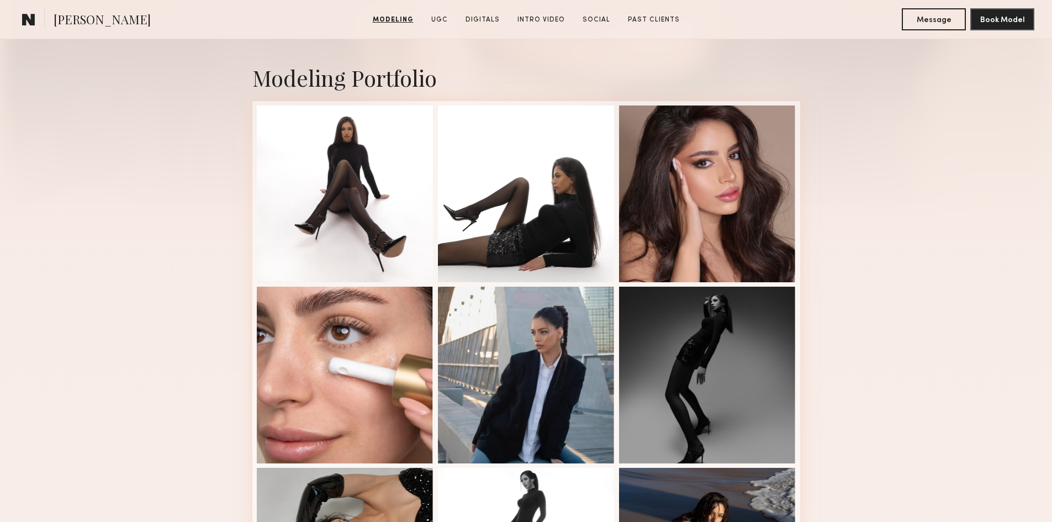
click at [161, 100] on div "Modeling Portfolio View More" at bounding box center [526, 462] width 1052 height 860
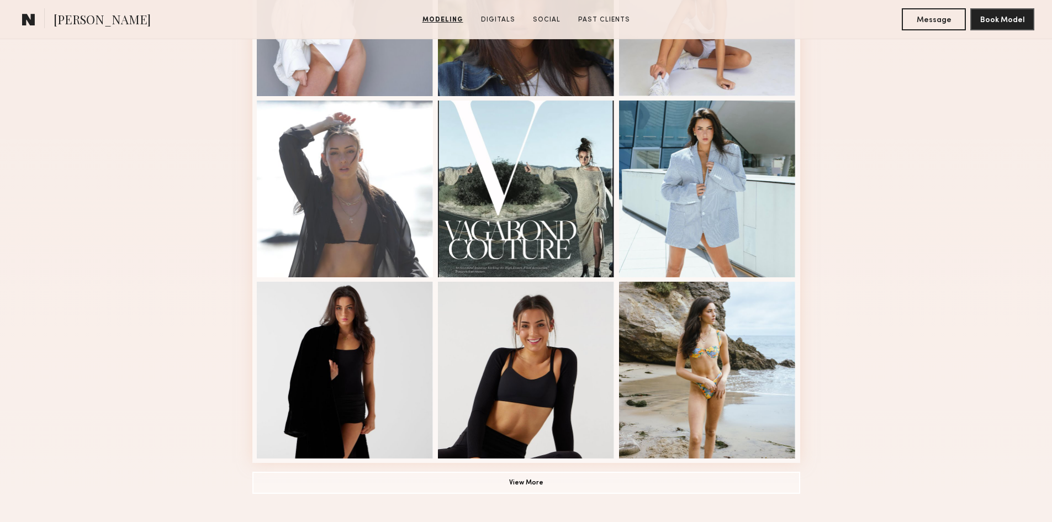
scroll to position [662, 0]
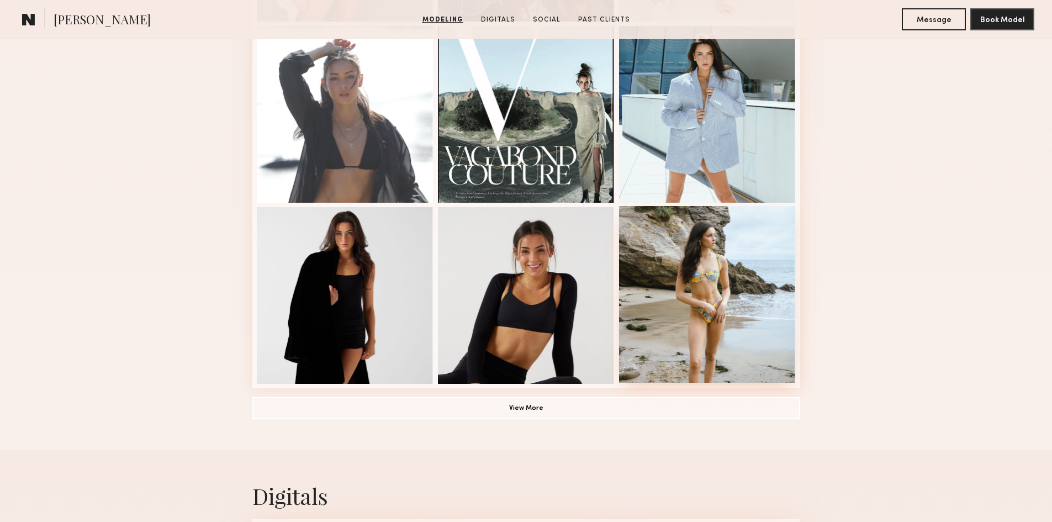
click at [747, 293] on div at bounding box center [707, 294] width 177 height 177
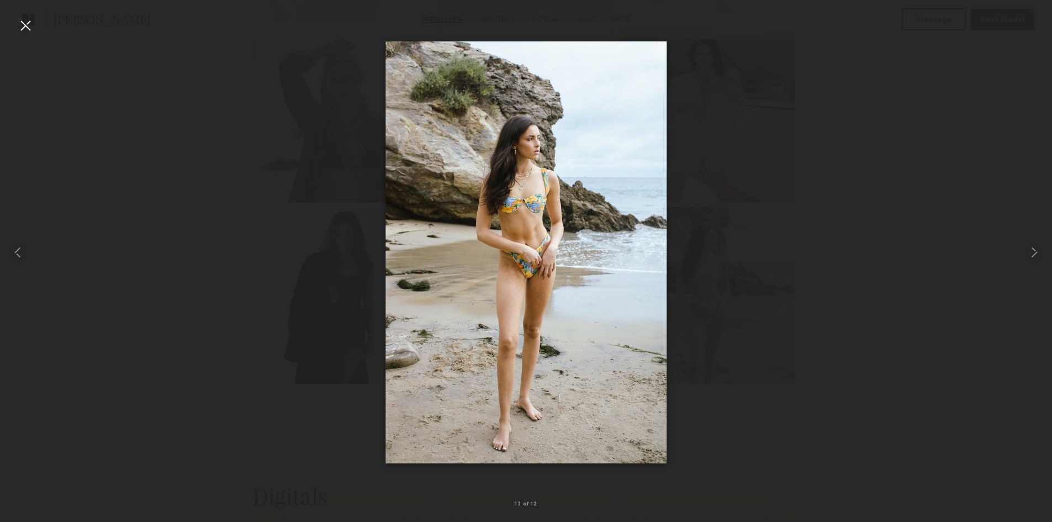
click at [901, 262] on div at bounding box center [526, 252] width 1052 height 469
click at [25, 22] on div at bounding box center [26, 26] width 18 height 18
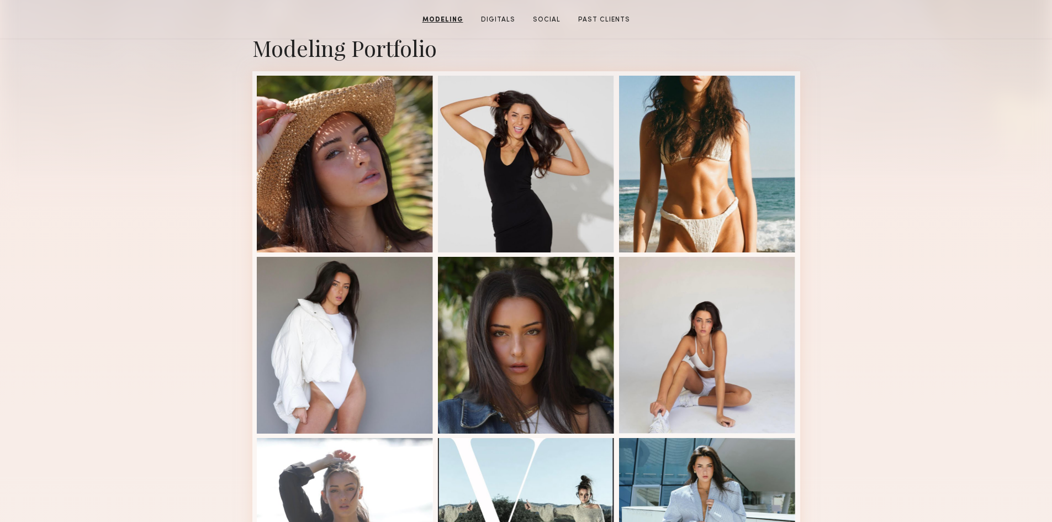
scroll to position [147, 0]
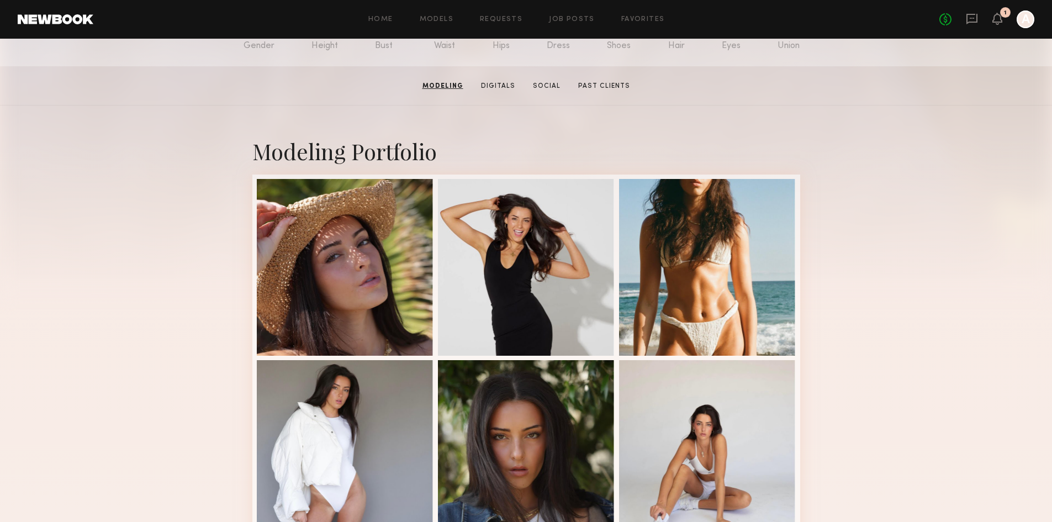
click at [669, 166] on div "Modeling Portfolio" at bounding box center [526, 150] width 548 height 29
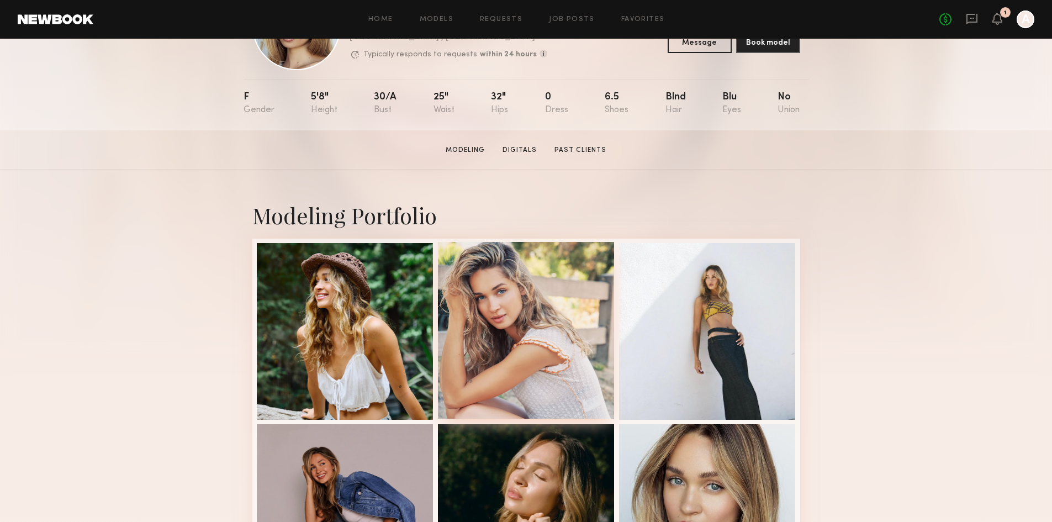
scroll to position [221, 0]
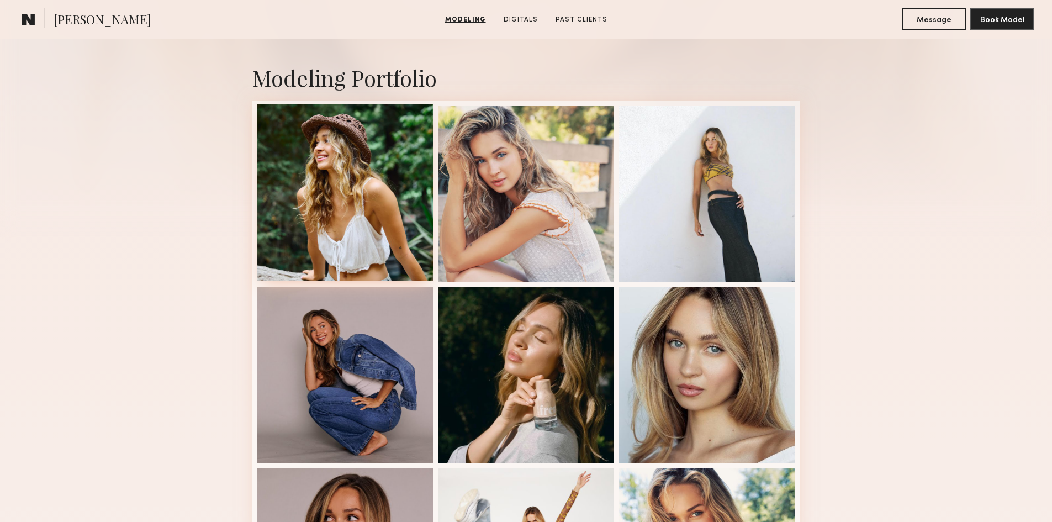
click at [353, 166] on div at bounding box center [345, 192] width 177 height 177
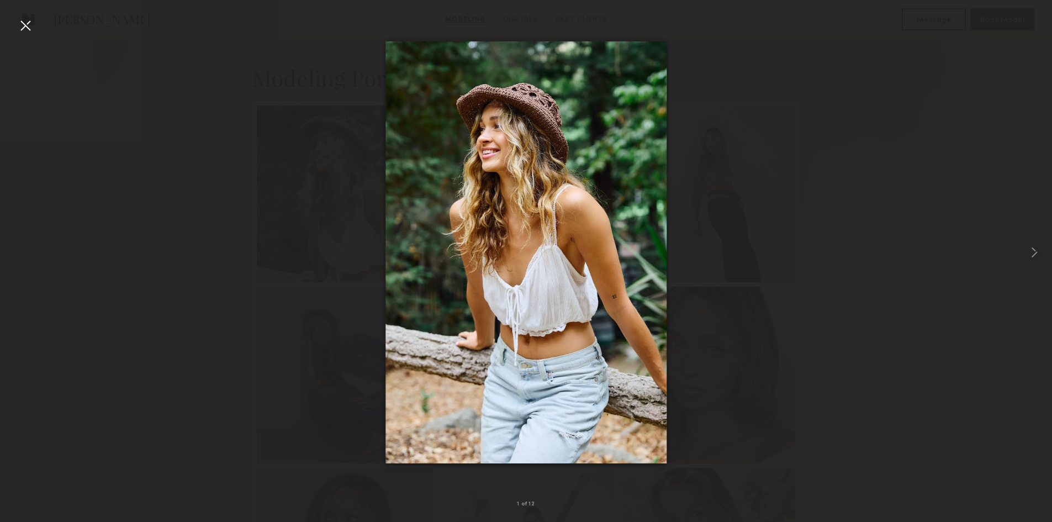
drag, startPoint x: 845, startPoint y: 151, endPoint x: 687, endPoint y: 79, distance: 173.4
click at [845, 151] on div at bounding box center [526, 252] width 1052 height 469
click at [26, 20] on div at bounding box center [26, 26] width 18 height 18
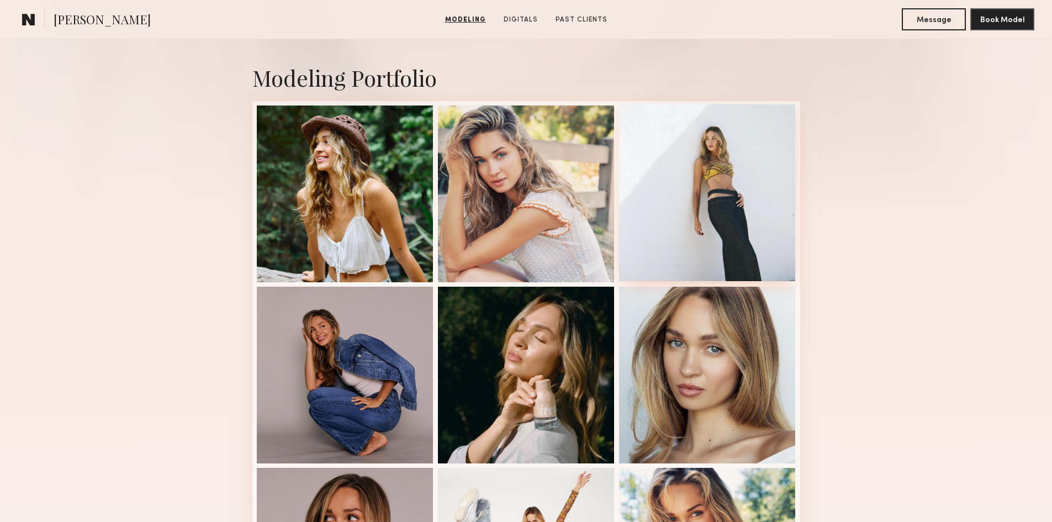
click at [750, 189] on div at bounding box center [707, 192] width 177 height 177
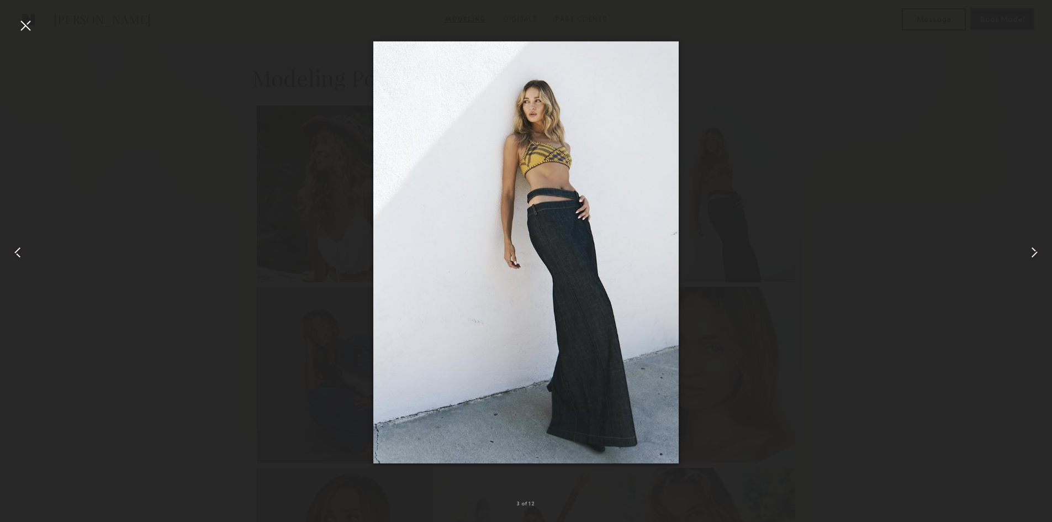
click at [862, 272] on div at bounding box center [526, 252] width 1052 height 469
click at [22, 23] on div at bounding box center [26, 26] width 18 height 18
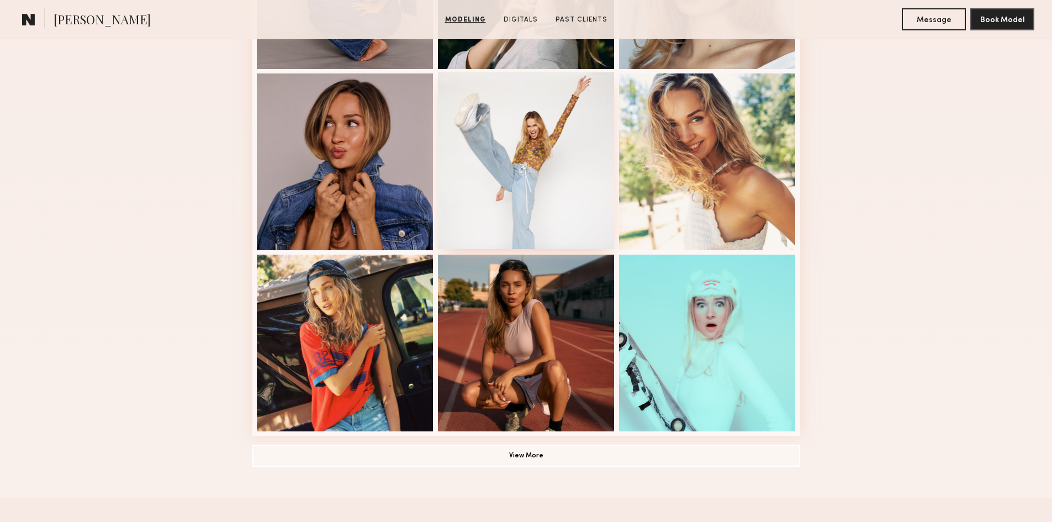
scroll to position [662, 0]
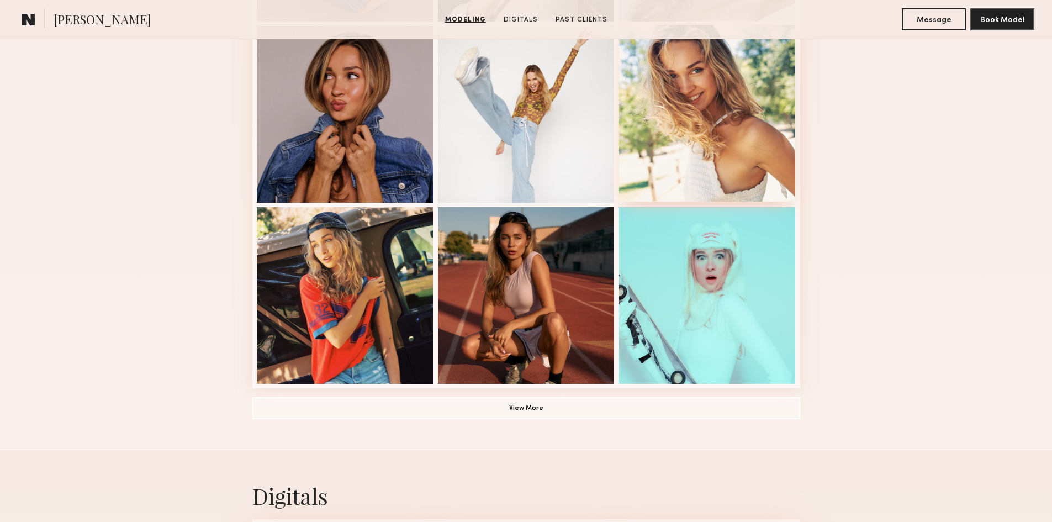
click at [698, 137] on div at bounding box center [707, 113] width 177 height 177
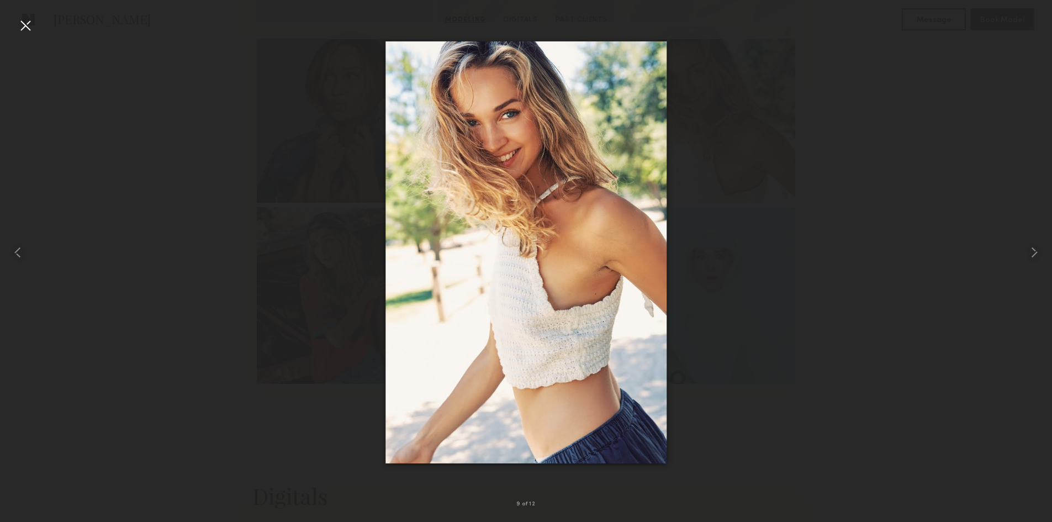
click at [31, 28] on div at bounding box center [26, 26] width 18 height 18
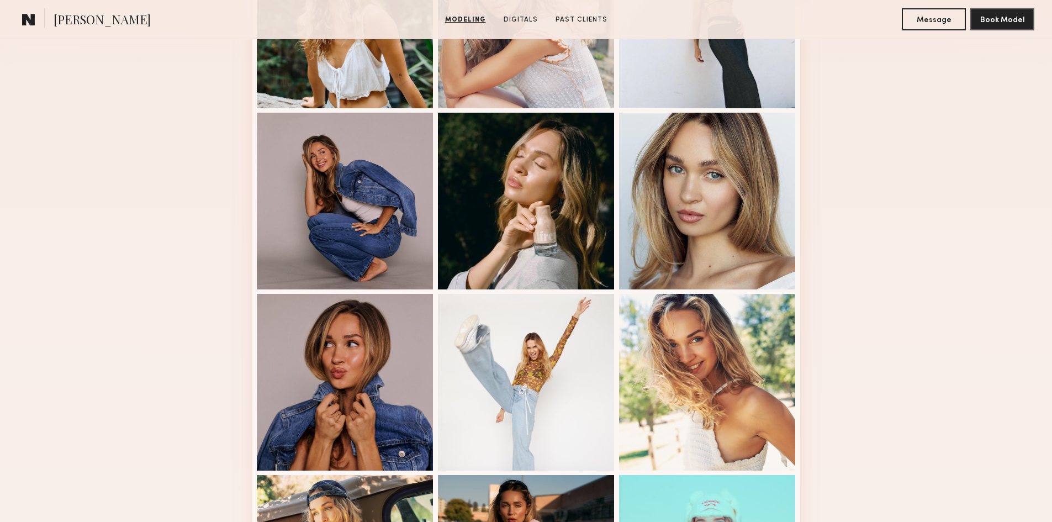
scroll to position [294, 0]
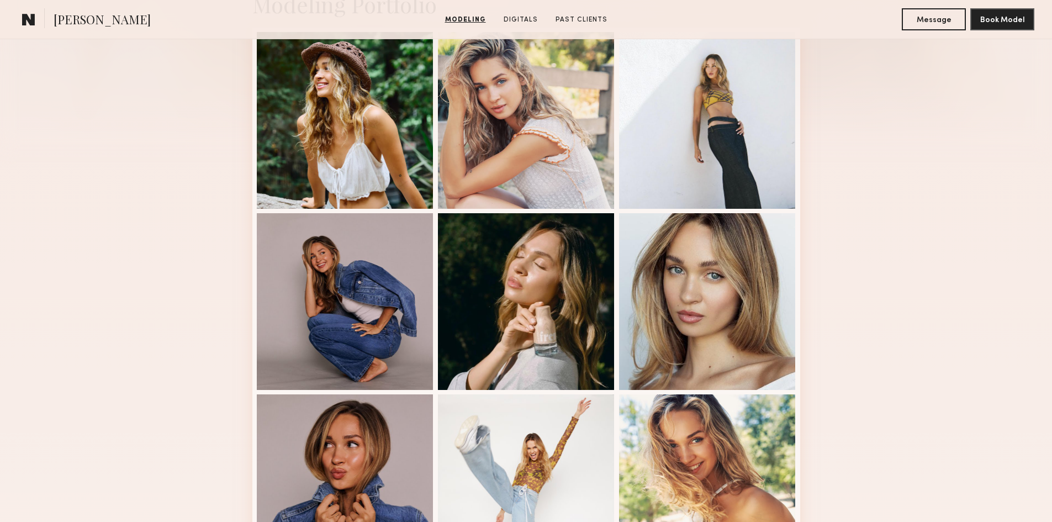
click at [847, 254] on div "Modeling Portfolio View More" at bounding box center [526, 389] width 1052 height 860
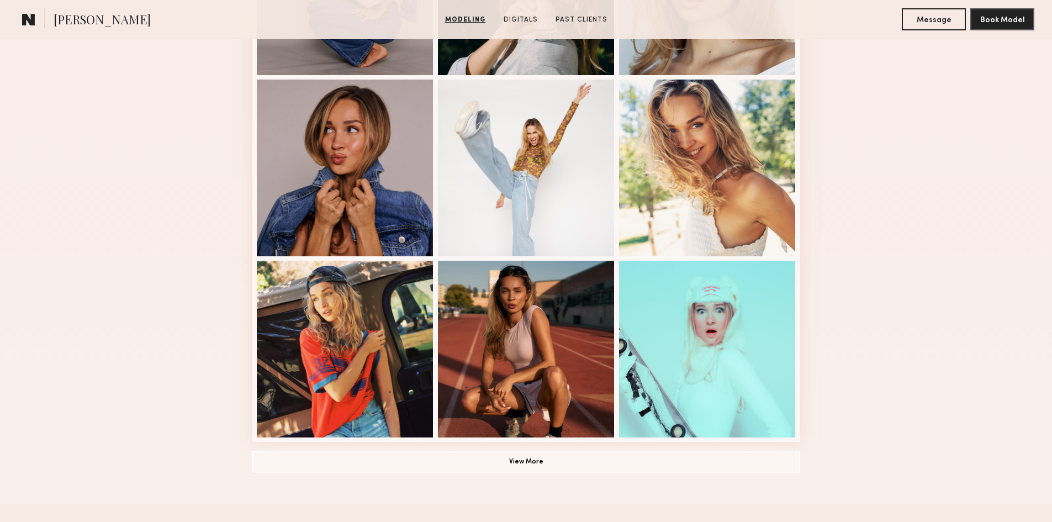
scroll to position [736, 0]
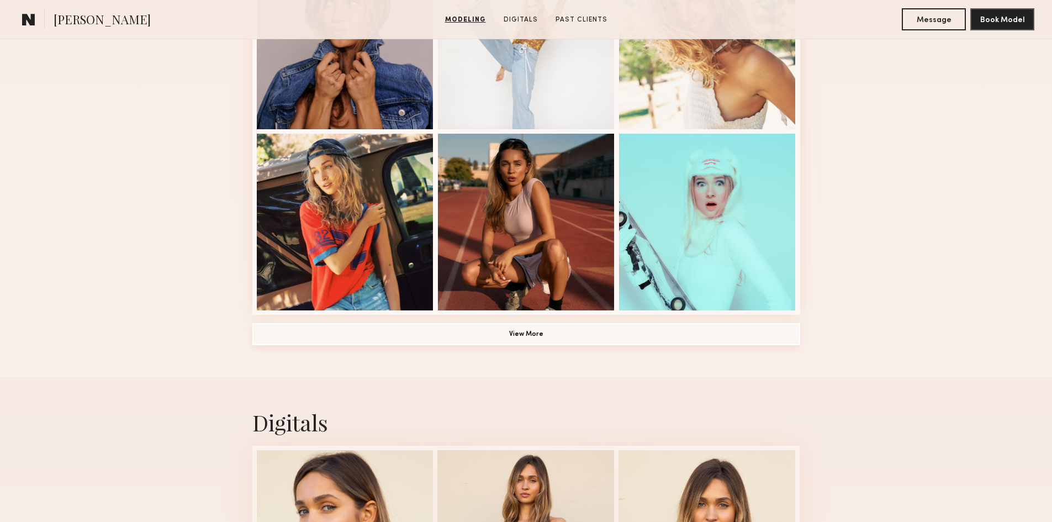
click at [564, 333] on button "View More" at bounding box center [526, 334] width 548 height 22
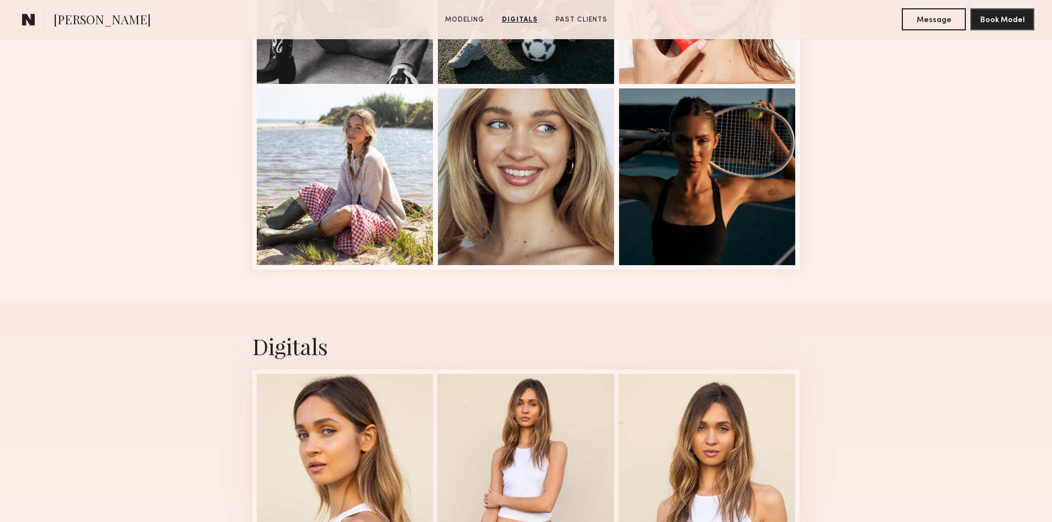
scroll to position [1398, 0]
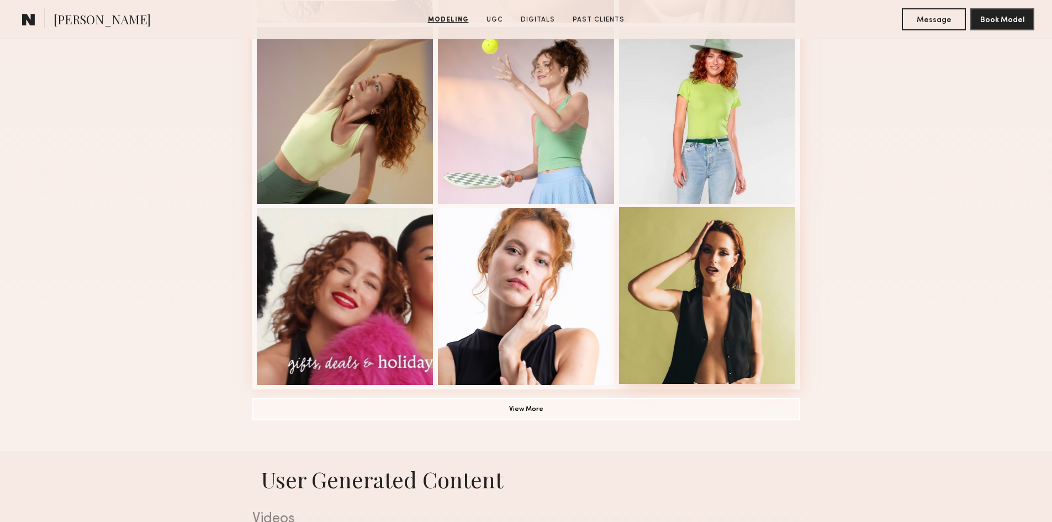
scroll to position [662, 0]
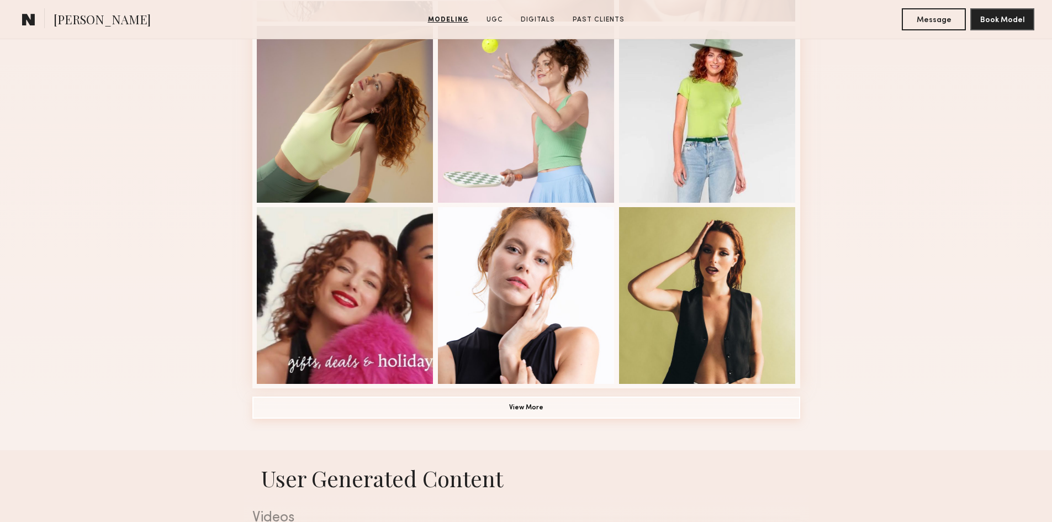
click at [549, 417] on button "View More" at bounding box center [526, 407] width 548 height 22
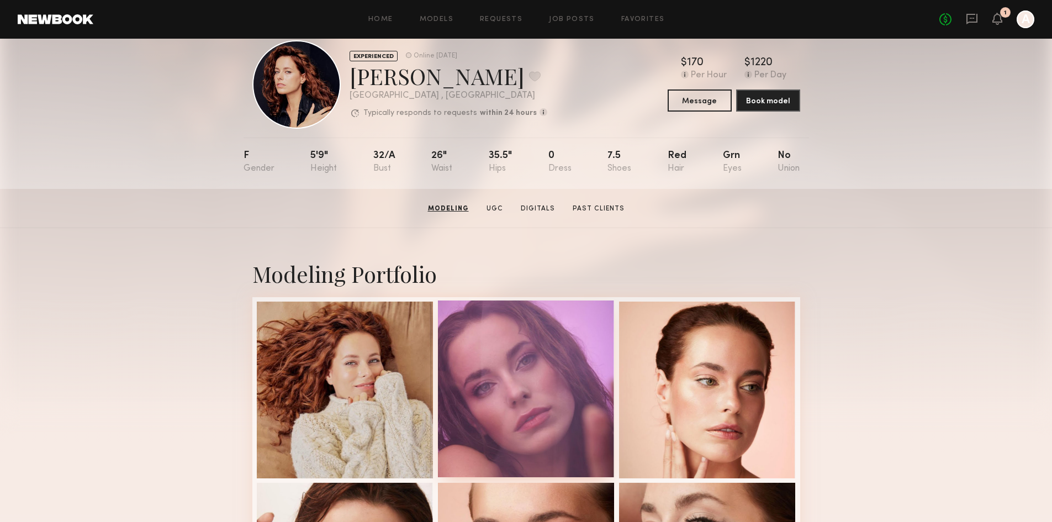
scroll to position [0, 0]
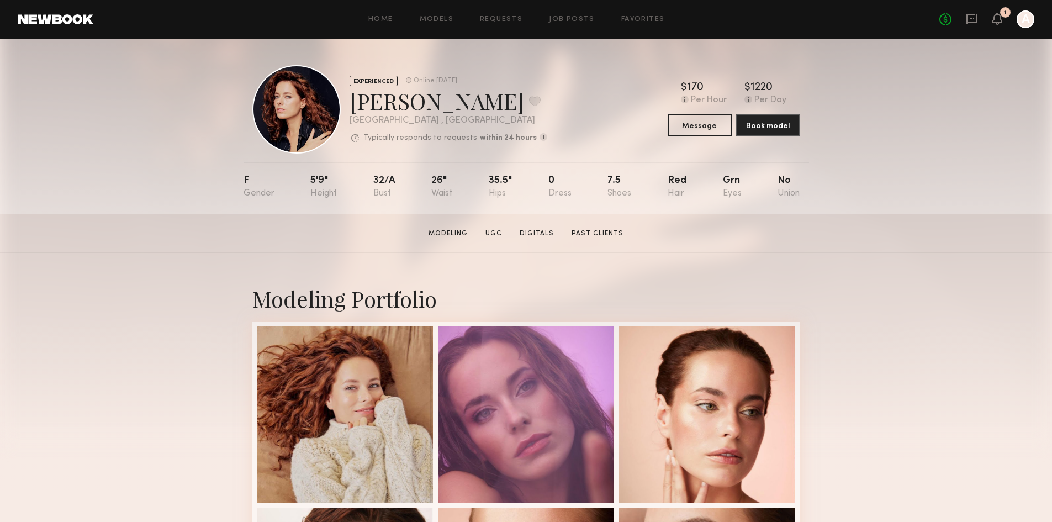
drag, startPoint x: 523, startPoint y: 282, endPoint x: 516, endPoint y: 279, distance: 7.7
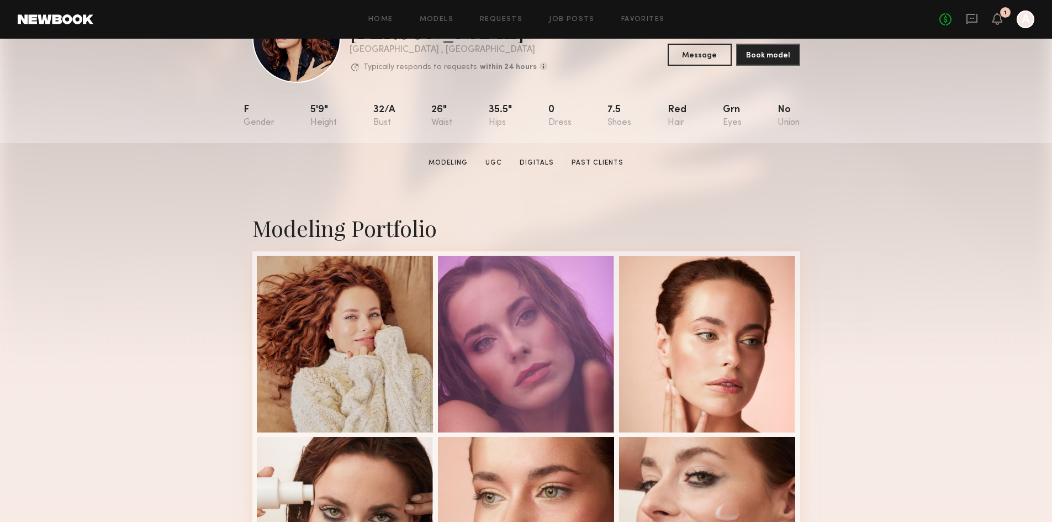
scroll to position [221, 0]
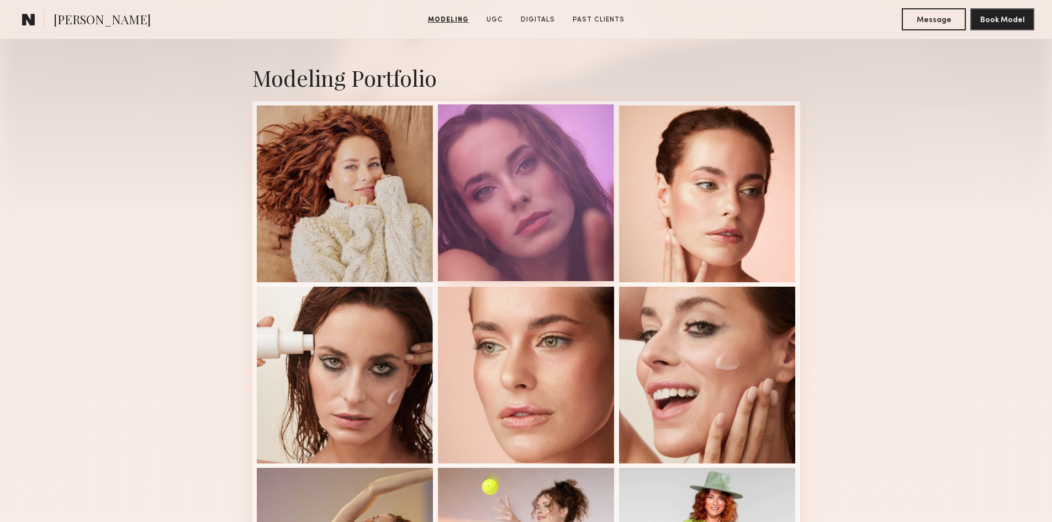
click at [523, 230] on div at bounding box center [526, 192] width 177 height 177
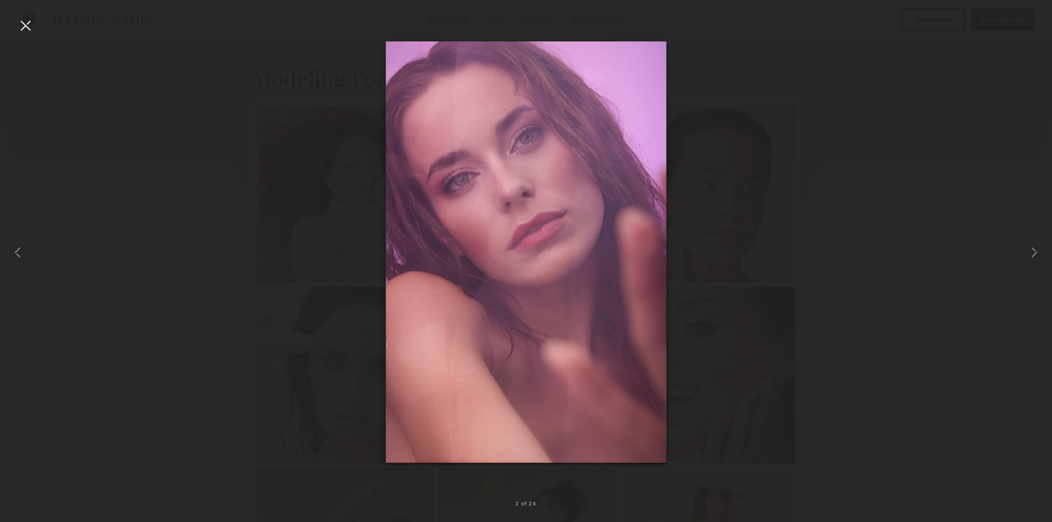
click at [797, 270] on div at bounding box center [526, 252] width 1052 height 469
click at [419, 259] on img at bounding box center [525, 252] width 281 height 422
click at [22, 25] on div at bounding box center [26, 26] width 18 height 18
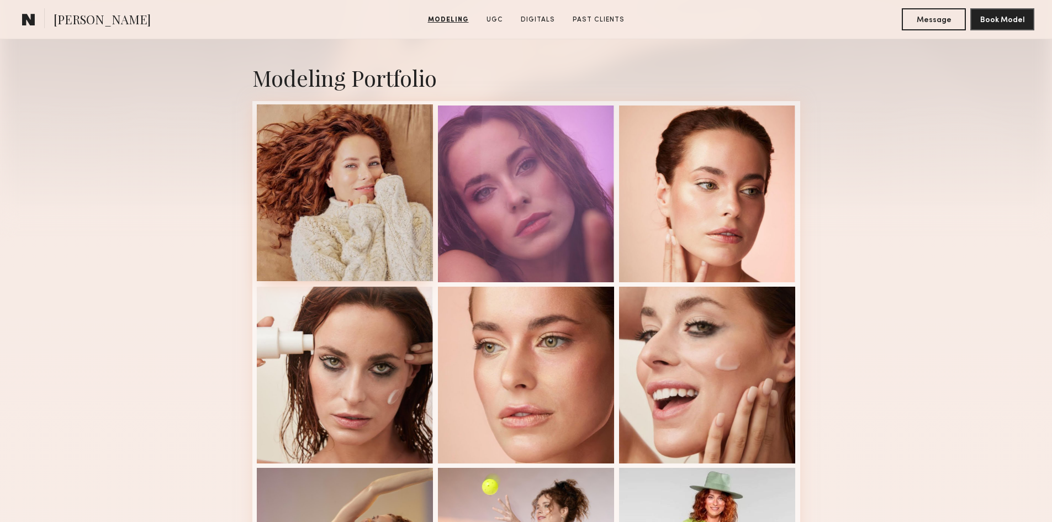
click at [351, 197] on div at bounding box center [345, 192] width 177 height 177
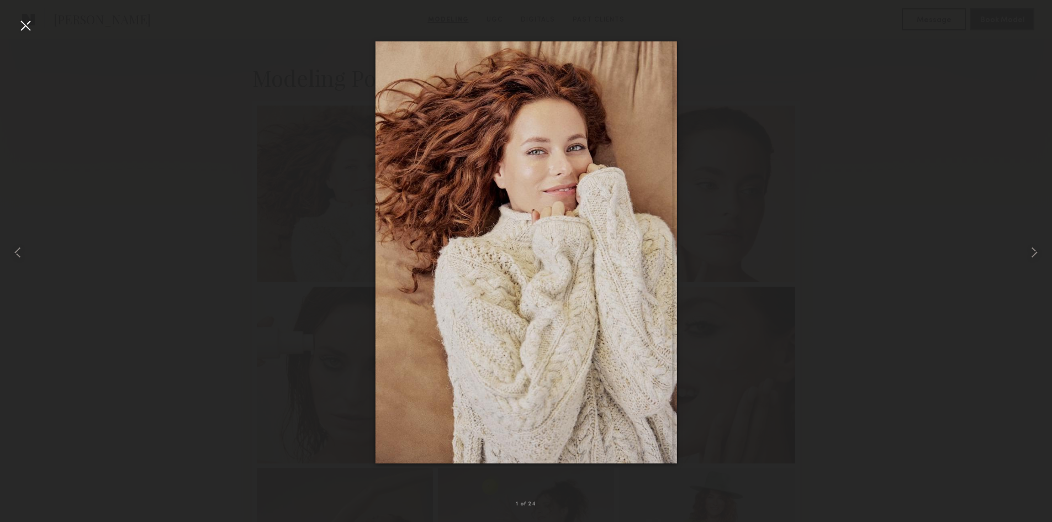
click at [26, 24] on div at bounding box center [26, 26] width 18 height 18
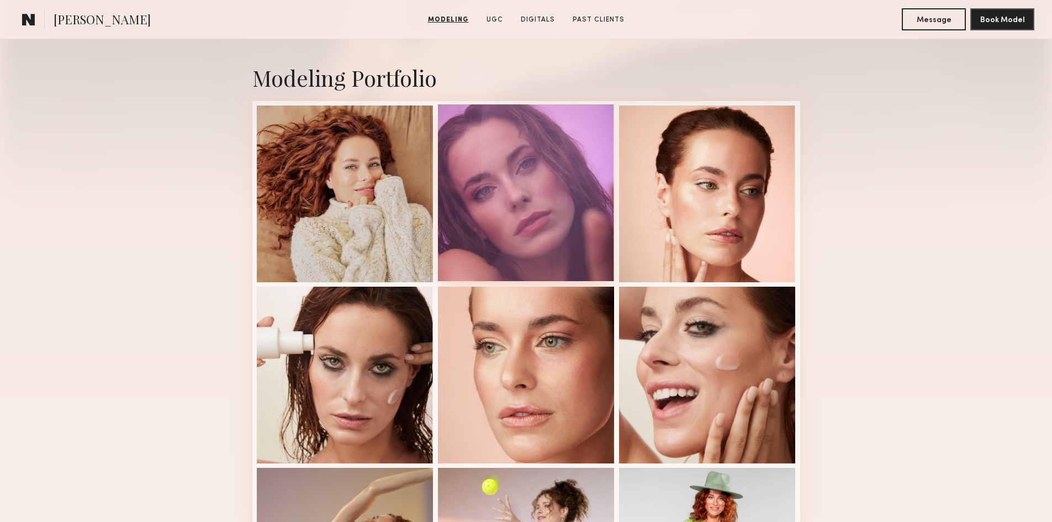
click at [540, 211] on div at bounding box center [526, 192] width 177 height 177
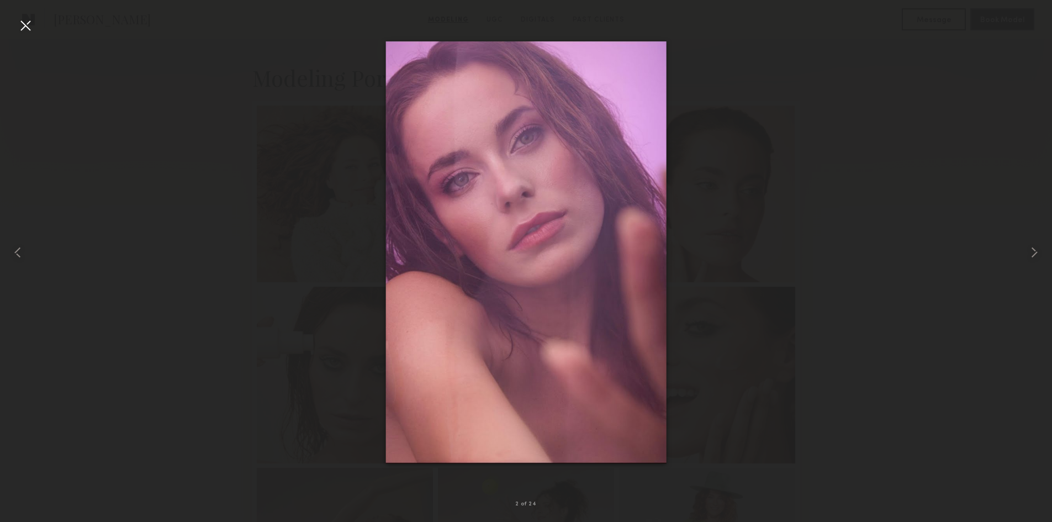
click at [929, 188] on div at bounding box center [526, 252] width 1052 height 469
click at [23, 24] on div at bounding box center [26, 26] width 18 height 18
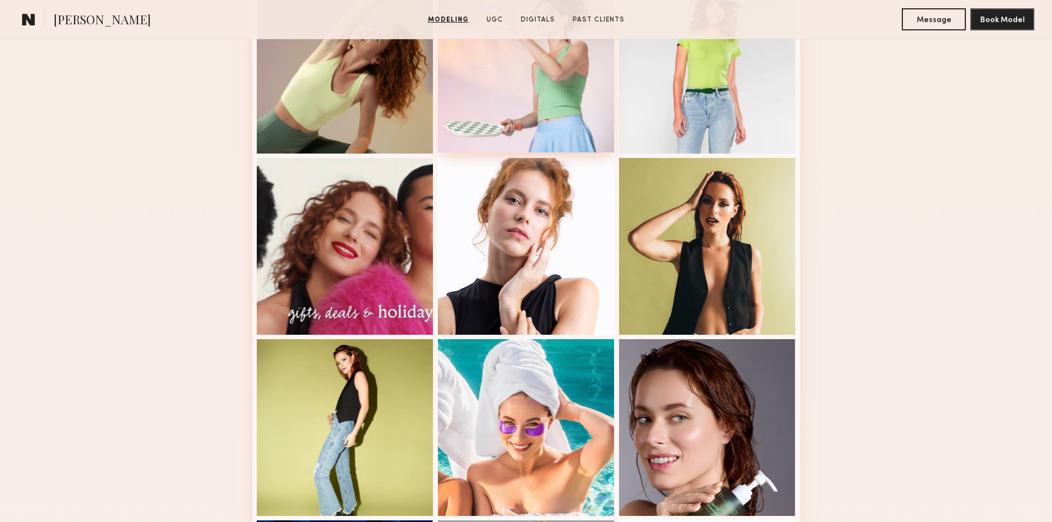
scroll to position [736, 0]
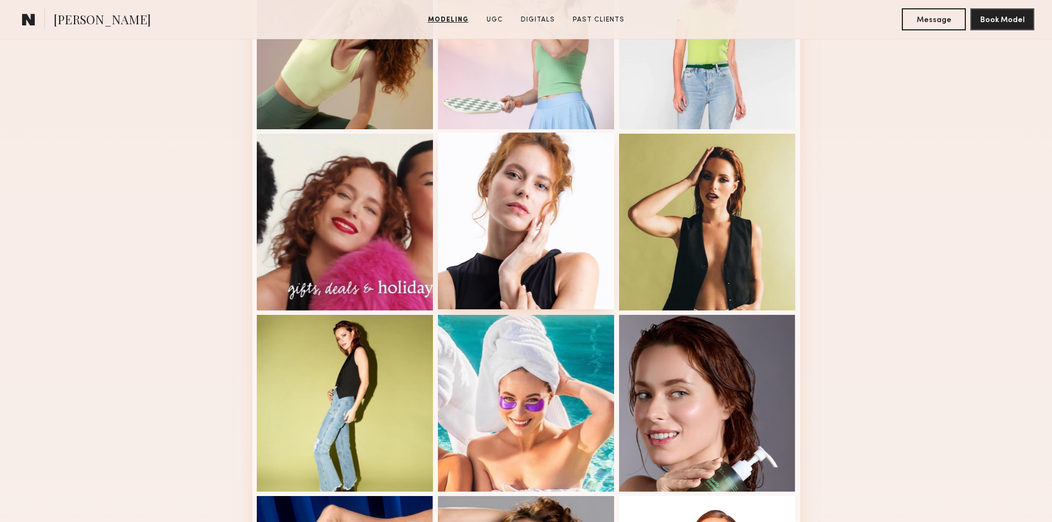
click at [508, 226] on div at bounding box center [526, 220] width 177 height 177
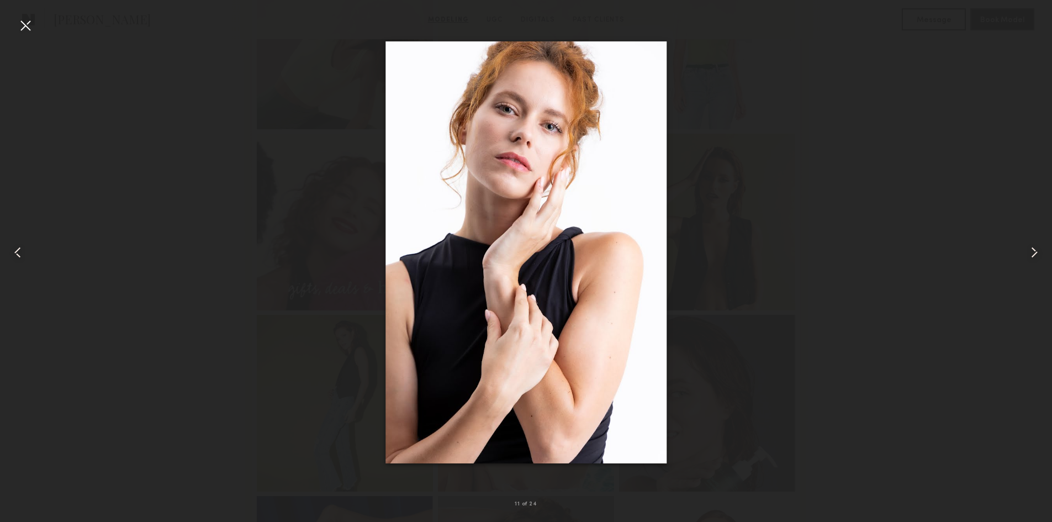
click at [823, 204] on div at bounding box center [526, 252] width 1052 height 469
click at [25, 22] on div at bounding box center [26, 26] width 18 height 18
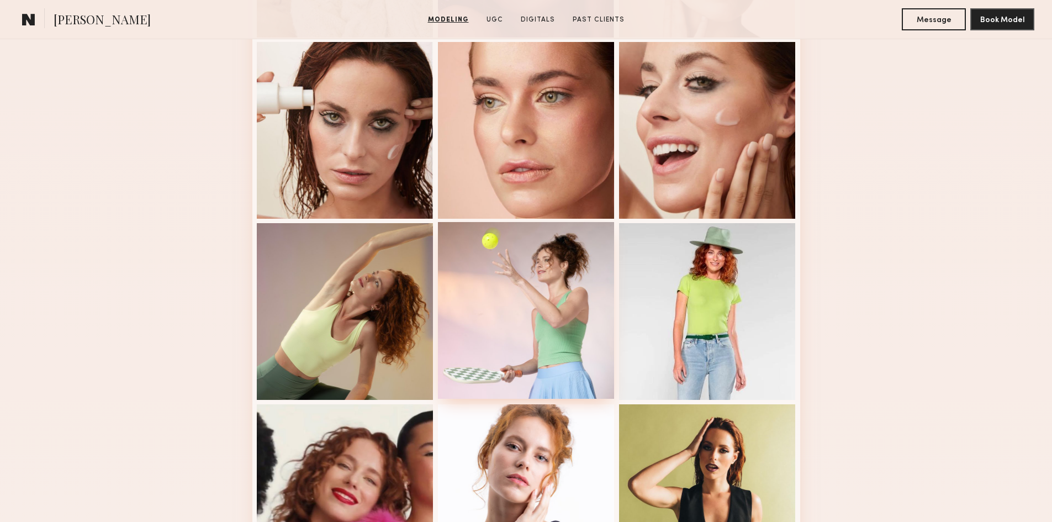
scroll to position [442, 0]
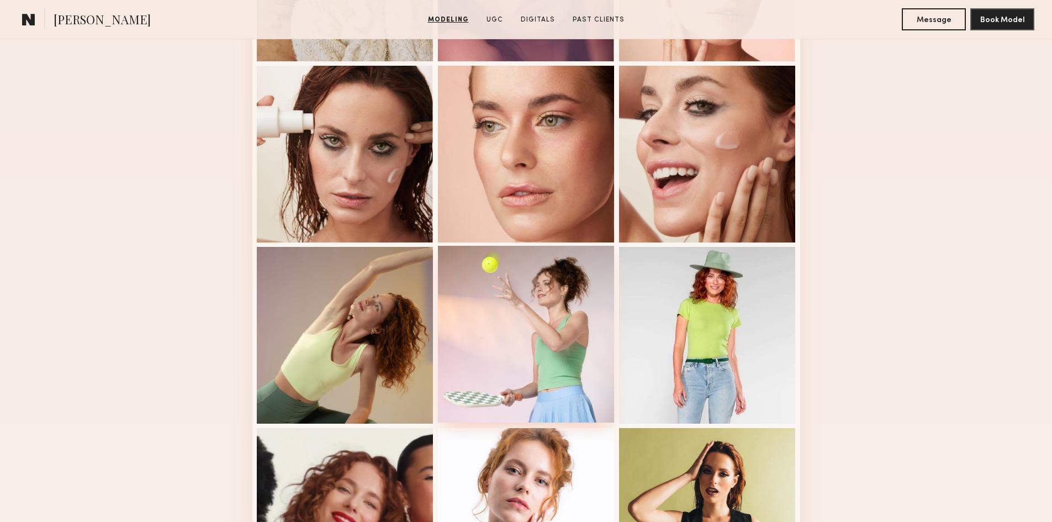
click at [536, 325] on div at bounding box center [526, 334] width 177 height 177
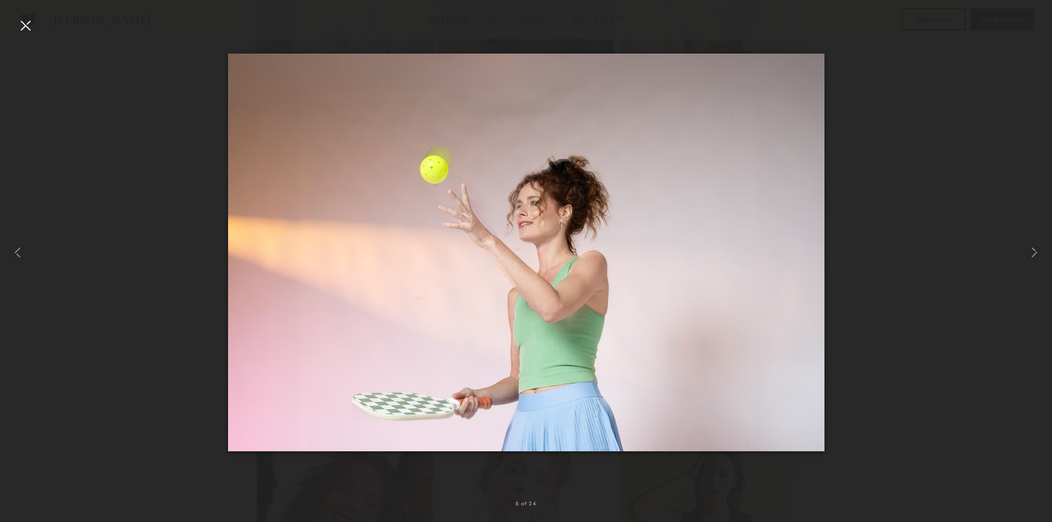
click at [974, 293] on div at bounding box center [526, 252] width 1052 height 469
click at [23, 14] on nb-gallery-light "8 of 24" at bounding box center [526, 261] width 1052 height 522
click at [23, 18] on div at bounding box center [26, 26] width 18 height 18
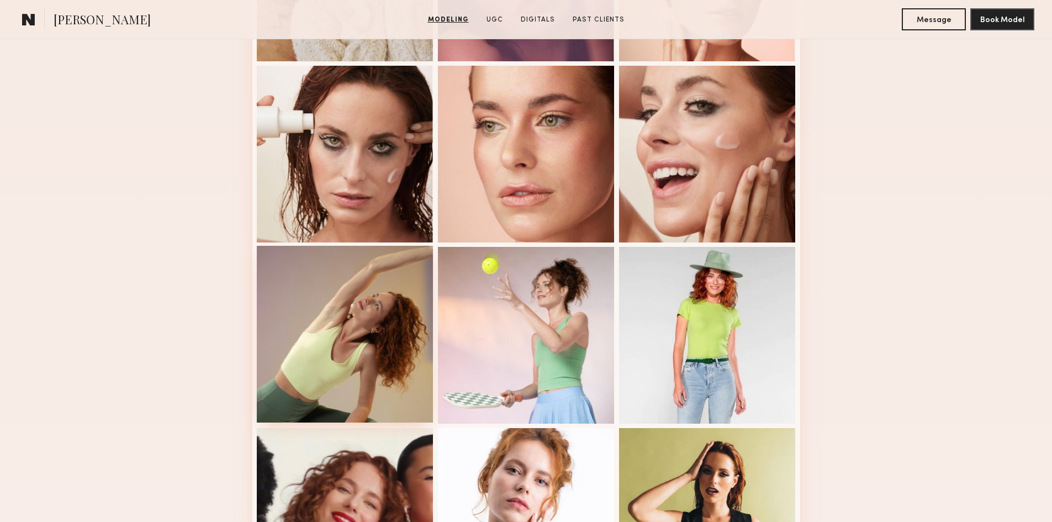
click at [334, 342] on div at bounding box center [345, 334] width 177 height 177
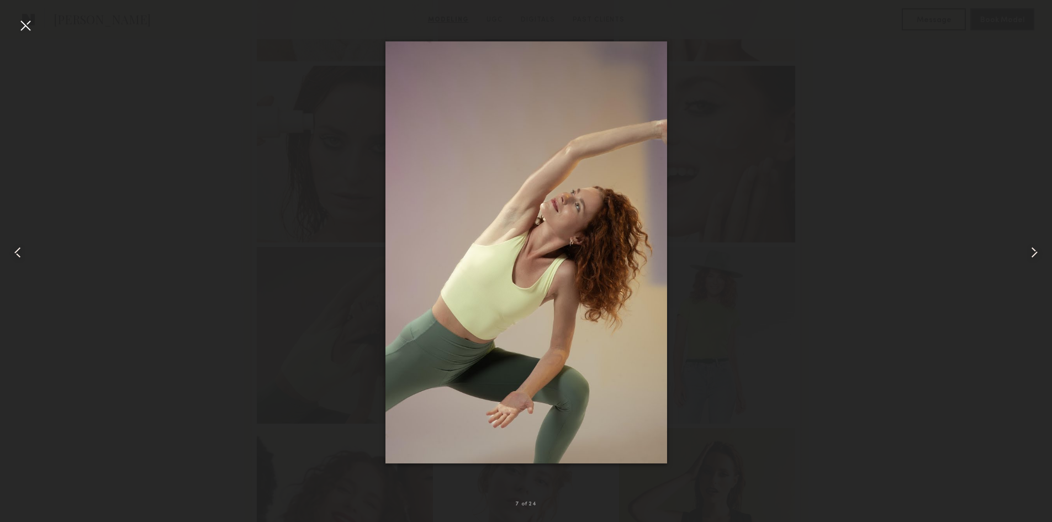
click at [22, 22] on div at bounding box center [26, 26] width 18 height 18
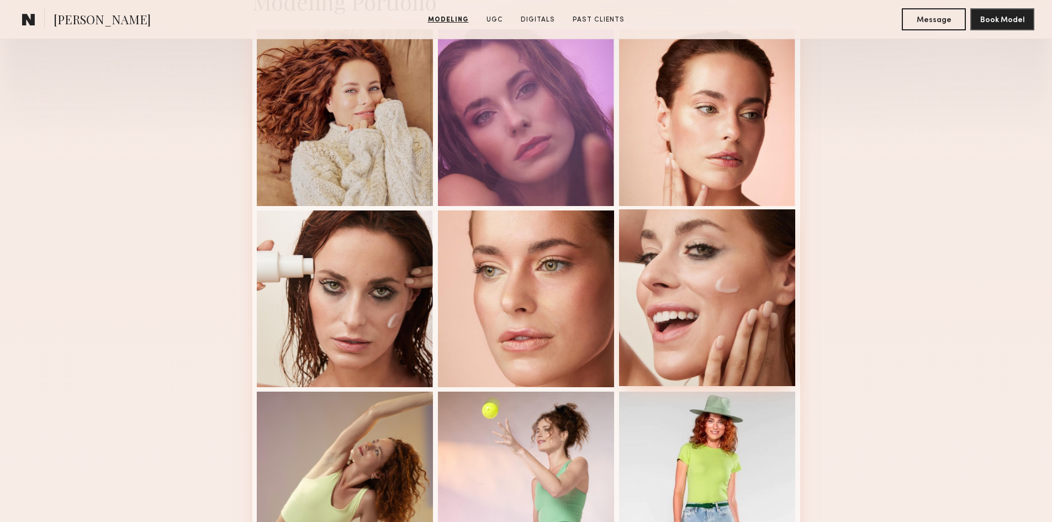
scroll to position [294, 0]
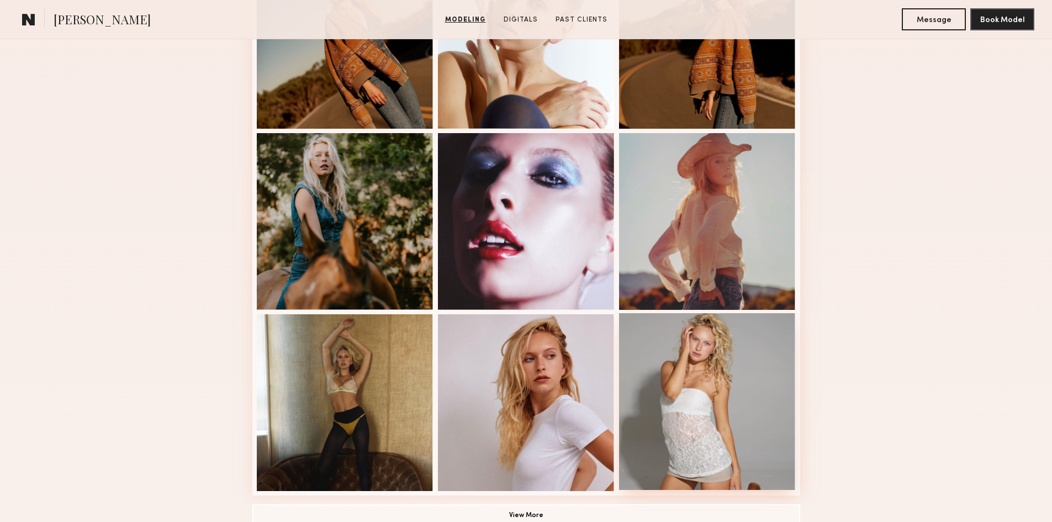
scroll to position [736, 0]
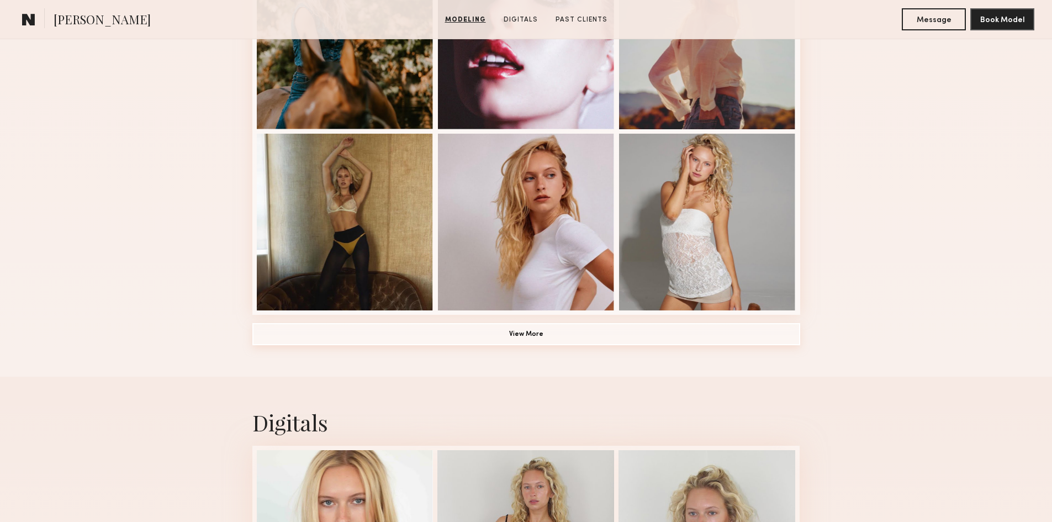
click at [571, 329] on button "View More" at bounding box center [526, 334] width 548 height 22
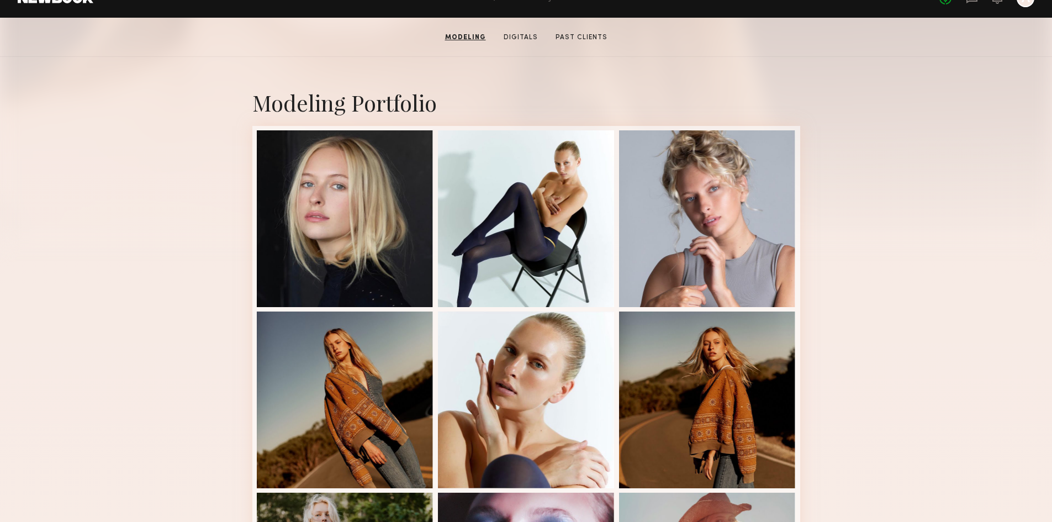
scroll to position [221, 0]
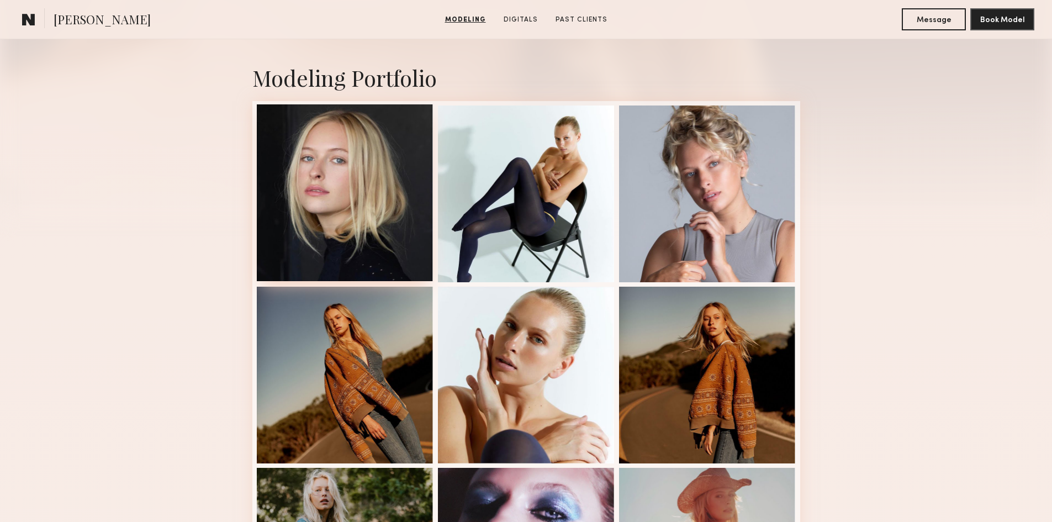
click at [379, 197] on div at bounding box center [345, 192] width 177 height 177
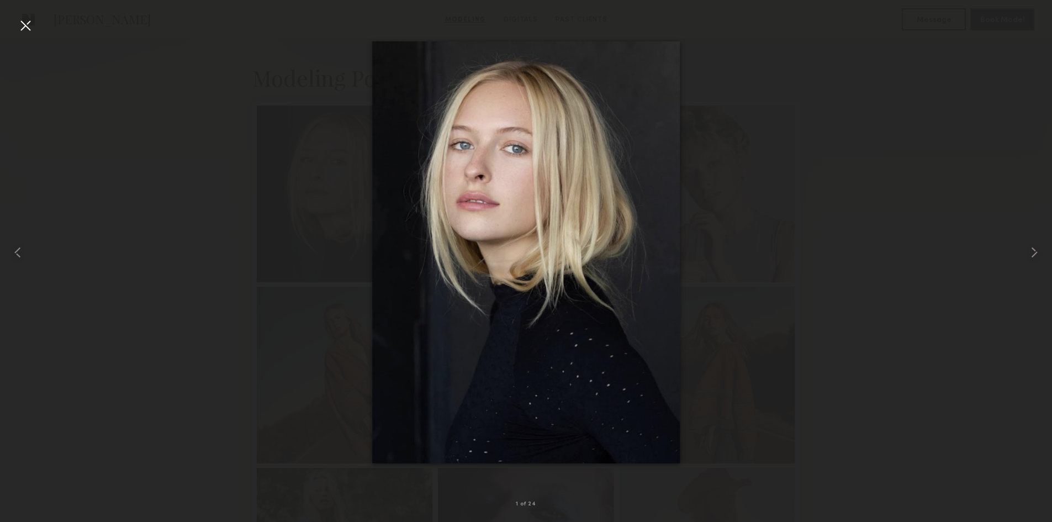
click at [850, 293] on div at bounding box center [526, 252] width 1052 height 469
click at [26, 22] on div at bounding box center [26, 26] width 18 height 18
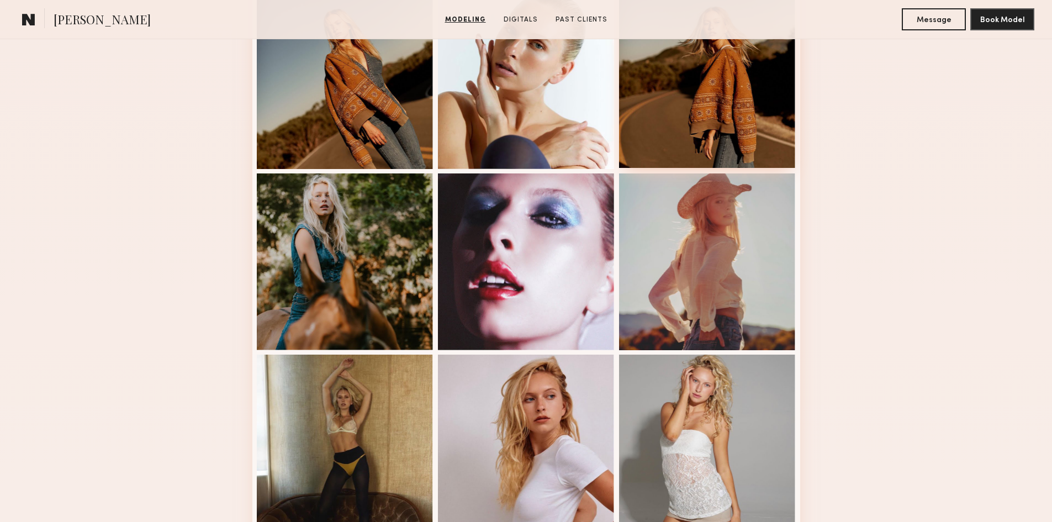
scroll to position [368, 0]
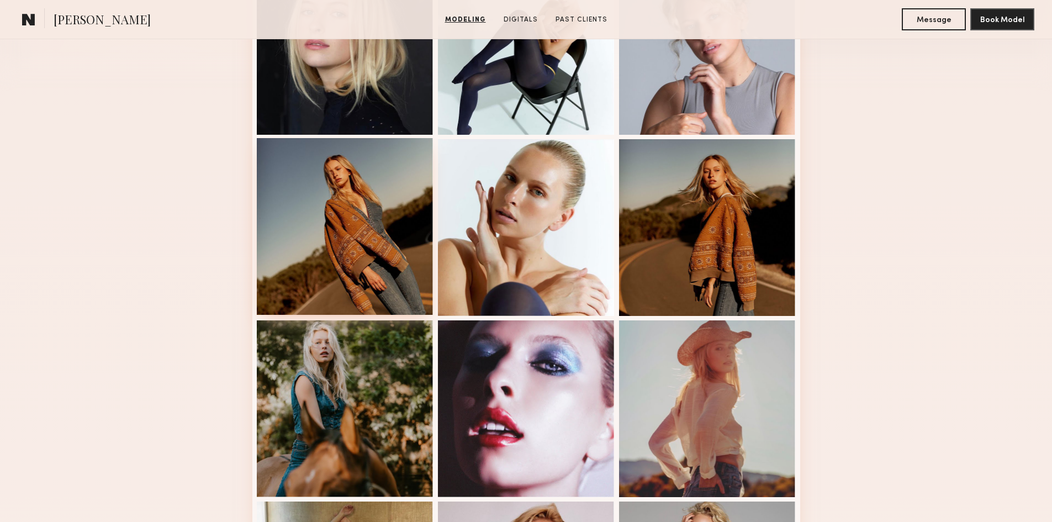
click at [339, 219] on div at bounding box center [345, 226] width 177 height 177
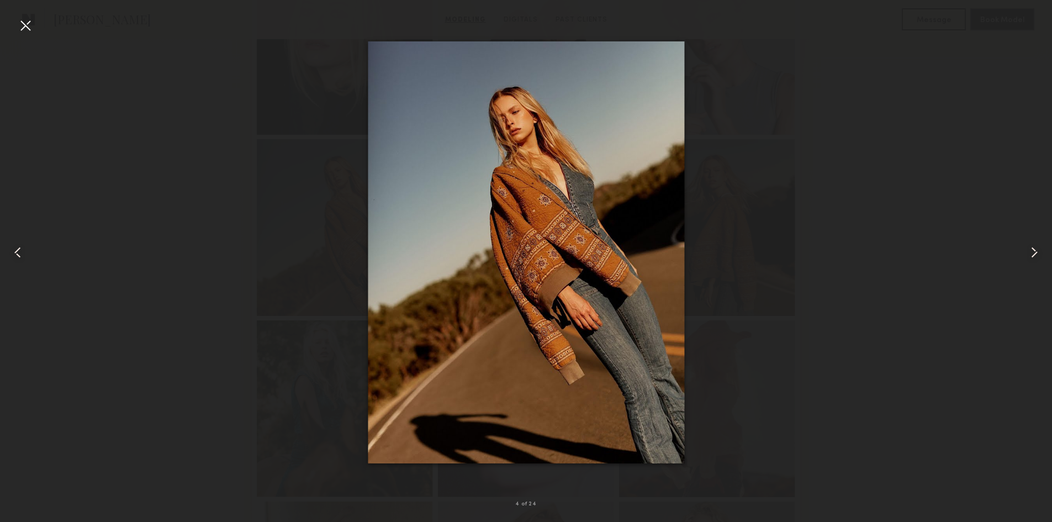
click at [27, 26] on div at bounding box center [26, 26] width 18 height 18
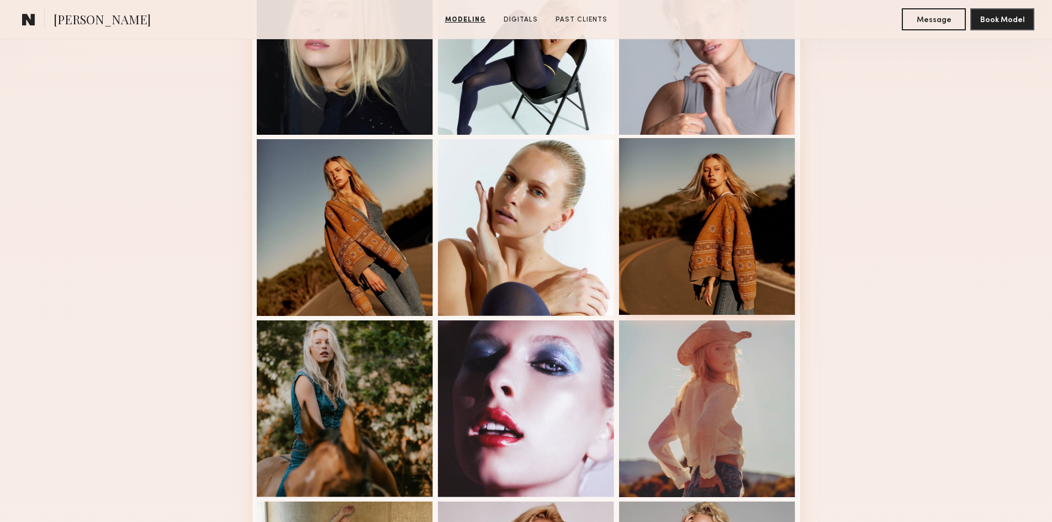
click at [701, 220] on div at bounding box center [707, 226] width 177 height 177
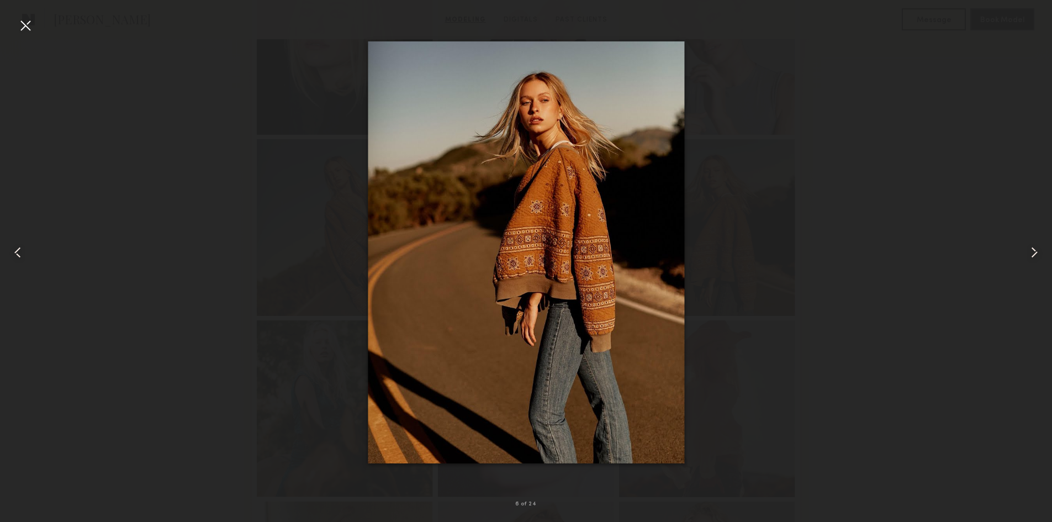
click at [25, 21] on div at bounding box center [26, 26] width 18 height 18
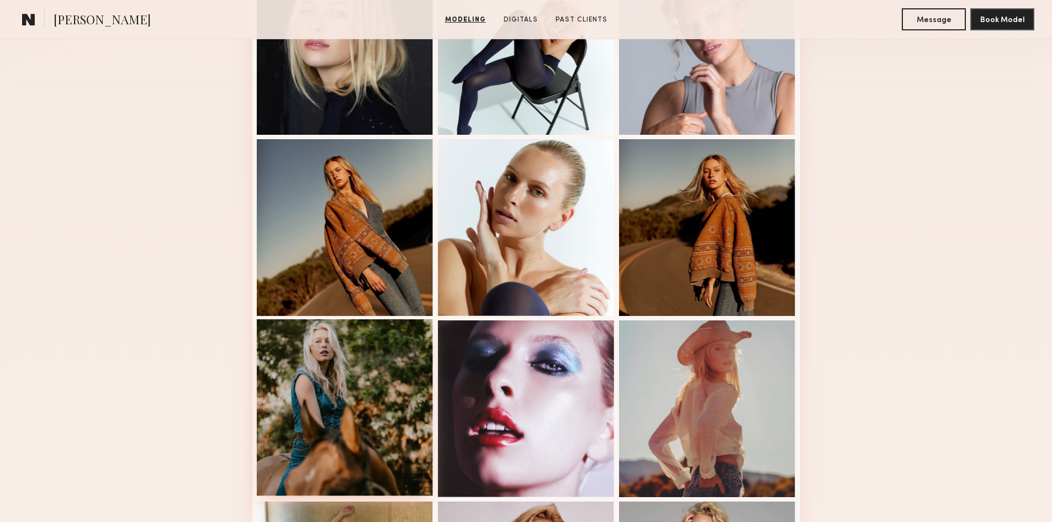
click at [350, 394] on div at bounding box center [345, 407] width 177 height 177
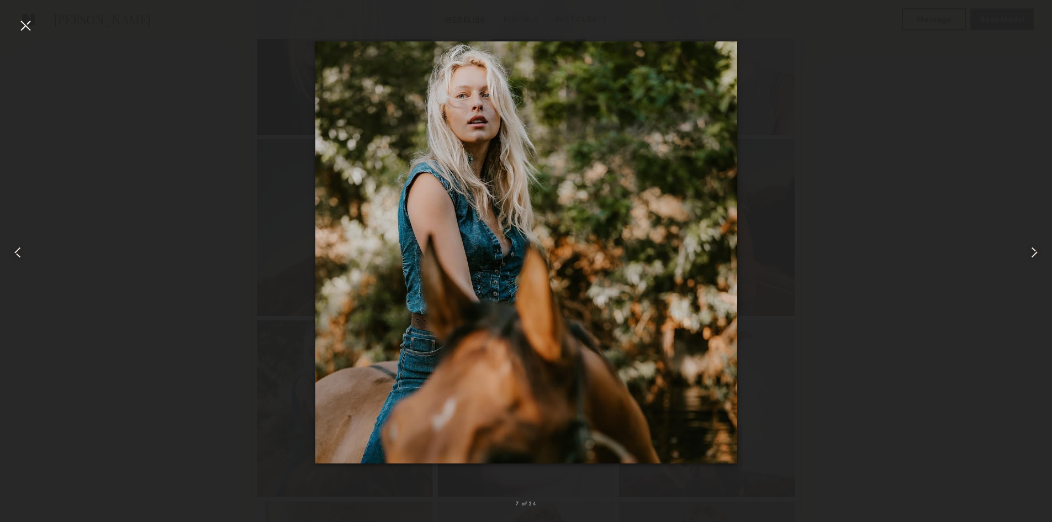
click at [19, 24] on div at bounding box center [26, 26] width 18 height 18
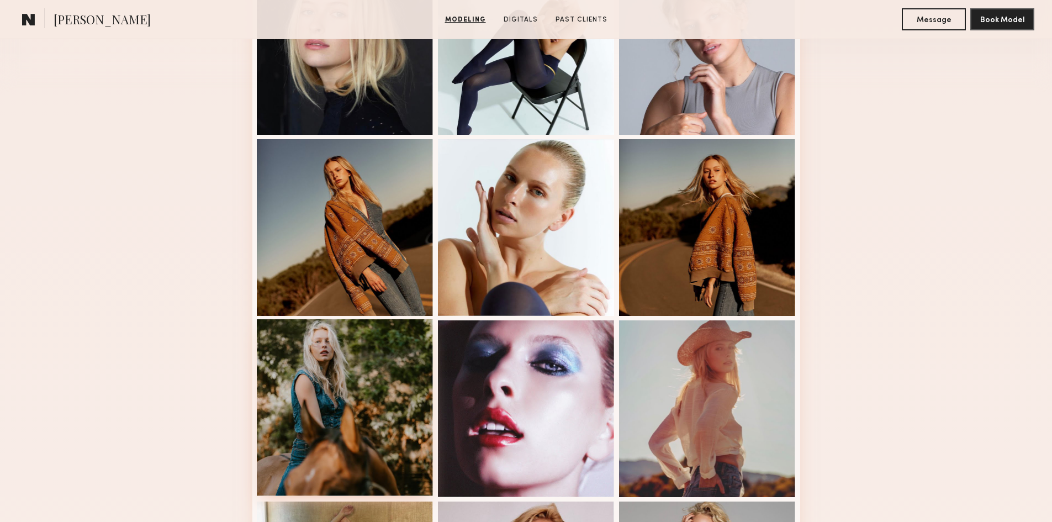
click at [291, 421] on div at bounding box center [345, 407] width 177 height 177
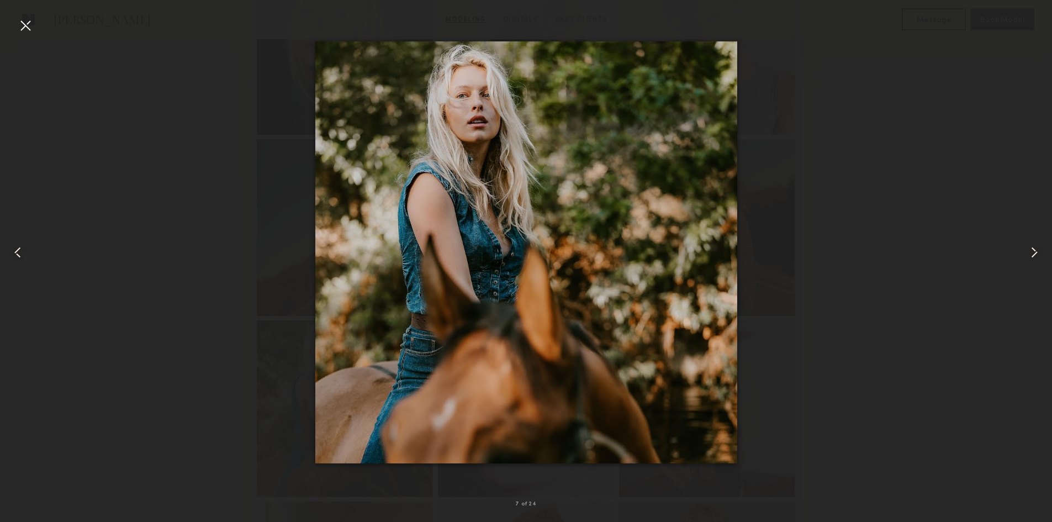
click at [876, 189] on div at bounding box center [526, 252] width 1052 height 469
click at [15, 21] on div at bounding box center [21, 252] width 42 height 469
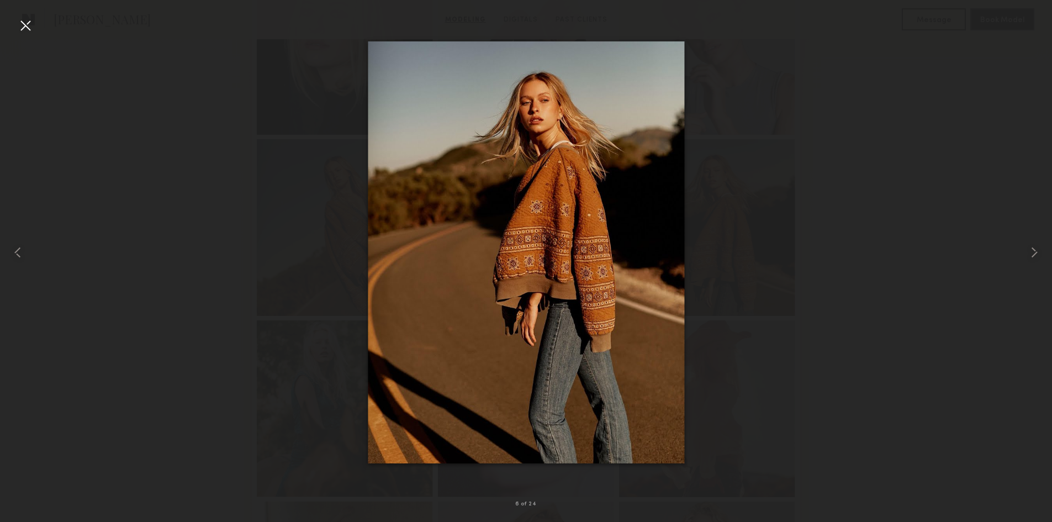
click at [25, 29] on div at bounding box center [26, 26] width 18 height 18
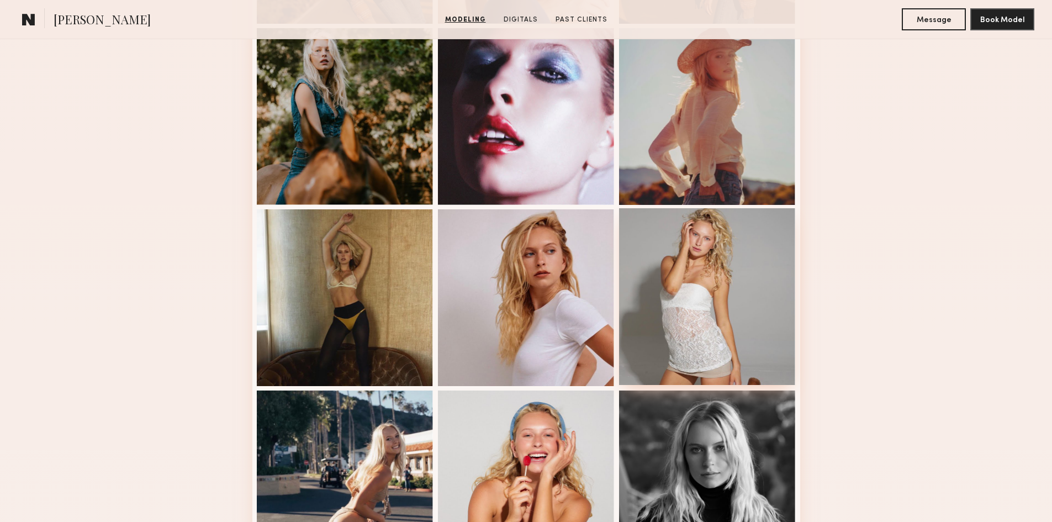
scroll to position [662, 0]
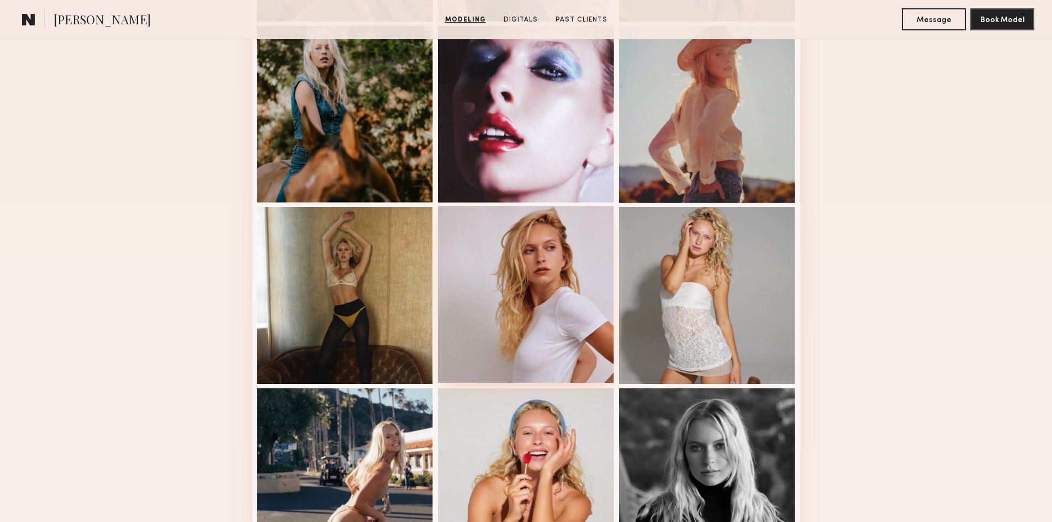
click at [540, 310] on div at bounding box center [526, 294] width 177 height 177
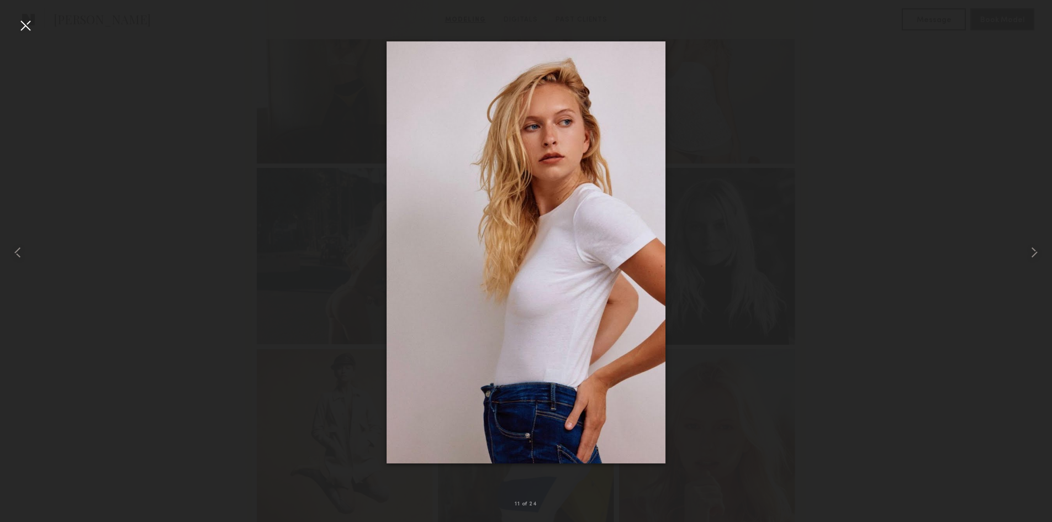
scroll to position [883, 0]
click at [15, 26] on div at bounding box center [21, 252] width 42 height 469
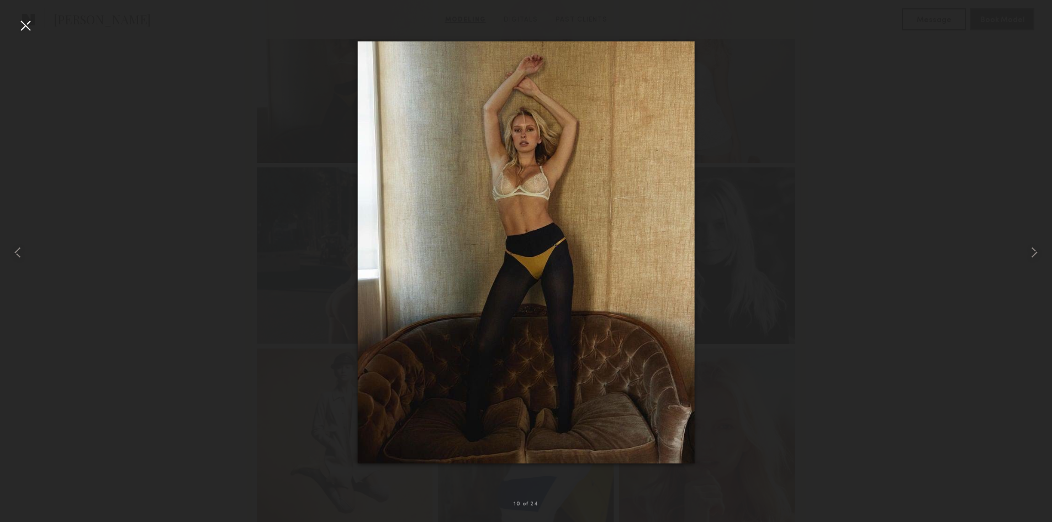
click at [23, 25] on div at bounding box center [26, 26] width 18 height 18
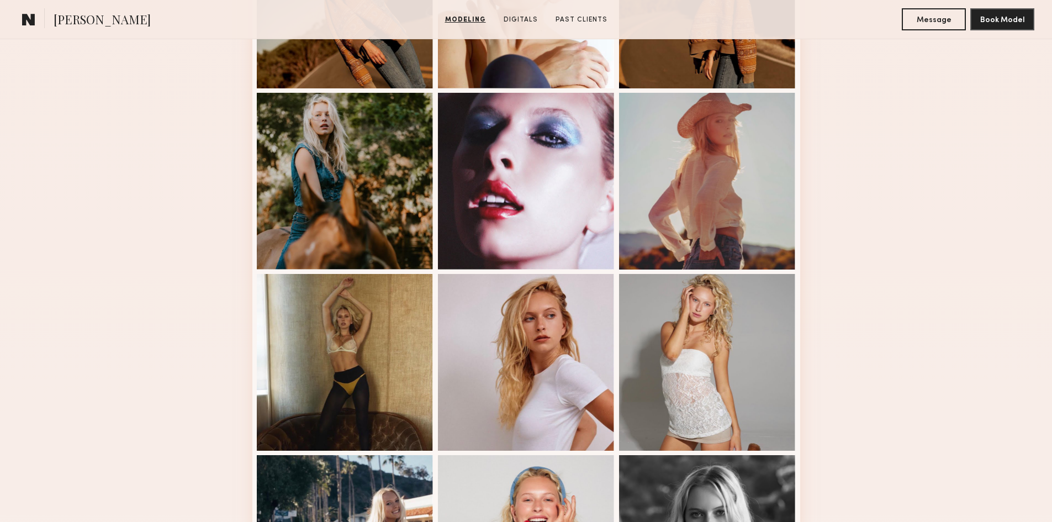
scroll to position [589, 0]
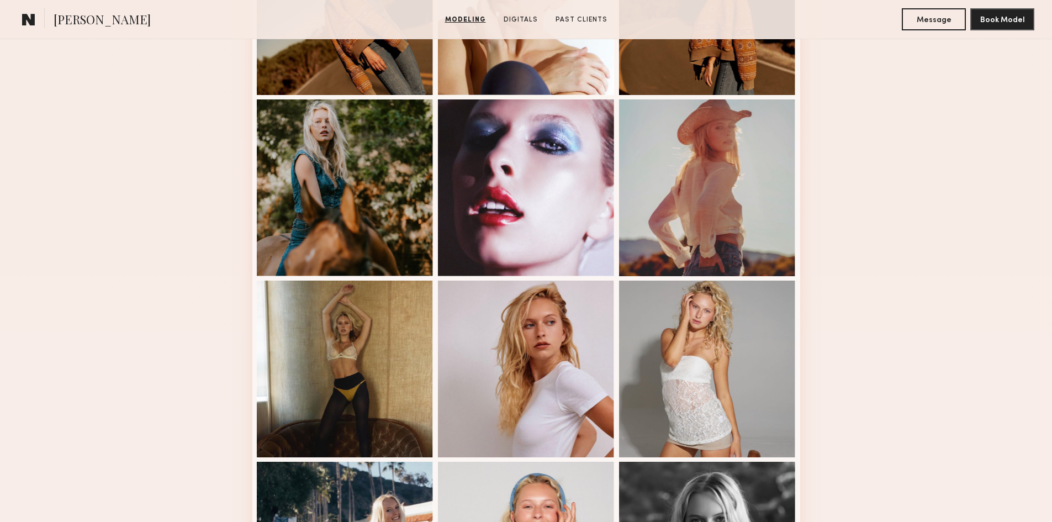
drag, startPoint x: 148, startPoint y: 190, endPoint x: 147, endPoint y: 158, distance: 32.0
click at [148, 190] on div "Modeling Portfolio" at bounding box center [526, 440] width 1052 height 1553
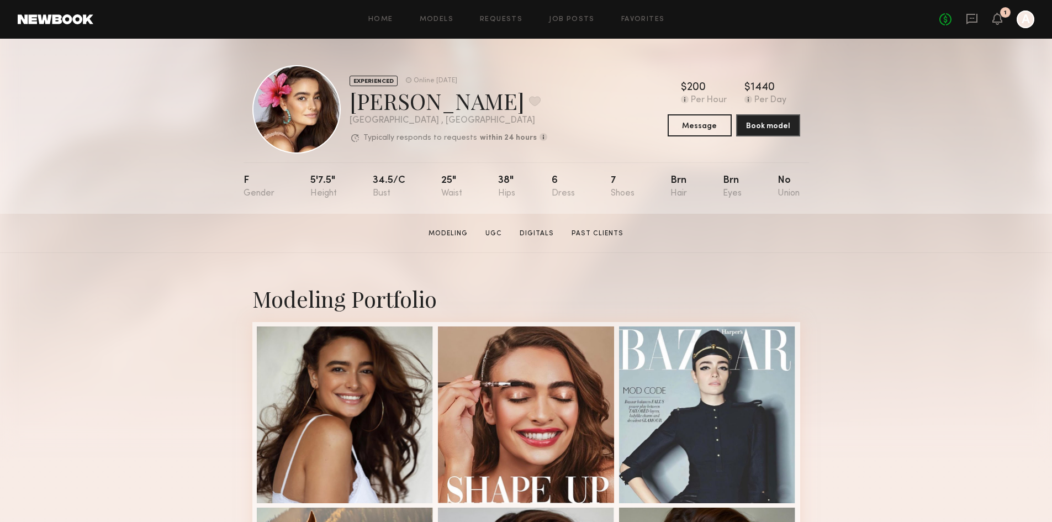
click at [621, 97] on div "EXPERIENCED Online [DATE] [PERSON_NAME] Favorite [GEOGRAPHIC_DATA] , [GEOGRAPHI…" at bounding box center [526, 109] width 548 height 88
click at [579, 86] on div "EXPERIENCED Online [DATE] [PERSON_NAME] Favorite [GEOGRAPHIC_DATA] , [GEOGRAPHI…" at bounding box center [526, 109] width 548 height 88
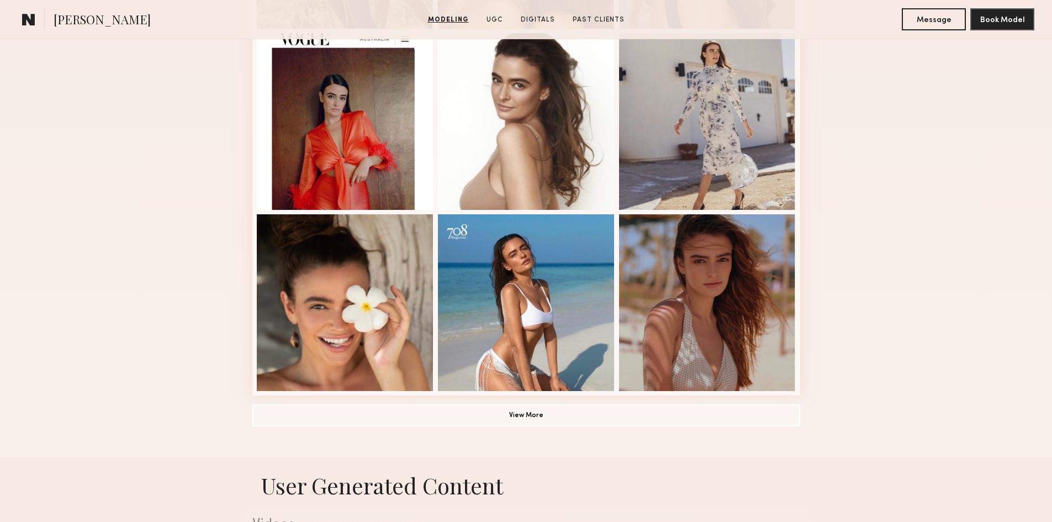
scroll to position [662, 0]
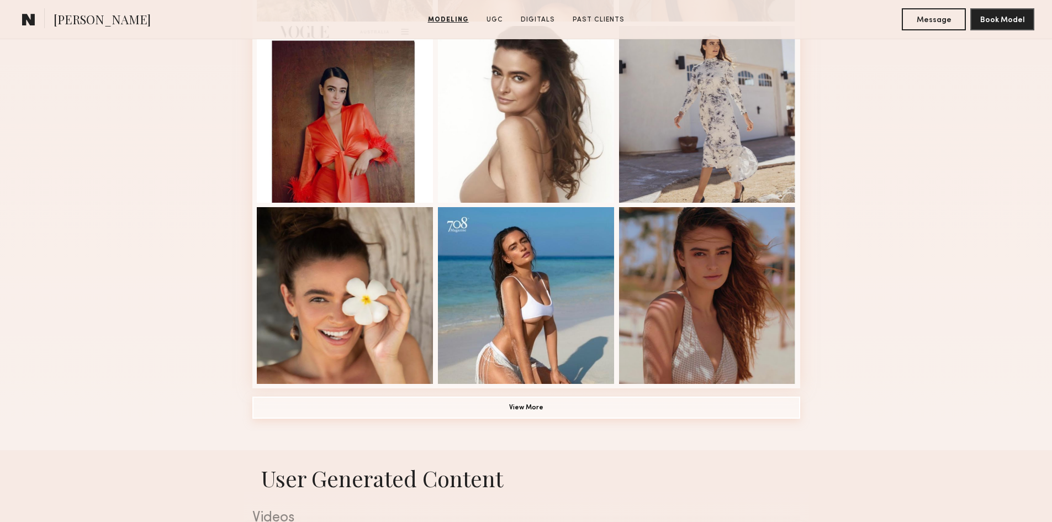
click at [521, 409] on button "View More" at bounding box center [526, 407] width 548 height 22
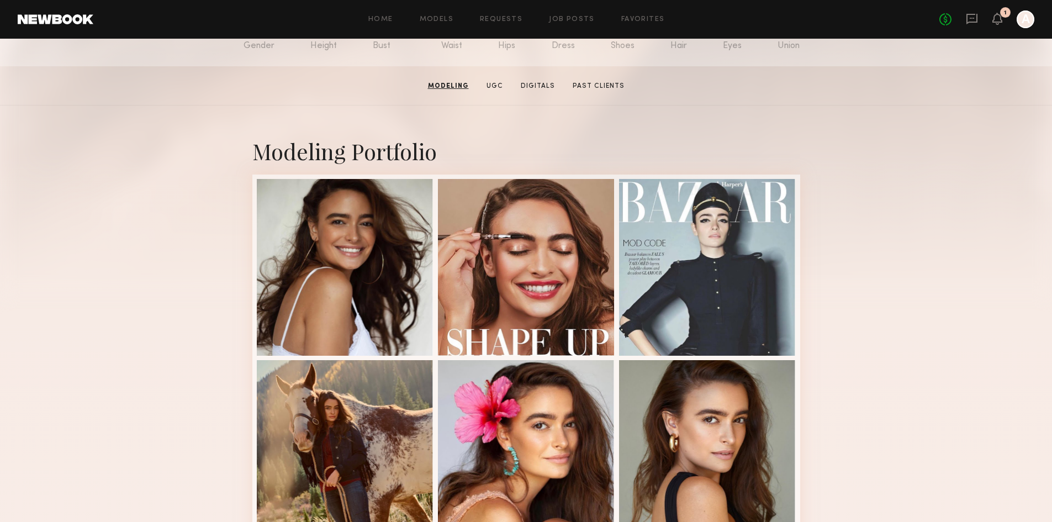
scroll to position [221, 0]
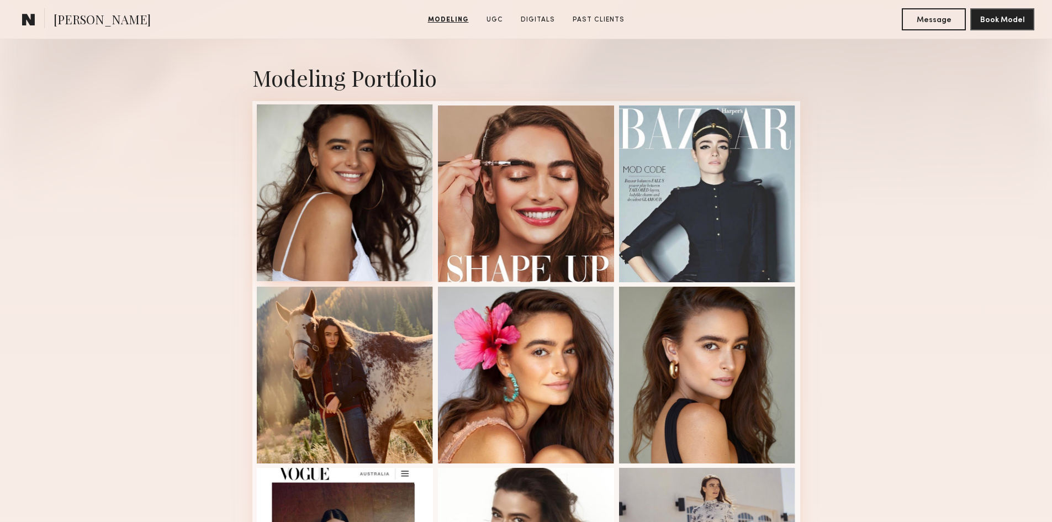
click at [326, 214] on div at bounding box center [345, 192] width 177 height 177
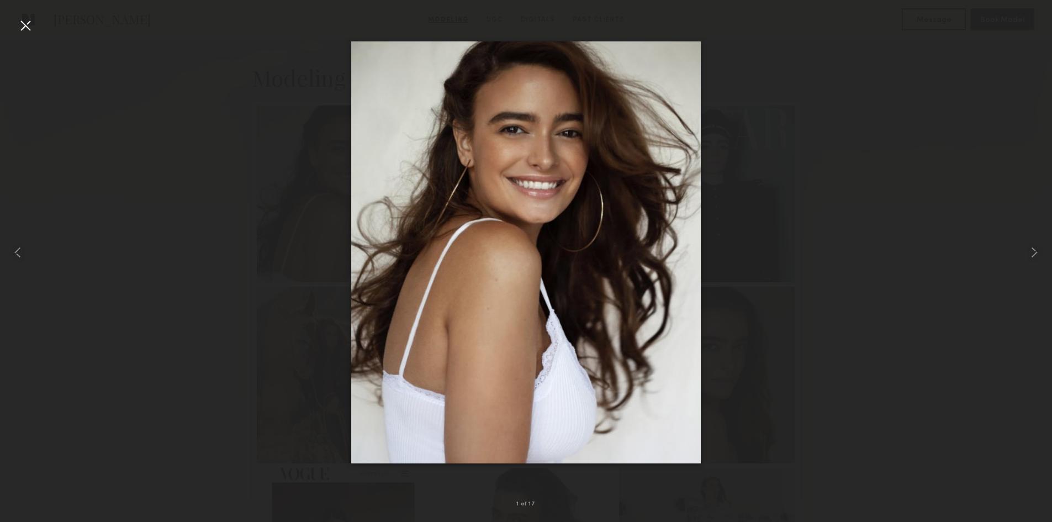
click at [23, 21] on div at bounding box center [26, 26] width 18 height 18
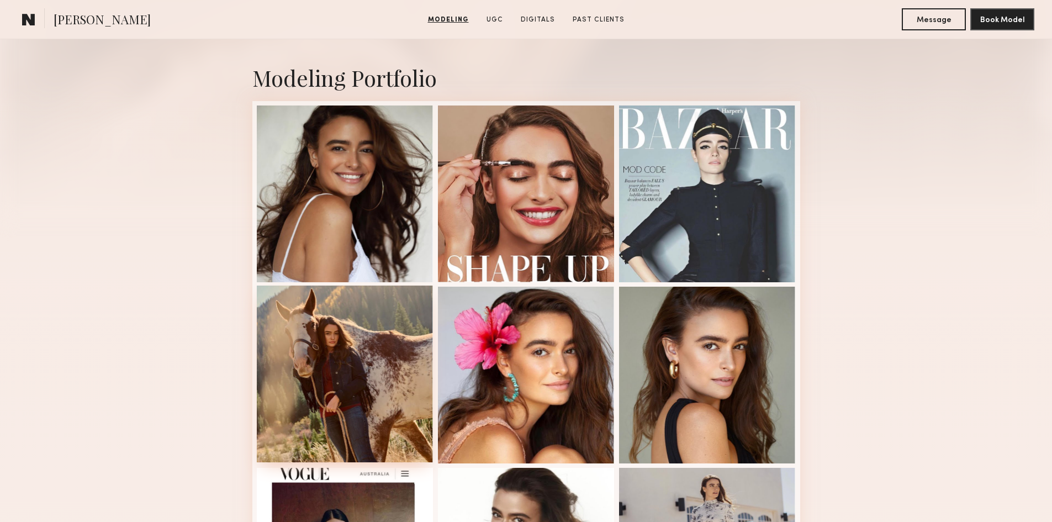
click at [402, 389] on div at bounding box center [345, 373] width 177 height 177
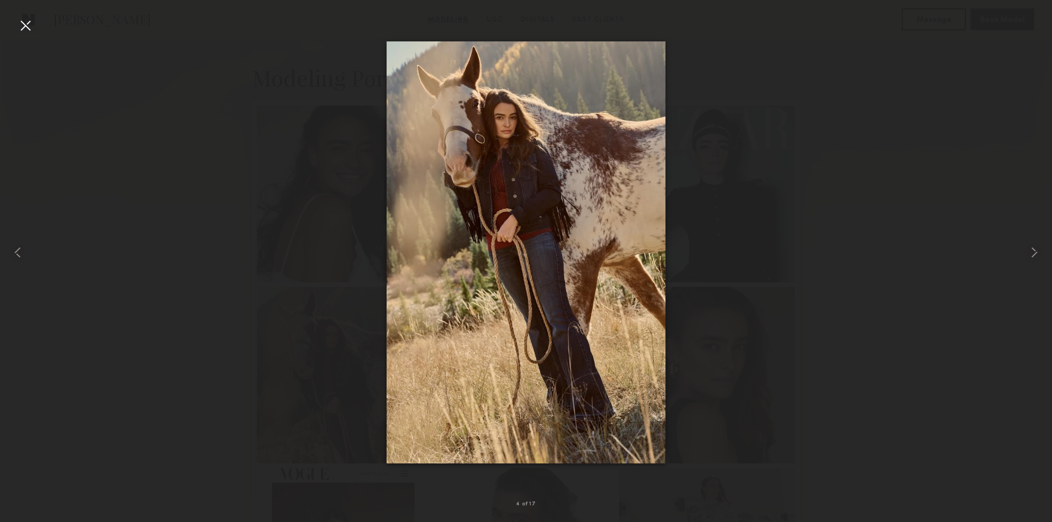
click at [884, 243] on div at bounding box center [526, 252] width 1052 height 469
click at [1037, 250] on common-icon at bounding box center [1034, 252] width 18 height 18
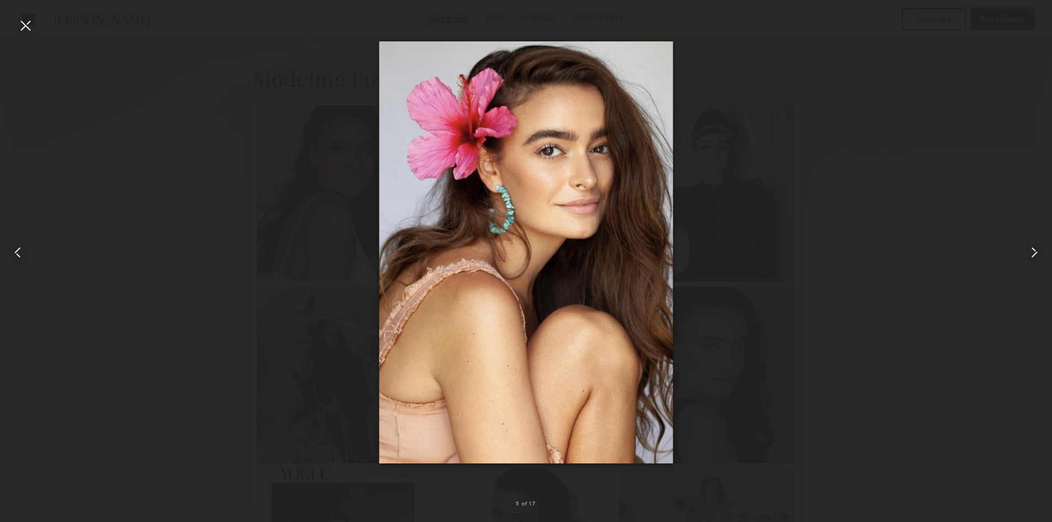
click at [1037, 250] on common-icon at bounding box center [1034, 252] width 18 height 18
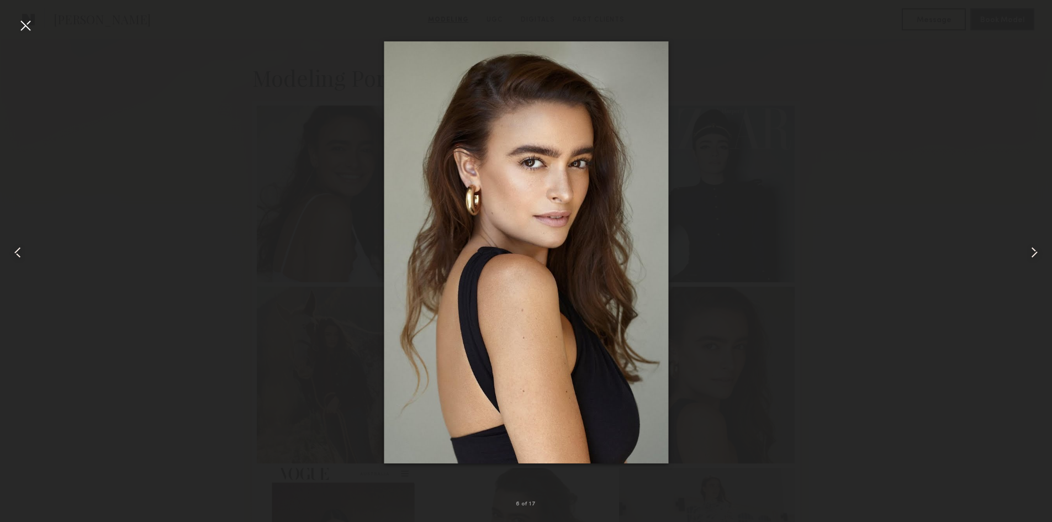
click at [1037, 250] on common-icon at bounding box center [1034, 252] width 18 height 18
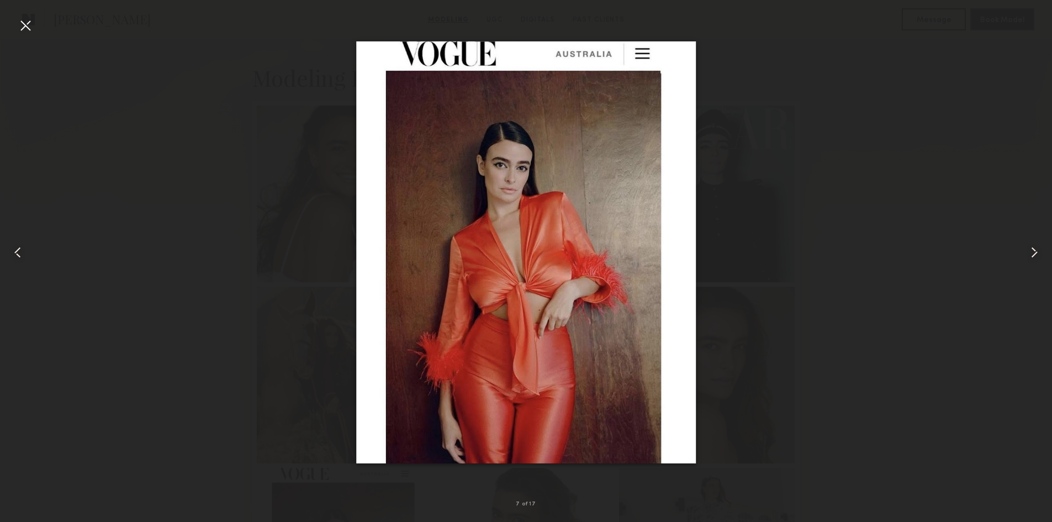
click at [1037, 250] on common-icon at bounding box center [1034, 252] width 18 height 18
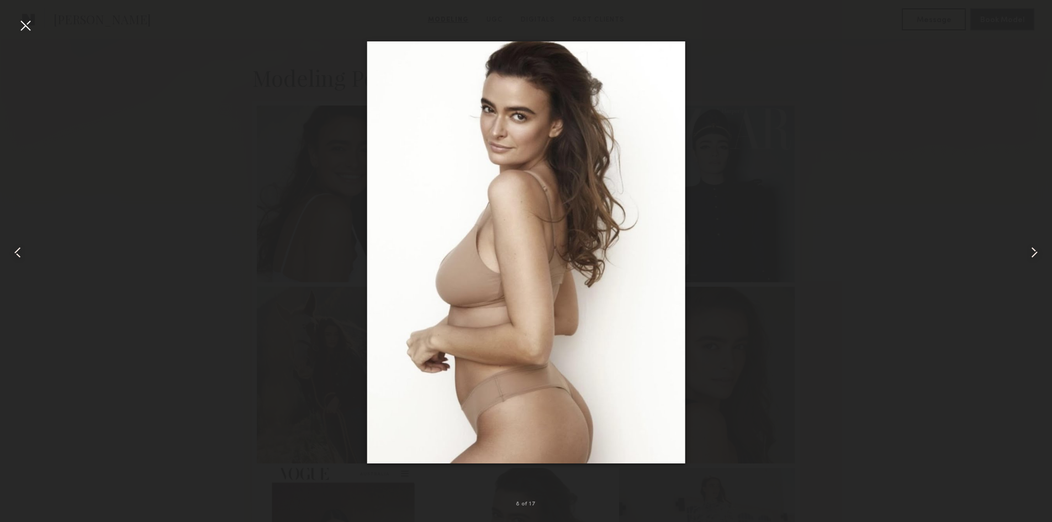
click at [1037, 250] on common-icon at bounding box center [1034, 252] width 18 height 18
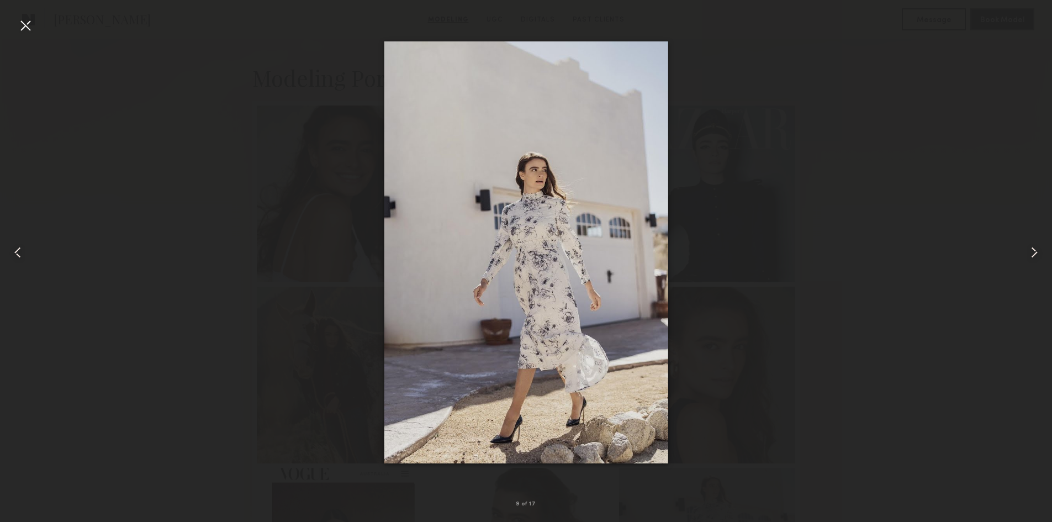
click at [1037, 250] on common-icon at bounding box center [1034, 252] width 18 height 18
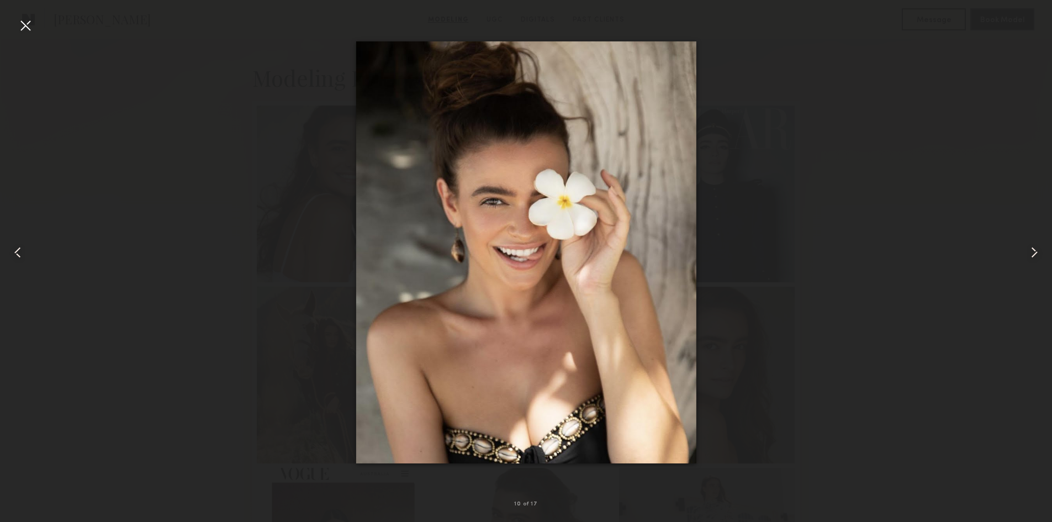
click at [16, 253] on common-icon at bounding box center [18, 252] width 18 height 18
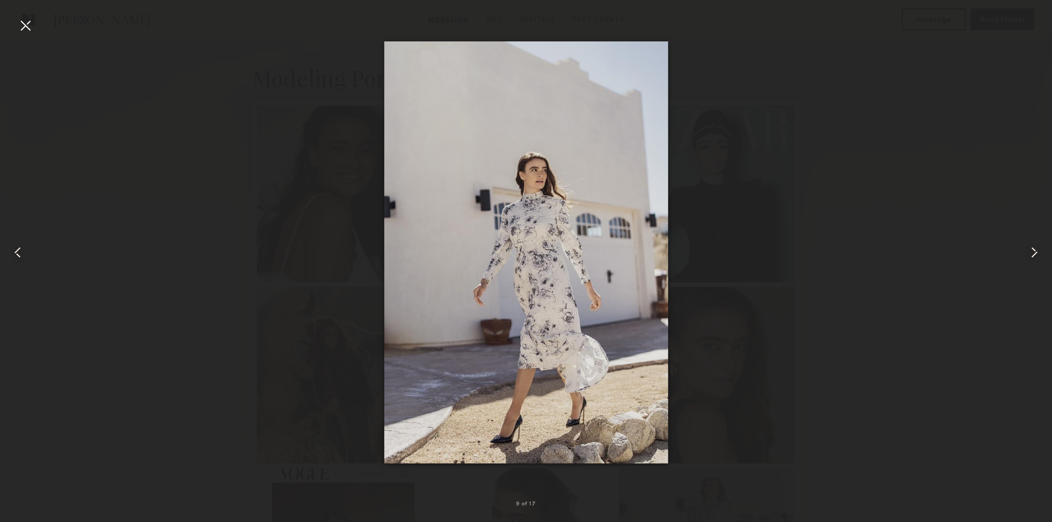
click at [170, 300] on div at bounding box center [526, 252] width 1052 height 469
click at [27, 13] on nb-gallery-light "9 of 17" at bounding box center [526, 261] width 1052 height 522
click at [24, 26] on div at bounding box center [26, 26] width 18 height 18
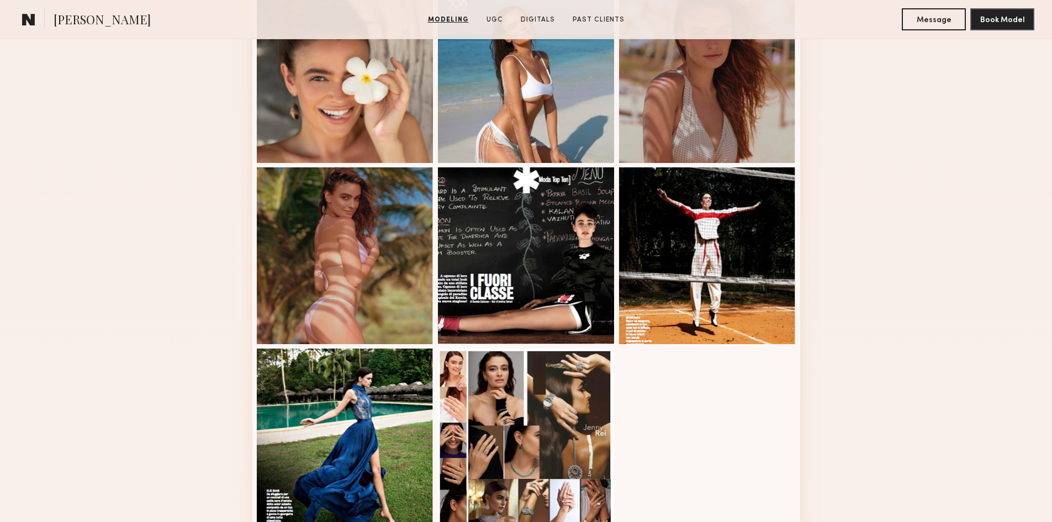
scroll to position [957, 0]
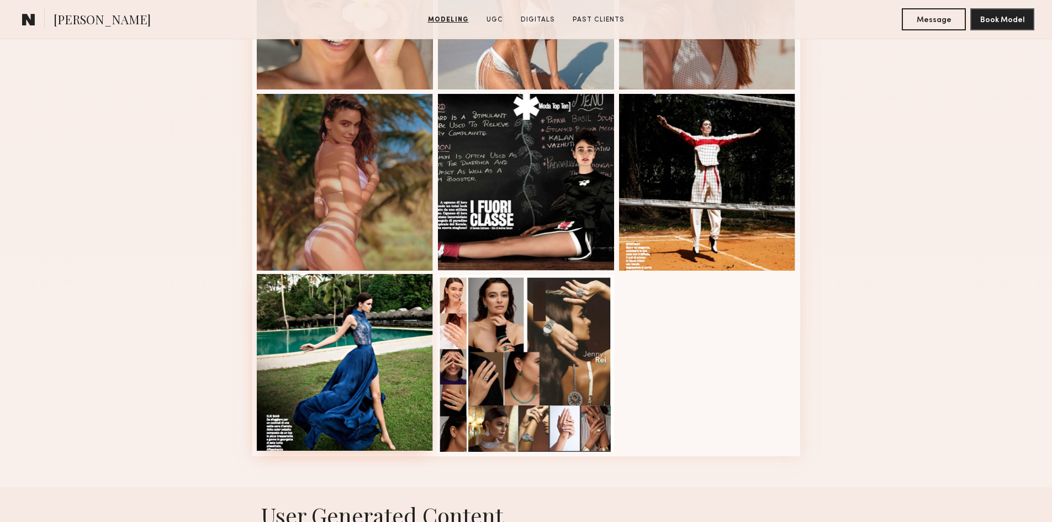
click at [339, 357] on div at bounding box center [345, 362] width 177 height 177
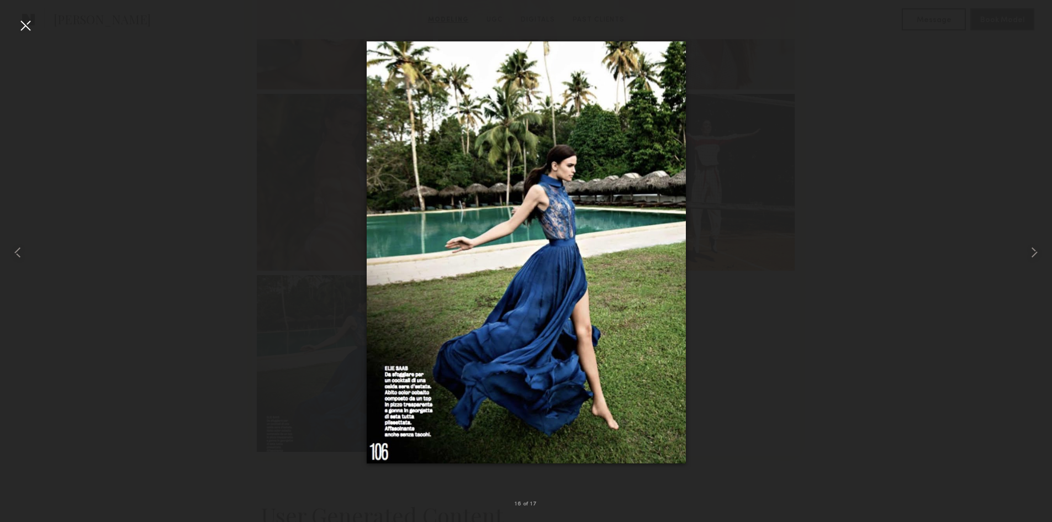
click at [21, 24] on div at bounding box center [26, 26] width 18 height 18
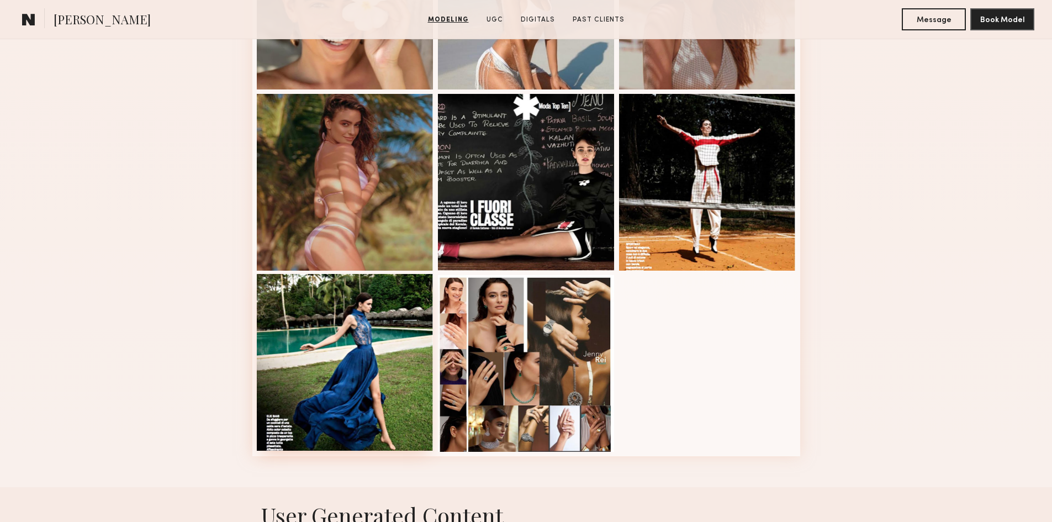
click at [335, 448] on div at bounding box center [345, 362] width 177 height 177
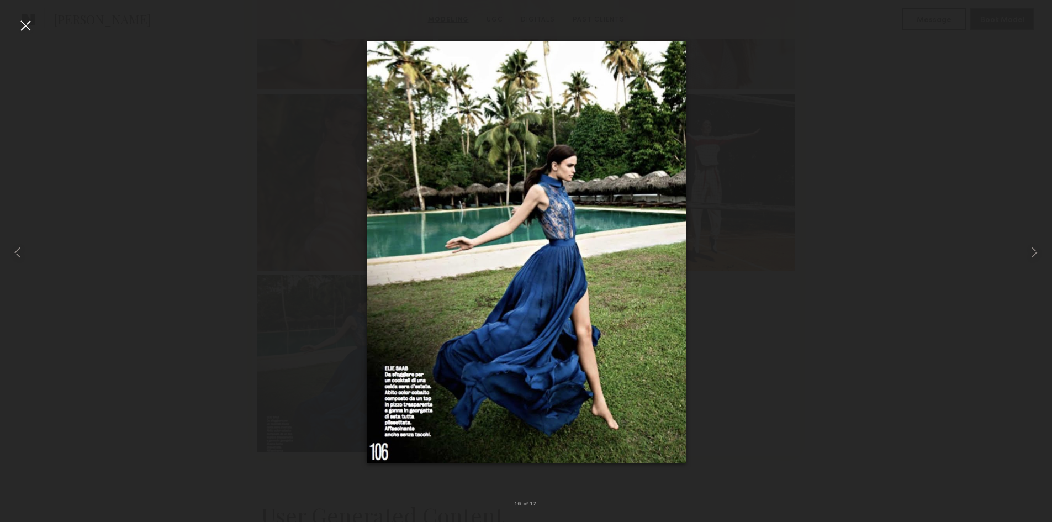
click at [126, 230] on div at bounding box center [526, 252] width 1052 height 469
click at [20, 28] on div at bounding box center [26, 26] width 18 height 18
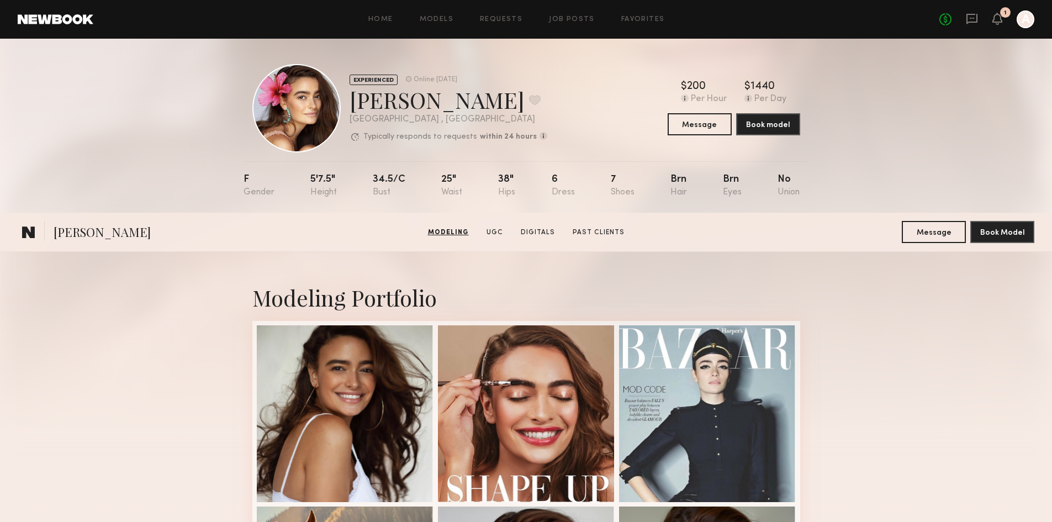
scroll to position [0, 0]
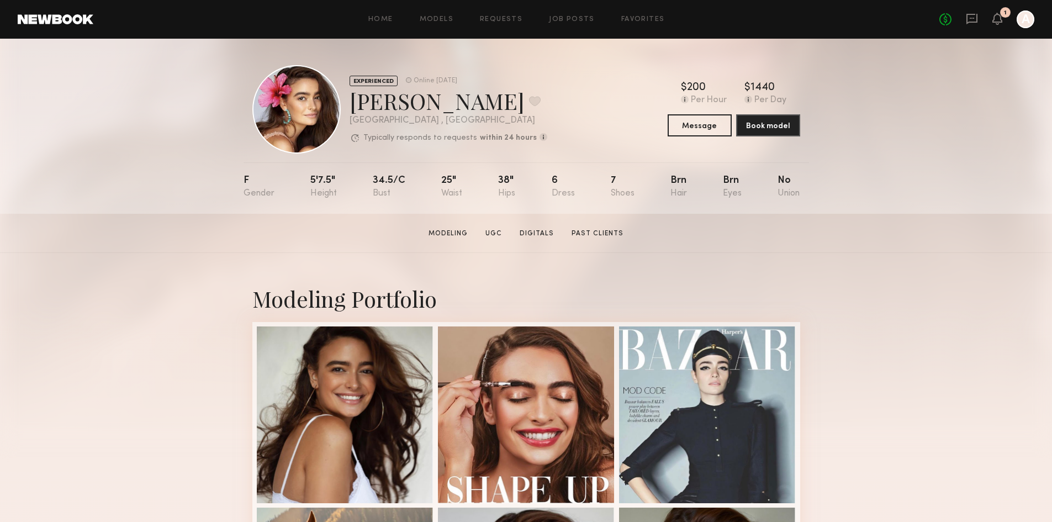
click at [785, 244] on section "Jenny R. Modeling UGC Digitals Past Clients Message Book Model" at bounding box center [526, 233] width 1052 height 39
click at [117, 121] on div "EXPERIENCED Online 5d ago Jenny R. Favorite Los Angeles , CA Typically responds…" at bounding box center [526, 126] width 1052 height 175
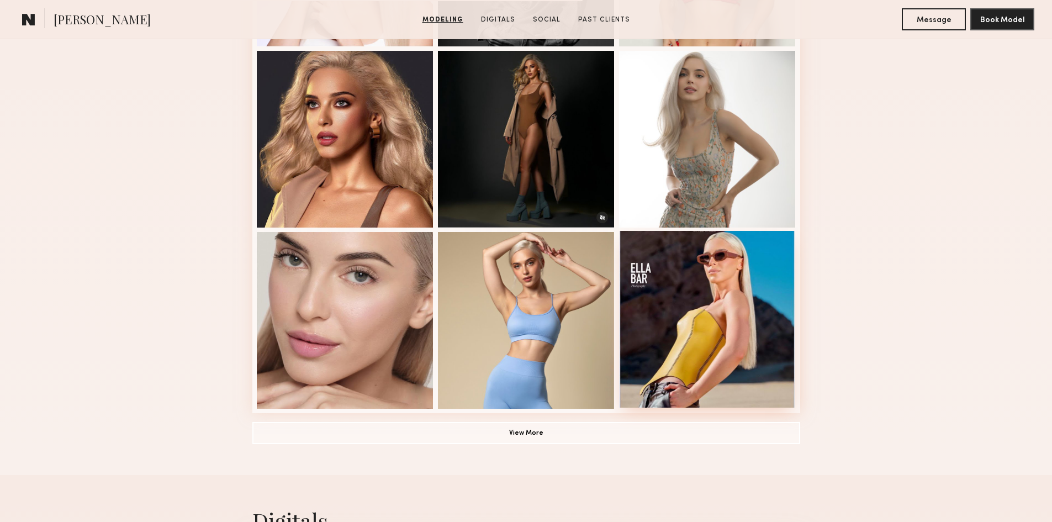
scroll to position [662, 0]
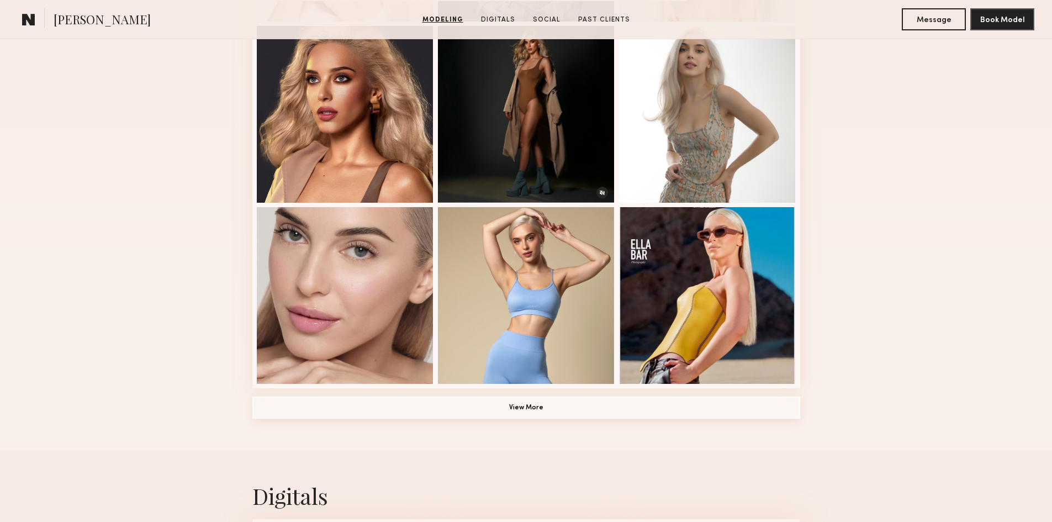
click at [475, 412] on button "View More" at bounding box center [526, 407] width 548 height 22
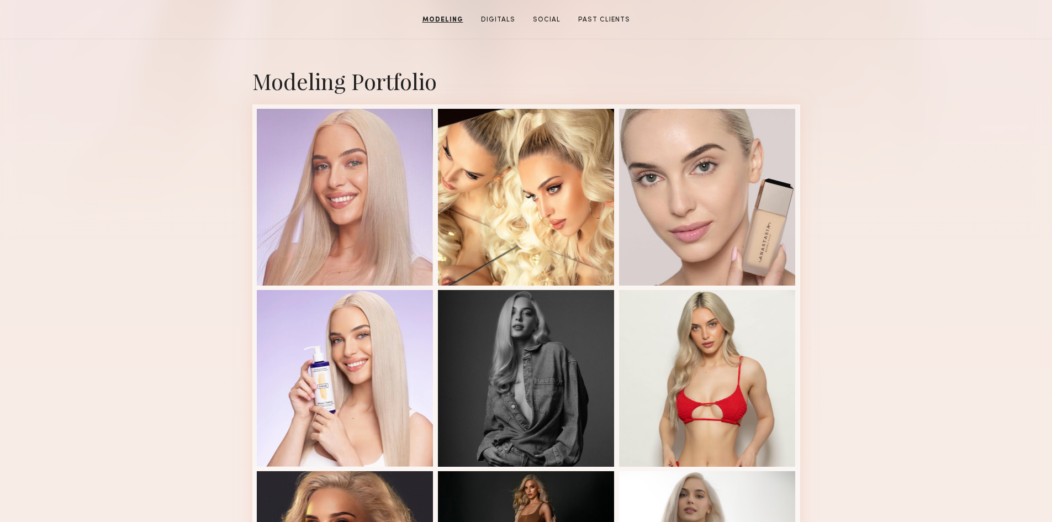
scroll to position [147, 0]
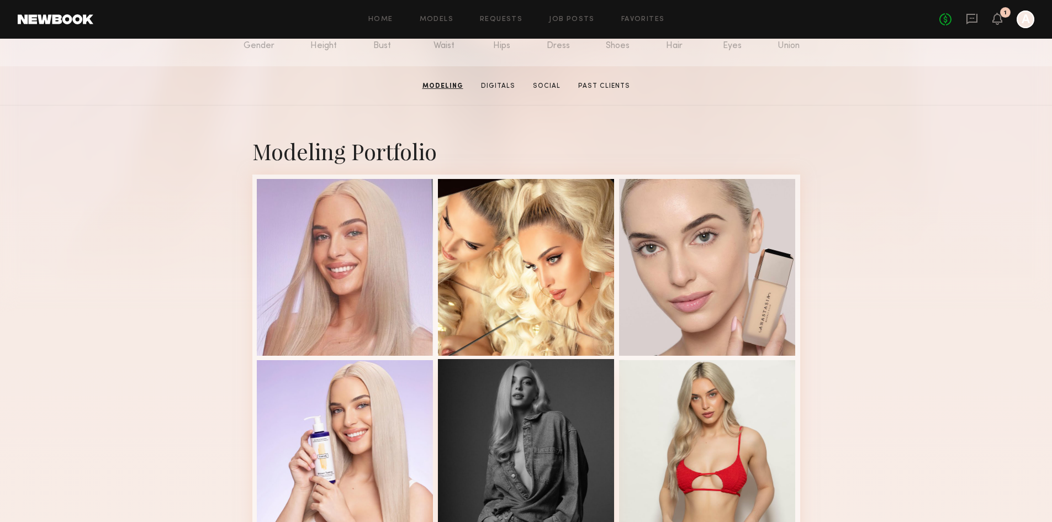
click at [551, 426] on div at bounding box center [526, 447] width 177 height 177
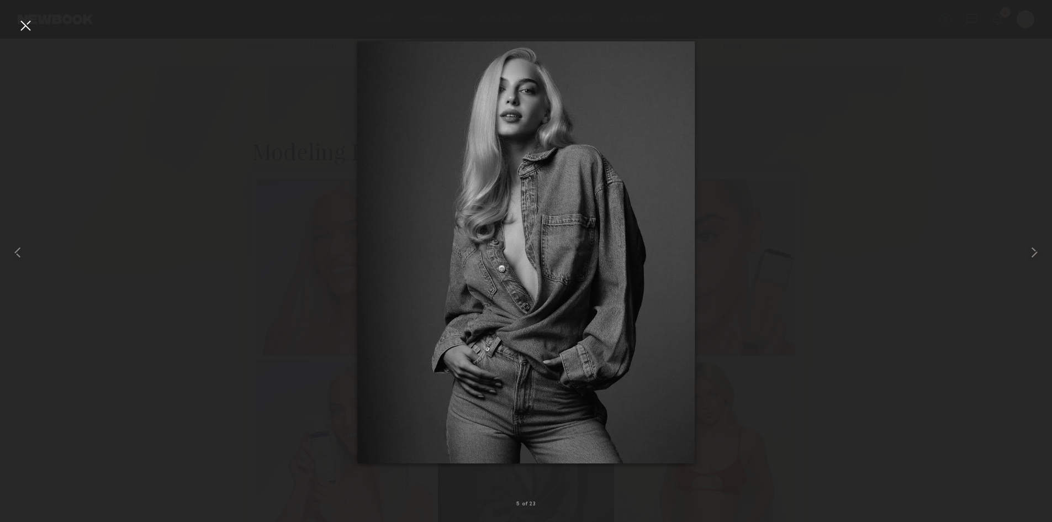
click at [875, 180] on div at bounding box center [526, 252] width 1052 height 469
drag, startPoint x: 29, startPoint y: 29, endPoint x: 97, endPoint y: 56, distance: 73.8
click at [29, 28] on div at bounding box center [26, 26] width 18 height 18
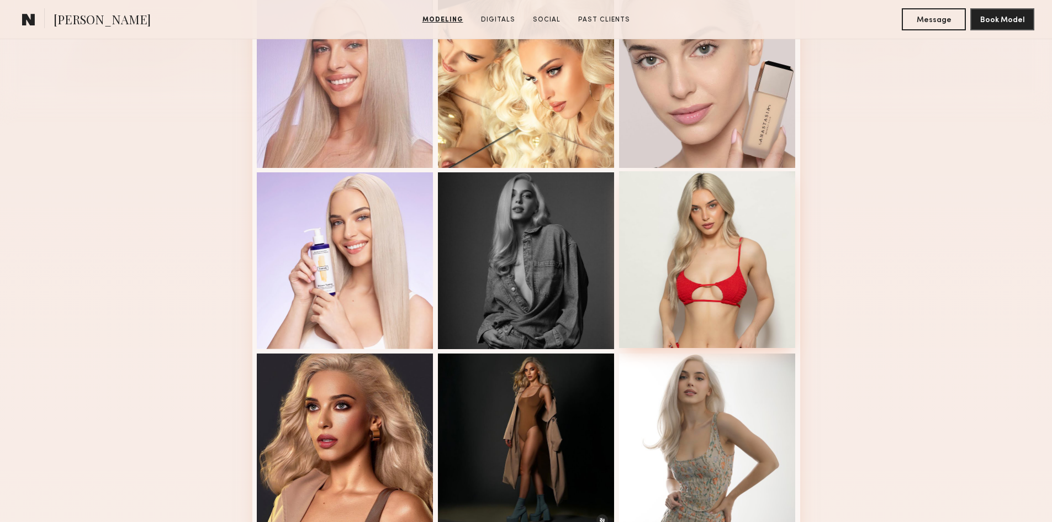
scroll to position [368, 0]
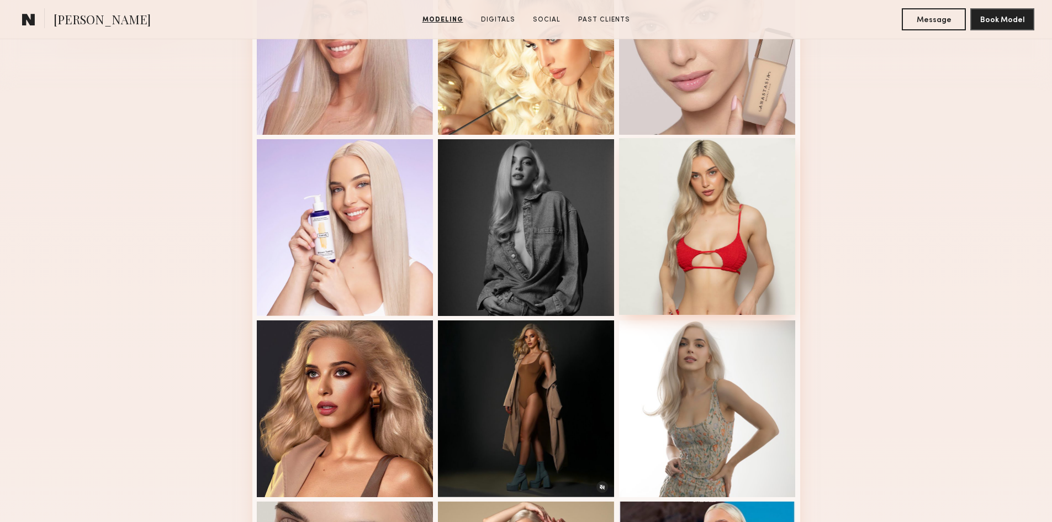
click at [738, 281] on div at bounding box center [707, 226] width 177 height 177
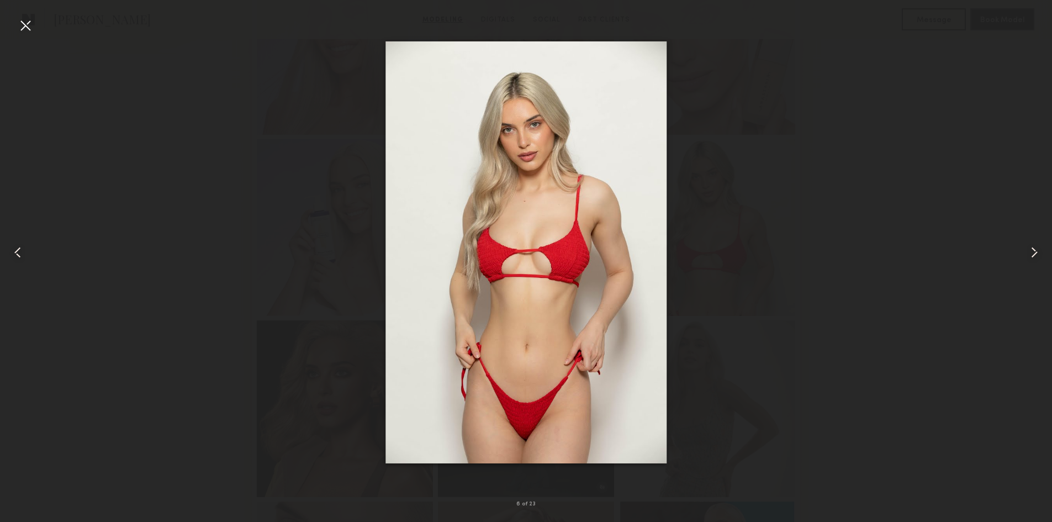
click at [850, 262] on div at bounding box center [526, 252] width 1052 height 469
click at [23, 20] on div at bounding box center [26, 26] width 18 height 18
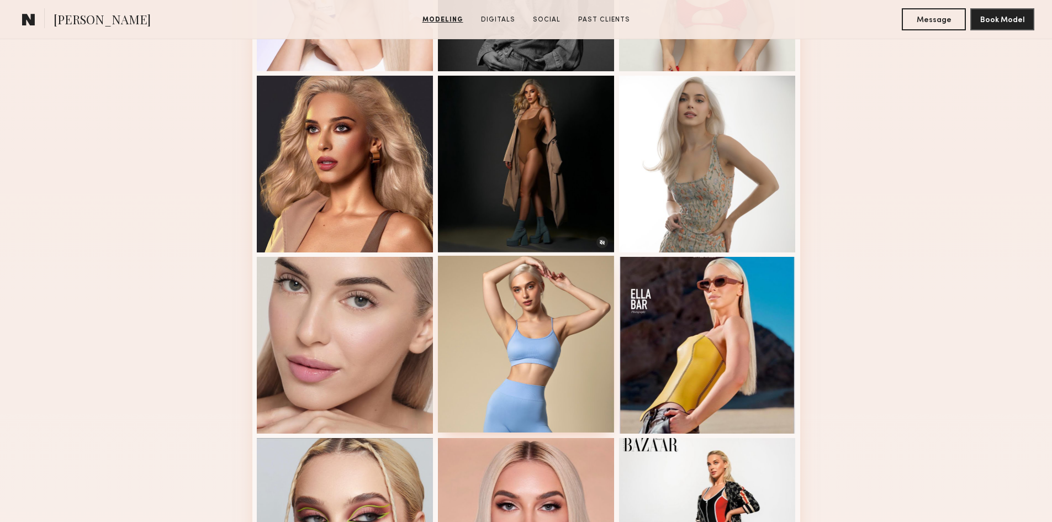
scroll to position [589, 0]
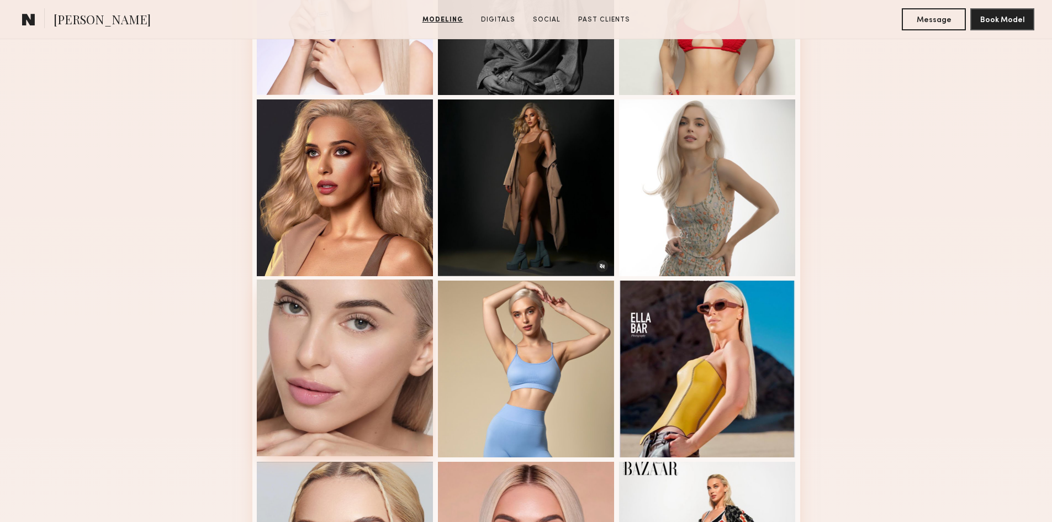
click at [393, 362] on div at bounding box center [345, 367] width 177 height 177
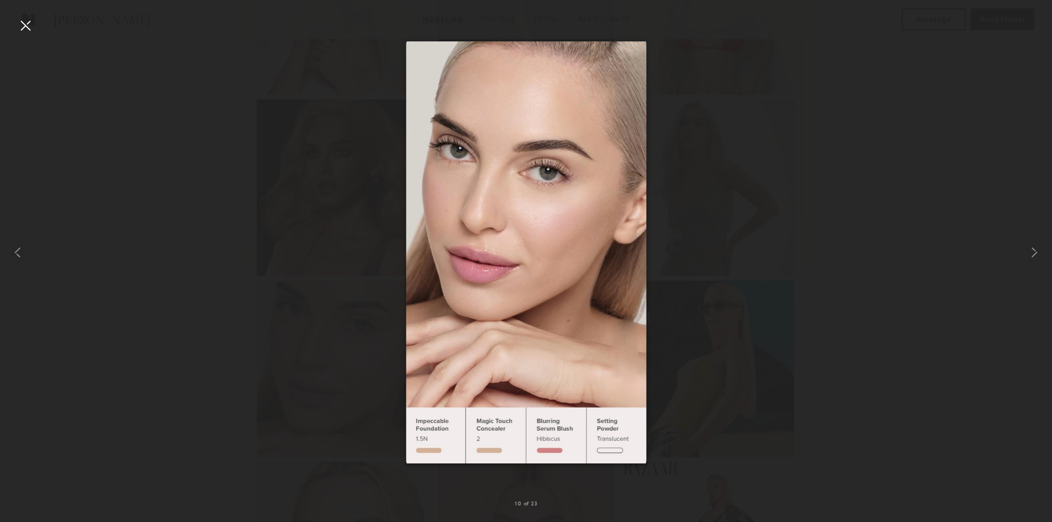
click at [909, 143] on div at bounding box center [526, 252] width 1052 height 469
click at [25, 19] on div at bounding box center [26, 26] width 18 height 18
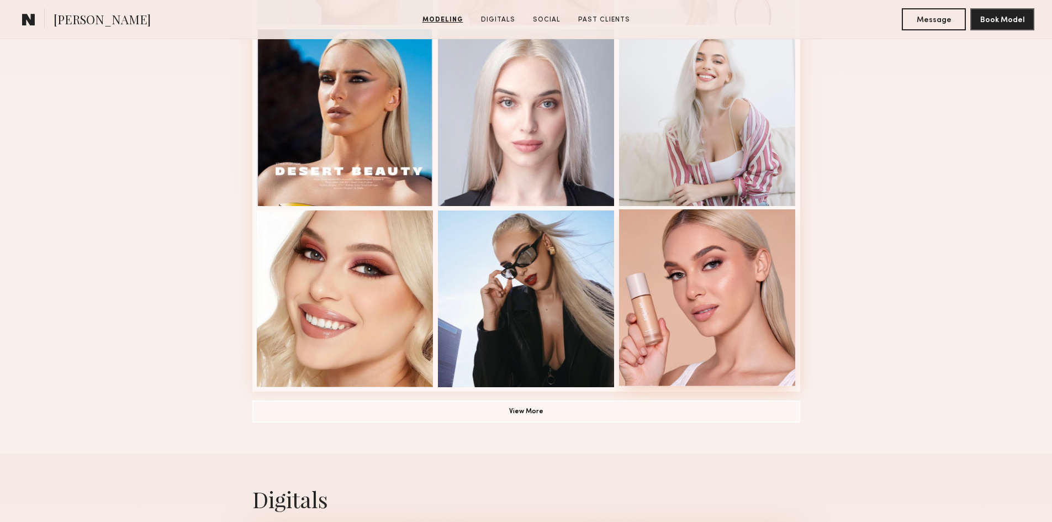
scroll to position [1177, 0]
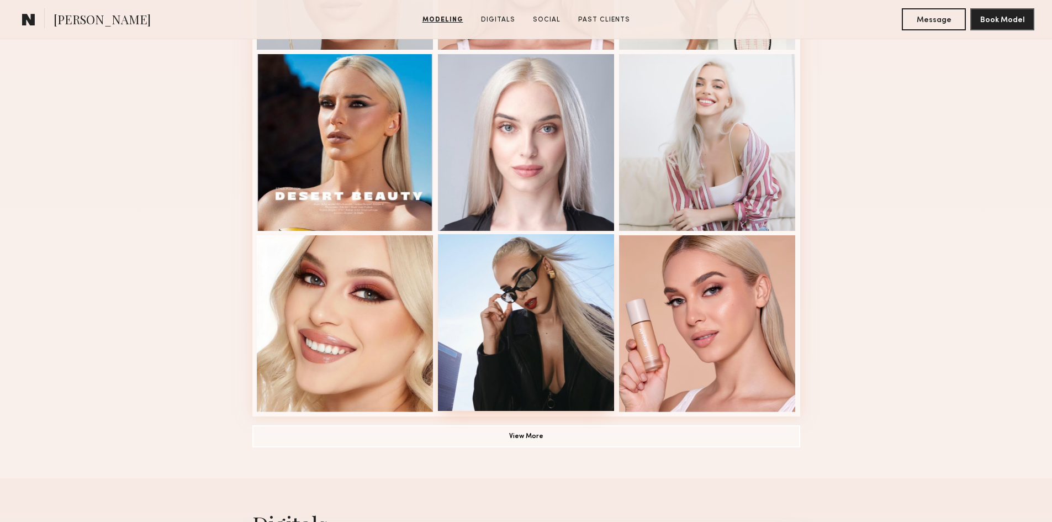
click at [556, 337] on div at bounding box center [526, 322] width 177 height 177
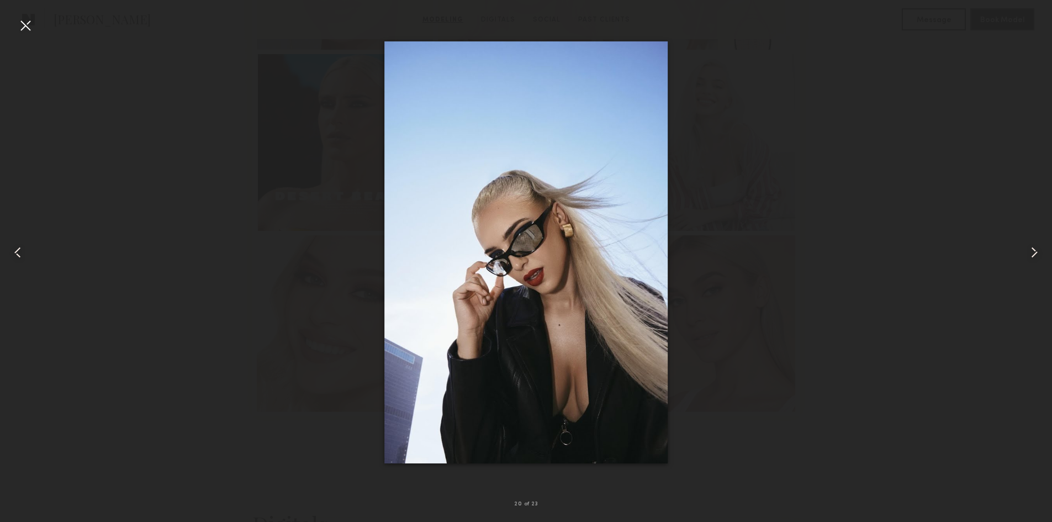
click at [23, 18] on div at bounding box center [26, 26] width 18 height 18
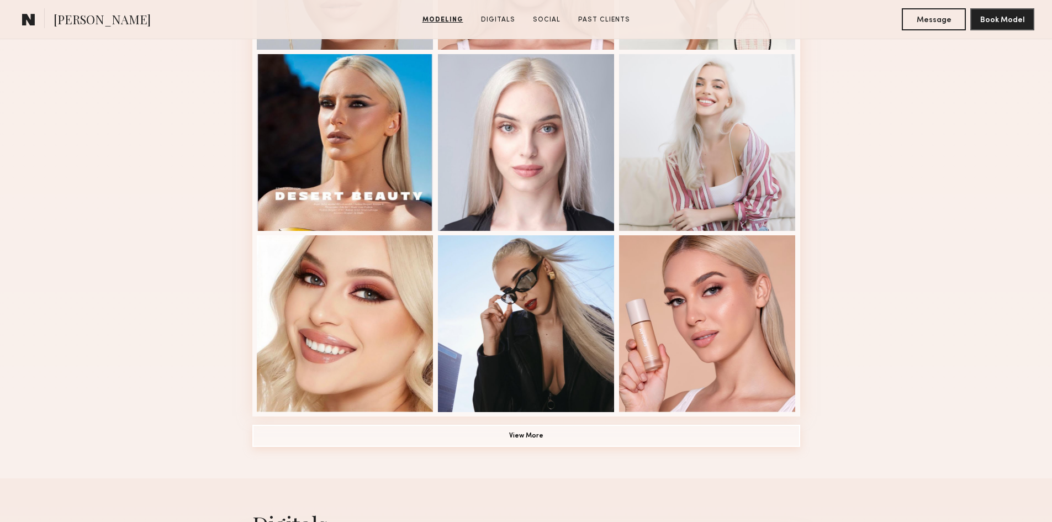
click at [636, 437] on button "View More" at bounding box center [526, 436] width 548 height 22
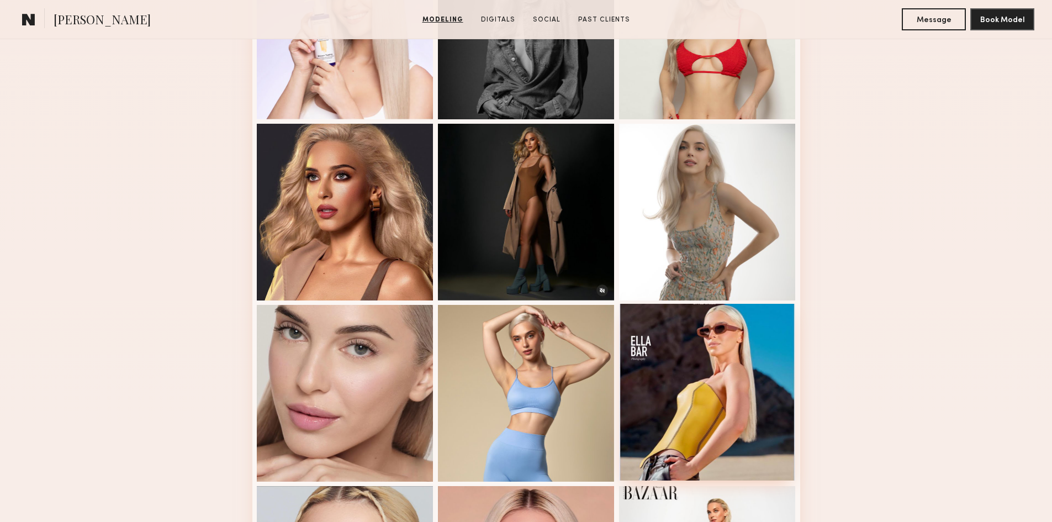
scroll to position [589, 0]
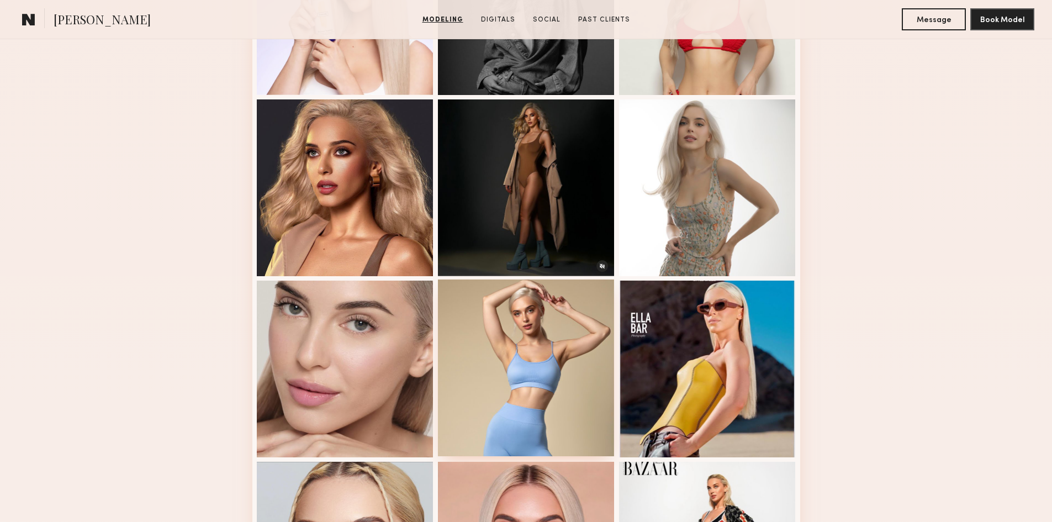
click at [577, 384] on div at bounding box center [526, 367] width 177 height 177
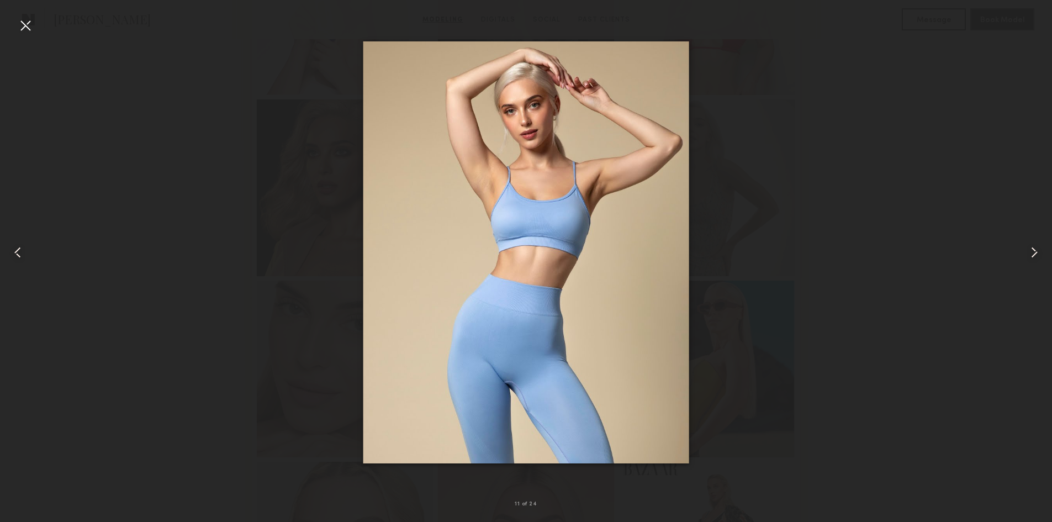
drag, startPoint x: 824, startPoint y: 193, endPoint x: 807, endPoint y: 193, distance: 17.7
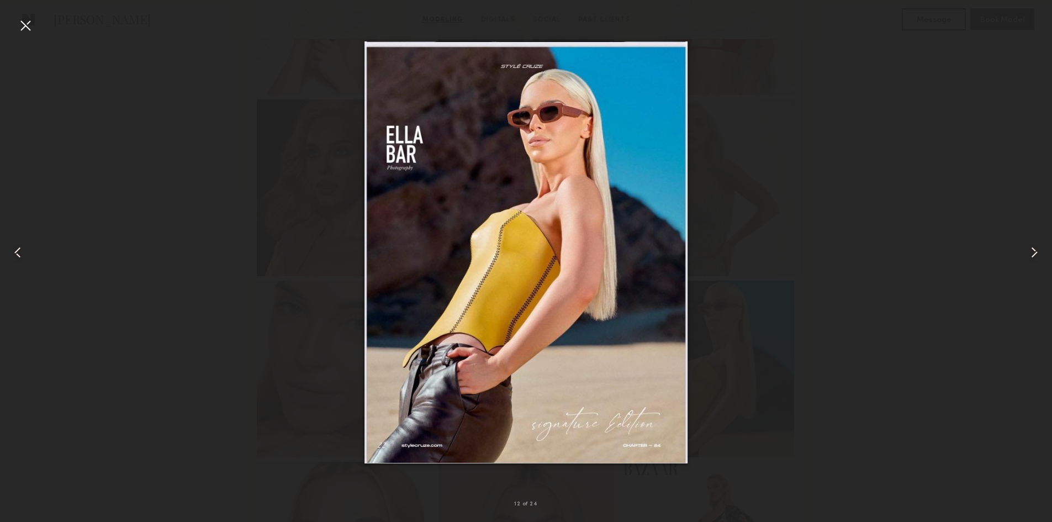
click at [34, 23] on div "12 of 24" at bounding box center [526, 261] width 1052 height 522
click at [28, 25] on div at bounding box center [26, 26] width 18 height 18
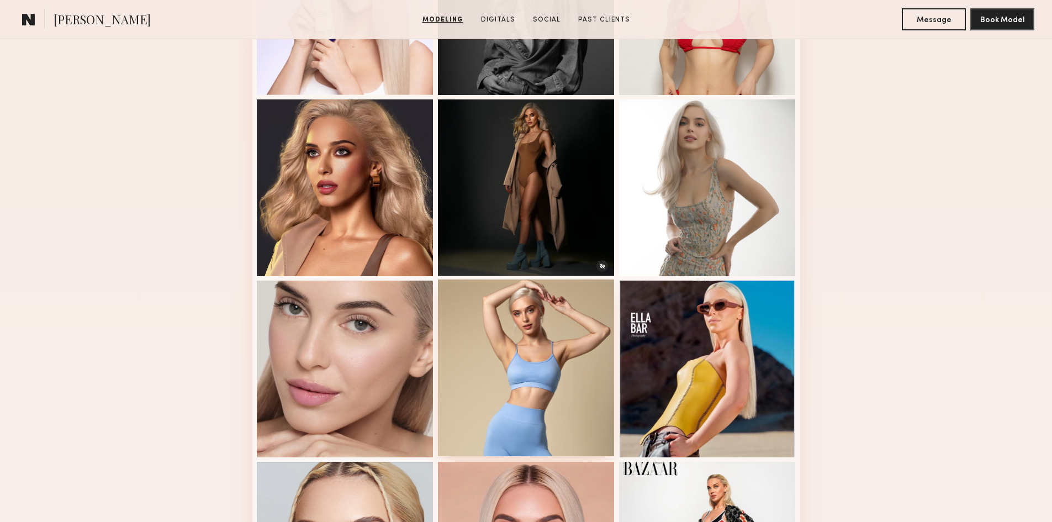
click at [564, 380] on div at bounding box center [526, 367] width 177 height 177
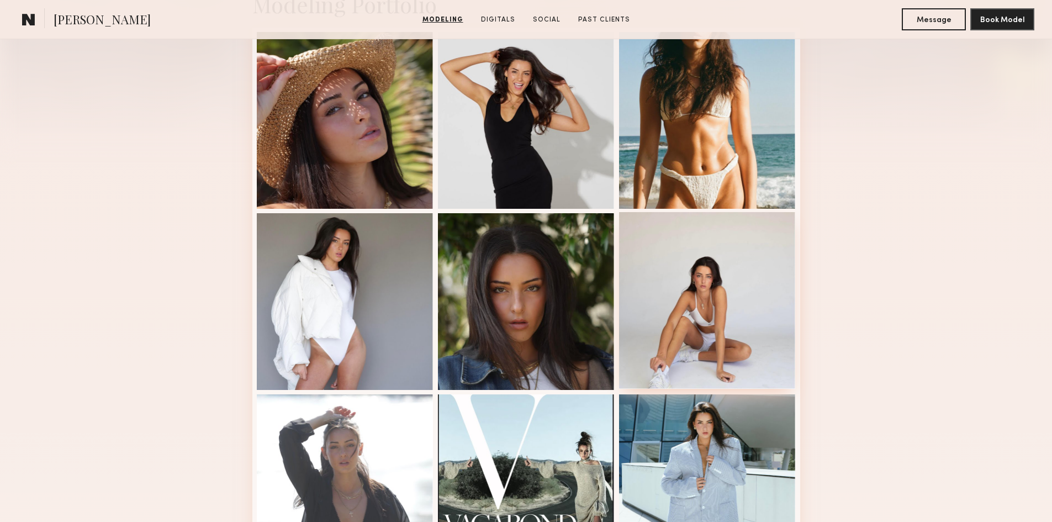
scroll to position [221, 0]
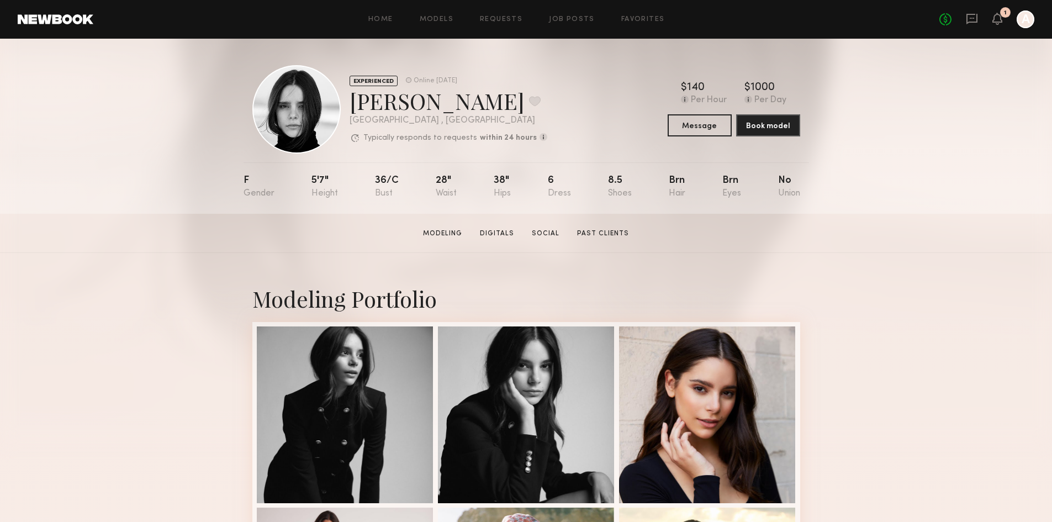
drag, startPoint x: 771, startPoint y: 278, endPoint x: 700, endPoint y: 243, distance: 78.8
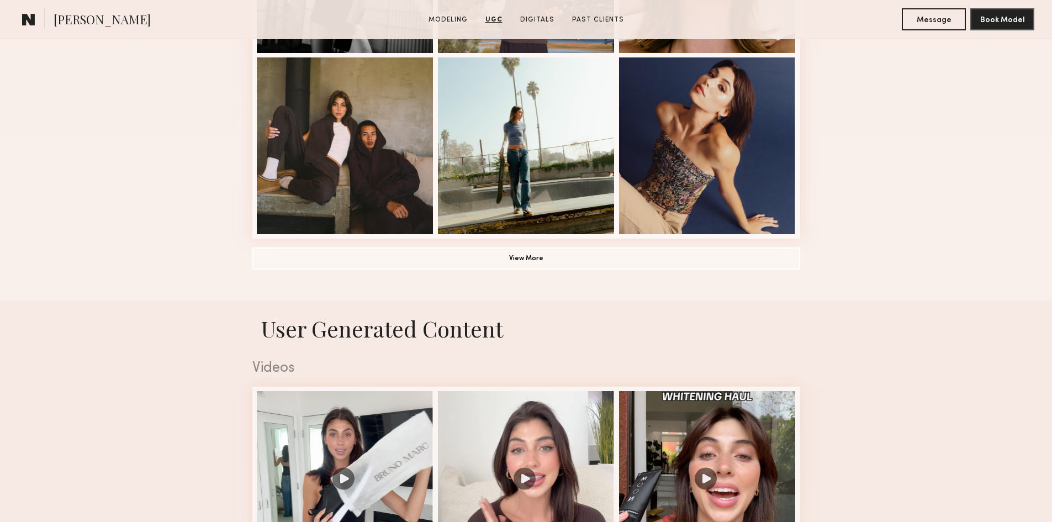
scroll to position [810, 0]
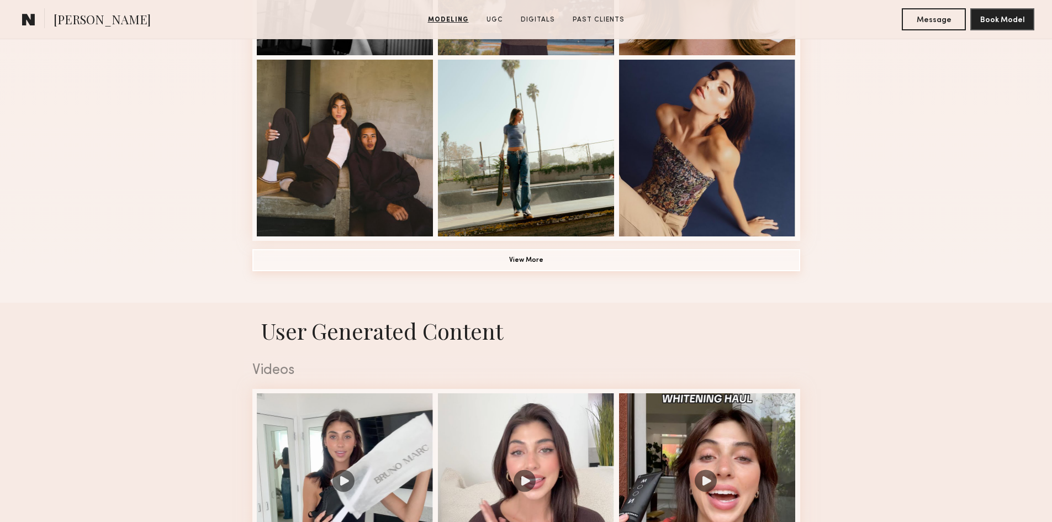
click at [534, 262] on button "View More" at bounding box center [526, 260] width 548 height 22
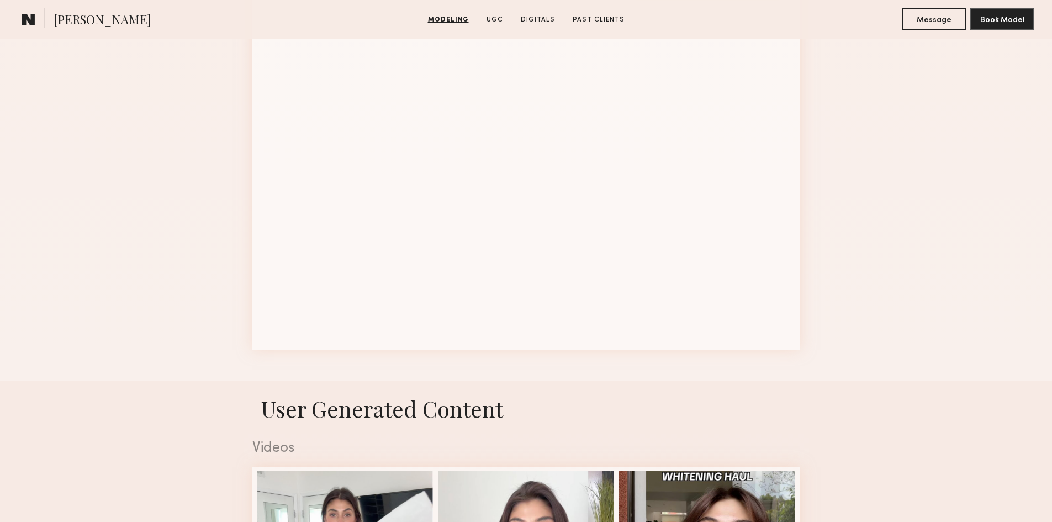
scroll to position [1251, 0]
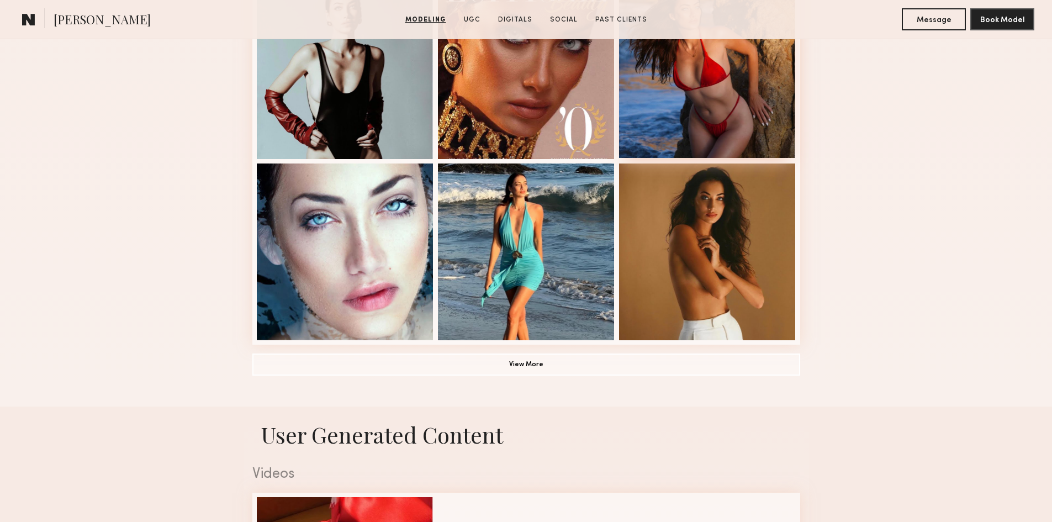
scroll to position [736, 0]
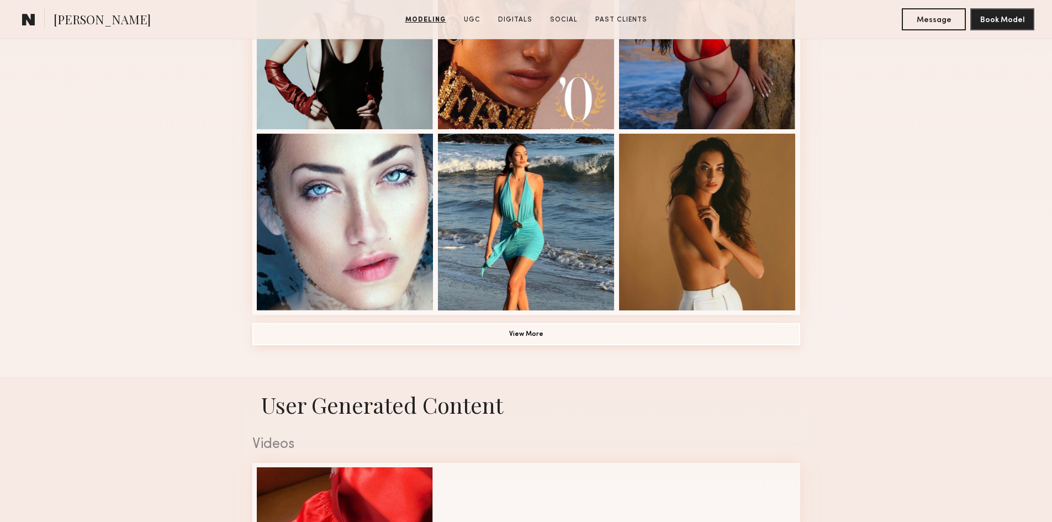
click at [536, 345] on button "View More" at bounding box center [526, 334] width 548 height 22
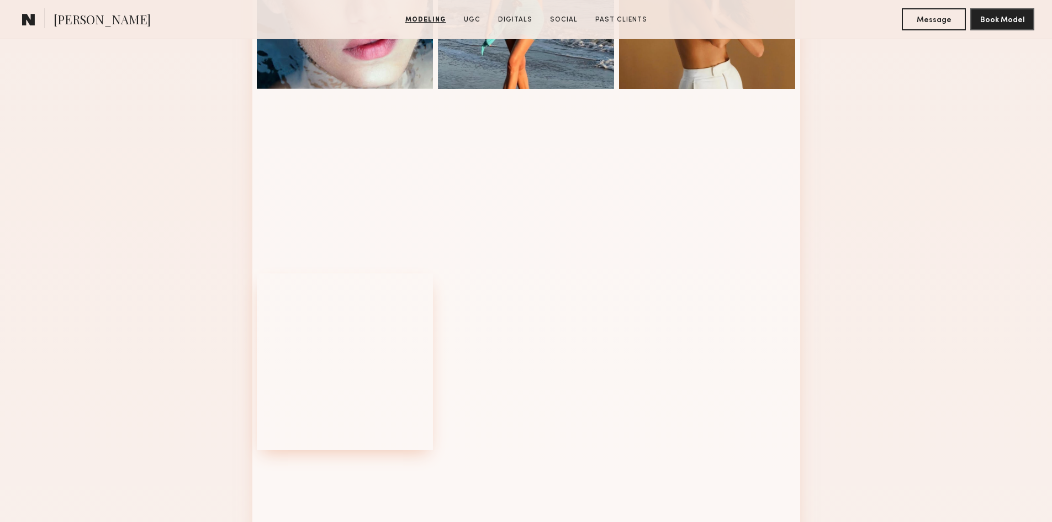
scroll to position [957, 0]
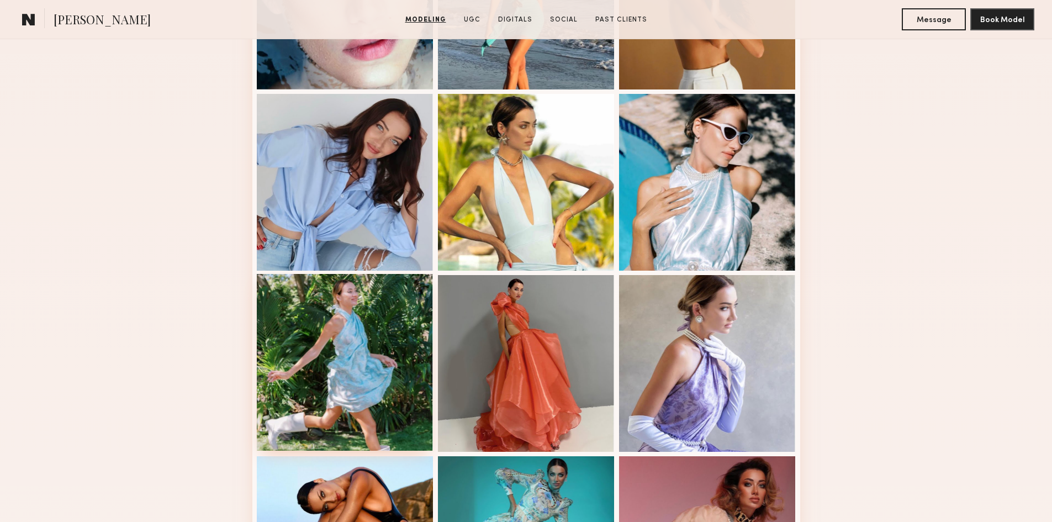
click at [407, 366] on div at bounding box center [345, 362] width 177 height 177
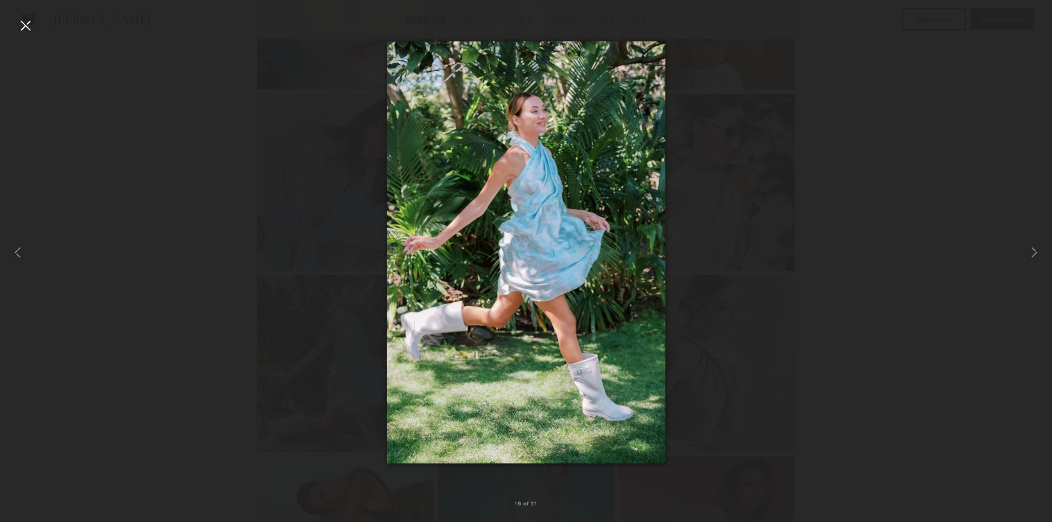
click at [28, 22] on div at bounding box center [26, 26] width 18 height 18
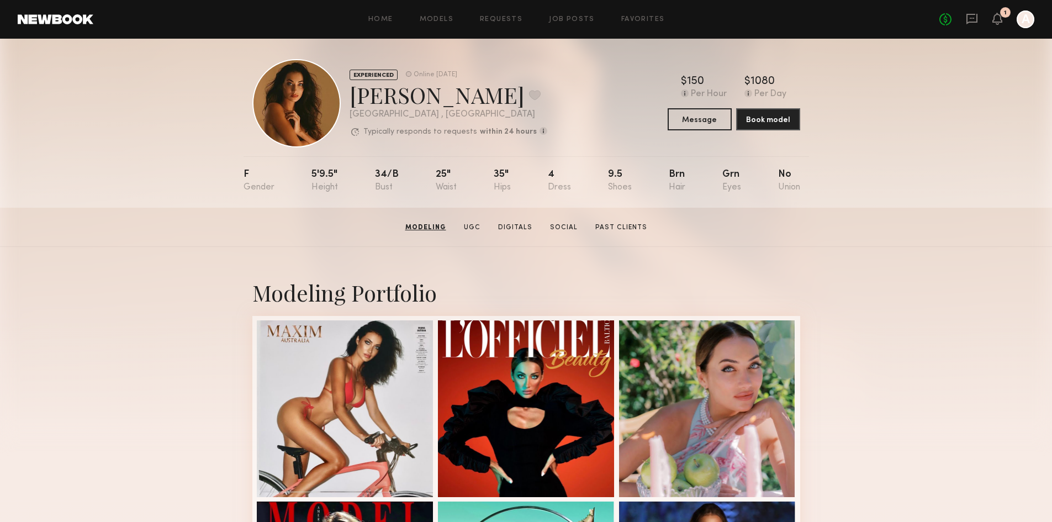
scroll to position [0, 0]
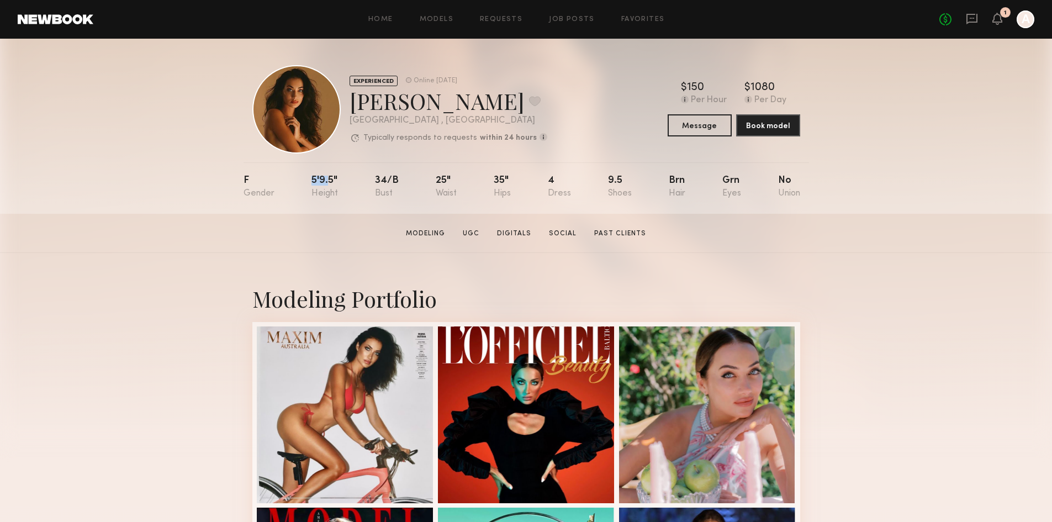
drag, startPoint x: 300, startPoint y: 181, endPoint x: 326, endPoint y: 185, distance: 27.0
click at [326, 185] on nb-model-profile-props "F 5'9.5" 34/b 25" 35" 4 9.5 Brn Grn No" at bounding box center [525, 187] width 565 height 51
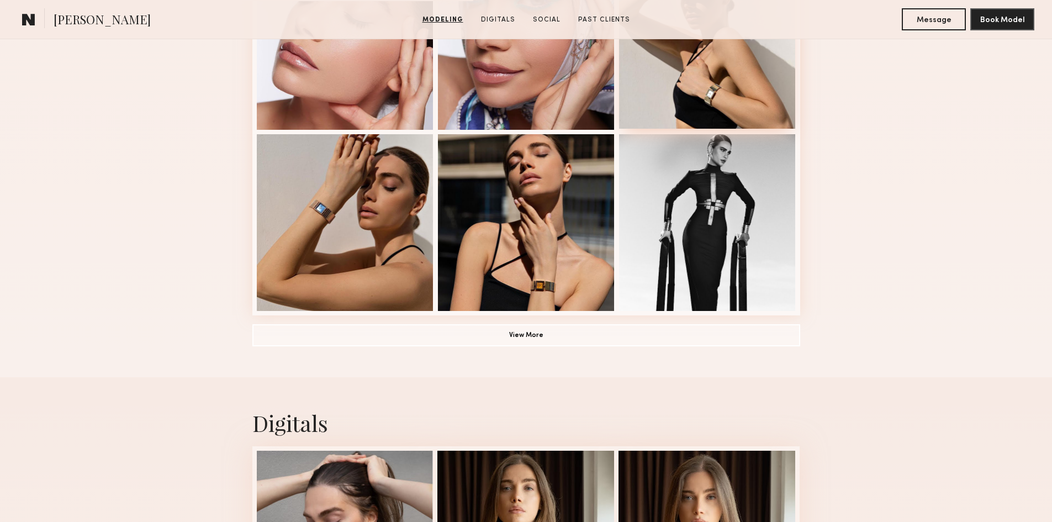
scroll to position [736, 0]
click at [607, 345] on button "View More" at bounding box center [526, 334] width 548 height 22
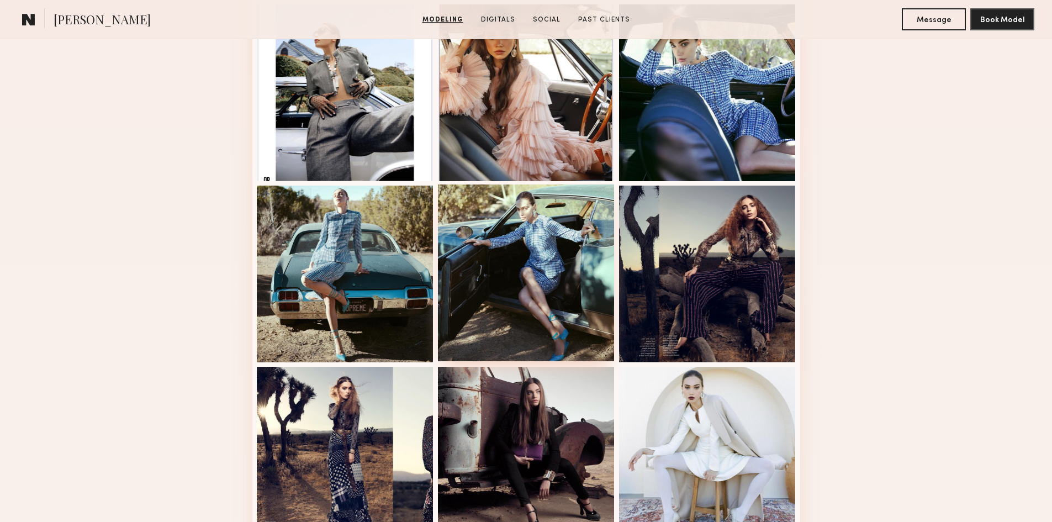
scroll to position [1251, 0]
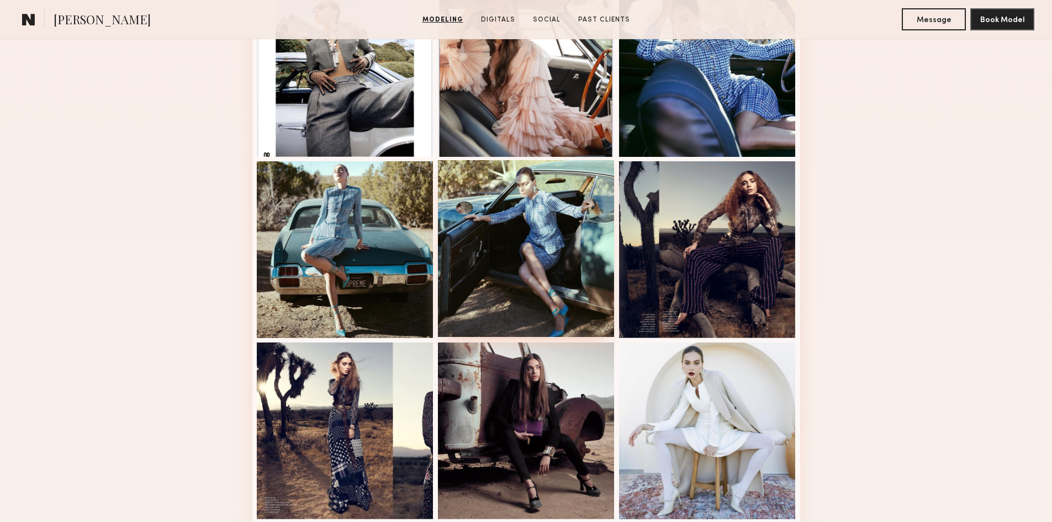
click at [567, 287] on div at bounding box center [526, 248] width 177 height 177
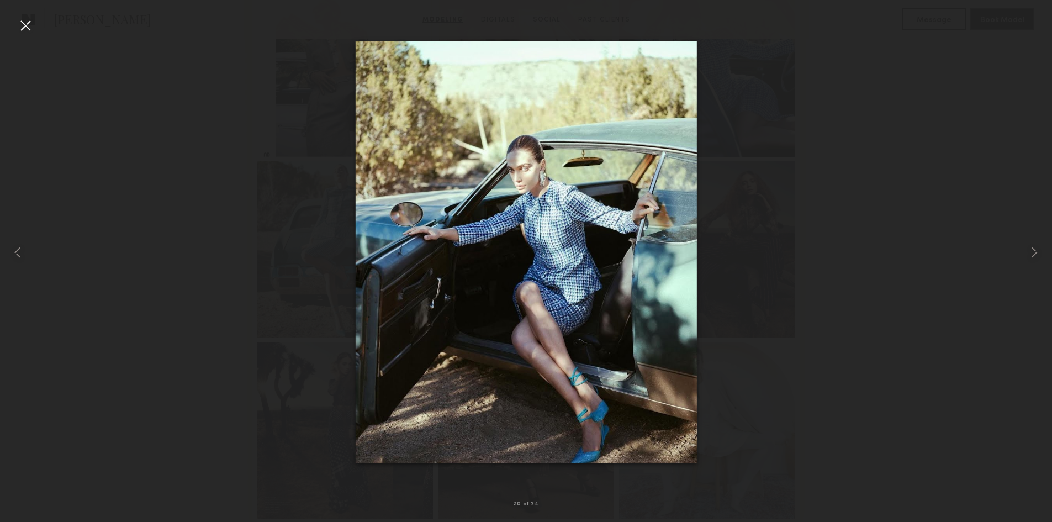
click at [802, 299] on div at bounding box center [526, 252] width 1052 height 469
click at [31, 26] on div at bounding box center [26, 26] width 18 height 18
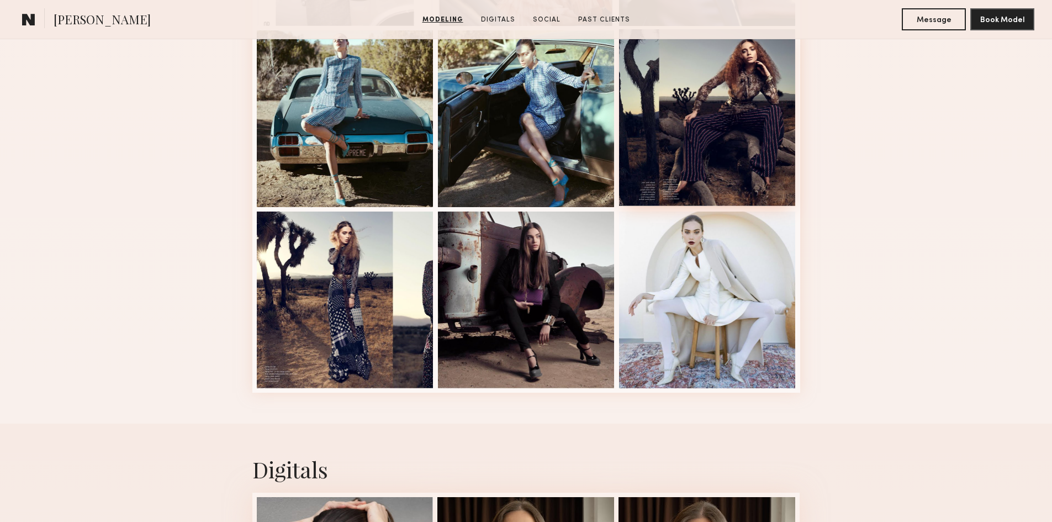
scroll to position [1398, 0]
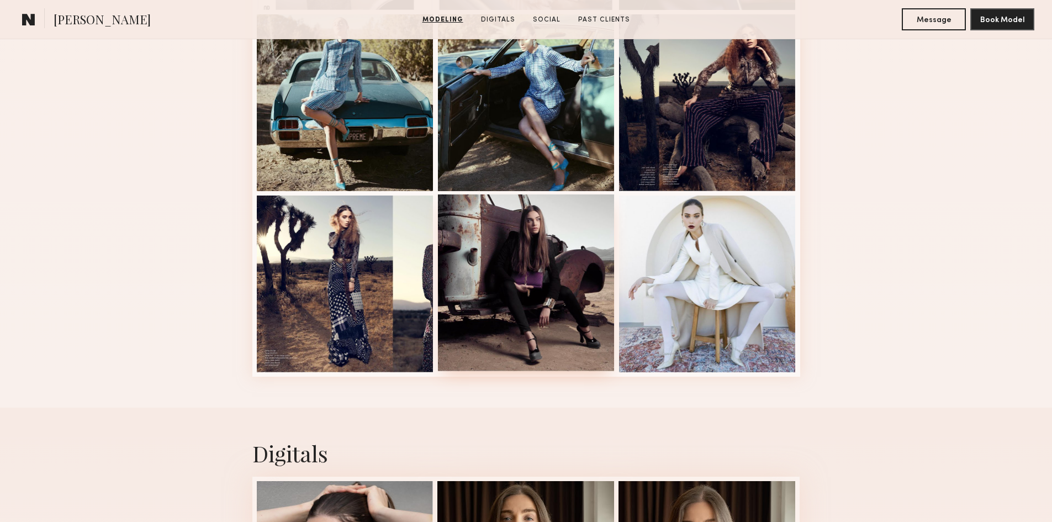
click at [542, 277] on div at bounding box center [526, 282] width 177 height 177
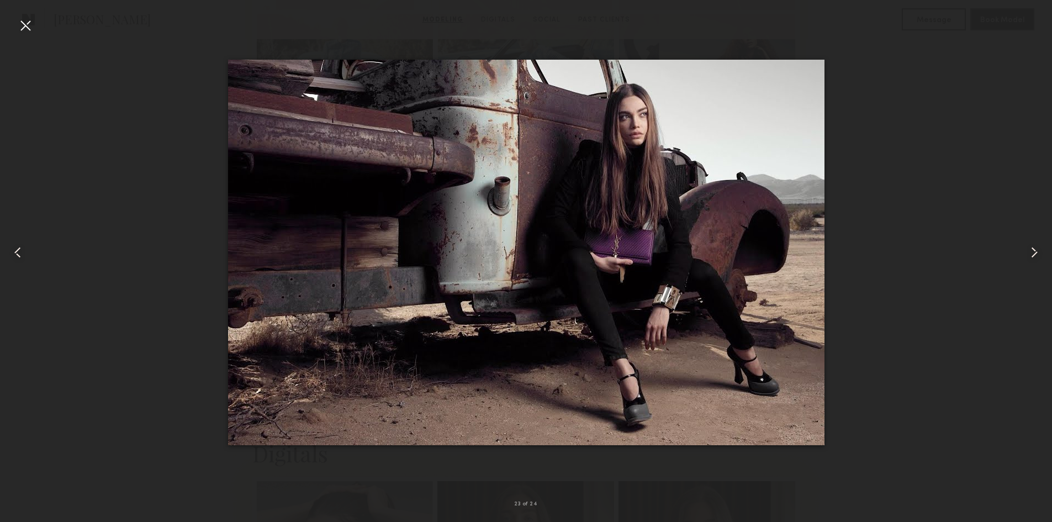
click at [868, 297] on div at bounding box center [526, 252] width 1052 height 469
click at [33, 28] on div at bounding box center [26, 26] width 18 height 18
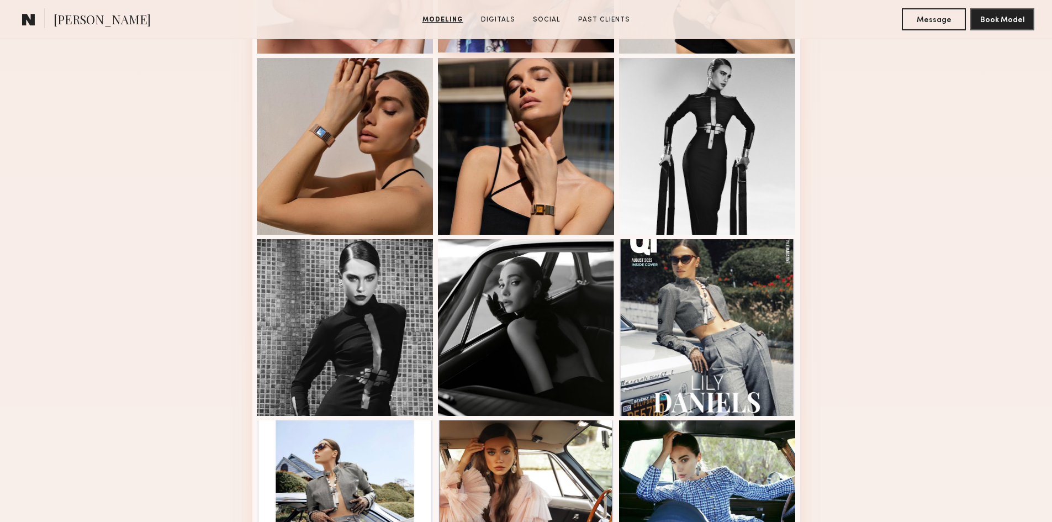
scroll to position [883, 0]
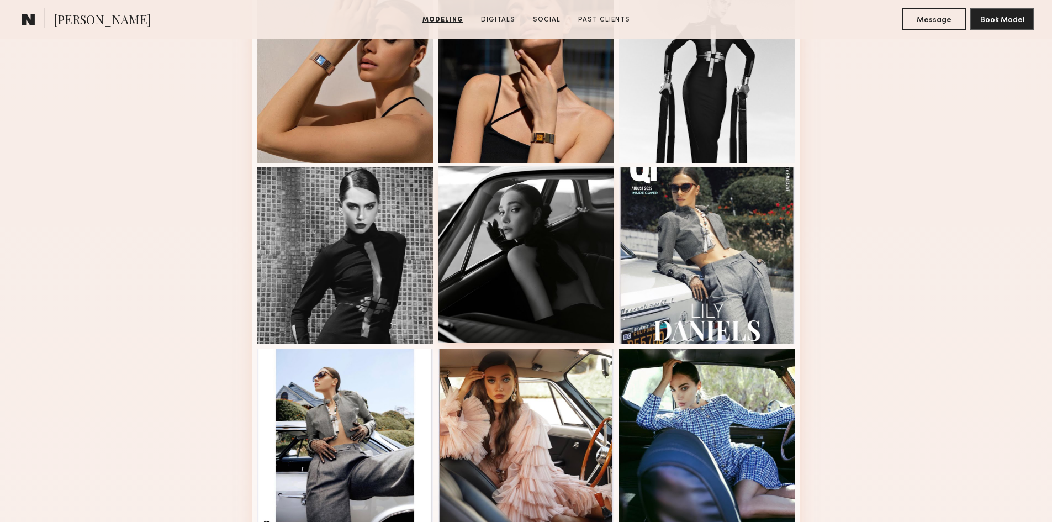
click at [533, 253] on div at bounding box center [526, 254] width 177 height 177
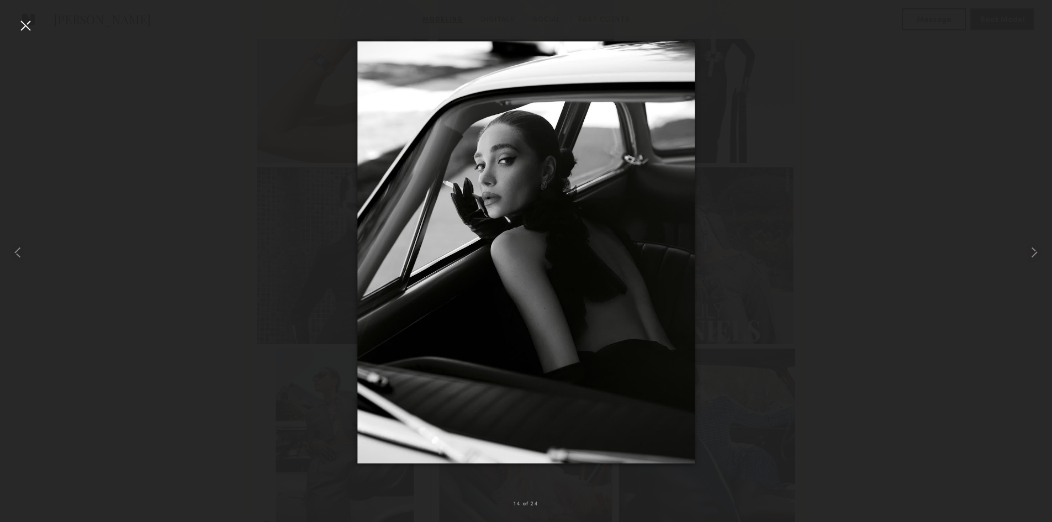
drag, startPoint x: 878, startPoint y: 161, endPoint x: 856, endPoint y: 161, distance: 22.6
click at [879, 161] on div at bounding box center [526, 252] width 1052 height 469
click at [22, 22] on div at bounding box center [26, 26] width 18 height 18
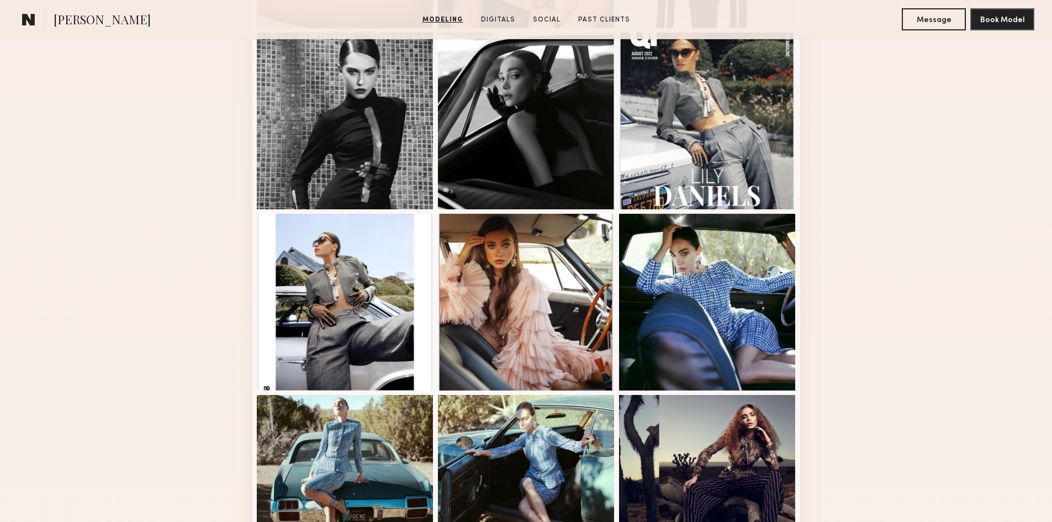
scroll to position [1031, 0]
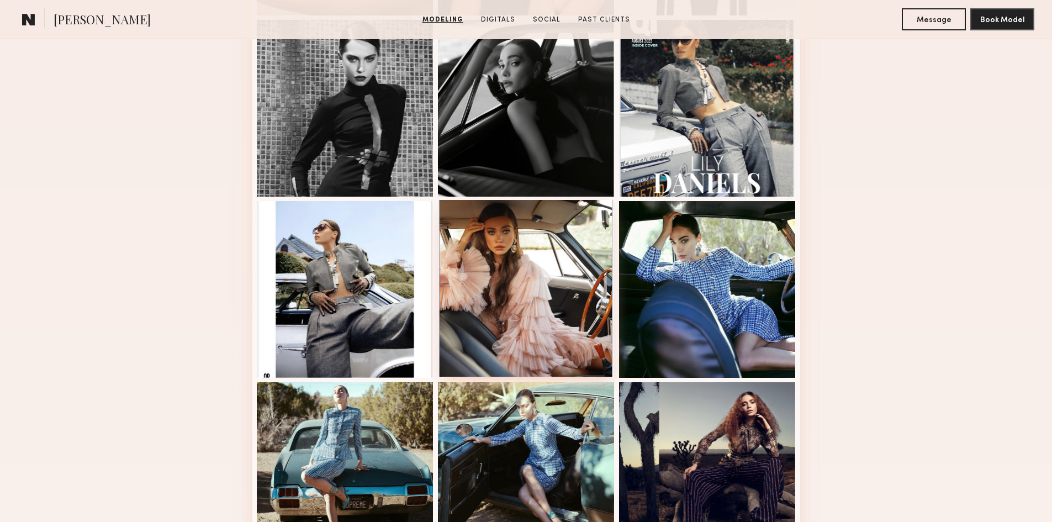
click at [546, 285] on div at bounding box center [526, 288] width 177 height 177
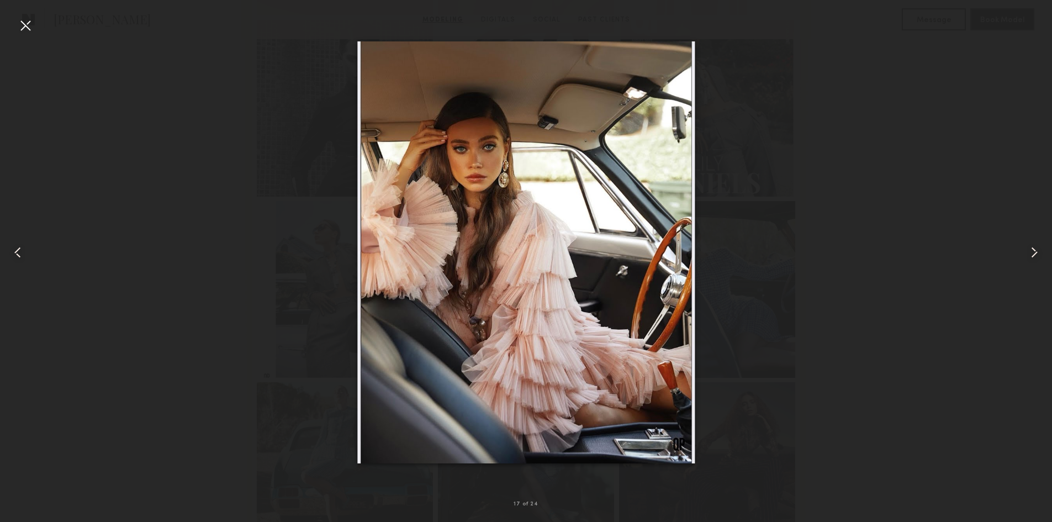
click at [814, 217] on div at bounding box center [526, 252] width 1052 height 469
click at [26, 23] on div at bounding box center [26, 26] width 18 height 18
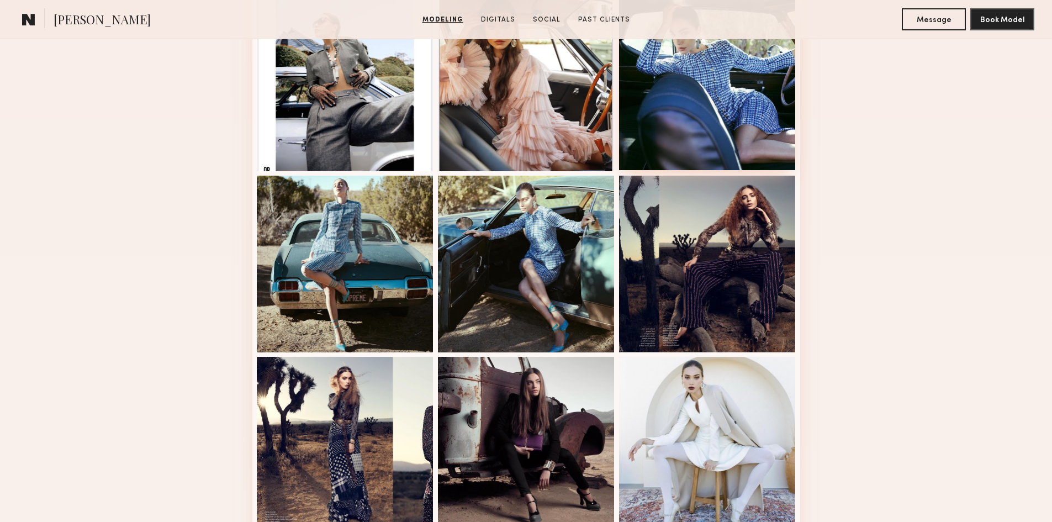
scroll to position [1251, 0]
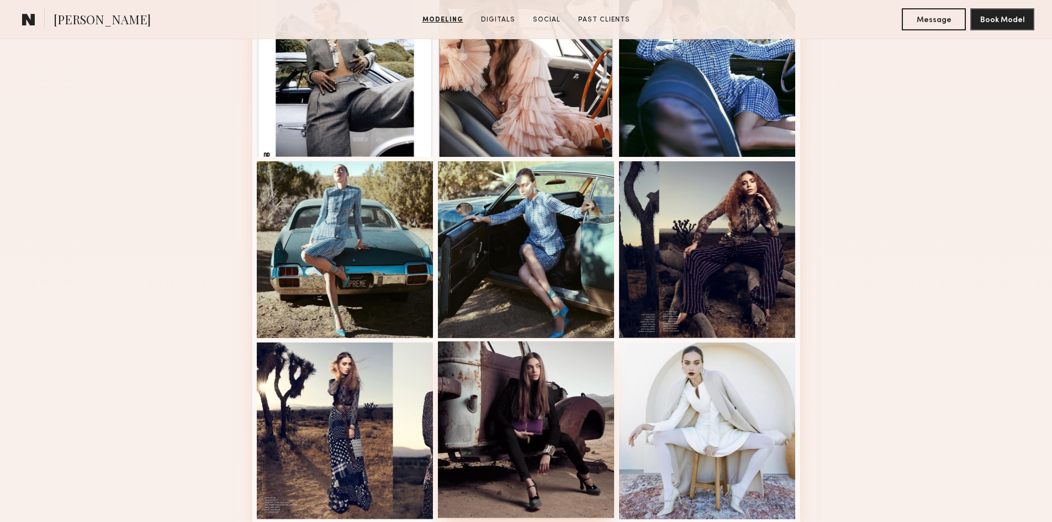
click at [564, 460] on div at bounding box center [526, 429] width 177 height 177
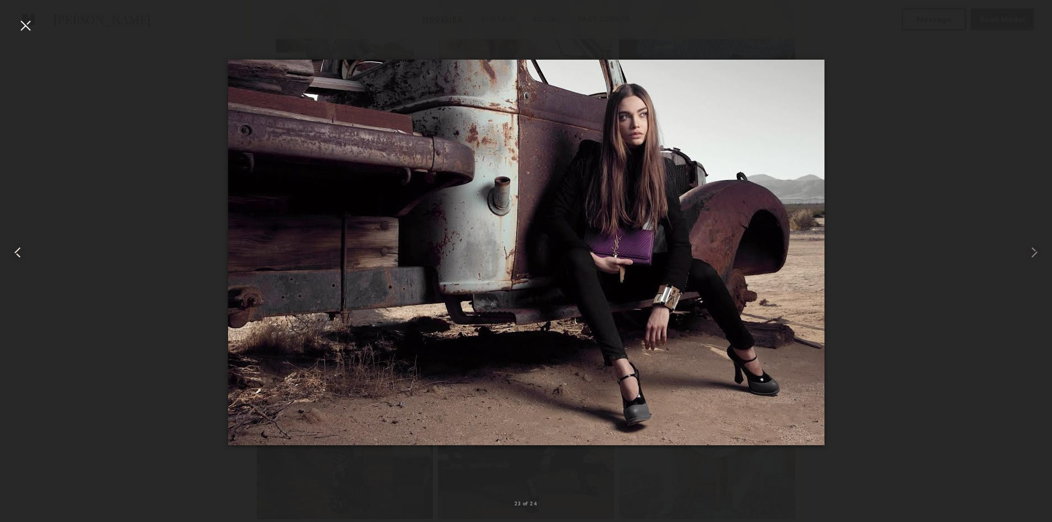
click at [17, 19] on div at bounding box center [26, 26] width 18 height 18
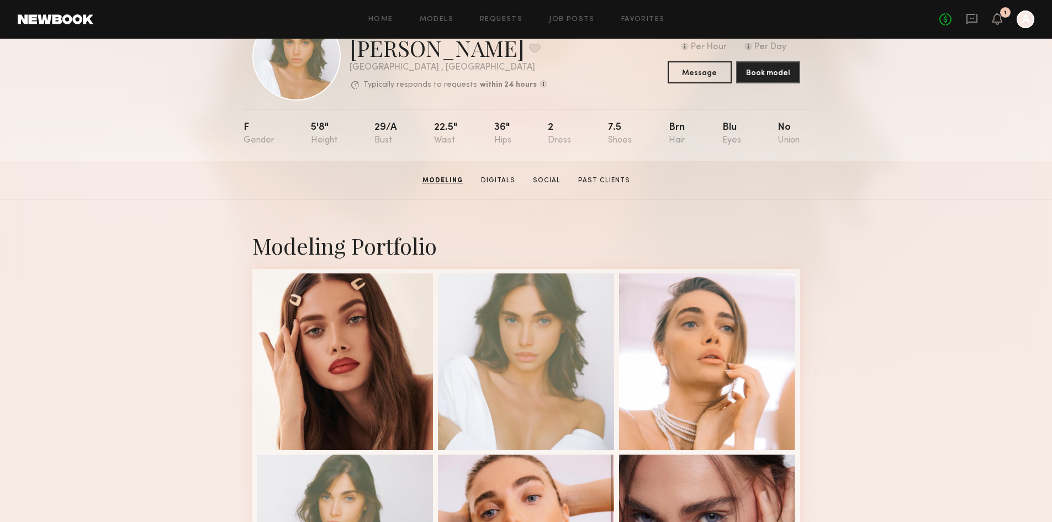
scroll to position [0, 0]
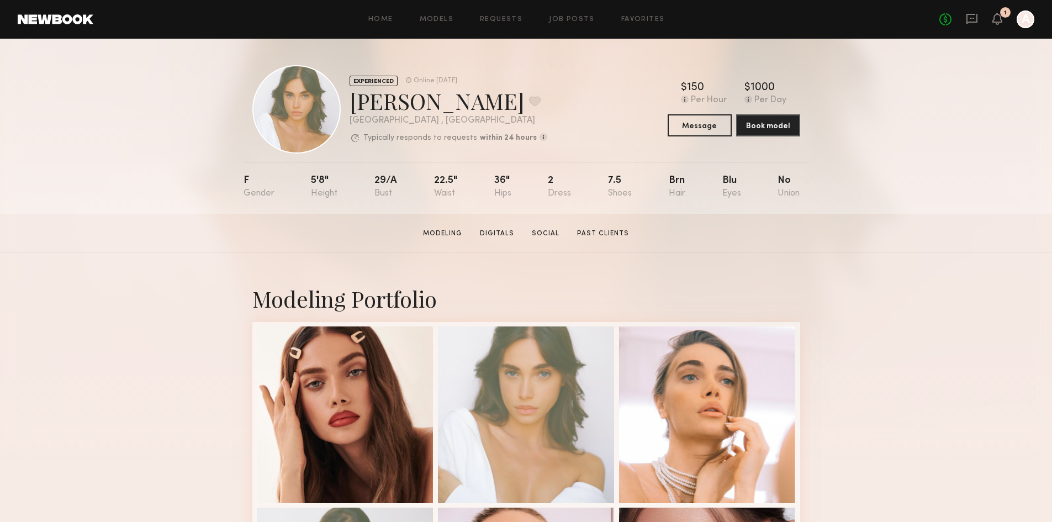
drag, startPoint x: 892, startPoint y: 279, endPoint x: 858, endPoint y: 263, distance: 38.0
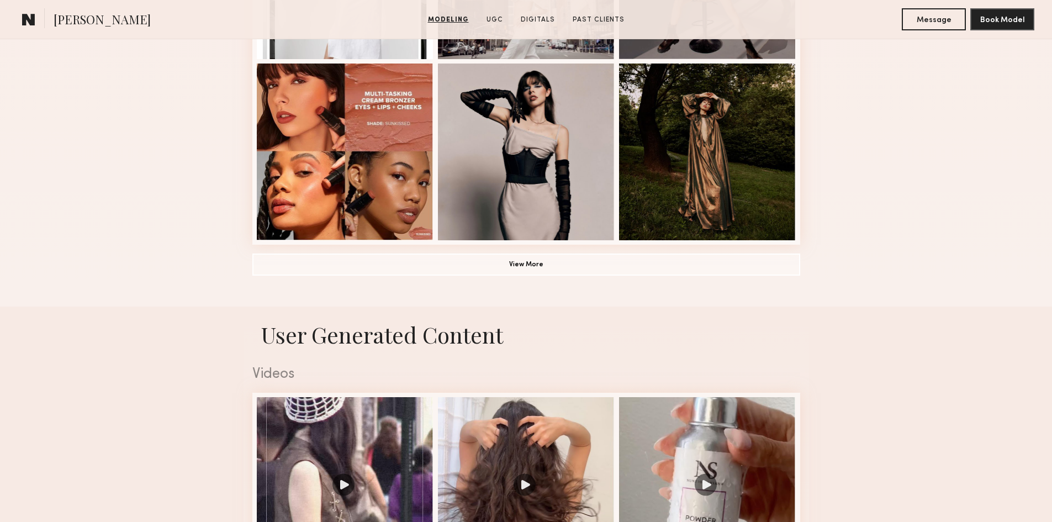
scroll to position [810, 0]
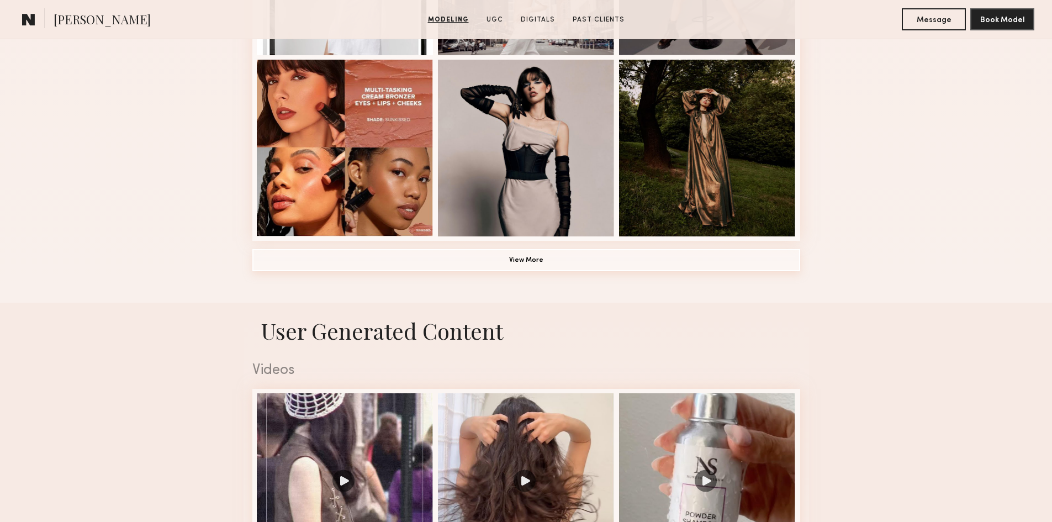
click at [524, 260] on button "View More" at bounding box center [526, 260] width 548 height 22
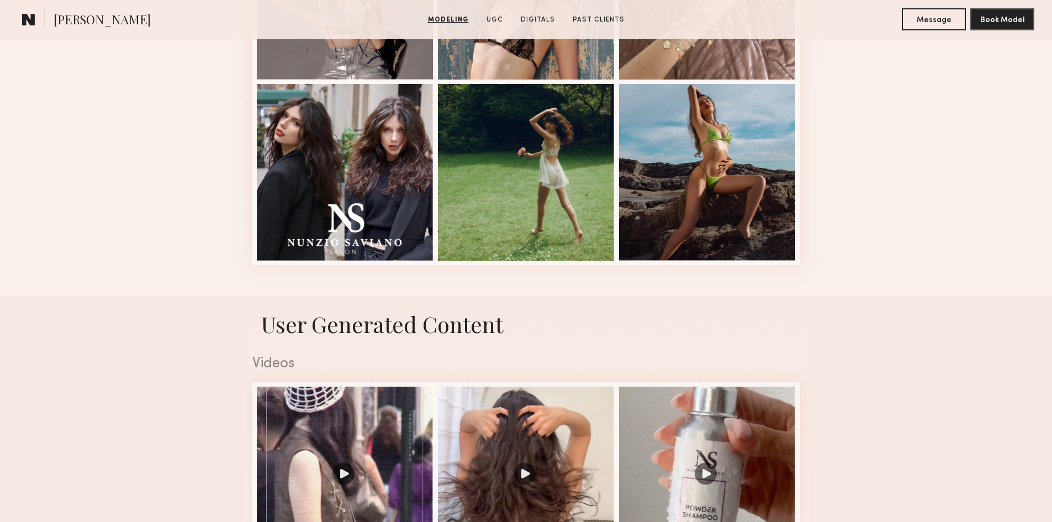
scroll to position [1546, 0]
